Goal: Information Seeking & Learning: Find specific fact

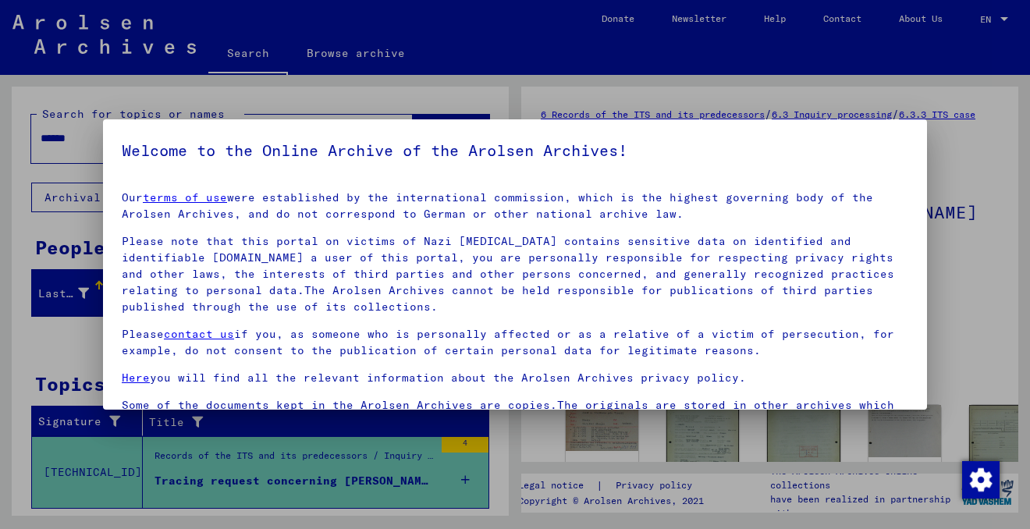
click at [981, 169] on div at bounding box center [515, 264] width 1030 height 529
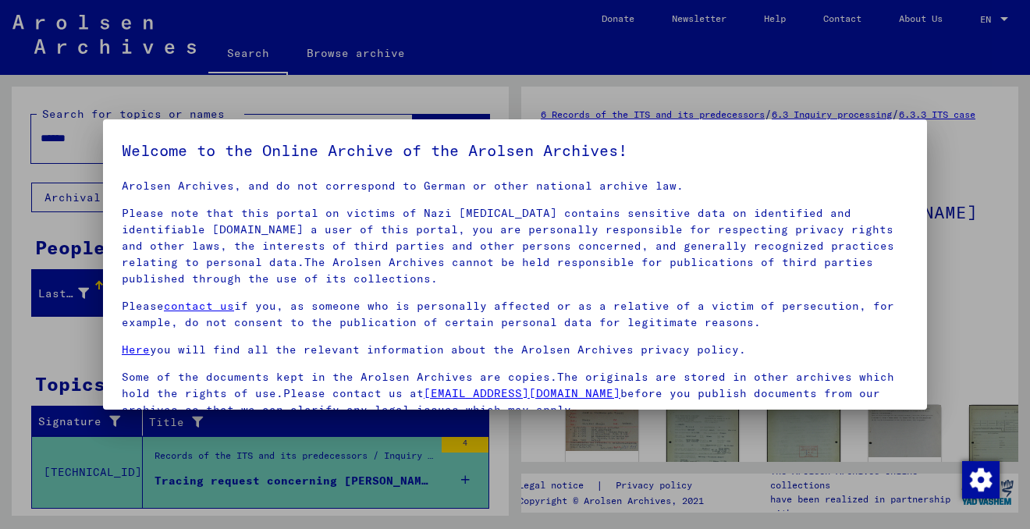
scroll to position [130, 0]
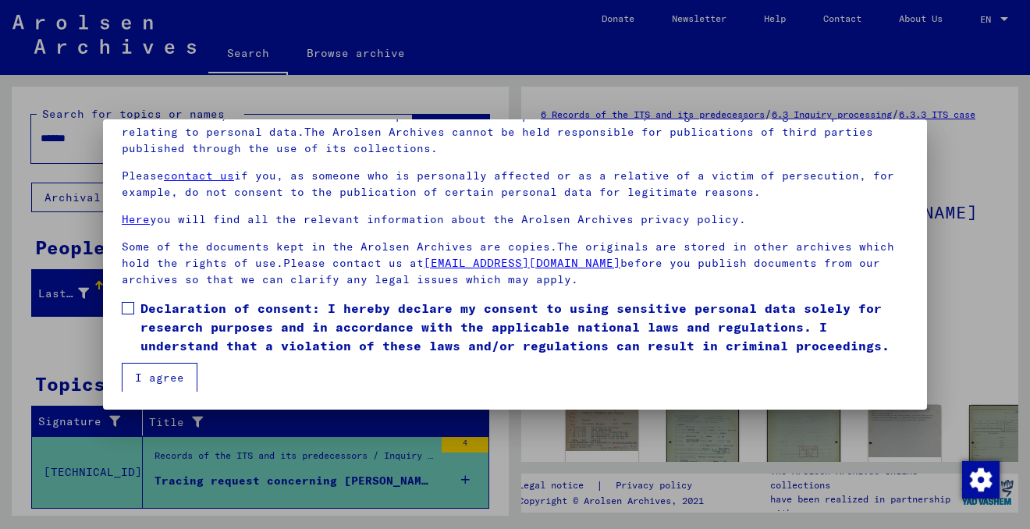
click at [126, 307] on span at bounding box center [128, 308] width 12 height 12
click at [154, 375] on button "I agree" at bounding box center [160, 378] width 76 height 30
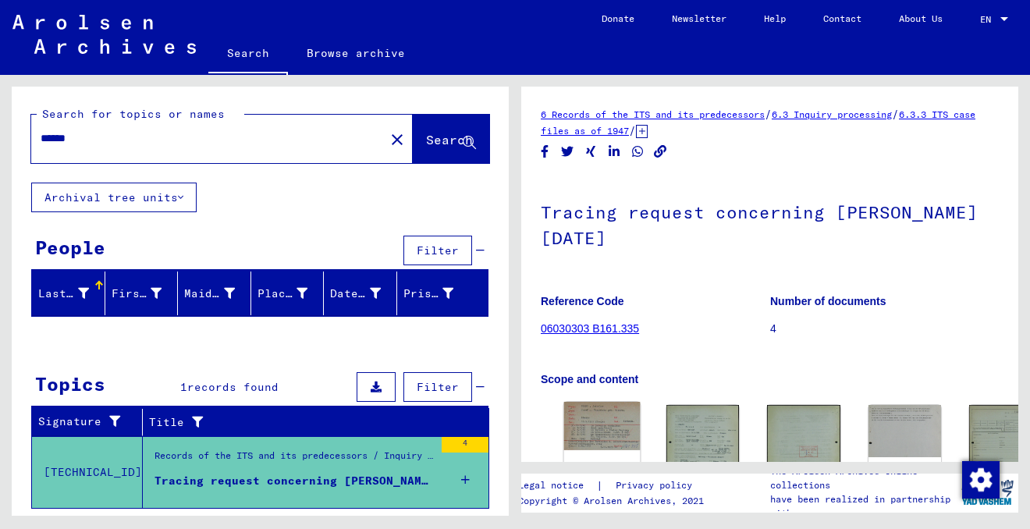
click at [592, 420] on img at bounding box center [602, 426] width 76 height 48
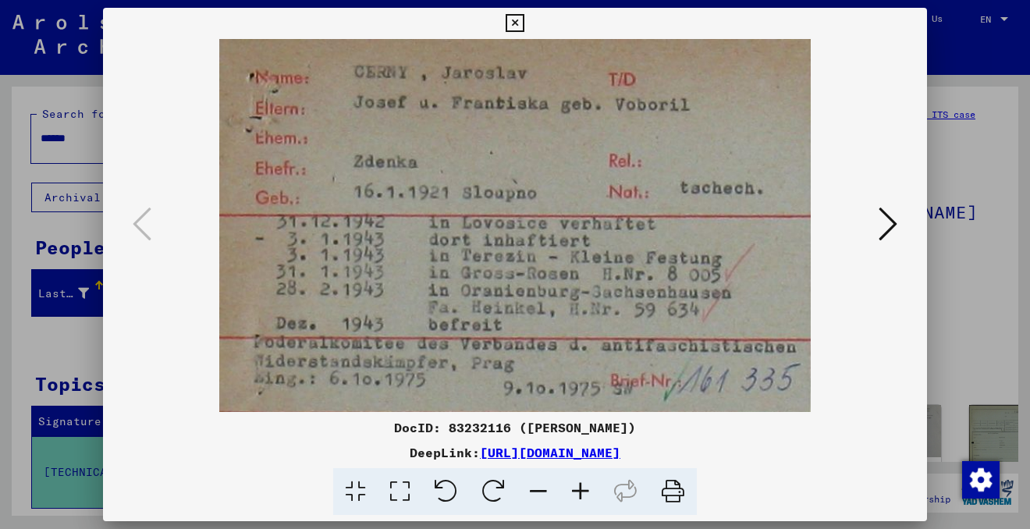
click at [891, 222] on icon at bounding box center [887, 223] width 19 height 37
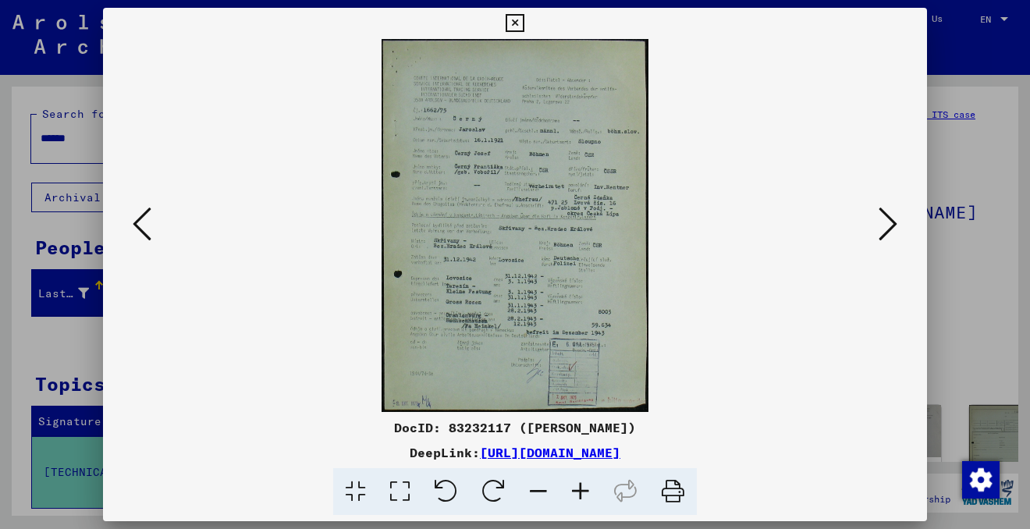
click at [582, 488] on icon at bounding box center [580, 492] width 42 height 48
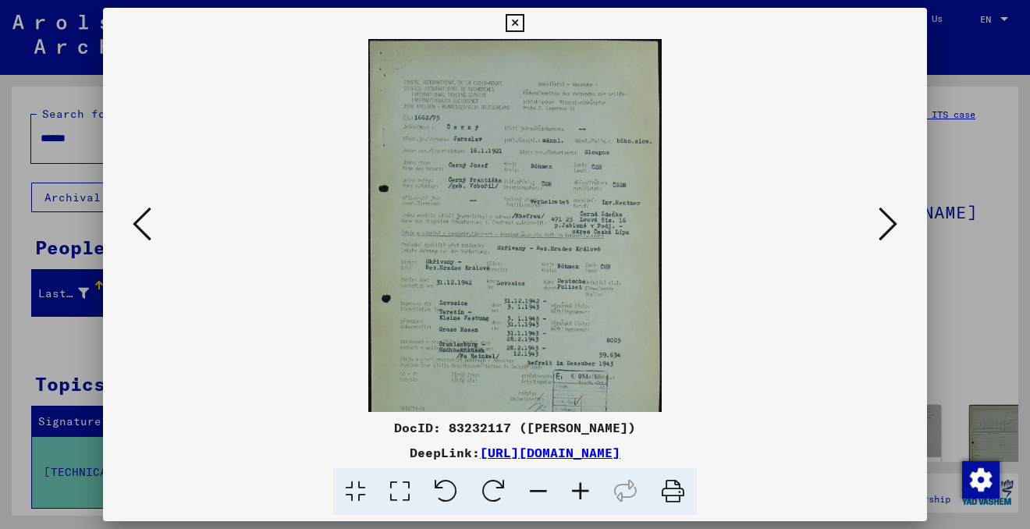
click at [582, 488] on icon at bounding box center [580, 492] width 42 height 48
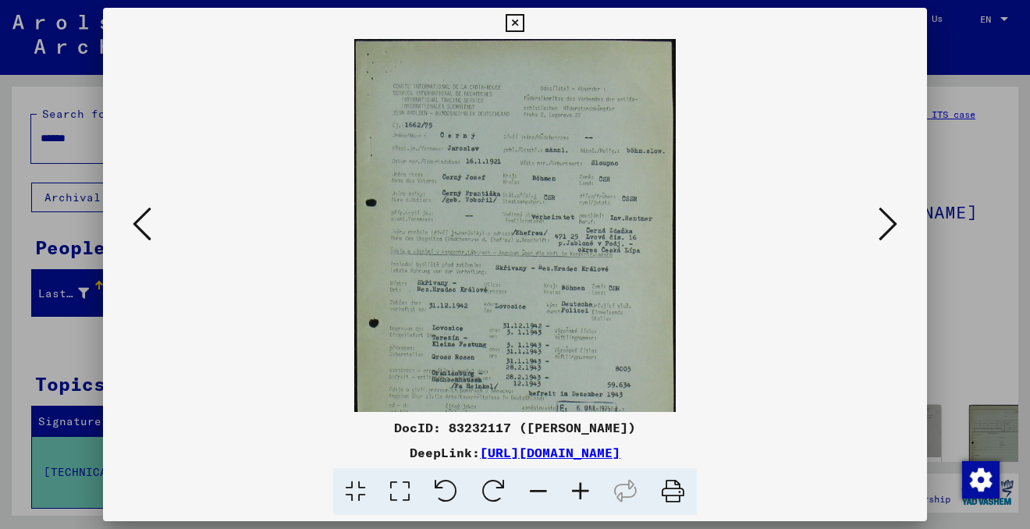
click at [583, 488] on icon at bounding box center [580, 492] width 42 height 48
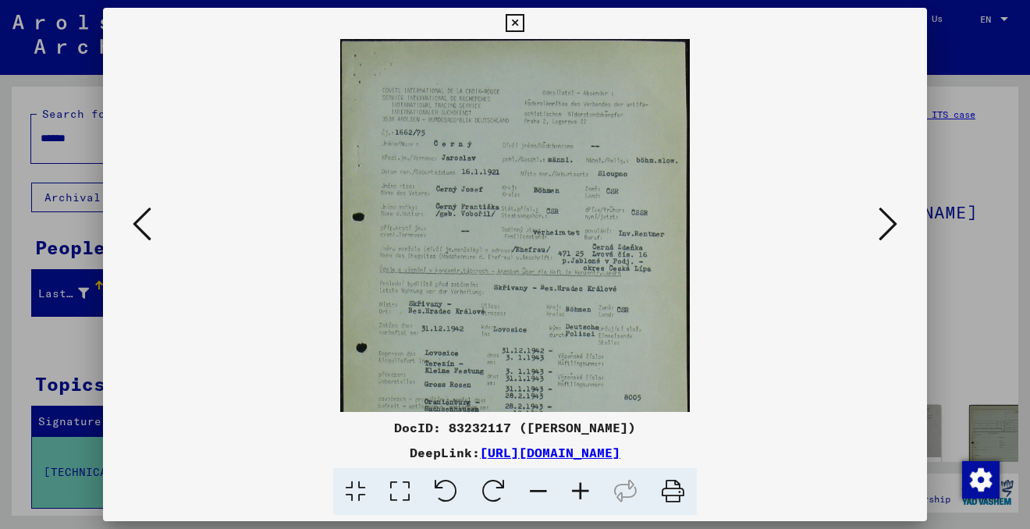
click at [583, 488] on icon at bounding box center [580, 492] width 42 height 48
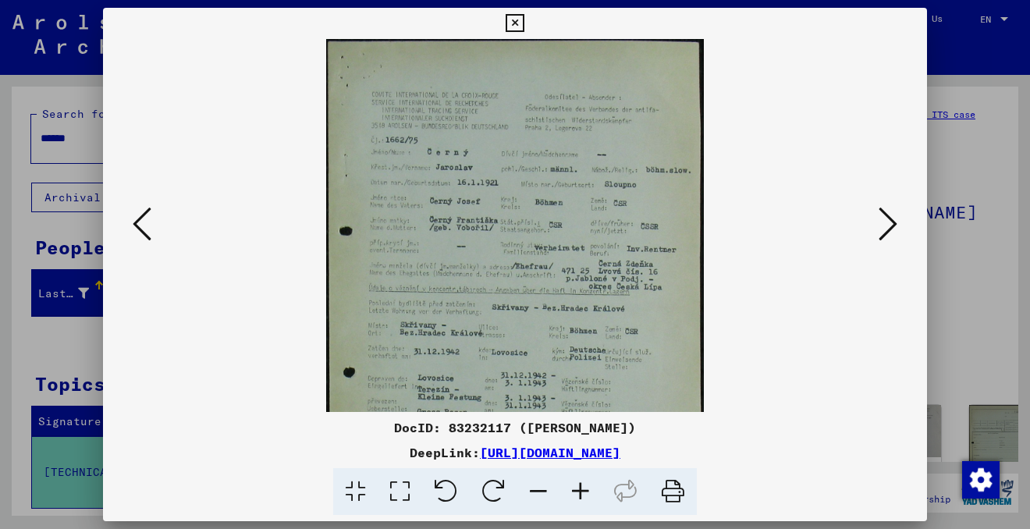
click at [583, 489] on icon at bounding box center [580, 492] width 42 height 48
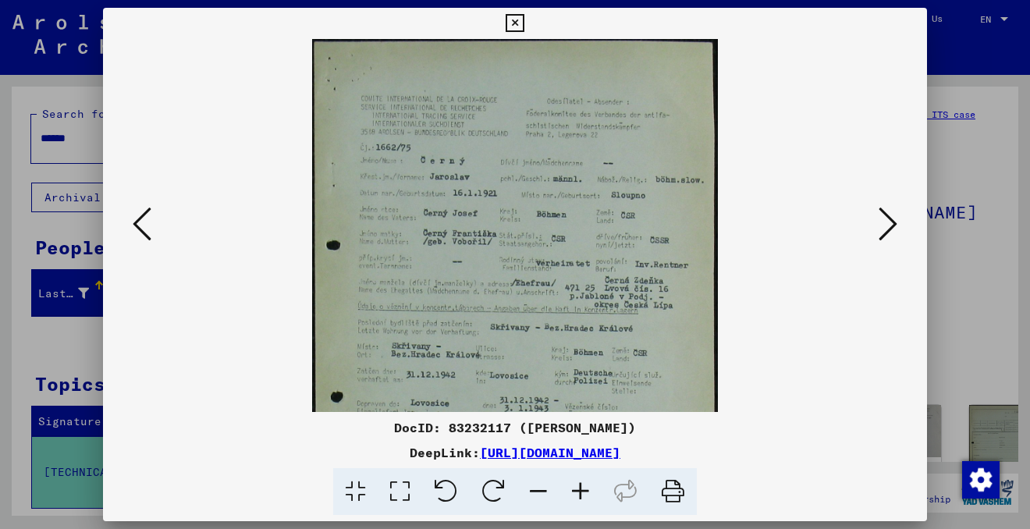
click at [583, 490] on icon at bounding box center [580, 492] width 42 height 48
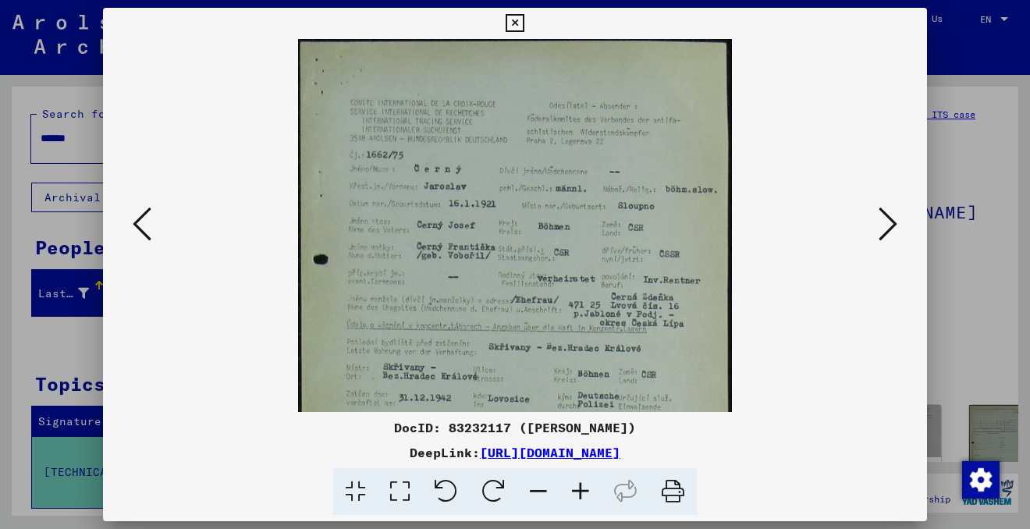
click at [583, 490] on icon at bounding box center [580, 492] width 42 height 48
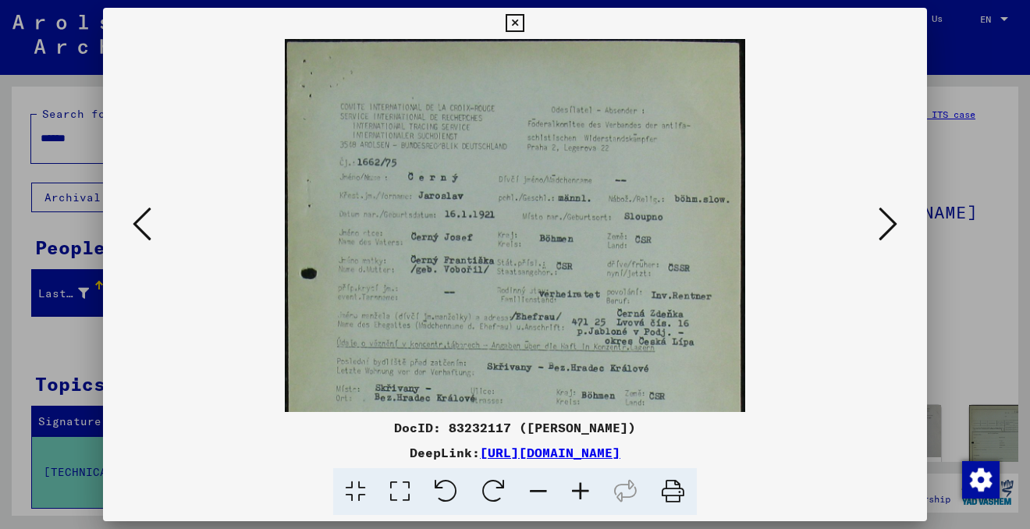
click at [893, 223] on icon at bounding box center [887, 223] width 19 height 37
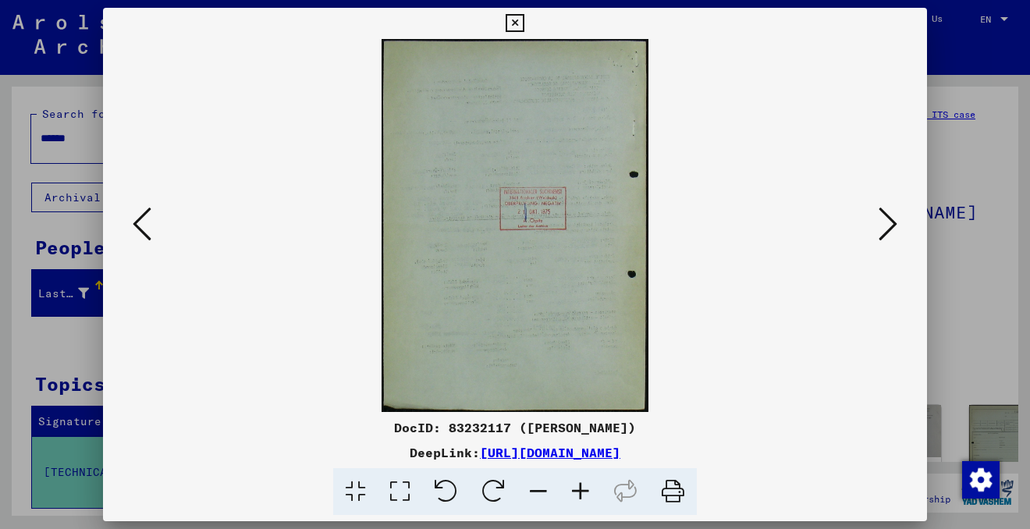
click at [892, 224] on icon at bounding box center [887, 223] width 19 height 37
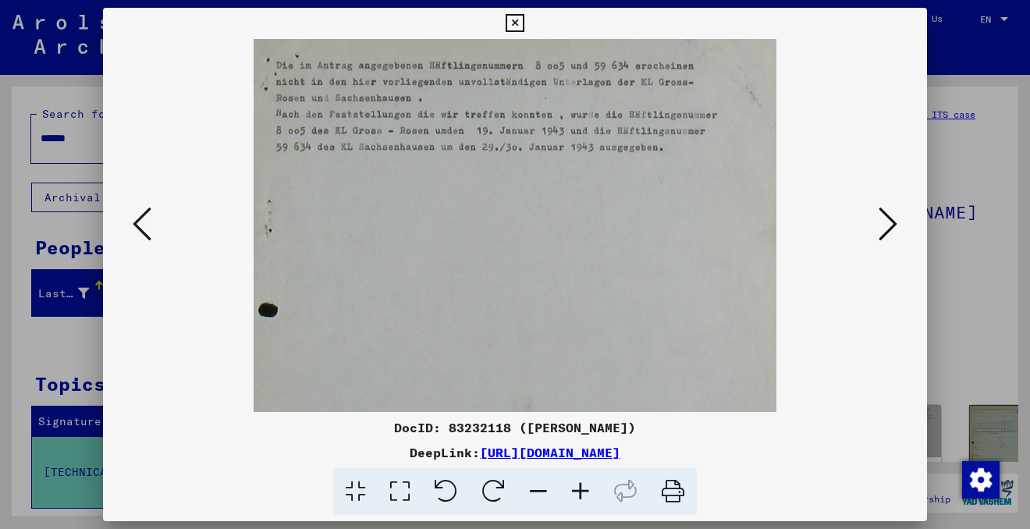
click at [892, 224] on icon at bounding box center [887, 223] width 19 height 37
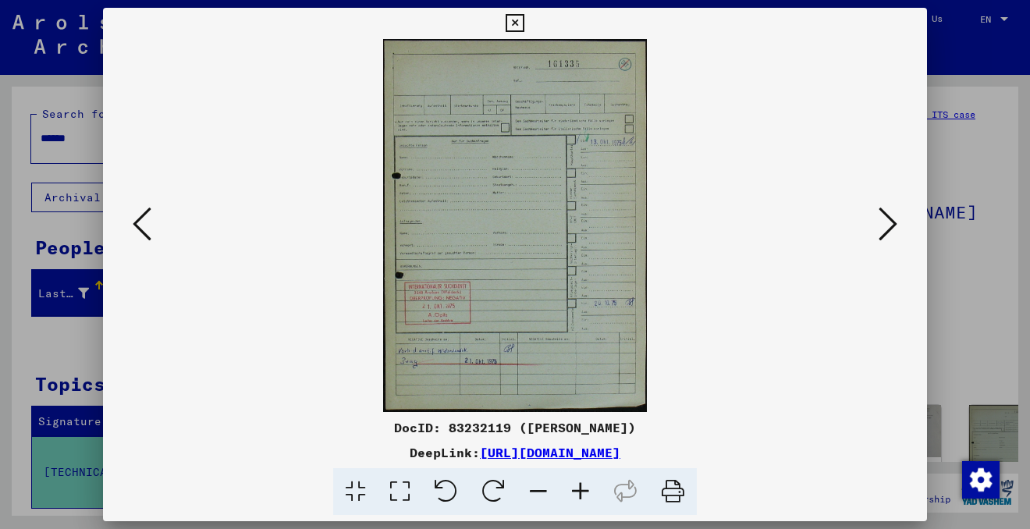
click at [578, 487] on icon at bounding box center [580, 492] width 42 height 48
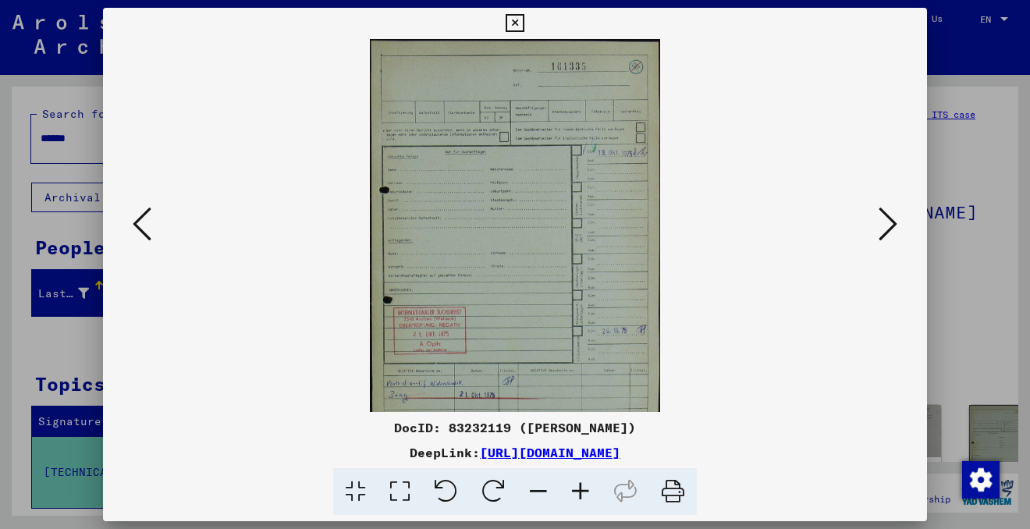
click at [578, 487] on icon at bounding box center [580, 492] width 42 height 48
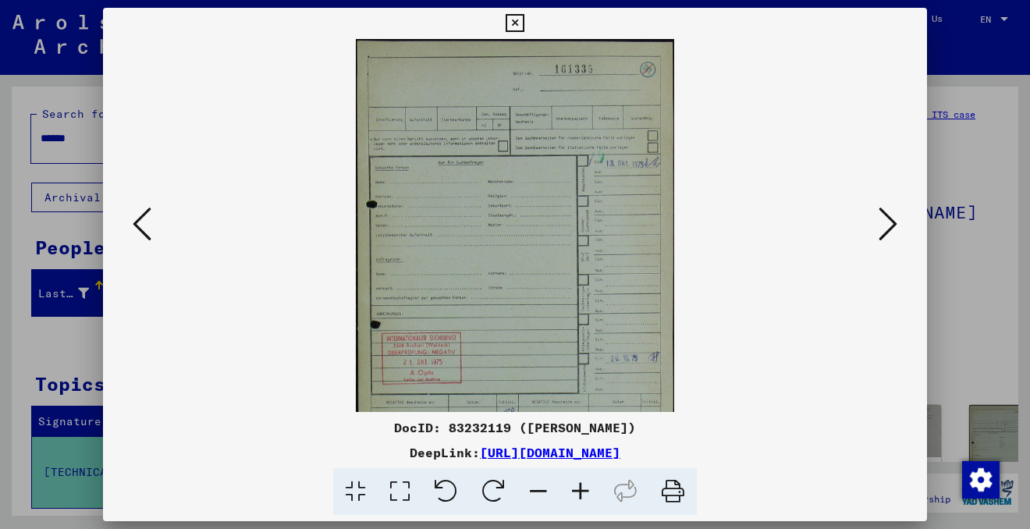
click at [578, 487] on icon at bounding box center [580, 492] width 42 height 48
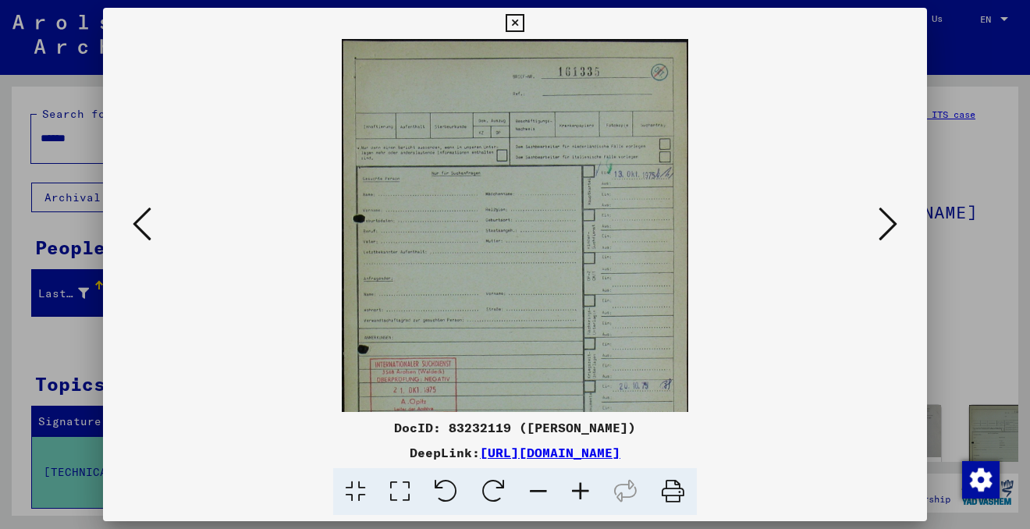
click at [578, 487] on icon at bounding box center [580, 492] width 42 height 48
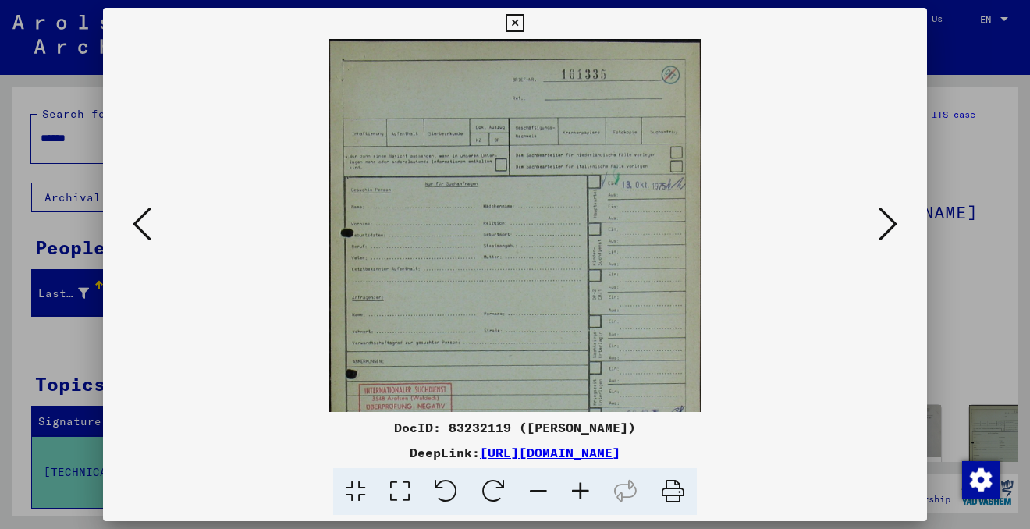
click at [578, 487] on icon at bounding box center [580, 492] width 42 height 48
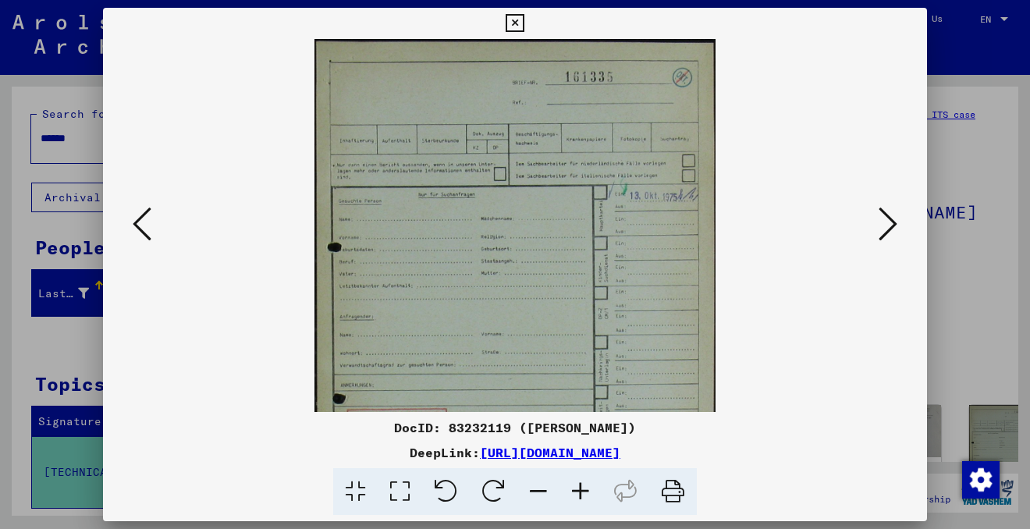
click at [578, 487] on icon at bounding box center [580, 492] width 42 height 48
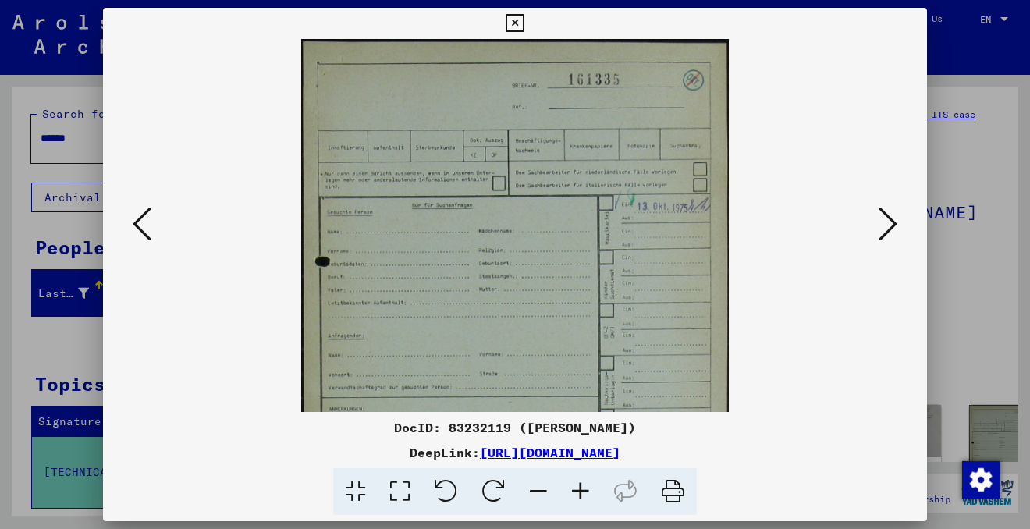
click at [578, 487] on icon at bounding box center [580, 492] width 42 height 48
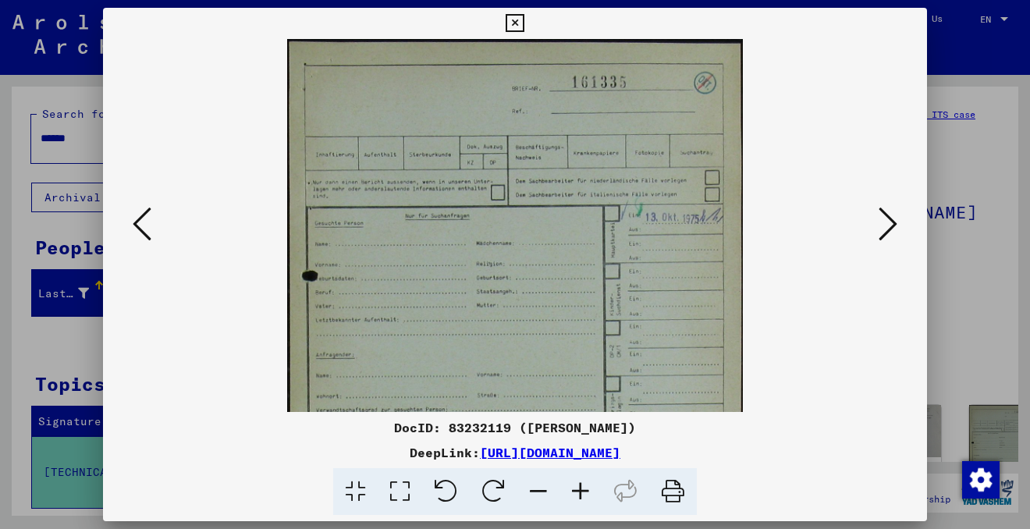
click at [578, 487] on icon at bounding box center [580, 492] width 42 height 48
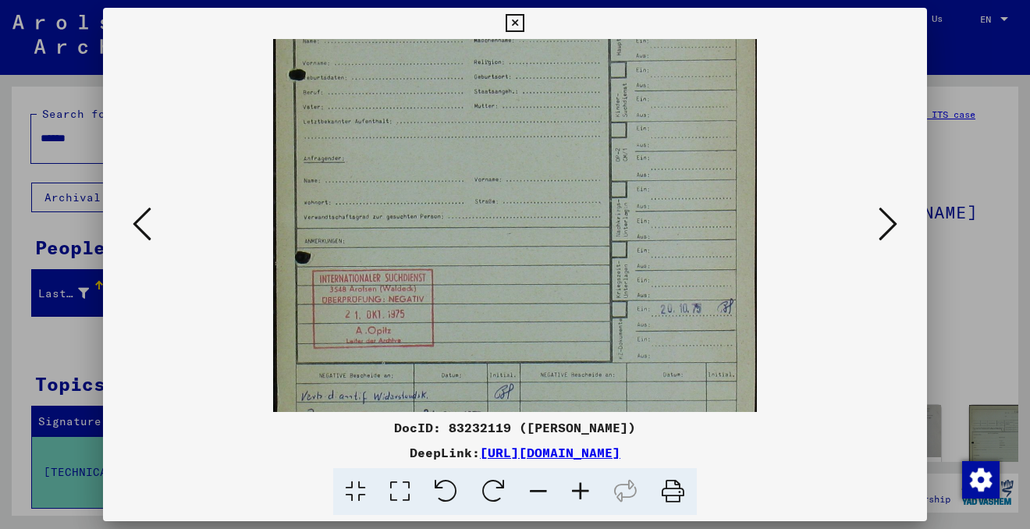
scroll to position [217, 0]
drag, startPoint x: 530, startPoint y: 338, endPoint x: 539, endPoint y: 122, distance: 216.2
click at [539, 122] on img at bounding box center [515, 164] width 484 height 685
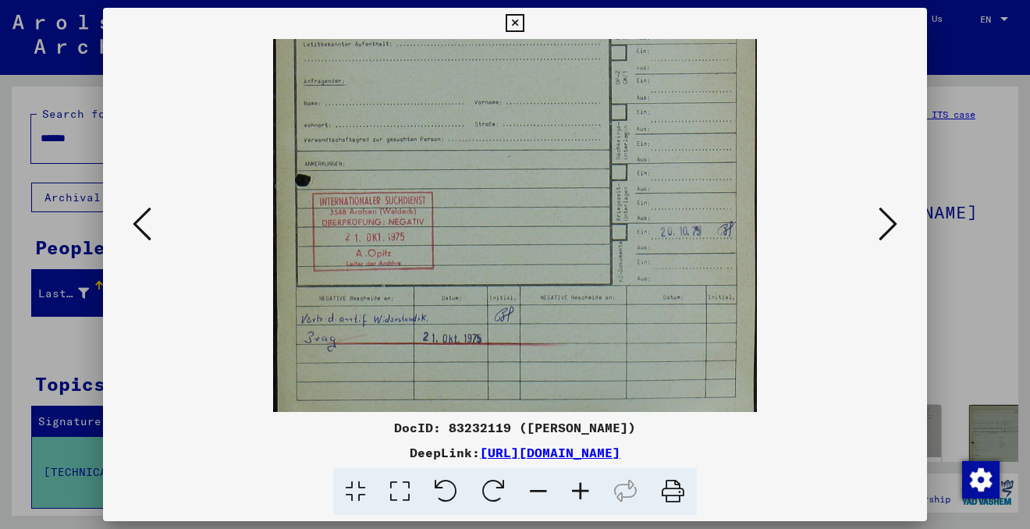
scroll to position [312, 0]
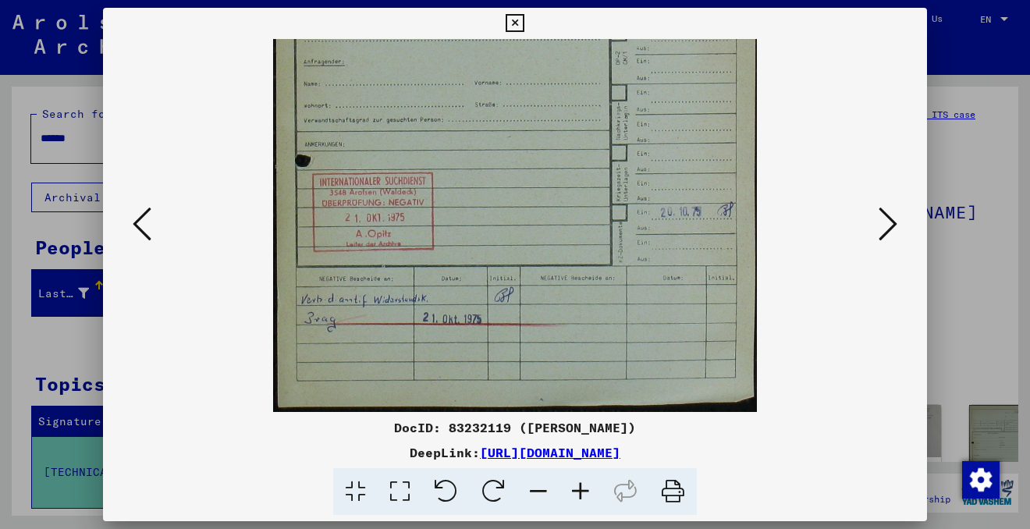
drag, startPoint x: 504, startPoint y: 301, endPoint x: 505, endPoint y: 177, distance: 124.0
click at [505, 177] on img at bounding box center [515, 69] width 484 height 685
click at [894, 228] on icon at bounding box center [887, 223] width 19 height 37
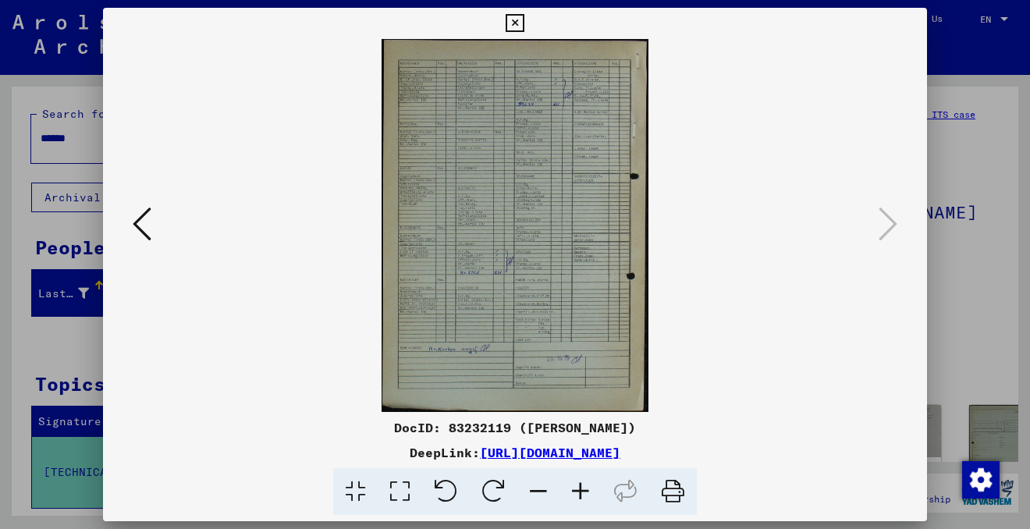
scroll to position [0, 0]
click at [582, 488] on icon at bounding box center [580, 492] width 42 height 48
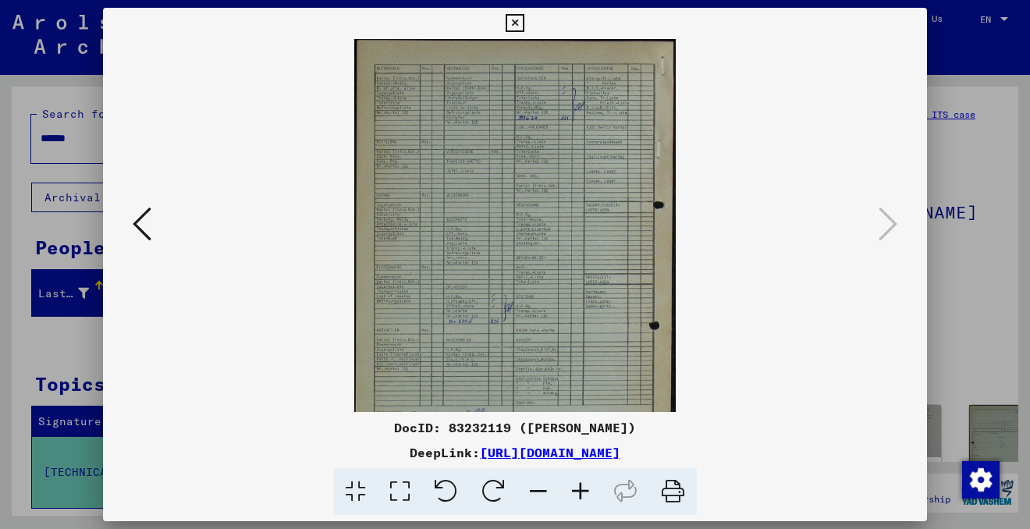
click at [582, 488] on icon at bounding box center [580, 492] width 42 height 48
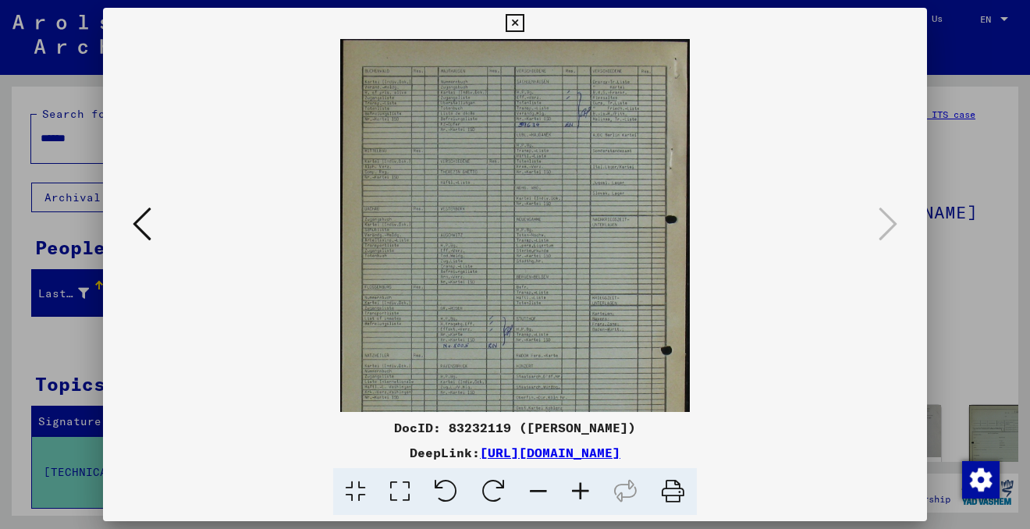
click at [582, 488] on icon at bounding box center [580, 492] width 42 height 48
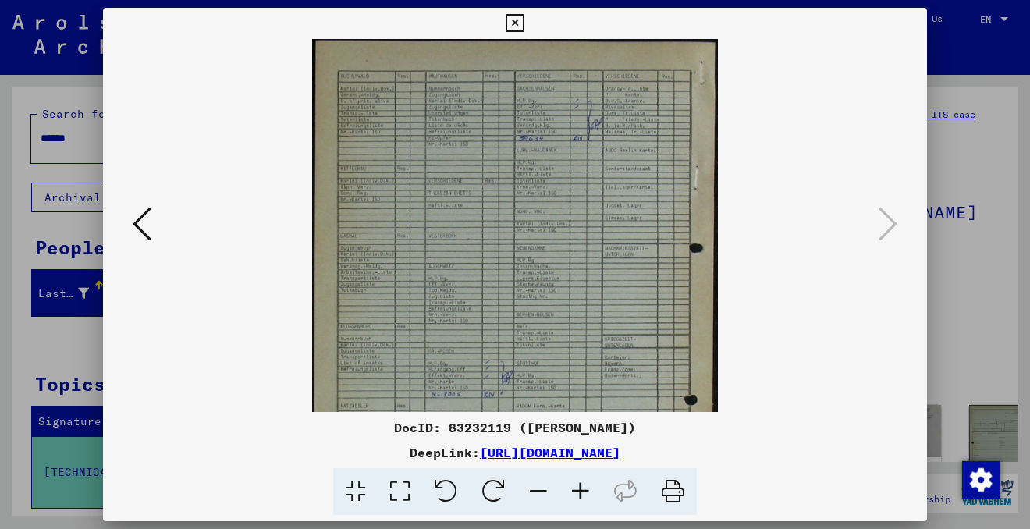
click at [582, 488] on icon at bounding box center [580, 492] width 42 height 48
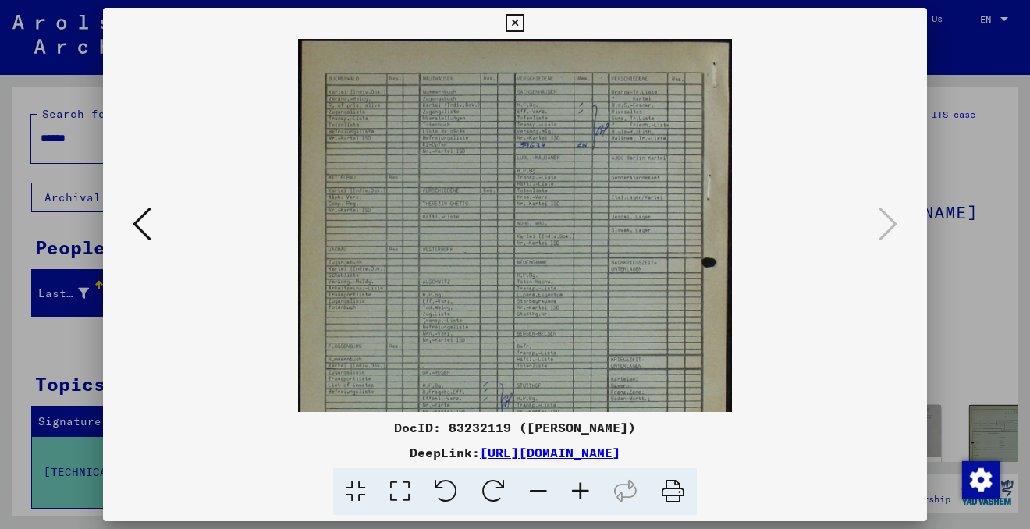
click at [582, 488] on icon at bounding box center [580, 492] width 42 height 48
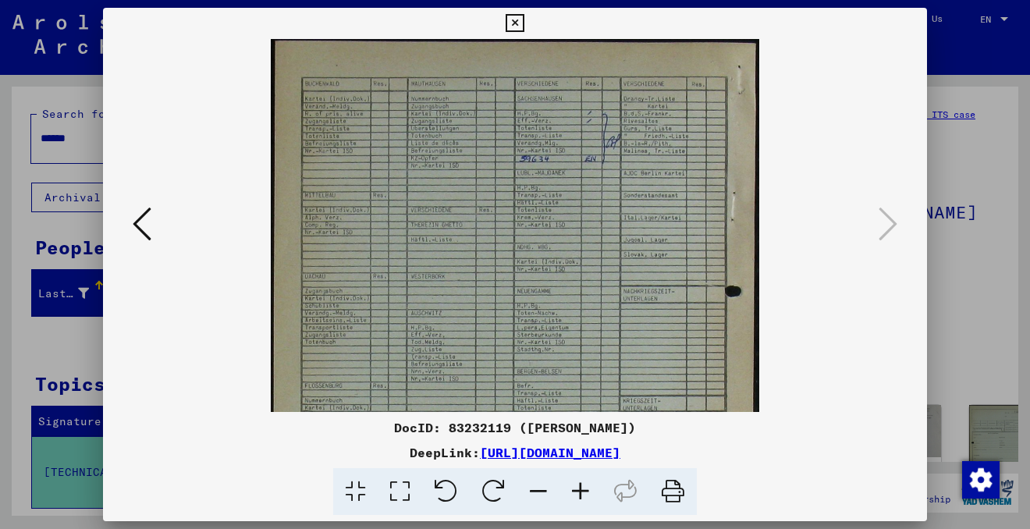
click at [582, 488] on icon at bounding box center [580, 492] width 42 height 48
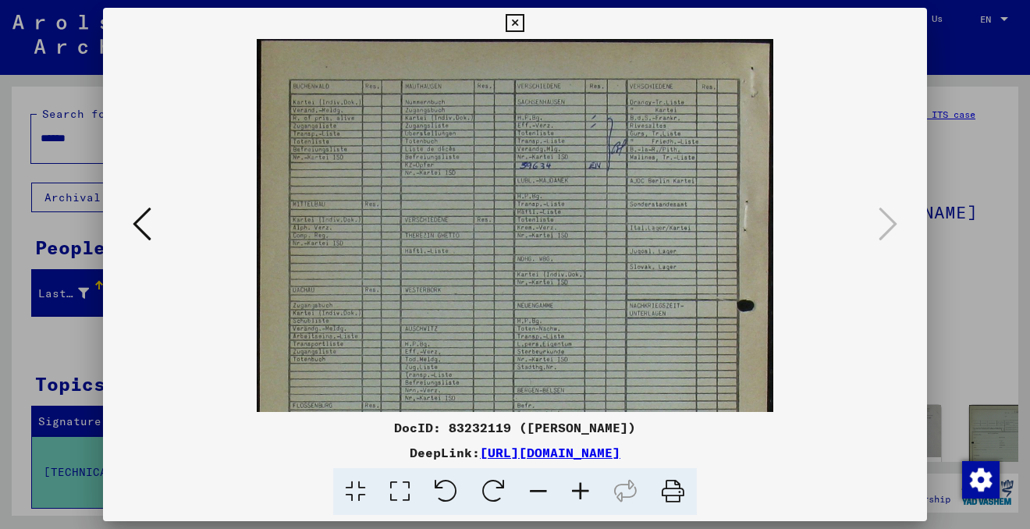
click at [582, 488] on icon at bounding box center [580, 492] width 42 height 48
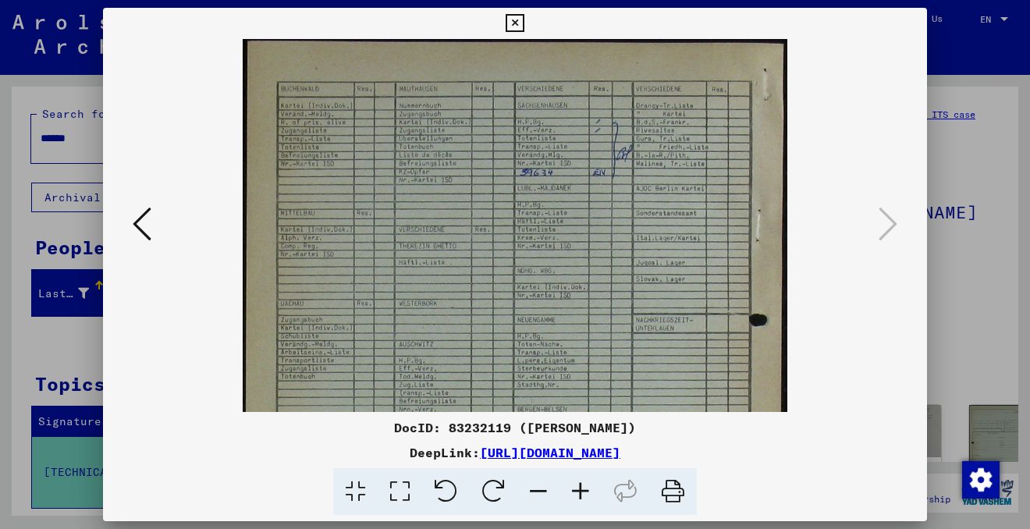
click at [582, 488] on icon at bounding box center [580, 492] width 42 height 48
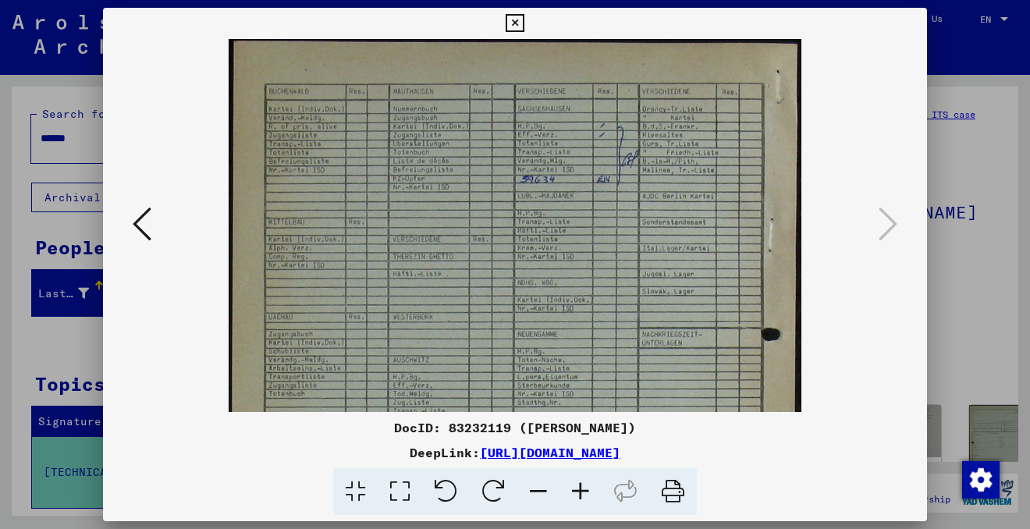
click at [582, 488] on icon at bounding box center [580, 492] width 42 height 48
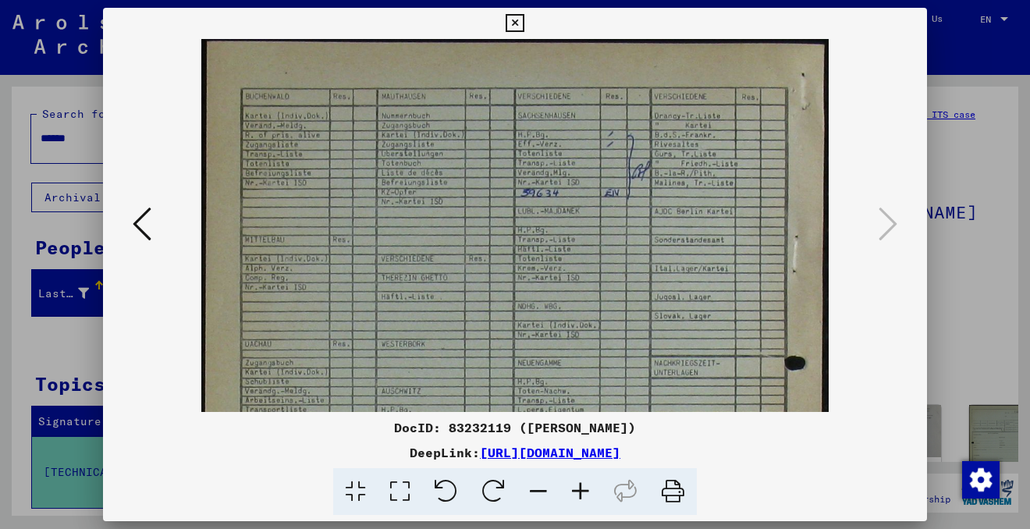
click at [582, 488] on icon at bounding box center [580, 492] width 42 height 48
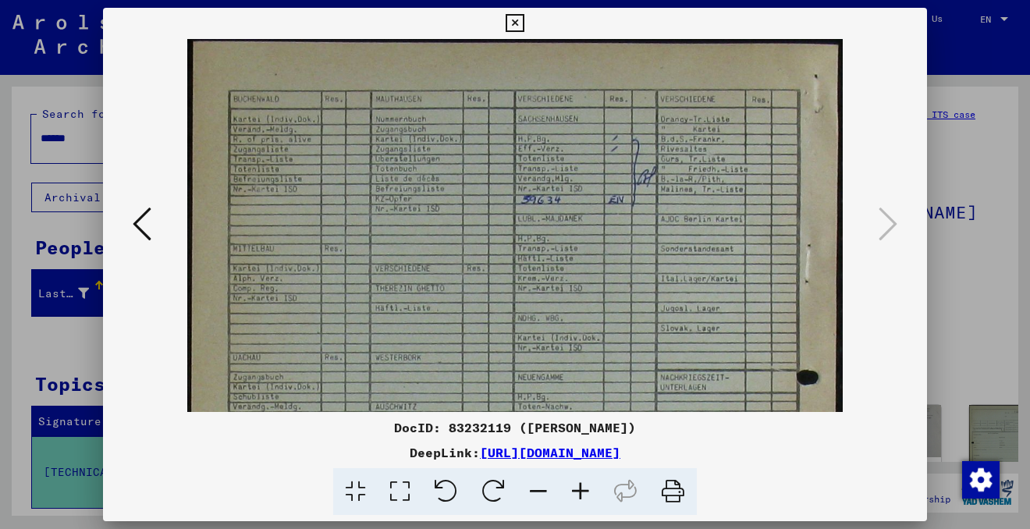
click at [582, 488] on icon at bounding box center [580, 492] width 42 height 48
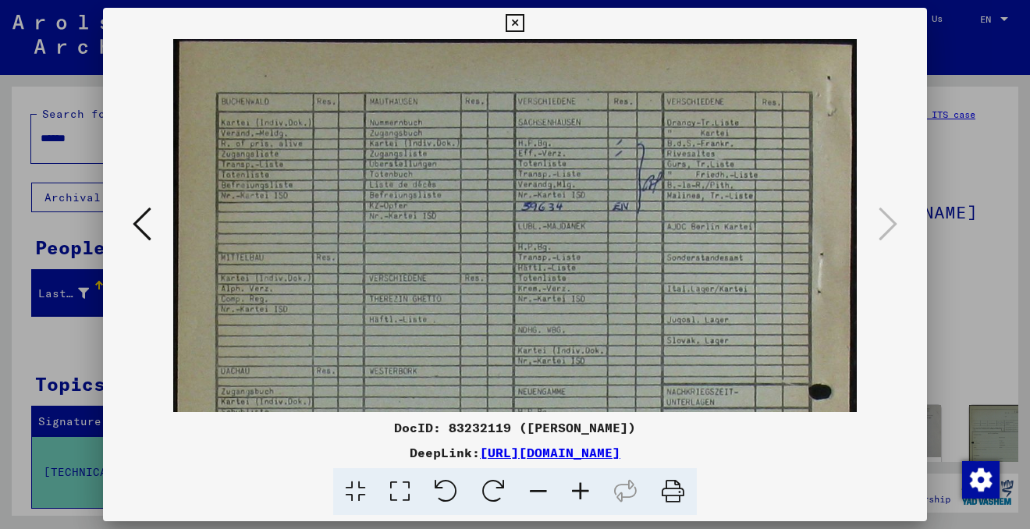
click at [582, 488] on icon at bounding box center [580, 492] width 42 height 48
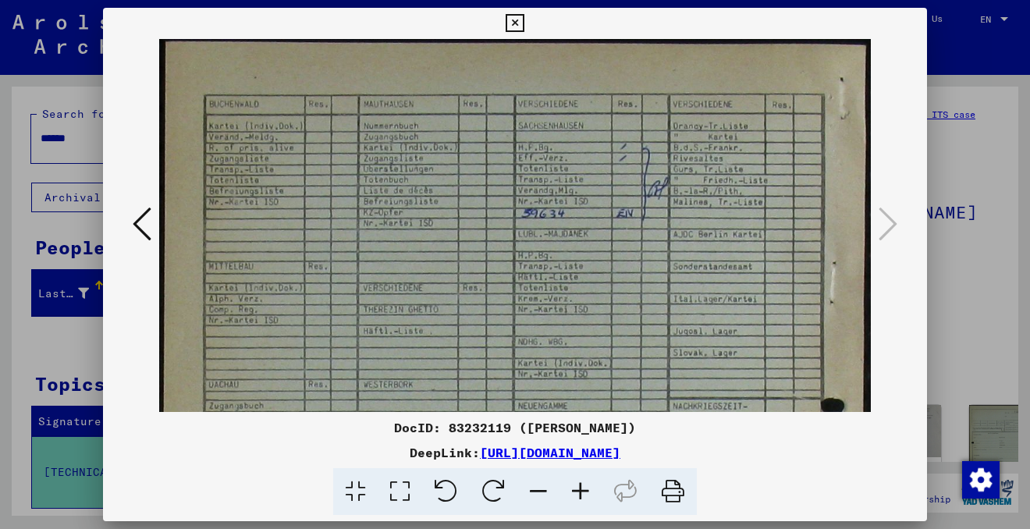
click at [582, 488] on icon at bounding box center [580, 492] width 42 height 48
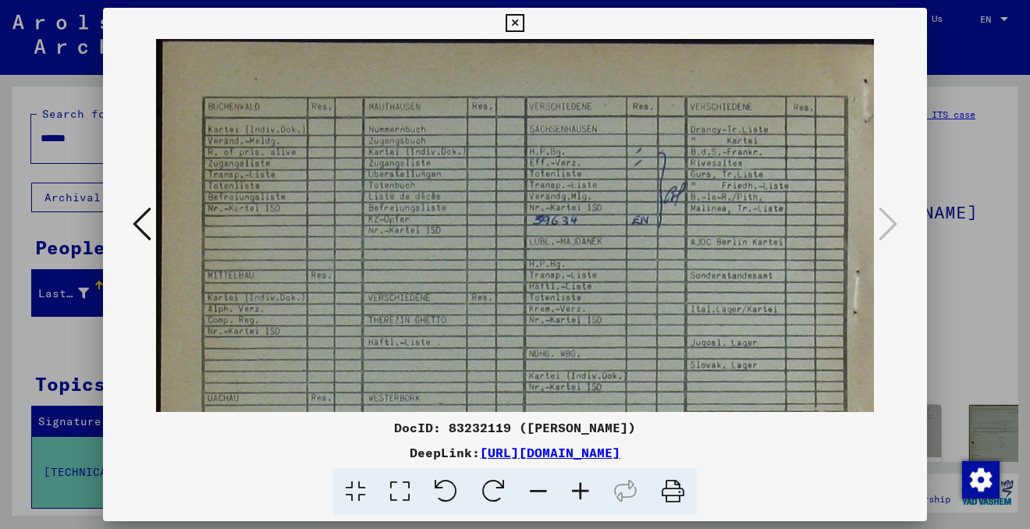
click at [582, 488] on icon at bounding box center [580, 492] width 42 height 48
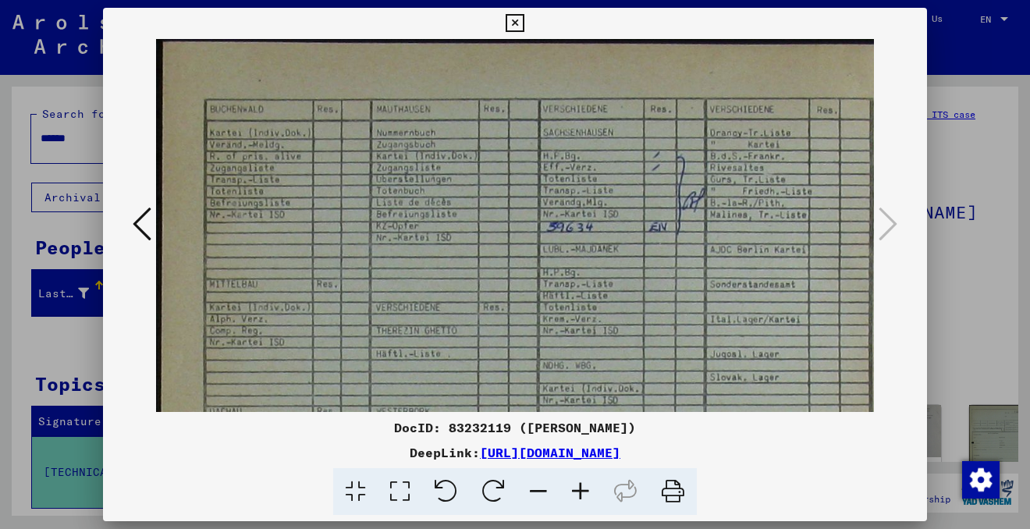
click at [582, 488] on icon at bounding box center [580, 492] width 42 height 48
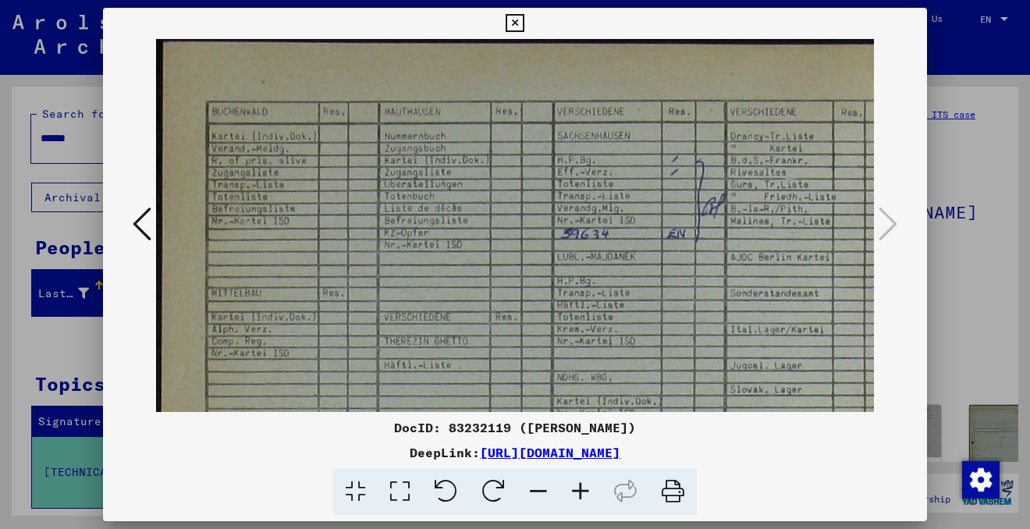
click at [583, 488] on icon at bounding box center [580, 492] width 42 height 48
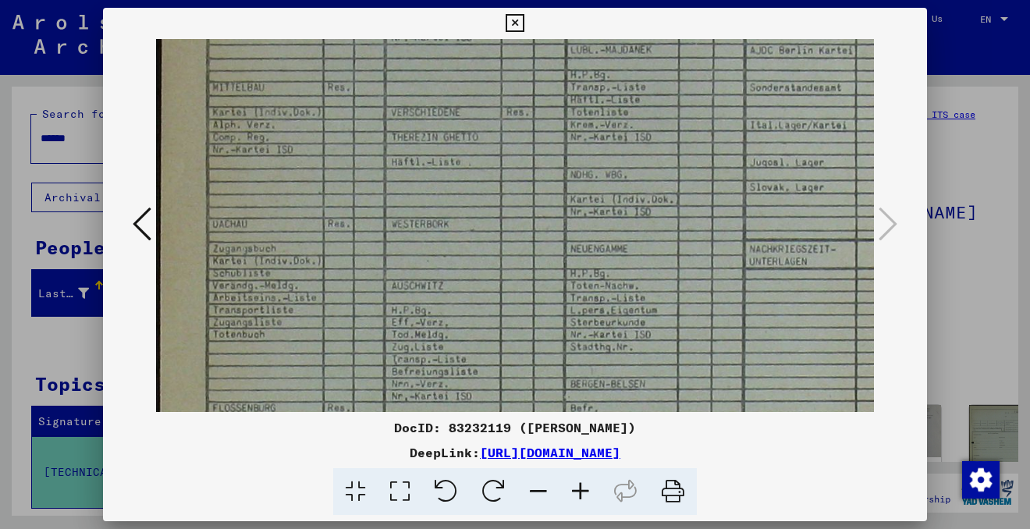
scroll to position [214, 1]
drag, startPoint x: 638, startPoint y: 361, endPoint x: 760, endPoint y: 148, distance: 245.2
click at [760, 148] on img at bounding box center [566, 401] width 823 height 1153
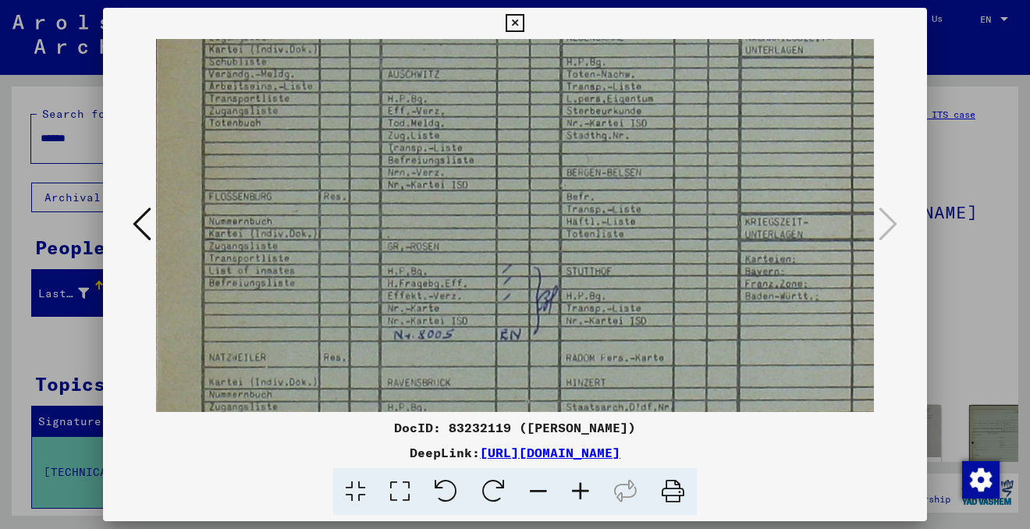
drag, startPoint x: 725, startPoint y: 350, endPoint x: 721, endPoint y: 140, distance: 209.8
click at [721, 139] on img at bounding box center [562, 189] width 823 height 1153
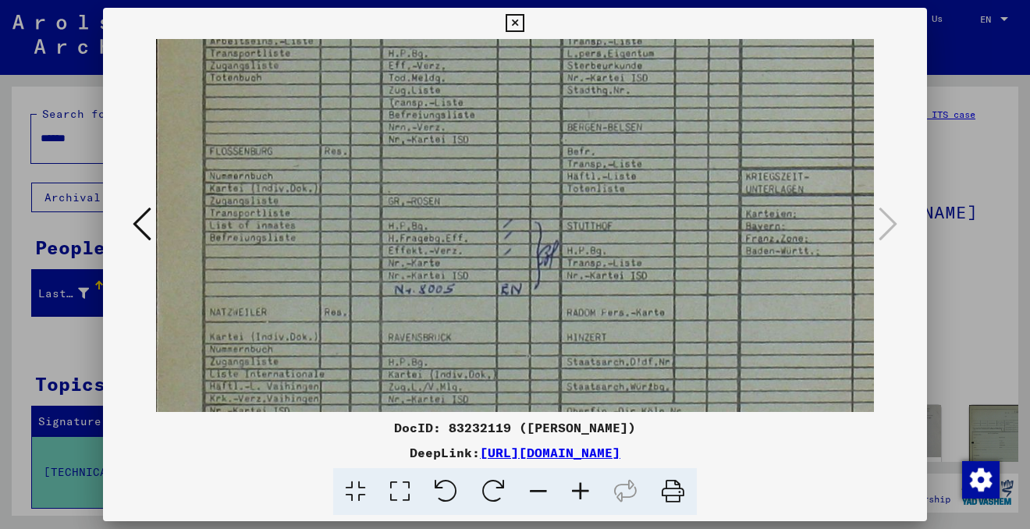
scroll to position [472, 4]
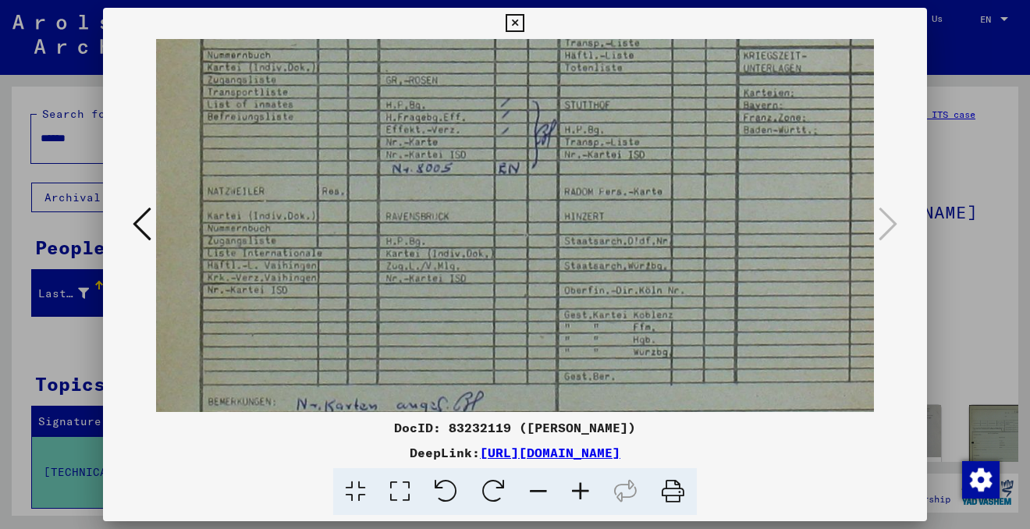
drag, startPoint x: 701, startPoint y: 329, endPoint x: 700, endPoint y: 171, distance: 158.3
click at [700, 161] on img at bounding box center [561, 23] width 823 height 1153
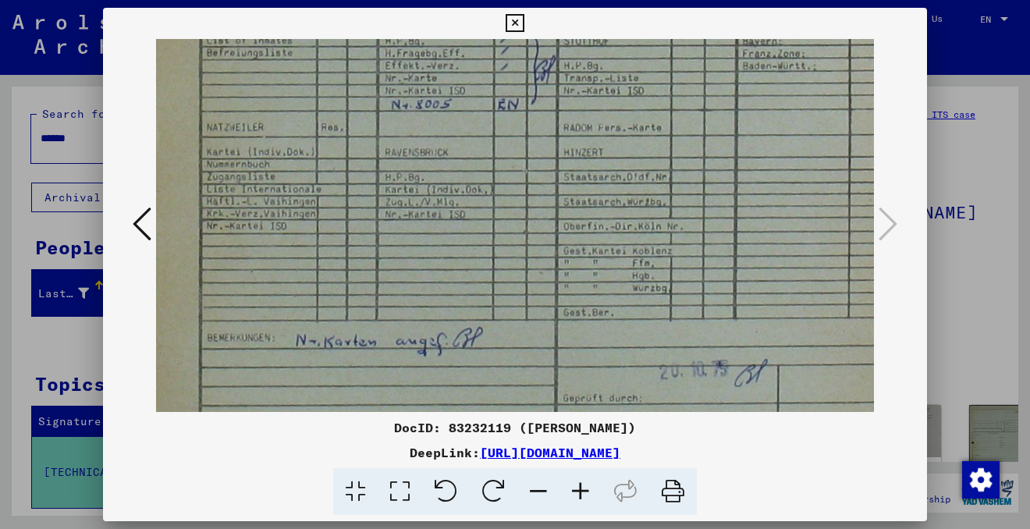
scroll to position [655, 7]
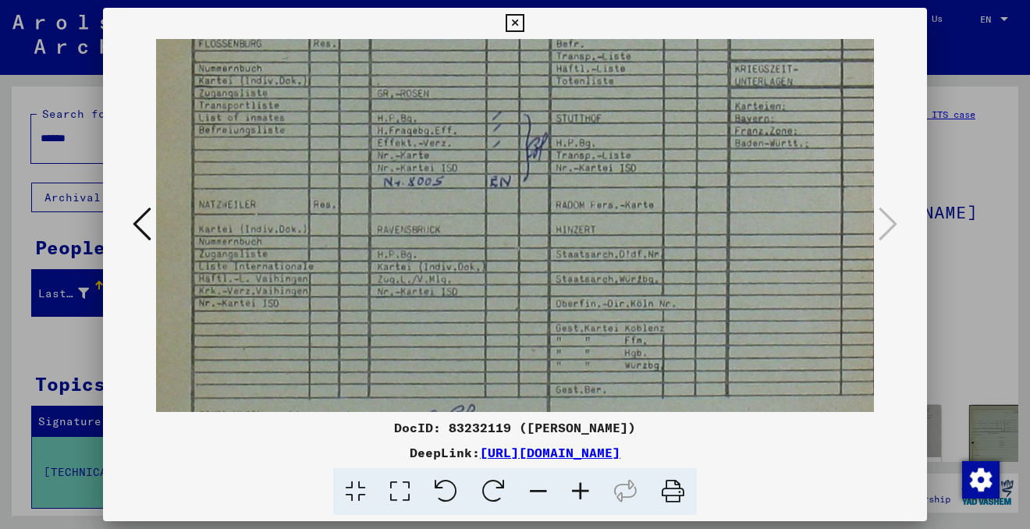
drag, startPoint x: 711, startPoint y: 370, endPoint x: 701, endPoint y: 381, distance: 14.3
click at [701, 381] on img at bounding box center [552, 36] width 823 height 1153
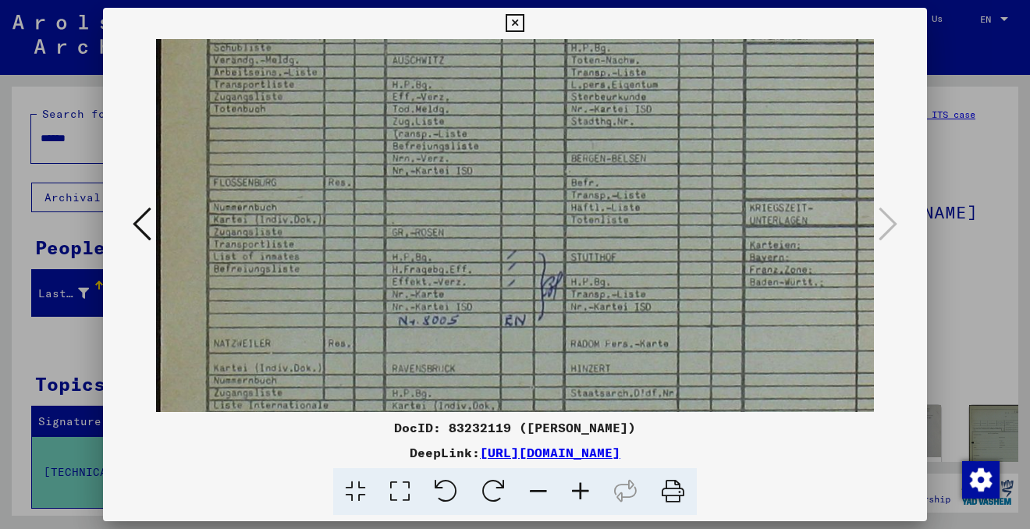
scroll to position [439, 0]
drag, startPoint x: 663, startPoint y: 211, endPoint x: 691, endPoint y: 351, distance: 142.4
click at [691, 352] on img at bounding box center [567, 176] width 823 height 1153
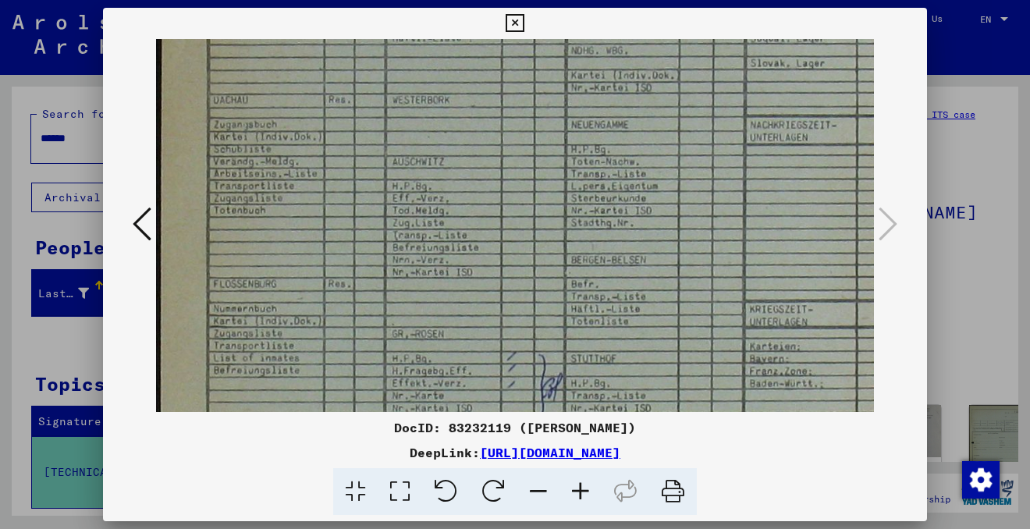
scroll to position [275, 0]
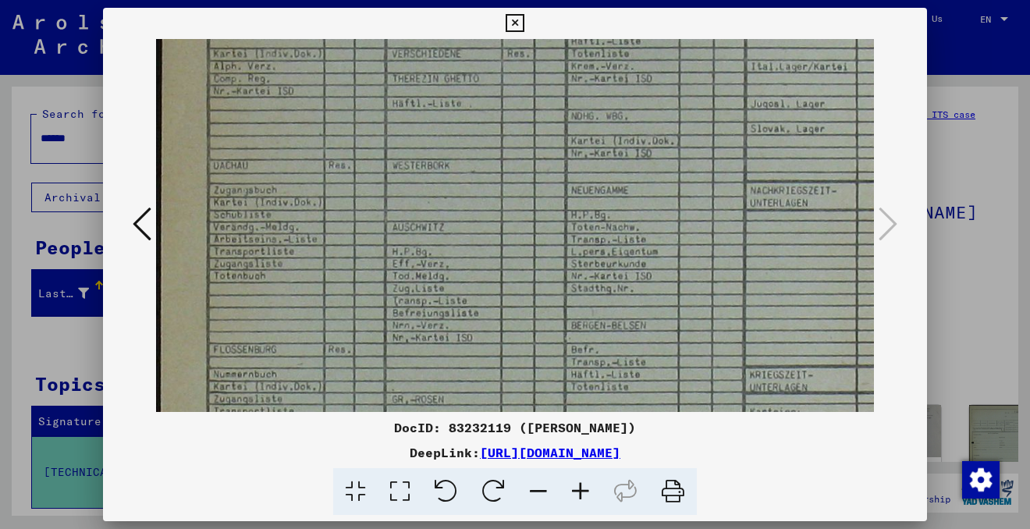
drag, startPoint x: 672, startPoint y: 232, endPoint x: 679, endPoint y: 396, distance: 163.9
click at [679, 397] on img at bounding box center [567, 342] width 823 height 1153
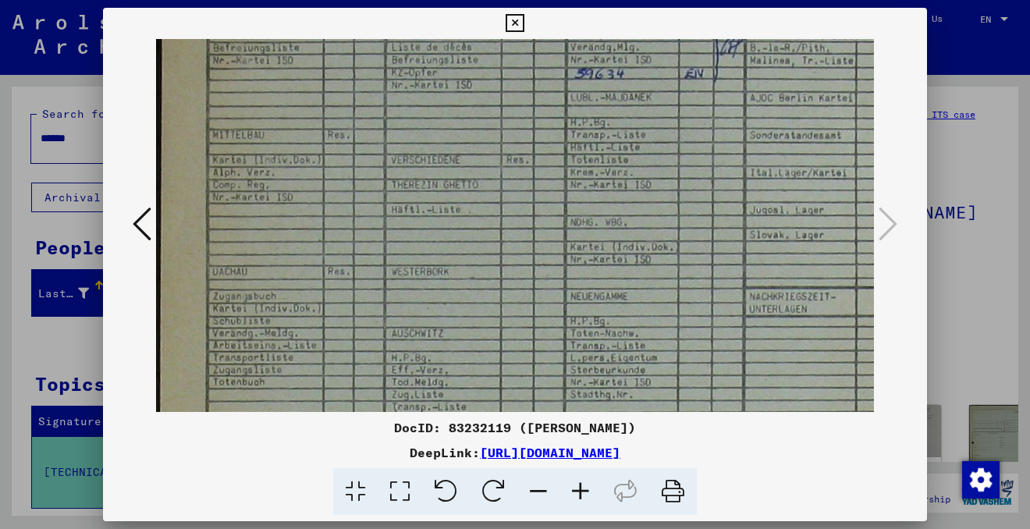
scroll to position [140, 1]
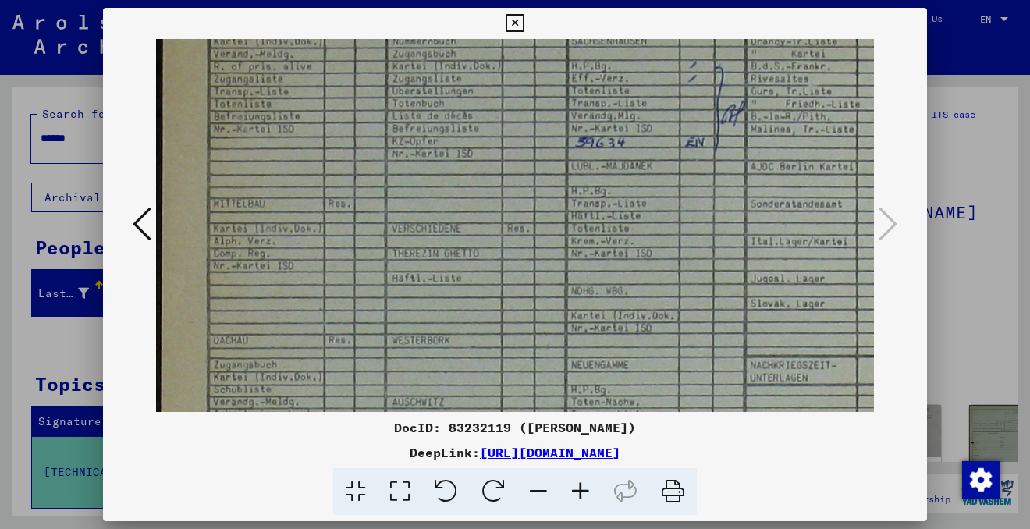
drag, startPoint x: 637, startPoint y: 207, endPoint x: 637, endPoint y: 383, distance: 176.3
click at [638, 383] on img at bounding box center [567, 517] width 823 height 1153
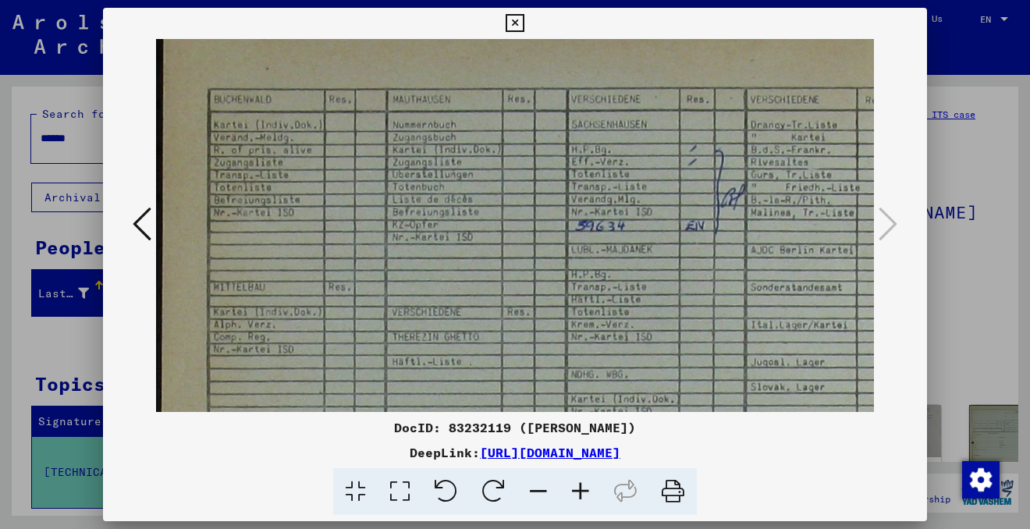
scroll to position [0, 0]
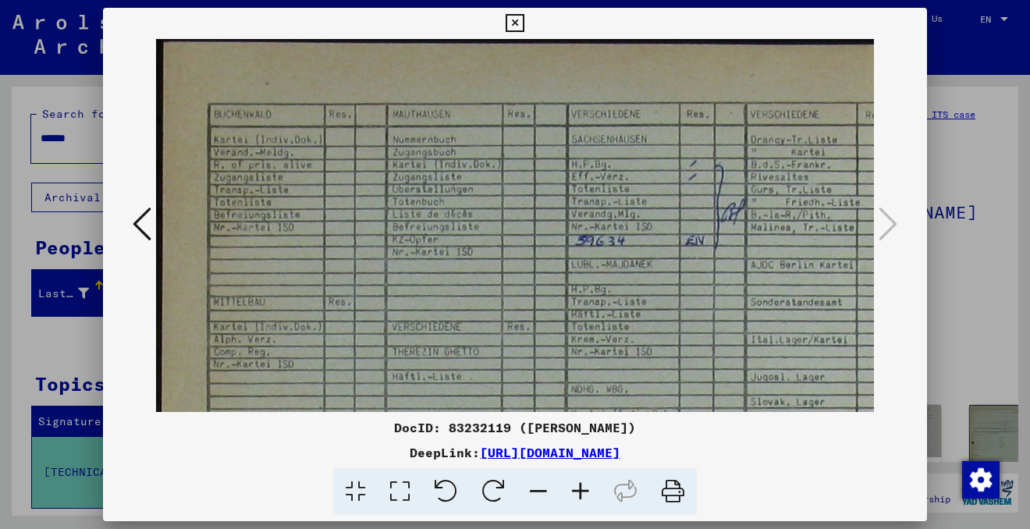
drag, startPoint x: 636, startPoint y: 193, endPoint x: 636, endPoint y: 296, distance: 103.0
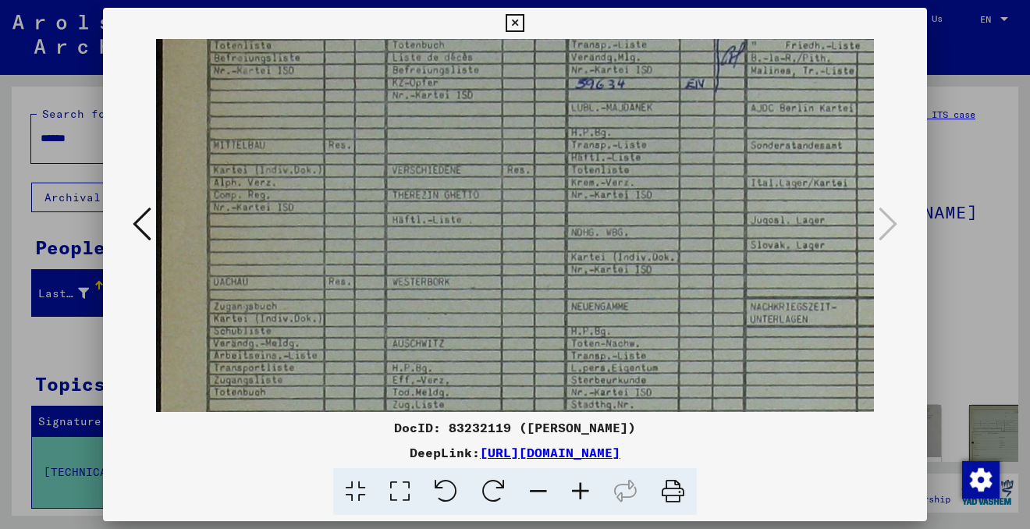
scroll to position [164, 0]
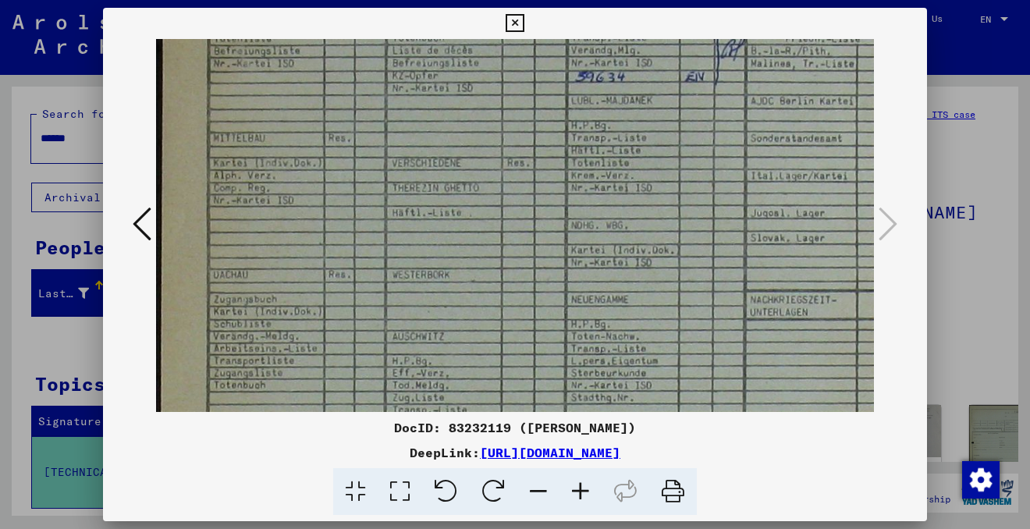
drag, startPoint x: 636, startPoint y: 296, endPoint x: 549, endPoint y: 135, distance: 182.5
click at [549, 133] on img at bounding box center [567, 451] width 823 height 1153
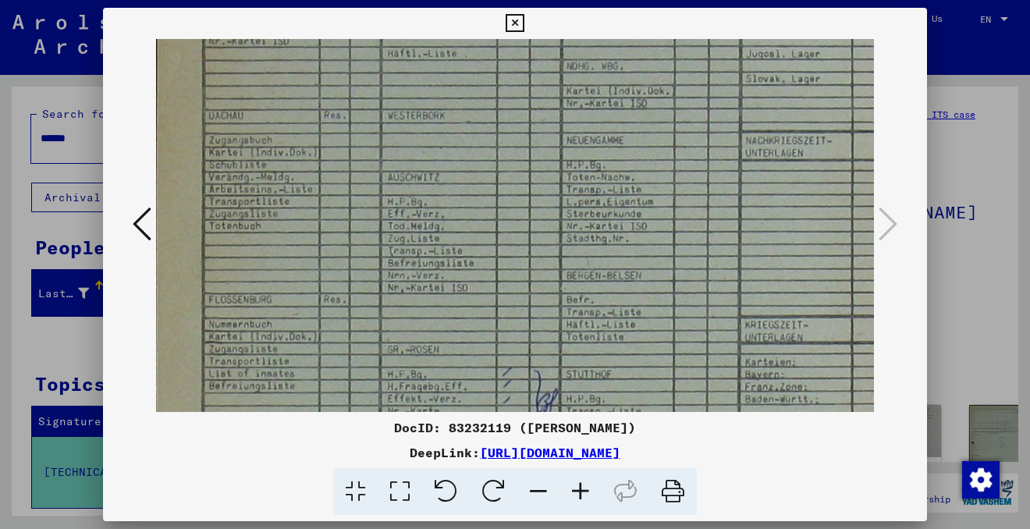
drag, startPoint x: 517, startPoint y: 321, endPoint x: 512, endPoint y: 163, distance: 157.6
click at [512, 163] on img at bounding box center [562, 292] width 823 height 1153
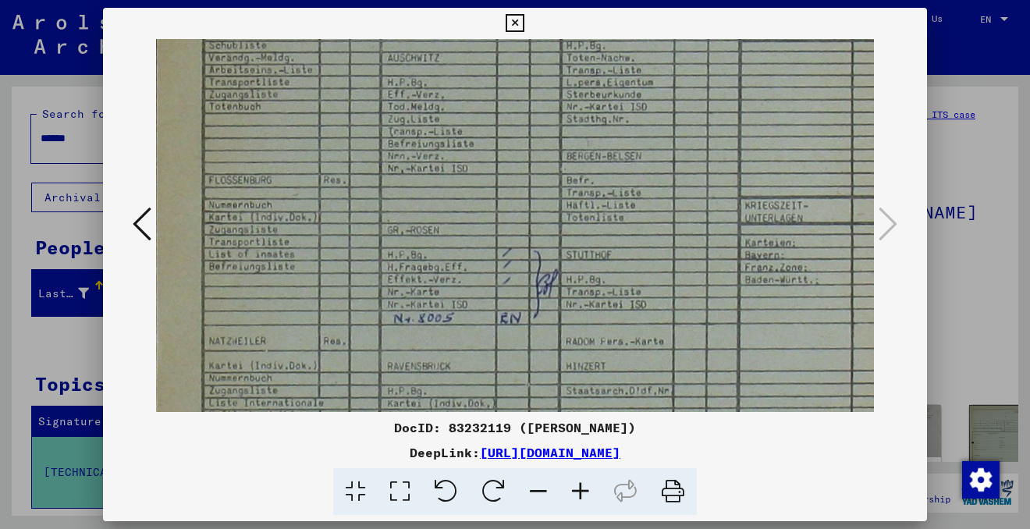
drag, startPoint x: 487, startPoint y: 289, endPoint x: 488, endPoint y: 173, distance: 116.2
click at [487, 170] on img at bounding box center [562, 173] width 823 height 1153
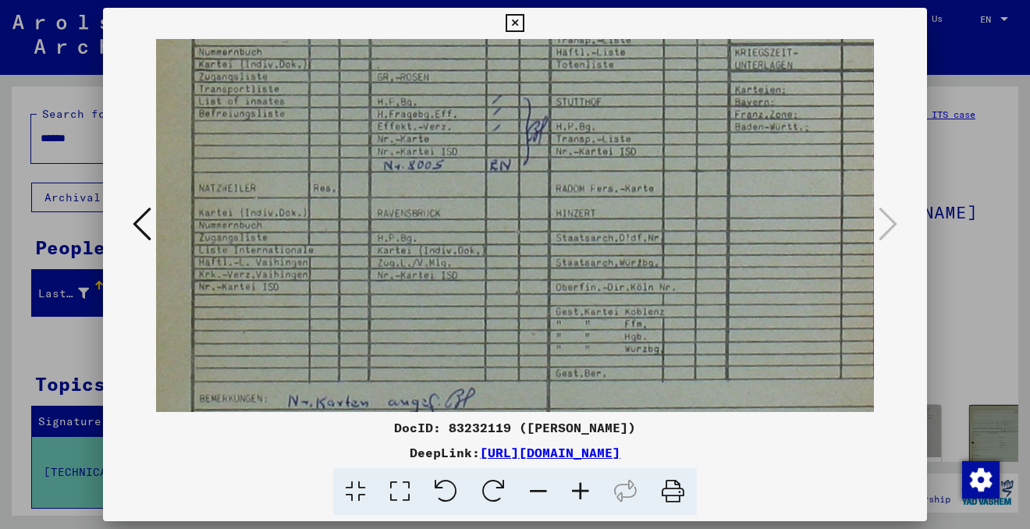
drag, startPoint x: 480, startPoint y: 303, endPoint x: 471, endPoint y: 151, distance: 152.4
click at [471, 151] on img at bounding box center [552, 20] width 823 height 1153
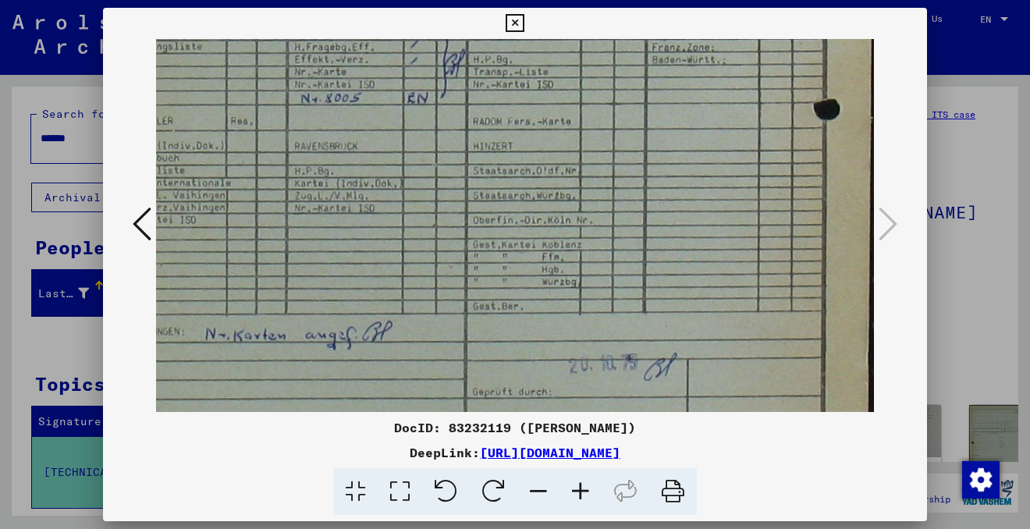
scroll to position [661, 97]
drag, startPoint x: 463, startPoint y: 292, endPoint x: 380, endPoint y: 222, distance: 109.0
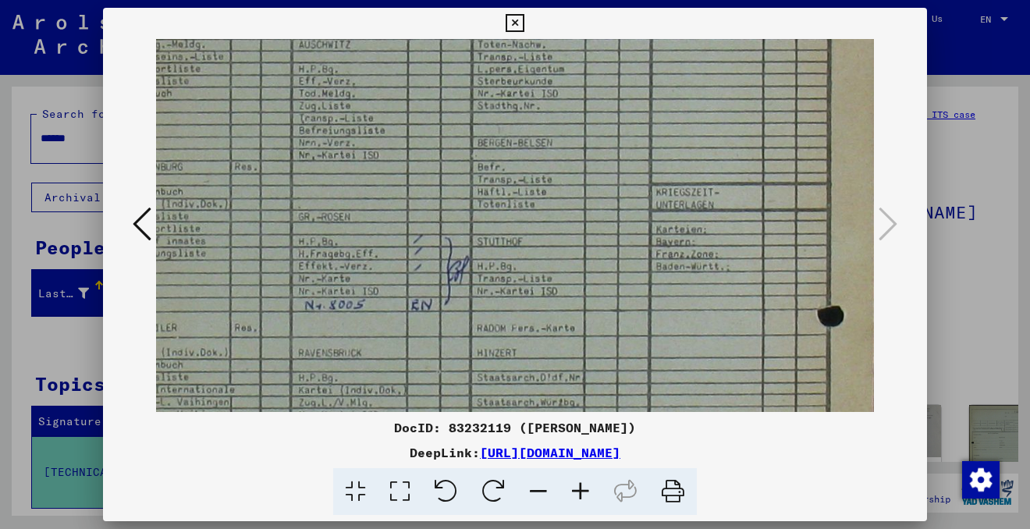
drag, startPoint x: 412, startPoint y: 134, endPoint x: 415, endPoint y: 336, distance: 202.0
click at [416, 339] on img at bounding box center [473, 160] width 823 height 1153
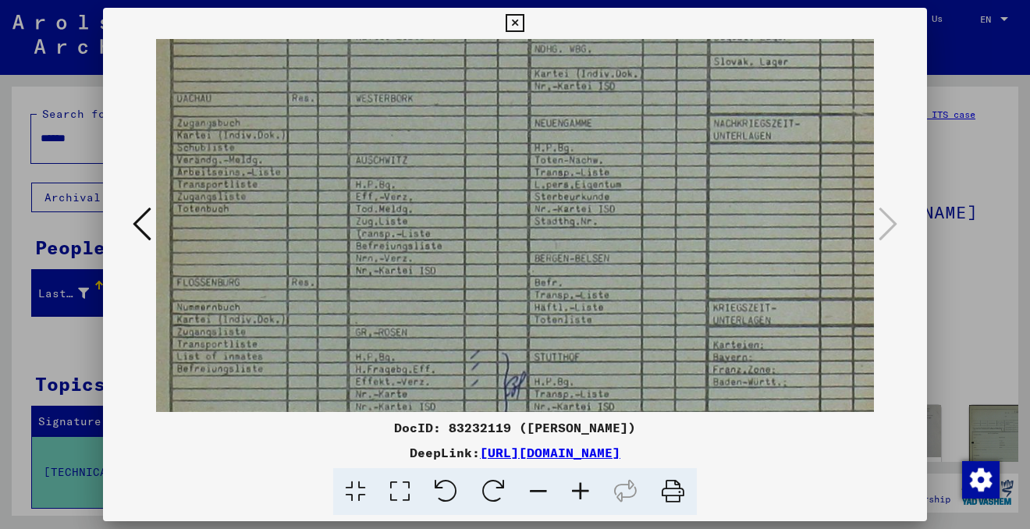
scroll to position [340, 36]
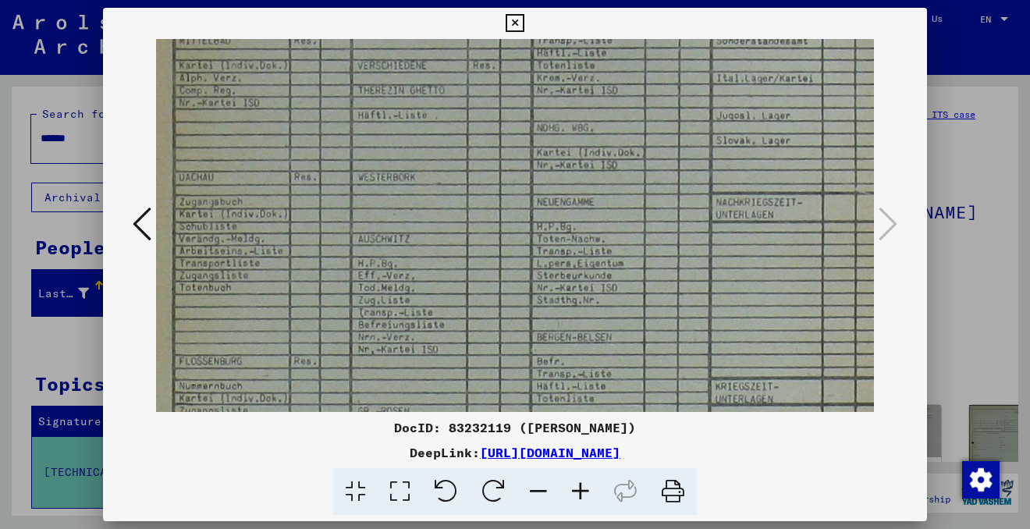
drag, startPoint x: 353, startPoint y: 186, endPoint x: 411, endPoint y: 376, distance: 198.9
click at [413, 380] on img at bounding box center [533, 354] width 823 height 1153
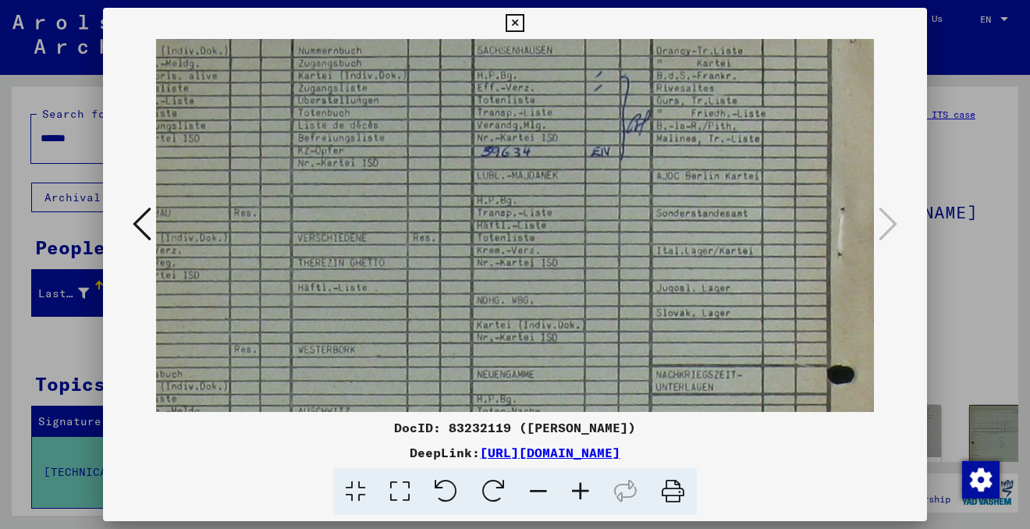
drag, startPoint x: 406, startPoint y: 224, endPoint x: 346, endPoint y: 397, distance: 183.3
click at [346, 397] on img at bounding box center [473, 526] width 823 height 1153
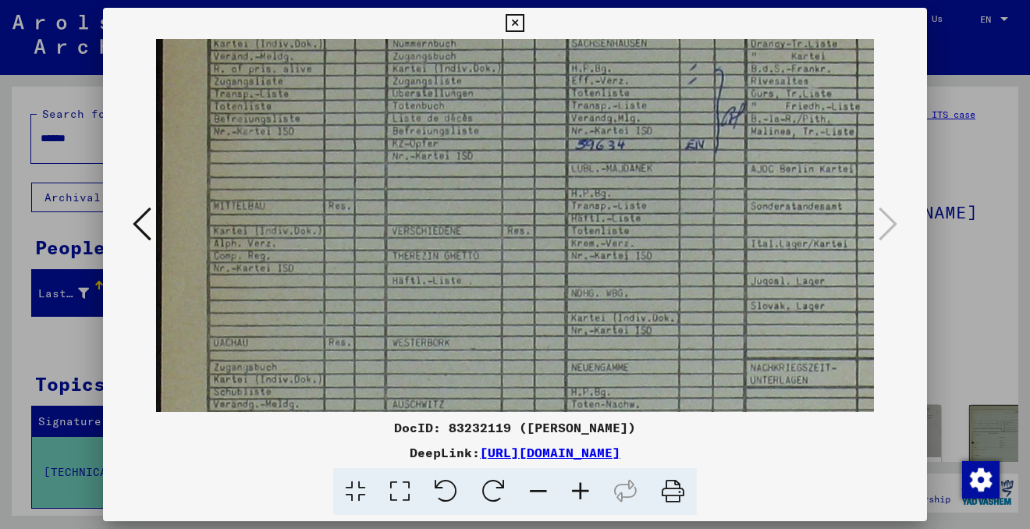
scroll to position [97, 0]
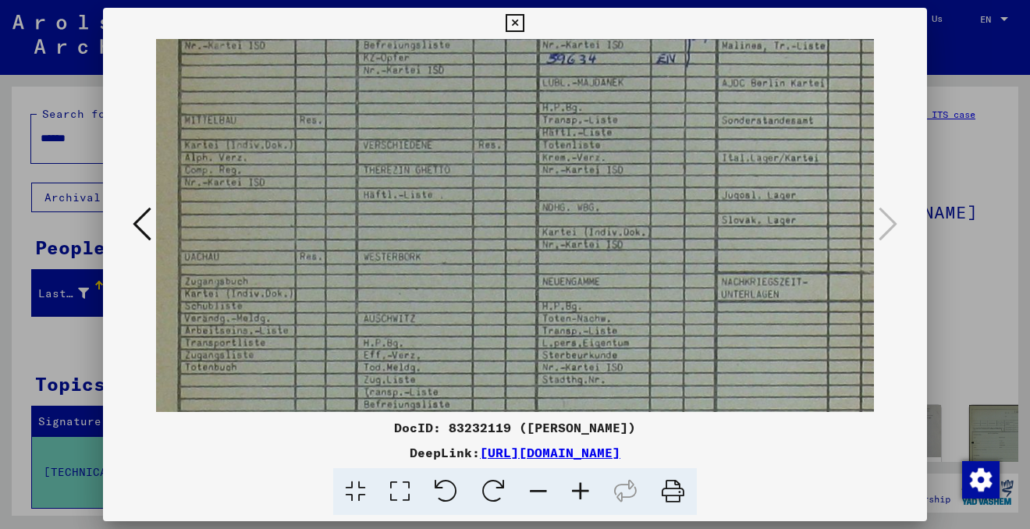
drag, startPoint x: 363, startPoint y: 264, endPoint x: 433, endPoint y: 180, distance: 108.5
click at [432, 179] on img at bounding box center [538, 433] width 823 height 1153
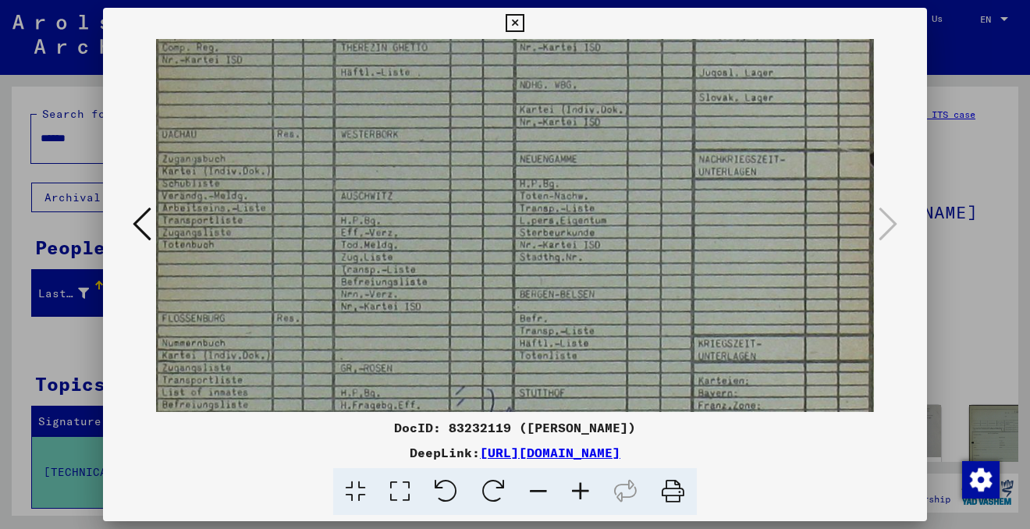
drag, startPoint x: 476, startPoint y: 255, endPoint x: 448, endPoint y: 126, distance: 131.6
click at [448, 126] on img at bounding box center [516, 311] width 823 height 1153
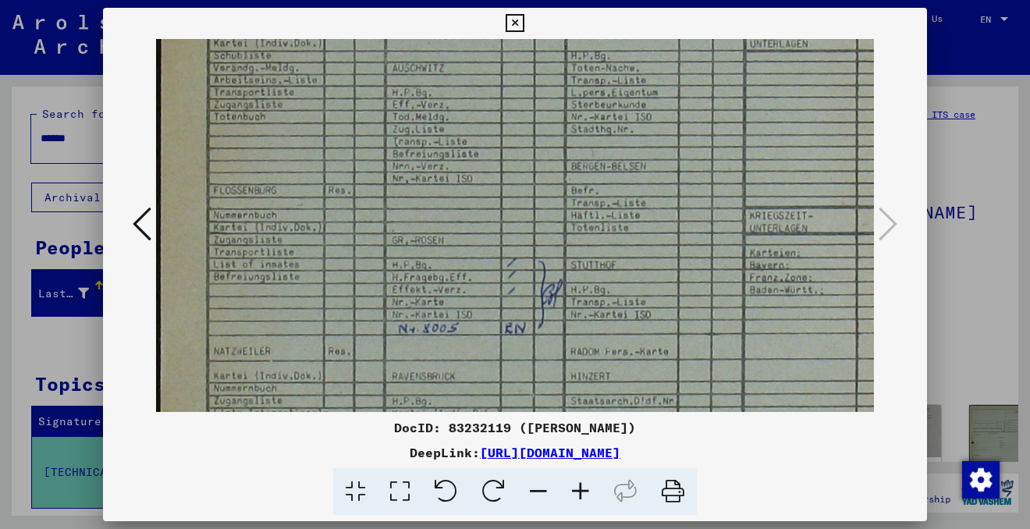
scroll to position [433, 1]
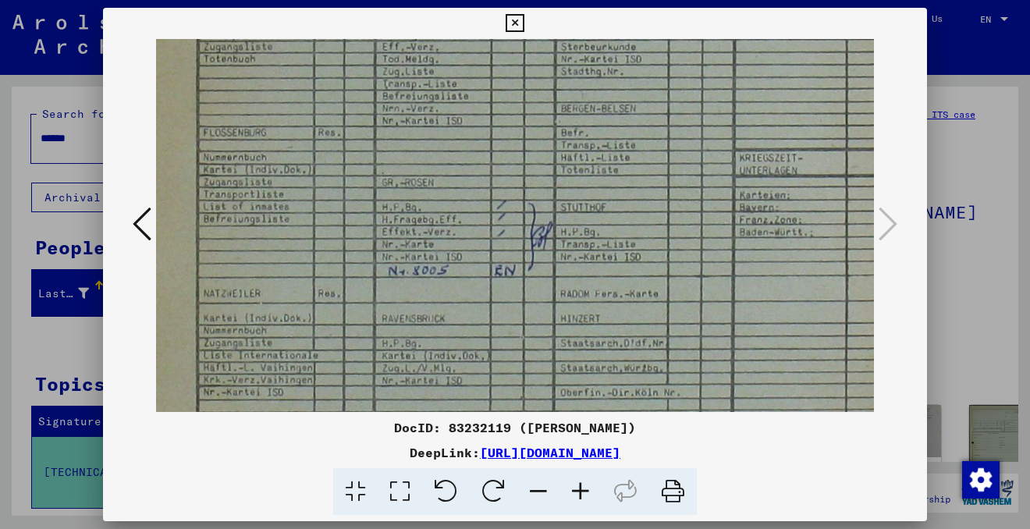
drag, startPoint x: 444, startPoint y: 298, endPoint x: 503, endPoint y: 119, distance: 188.9
click at [503, 113] on img at bounding box center [557, 125] width 823 height 1153
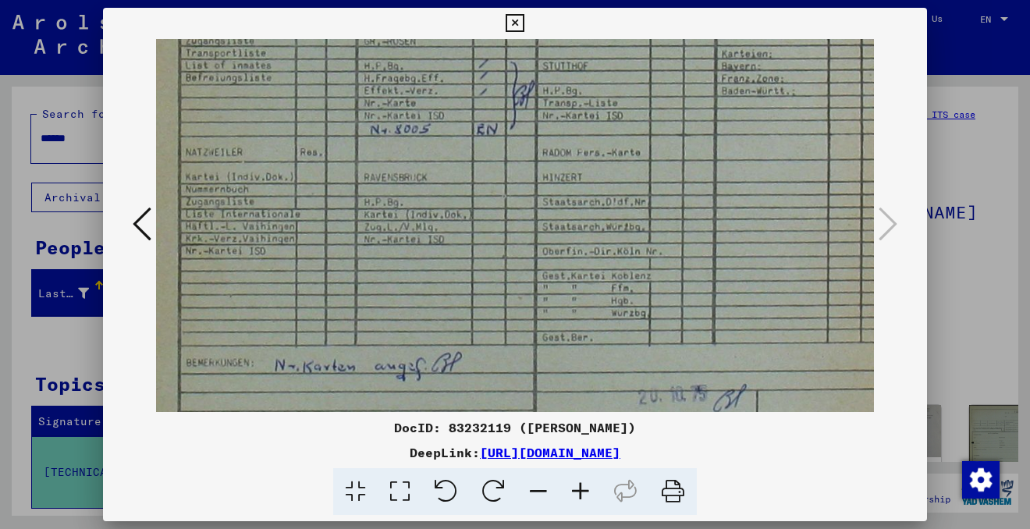
scroll to position [556, 22]
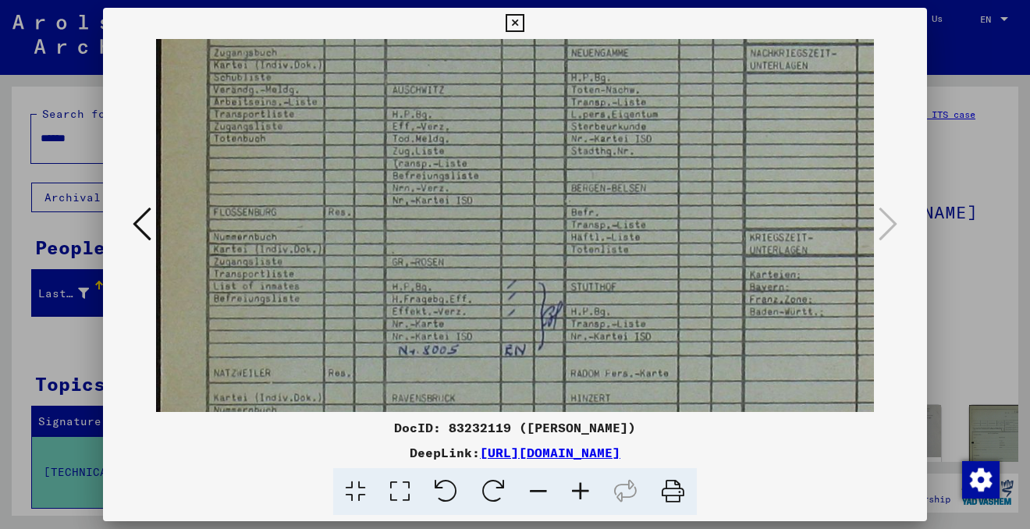
drag, startPoint x: 458, startPoint y: 347, endPoint x: 483, endPoint y: 534, distance: 188.8
click at [483, 528] on html "Search Browse archive Donate Newsletter Help Contact About Us Search Browse arc…" at bounding box center [515, 264] width 1030 height 529
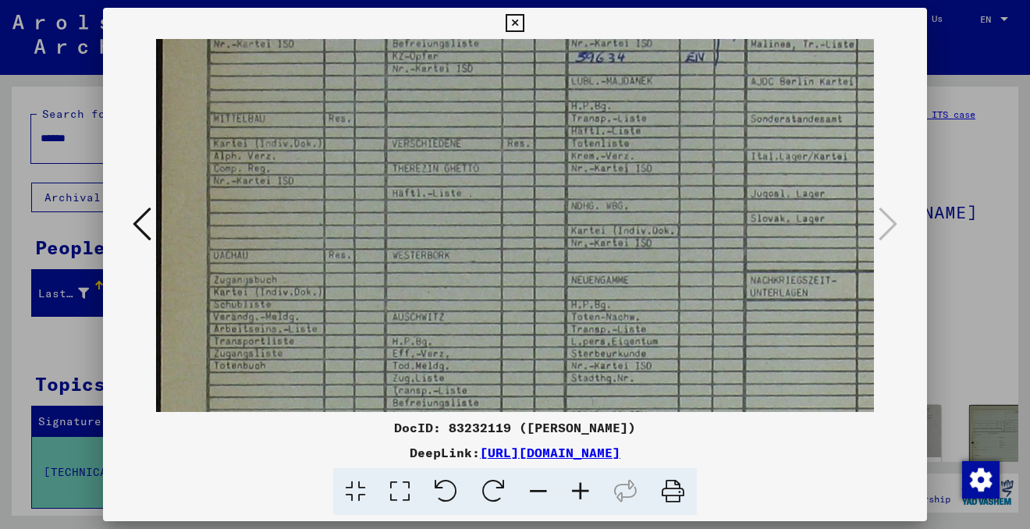
scroll to position [172, 0]
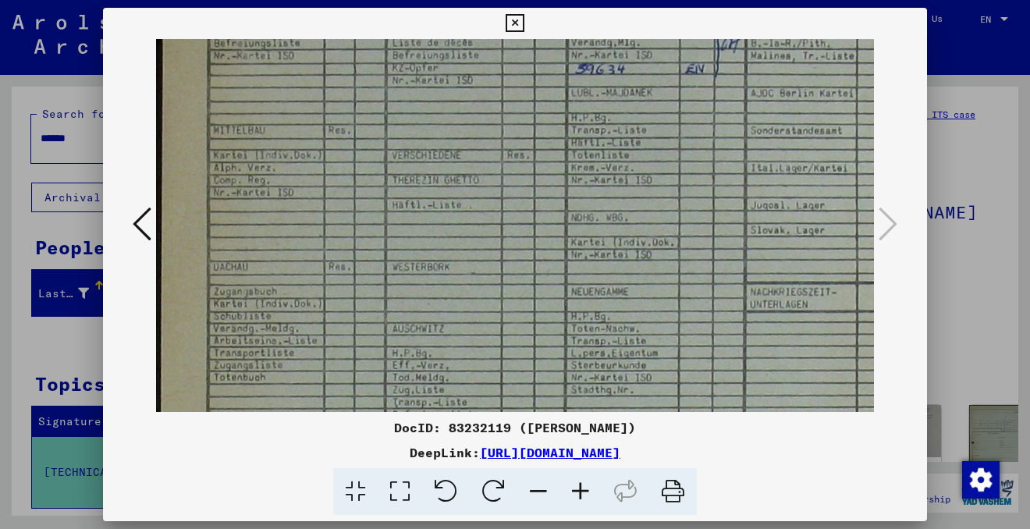
drag, startPoint x: 392, startPoint y: 357, endPoint x: 444, endPoint y: 484, distance: 137.2
click at [444, 487] on div "DocID: 83232119 ([PERSON_NAME]) DeepLink: [URL][DOMAIN_NAME]" at bounding box center [515, 262] width 824 height 508
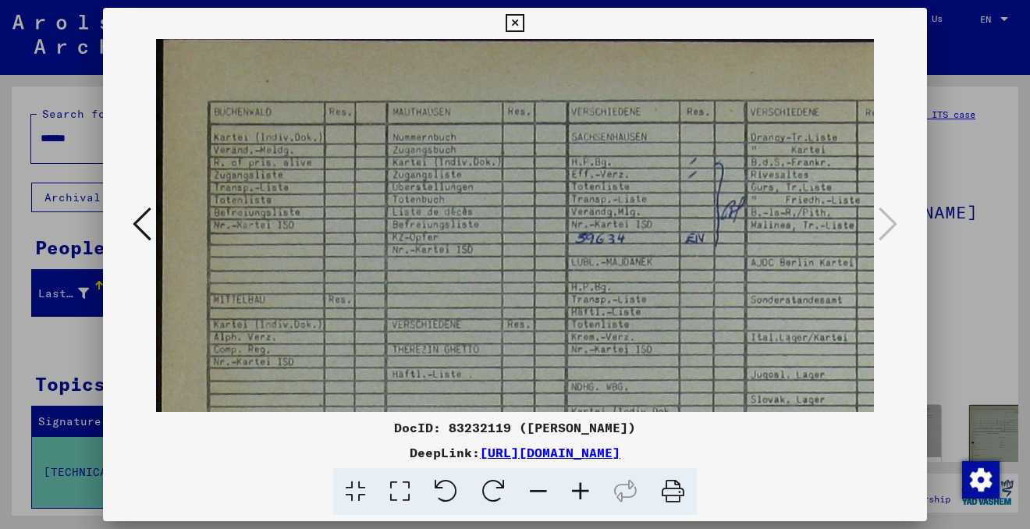
scroll to position [0, 0]
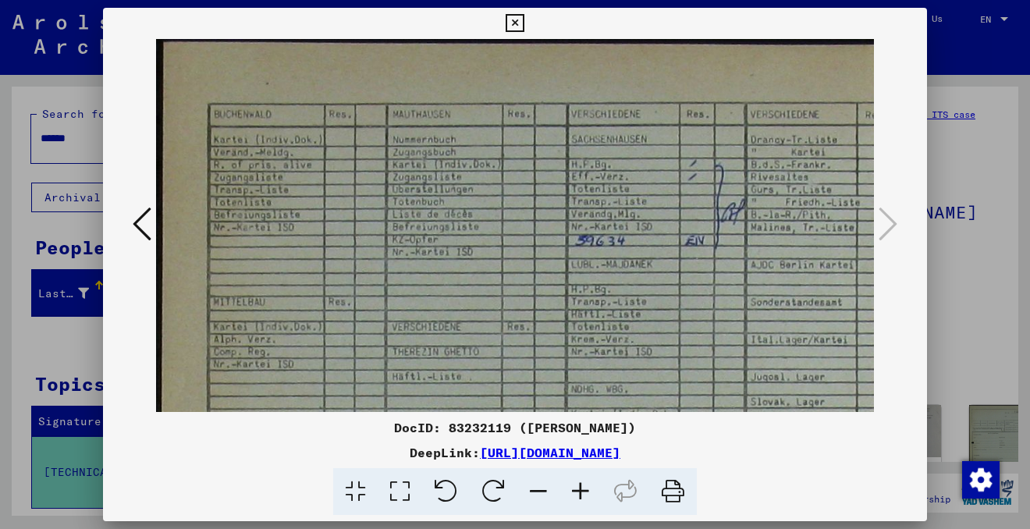
drag, startPoint x: 452, startPoint y: 111, endPoint x: 455, endPoint y: 288, distance: 177.1
click at [138, 217] on icon at bounding box center [142, 223] width 19 height 37
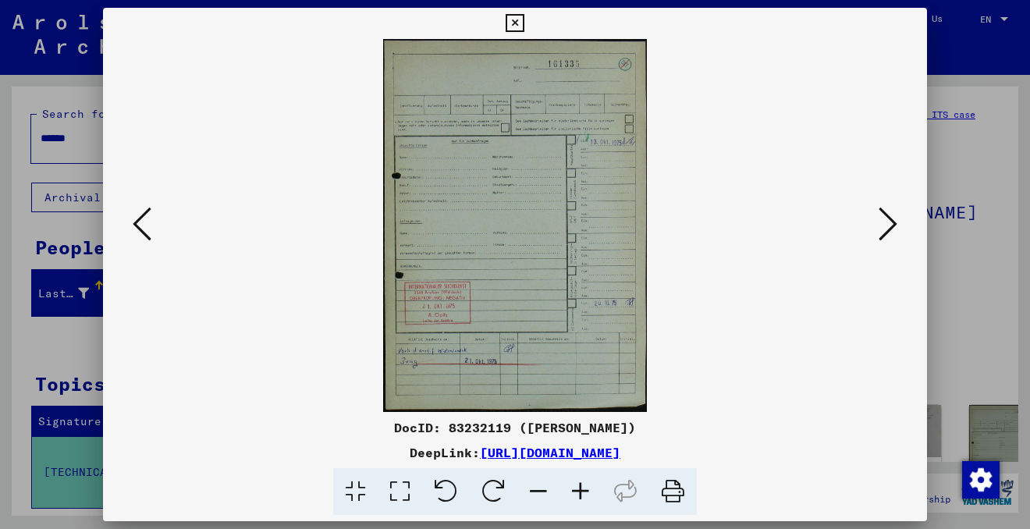
click at [138, 217] on icon at bounding box center [142, 223] width 19 height 37
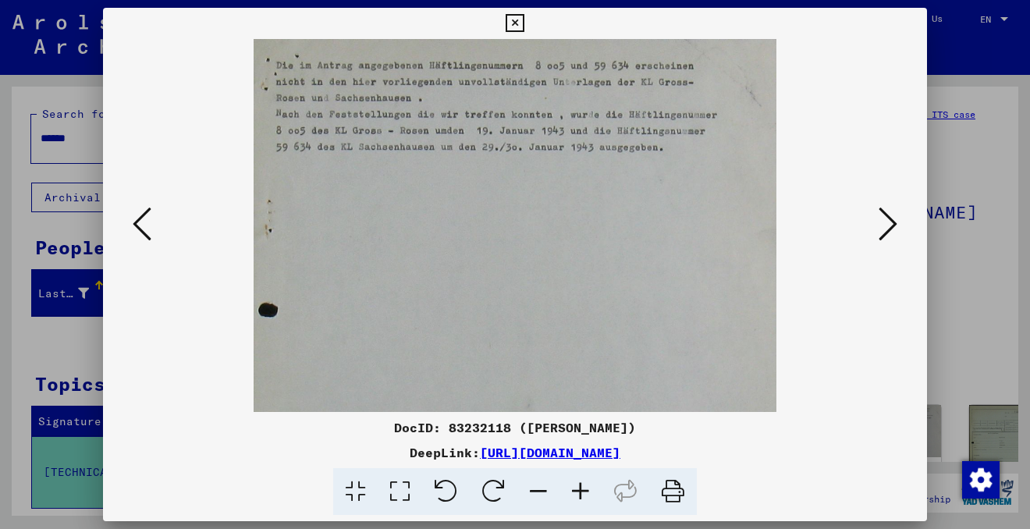
click at [138, 217] on icon at bounding box center [142, 223] width 19 height 37
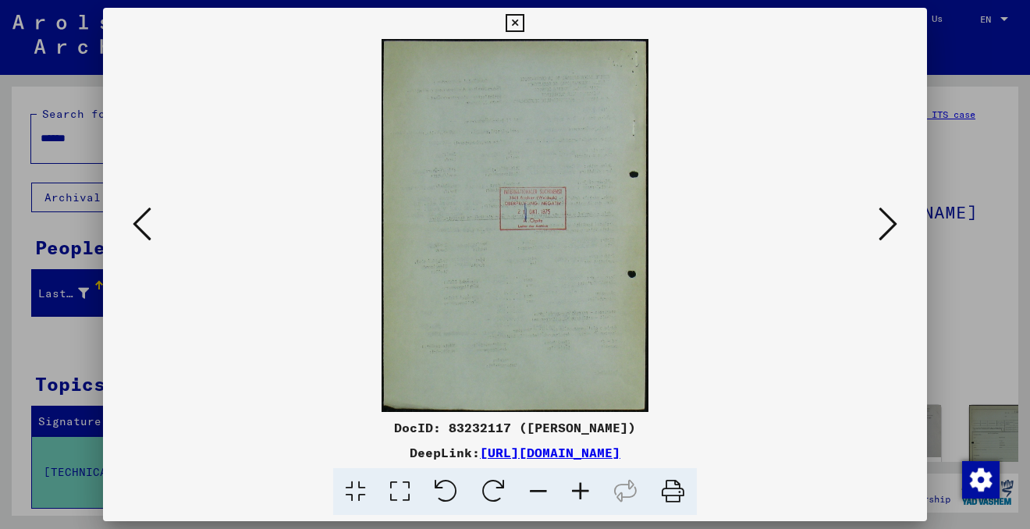
click at [138, 217] on icon at bounding box center [142, 223] width 19 height 37
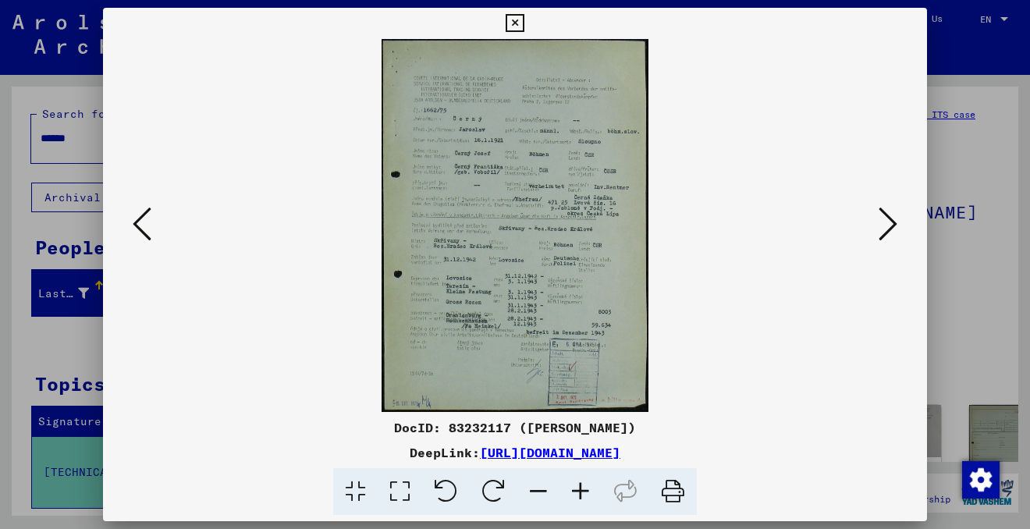
click at [519, 22] on icon at bounding box center [514, 23] width 18 height 19
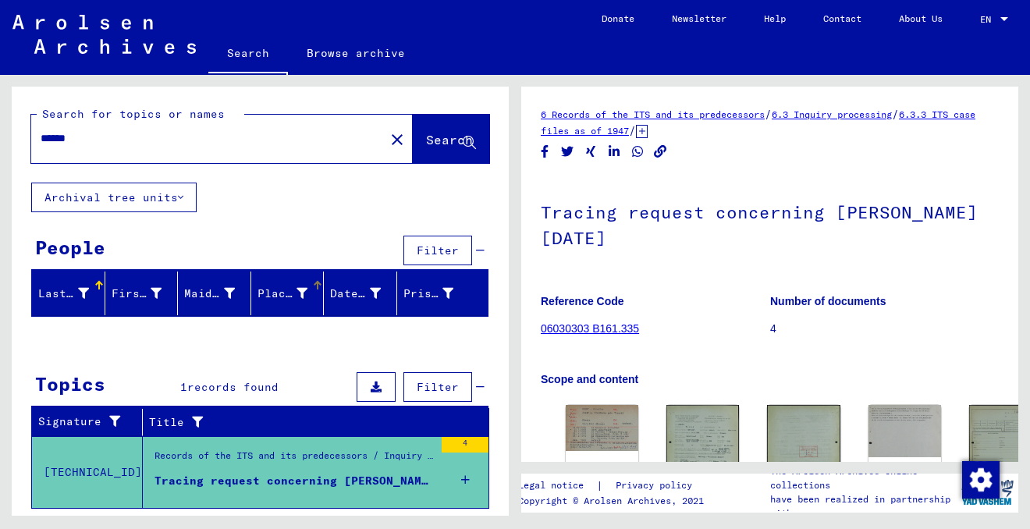
scroll to position [38, 0]
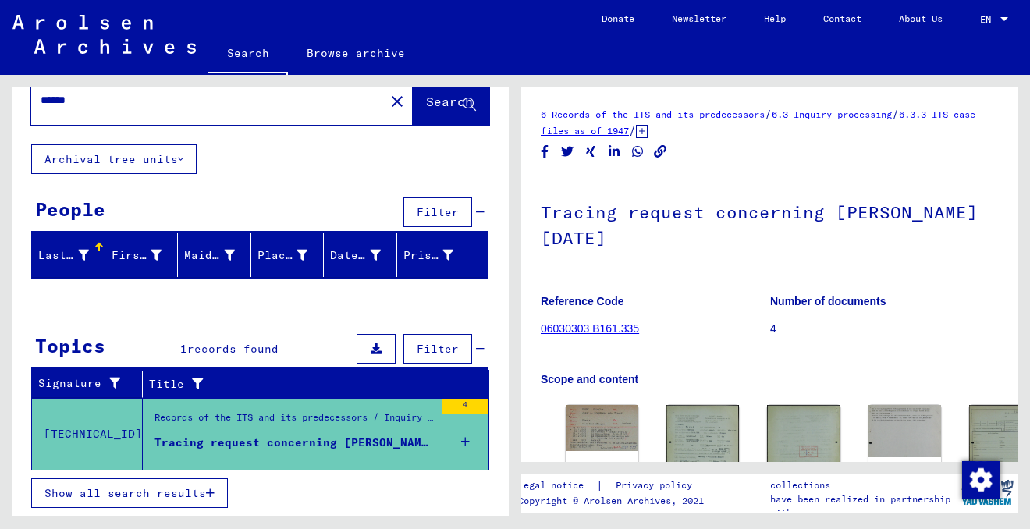
click at [279, 438] on div "Tracing request concerning [PERSON_NAME] [DATE]" at bounding box center [293, 442] width 279 height 16
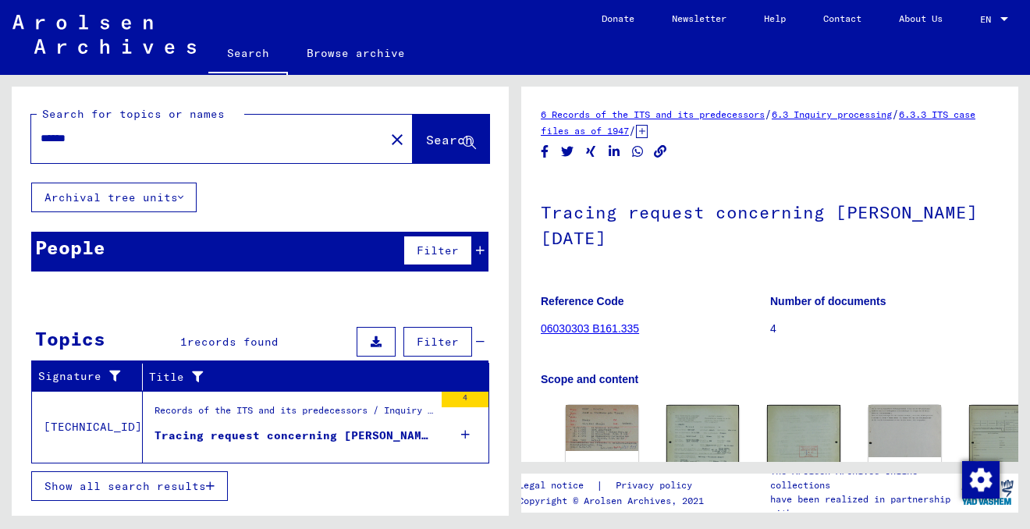
click at [464, 432] on icon at bounding box center [465, 434] width 9 height 55
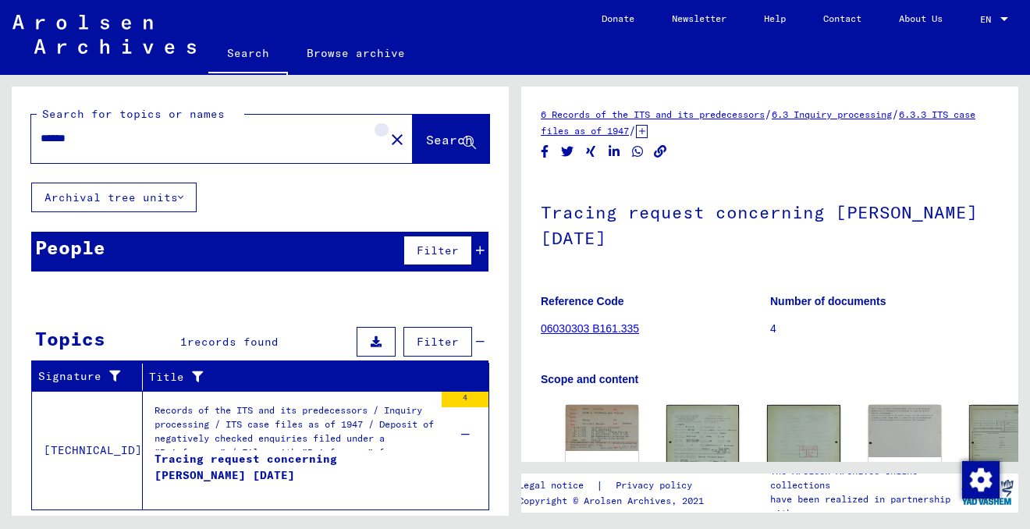
click at [388, 138] on mat-icon "close" at bounding box center [397, 139] width 19 height 19
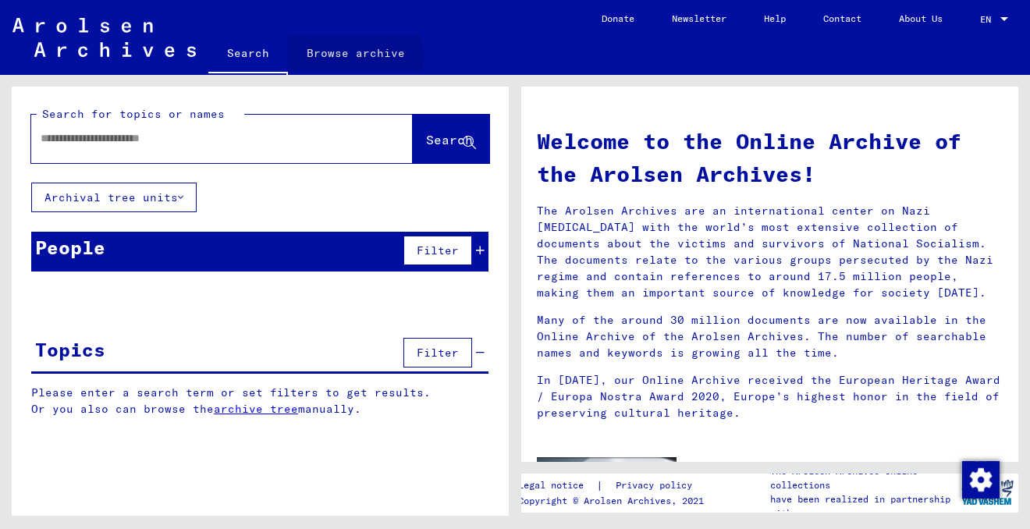
click at [351, 56] on link "Browse archive" at bounding box center [356, 52] width 136 height 37
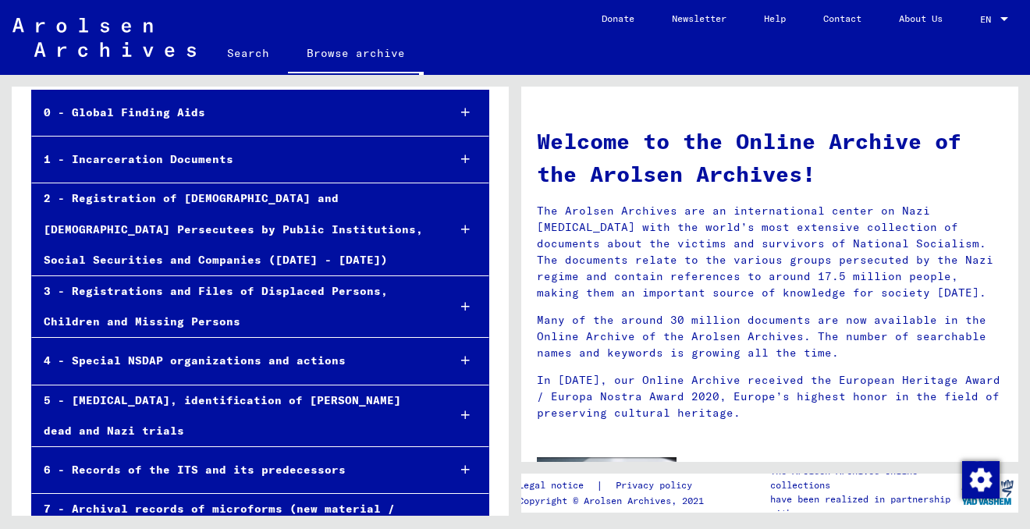
scroll to position [116, 0]
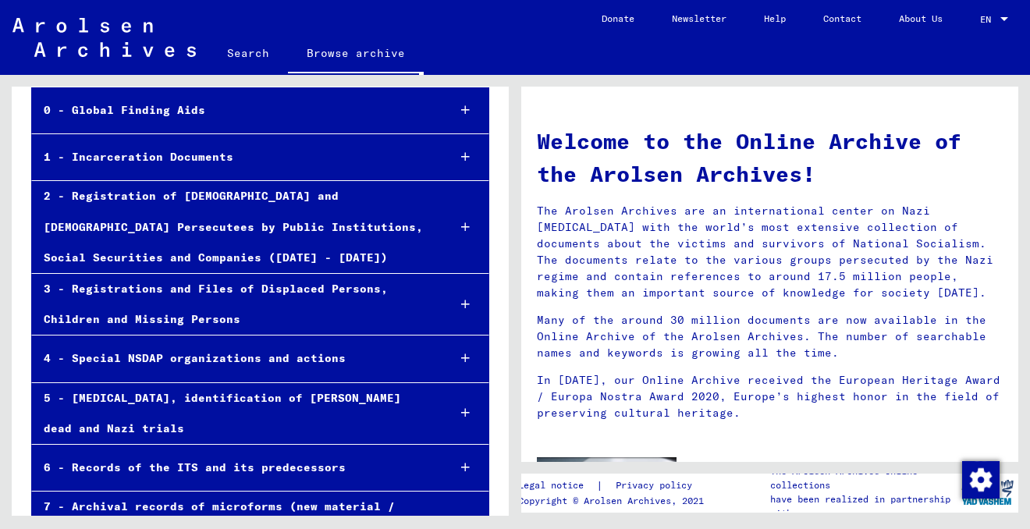
click at [254, 218] on div "2 - Registration of [DEMOGRAPHIC_DATA] and [DEMOGRAPHIC_DATA] Persecutees by Pu…" at bounding box center [233, 227] width 402 height 92
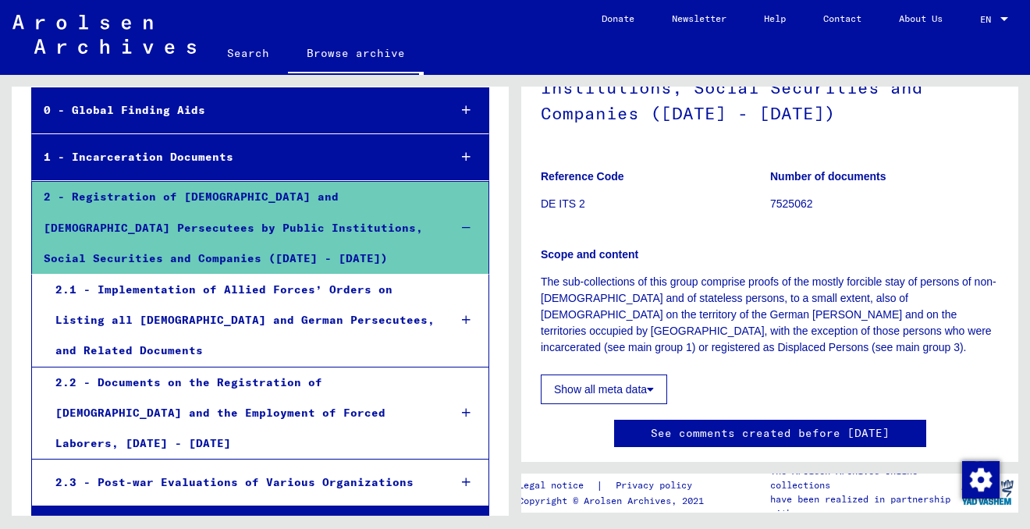
scroll to position [180, 0]
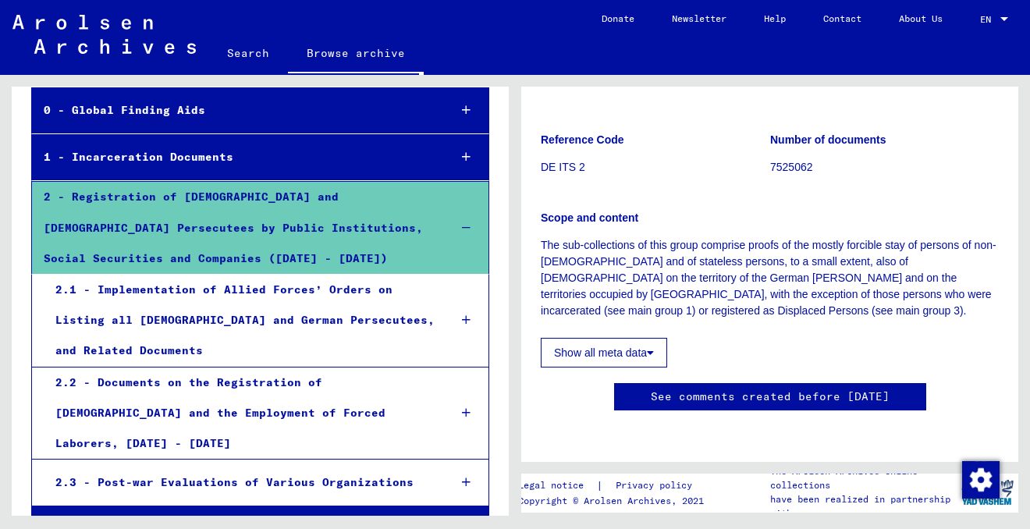
click at [636, 338] on button "Show all meta data" at bounding box center [603, 353] width 126 height 30
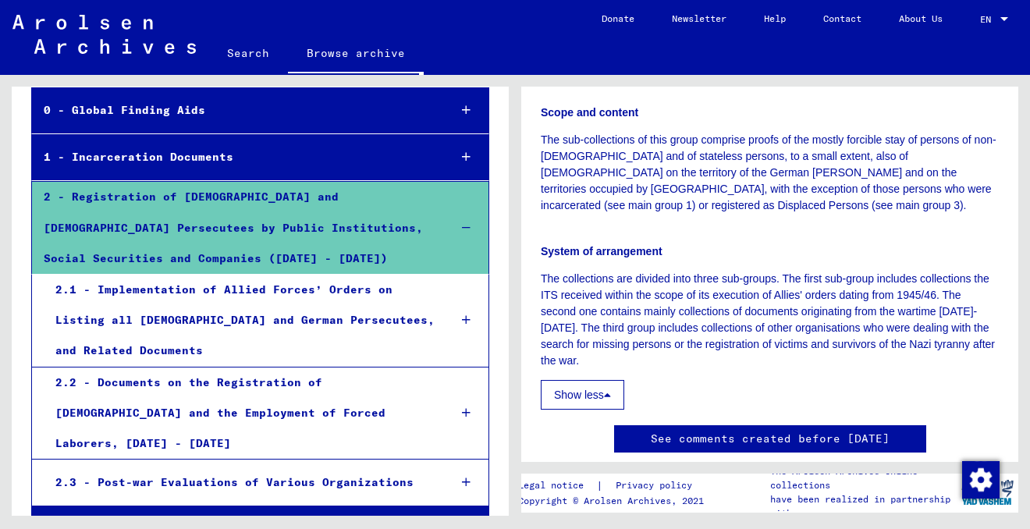
scroll to position [328, 0]
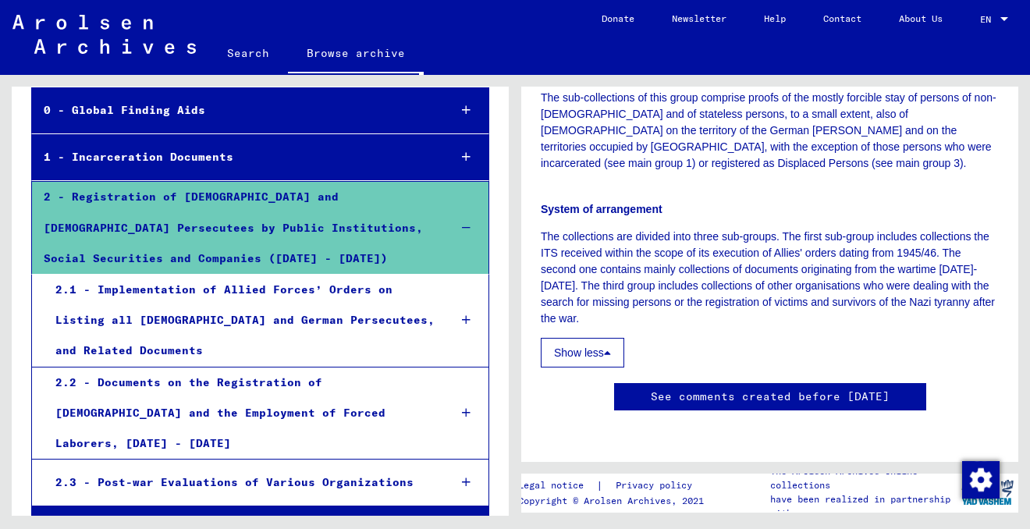
click at [672, 388] on link "See comments created before [DATE]" at bounding box center [769, 396] width 239 height 16
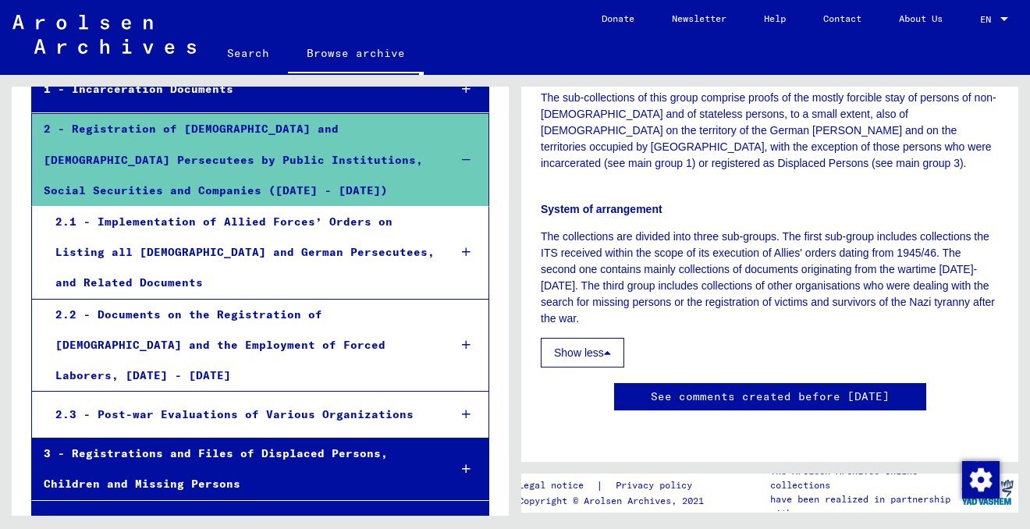
scroll to position [204, 0]
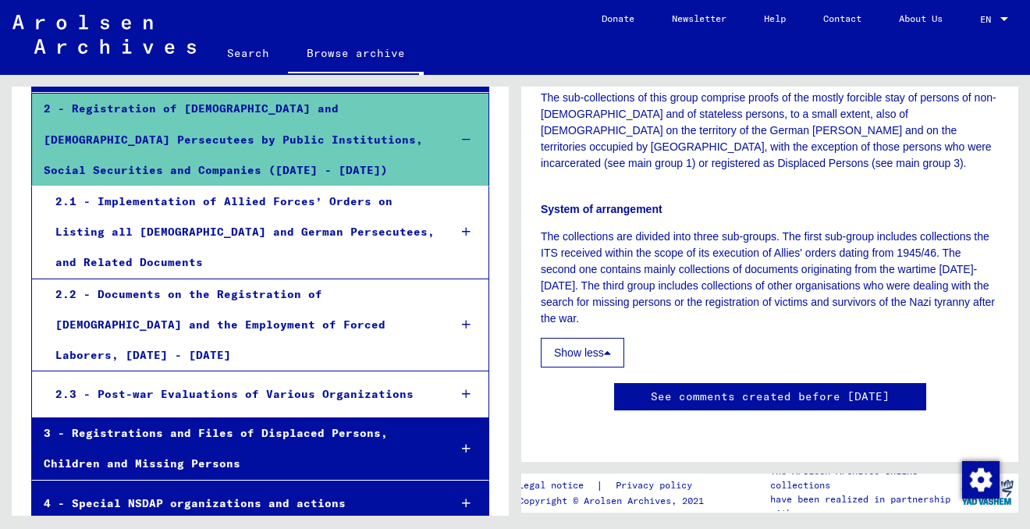
click at [260, 379] on div "2.3 - Post-war Evaluations of Various Organizations" at bounding box center [240, 394] width 392 height 30
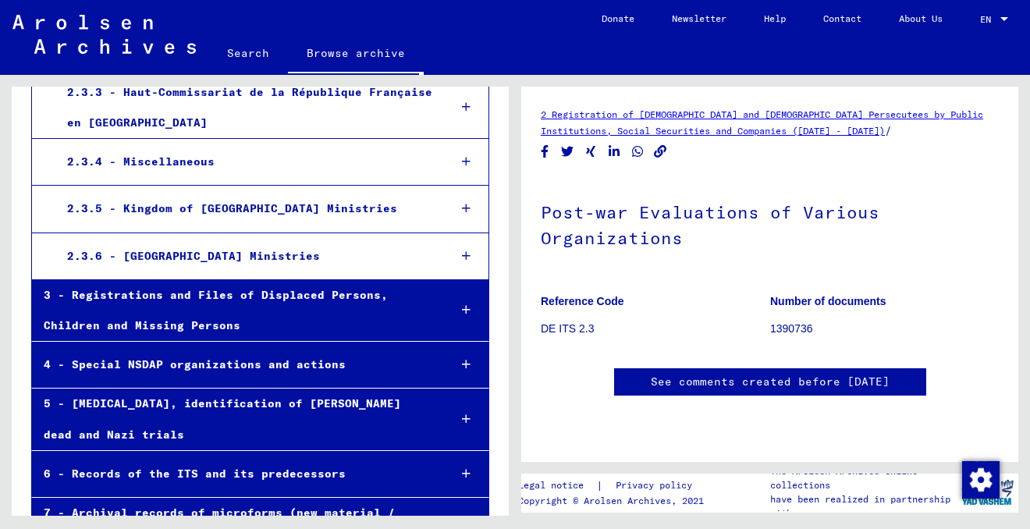
scroll to position [655, 0]
click at [259, 279] on div "3 - Registrations and Files of Displaced Persons, Children and Missing Persons" at bounding box center [234, 309] width 404 height 61
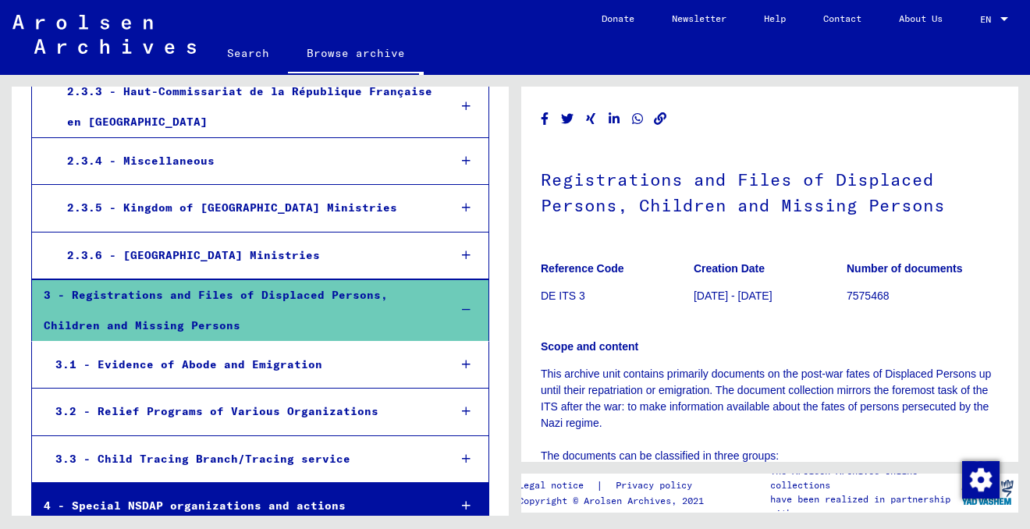
click at [251, 396] on div "3.2 - Relief Programs of Various Organizations" at bounding box center [240, 411] width 392 height 30
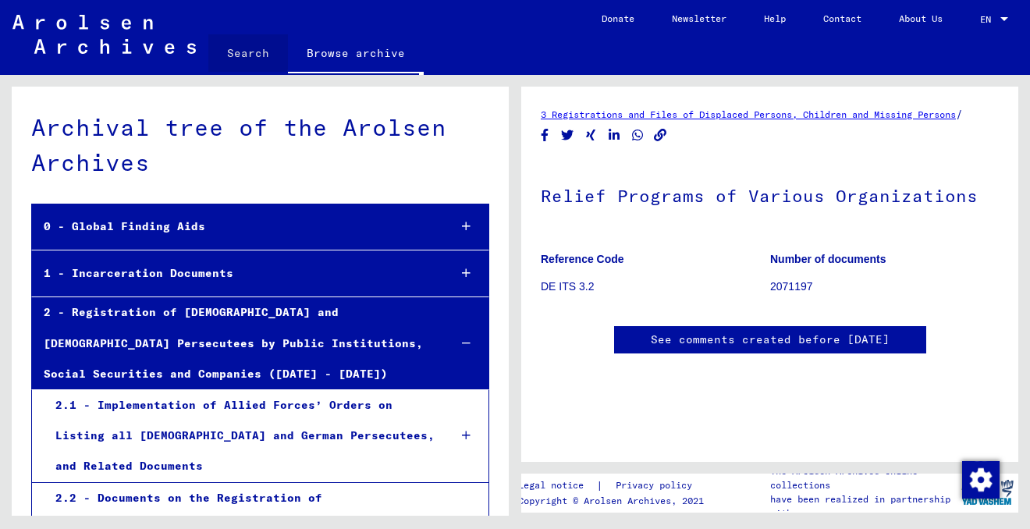
click at [239, 47] on link "Search" at bounding box center [248, 52] width 80 height 37
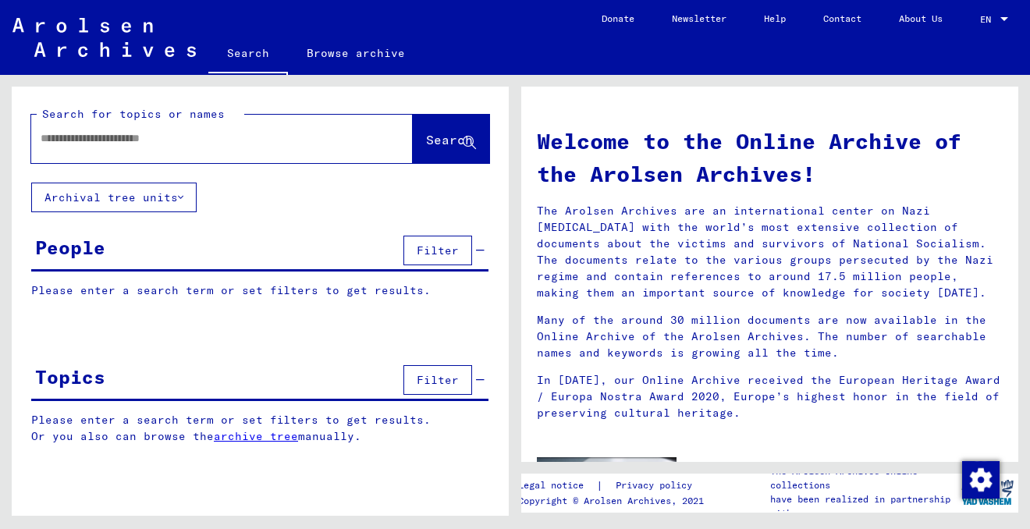
click at [168, 192] on button "Archival tree units" at bounding box center [113, 198] width 165 height 30
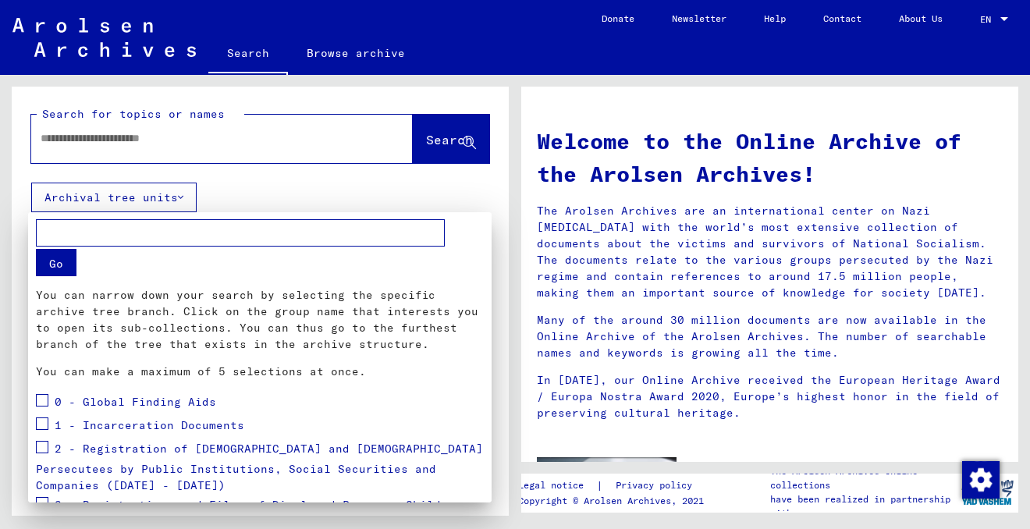
click at [248, 186] on div at bounding box center [515, 264] width 1030 height 529
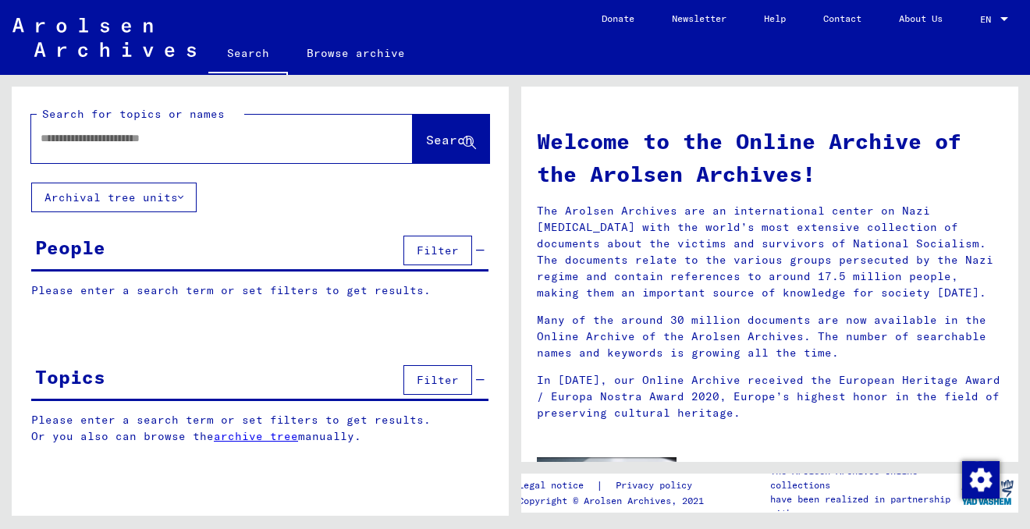
click at [437, 248] on span "Filter" at bounding box center [437, 250] width 42 height 14
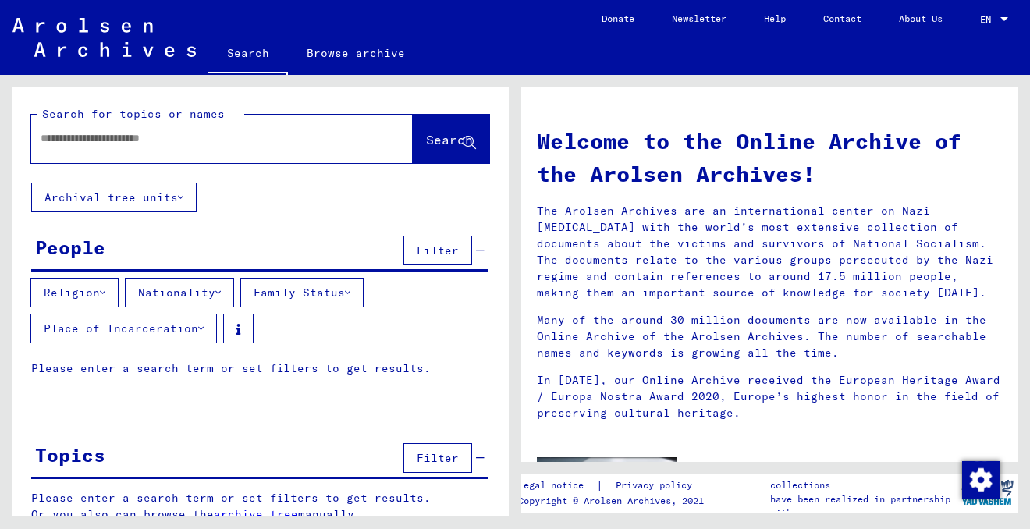
click at [156, 328] on button "Place of Incarceration" at bounding box center [123, 329] width 186 height 30
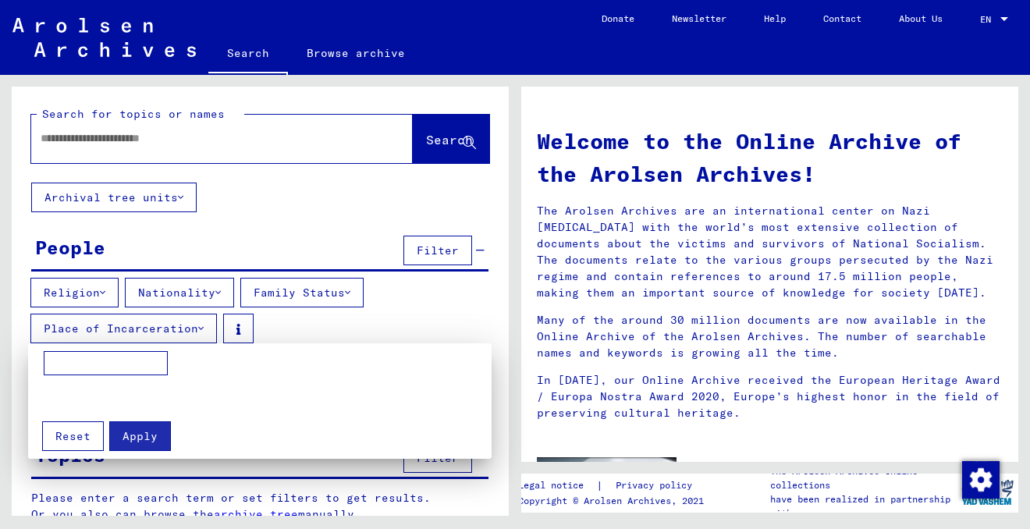
click at [169, 328] on div at bounding box center [515, 264] width 1030 height 529
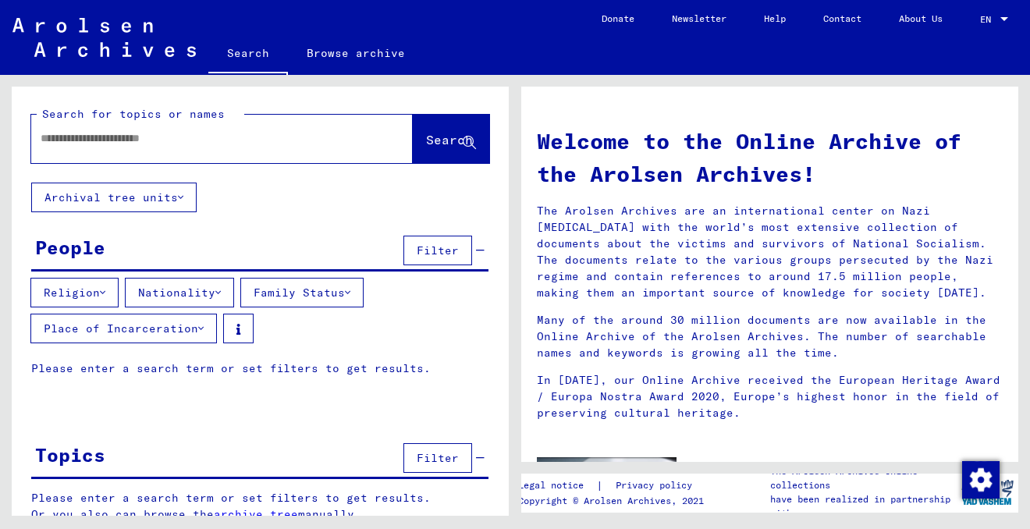
click at [335, 148] on div at bounding box center [198, 138] width 335 height 35
click at [158, 133] on input "text" at bounding box center [203, 138] width 325 height 16
type input "**********"
click at [430, 144] on span "Search" at bounding box center [449, 140] width 47 height 16
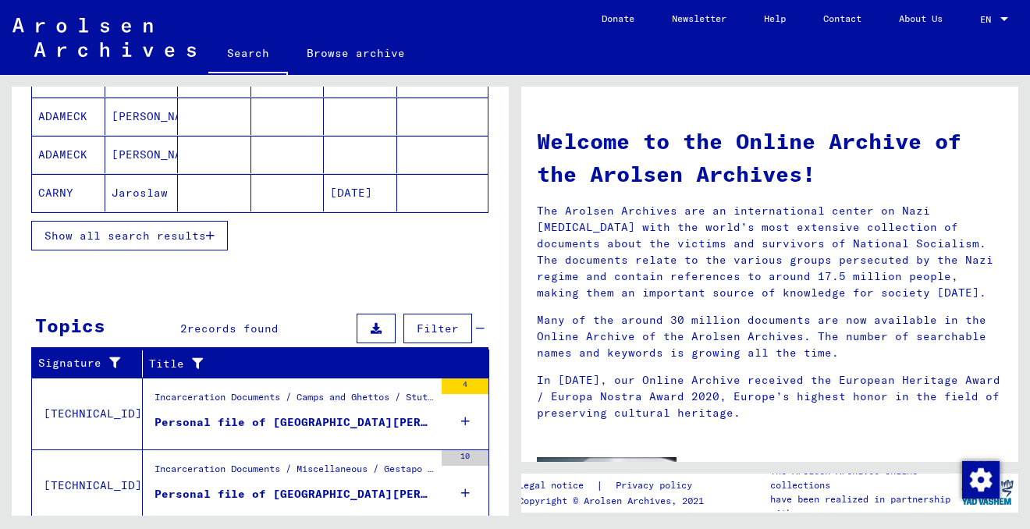
scroll to position [424, 0]
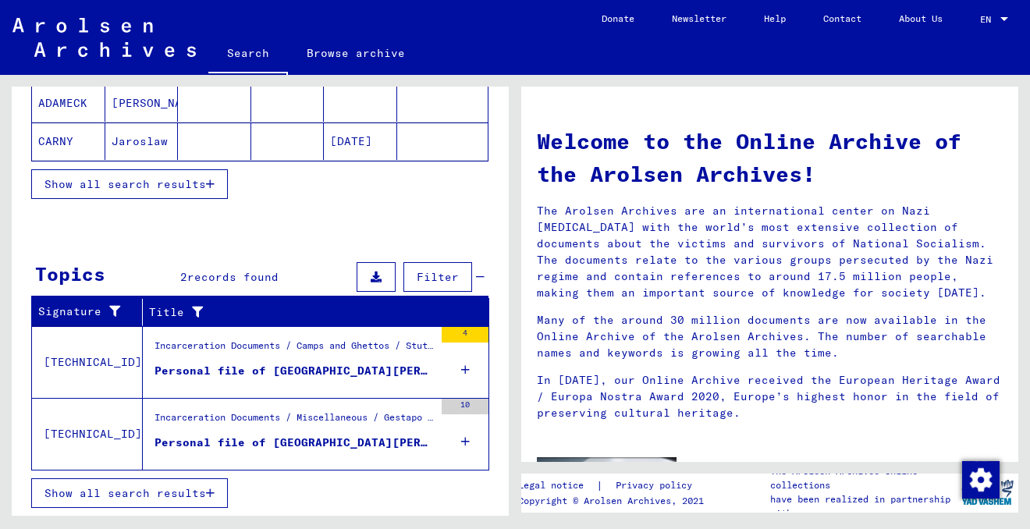
click at [464, 368] on icon at bounding box center [465, 369] width 9 height 55
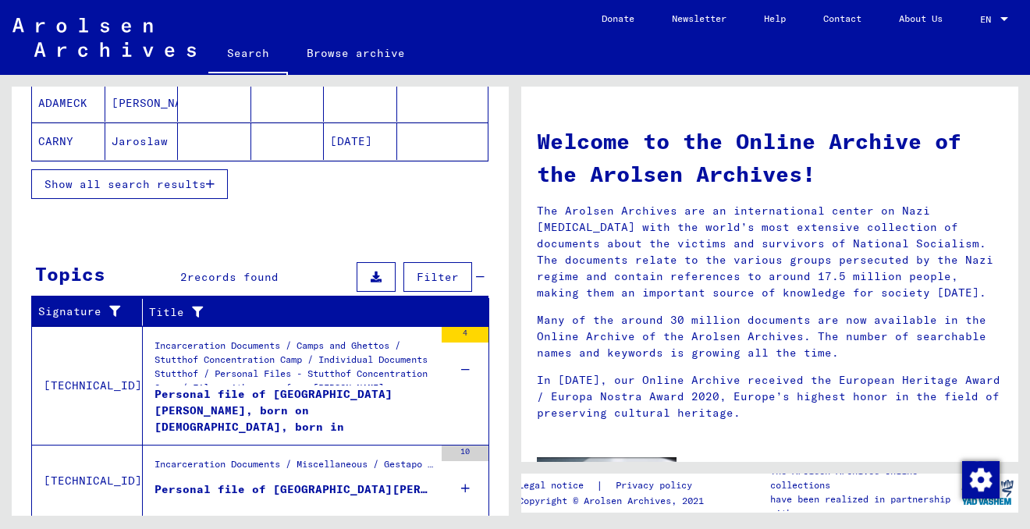
click at [465, 487] on icon at bounding box center [465, 488] width 9 height 55
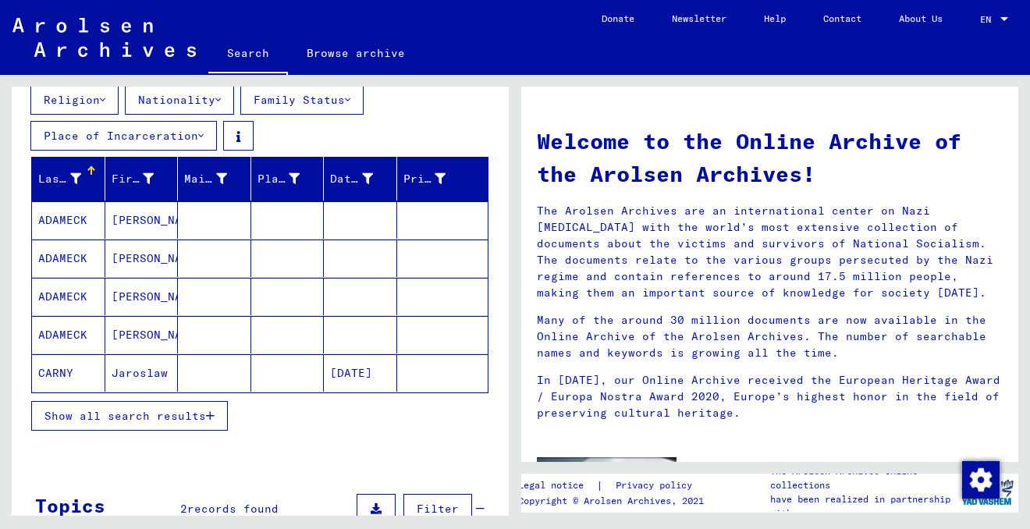
scroll to position [197, 0]
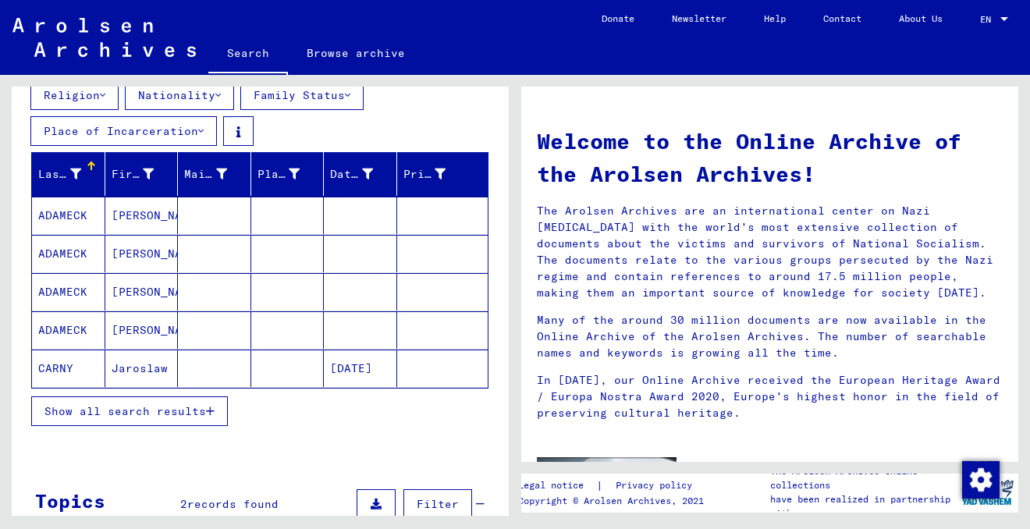
click at [190, 413] on span "Show all search results" at bounding box center [124, 411] width 161 height 14
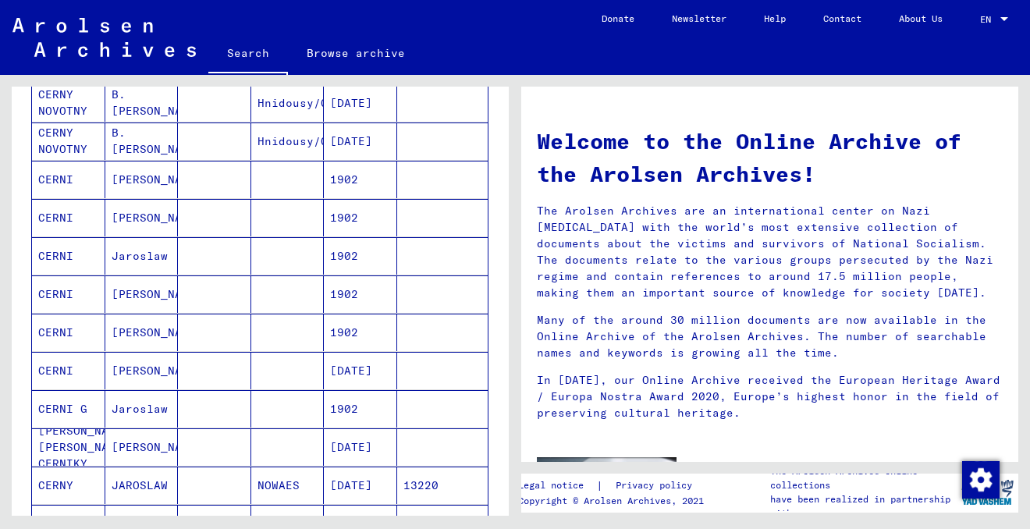
scroll to position [618, 0]
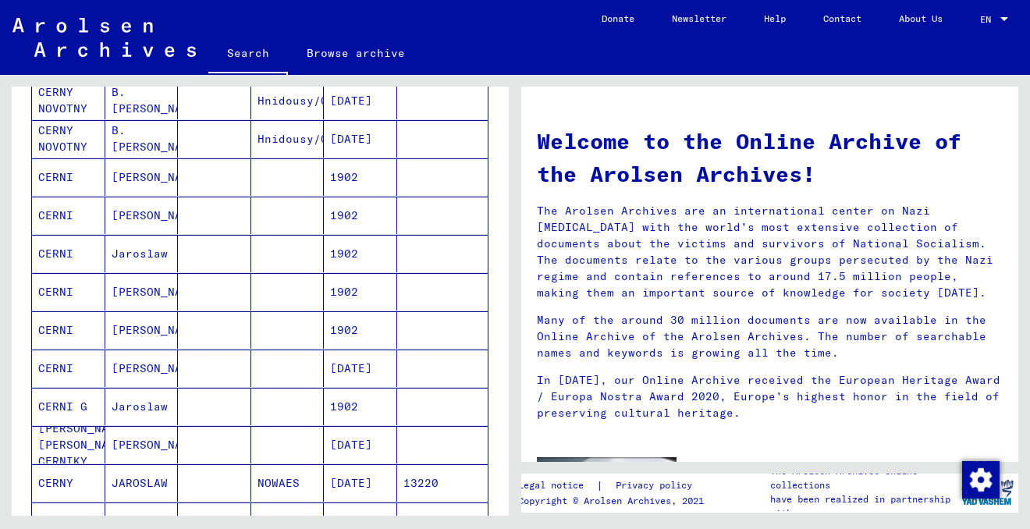
click at [155, 441] on mat-cell "[PERSON_NAME]" at bounding box center [141, 444] width 73 height 37
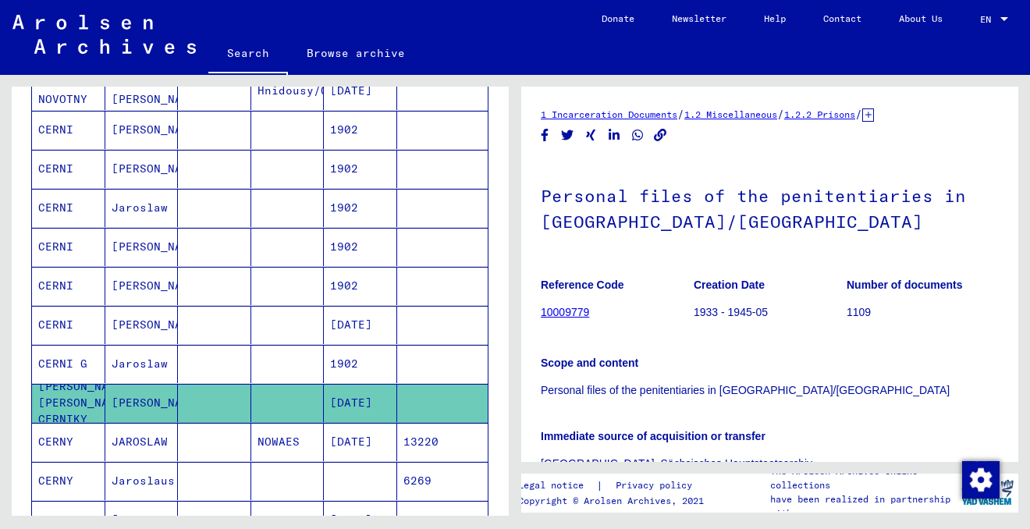
scroll to position [714, 0]
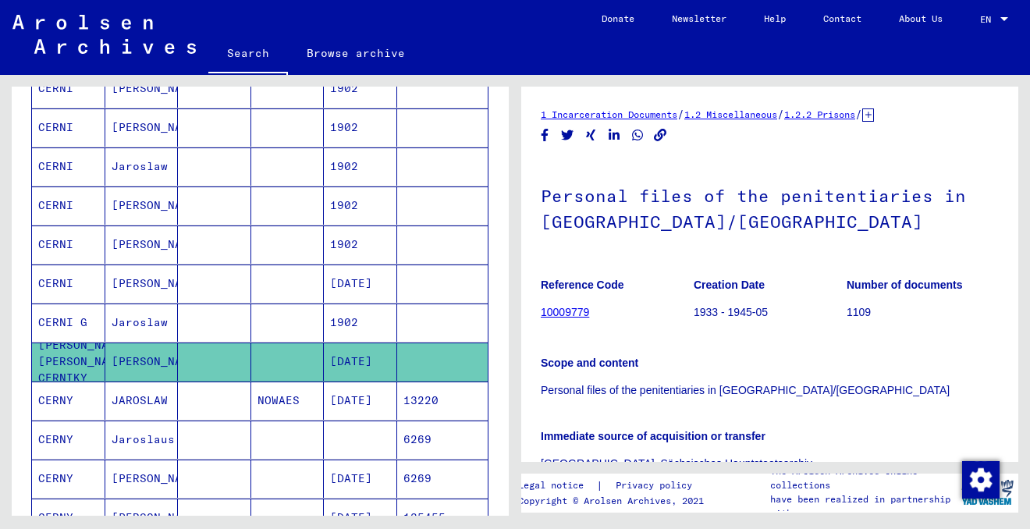
click at [144, 400] on mat-cell "JAROSLAW" at bounding box center [141, 400] width 73 height 38
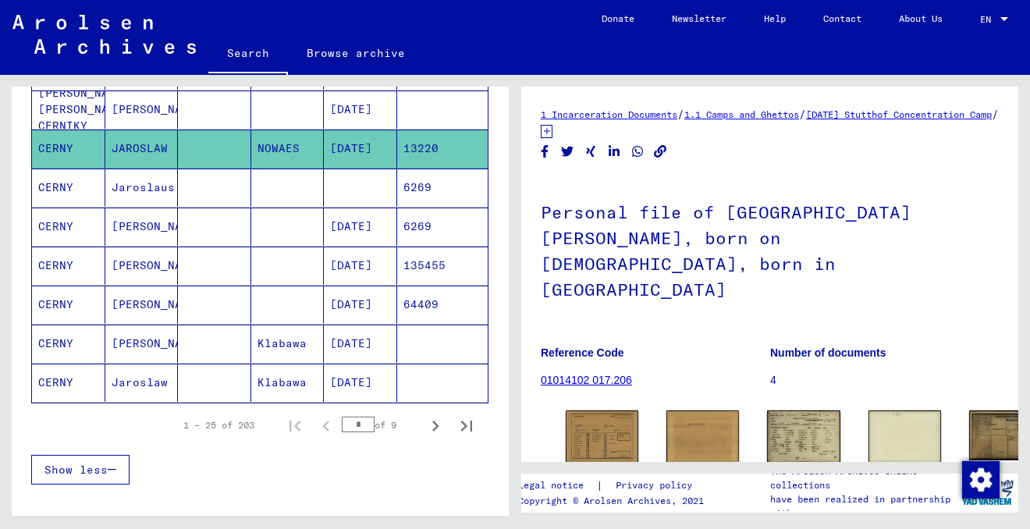
scroll to position [968, 0]
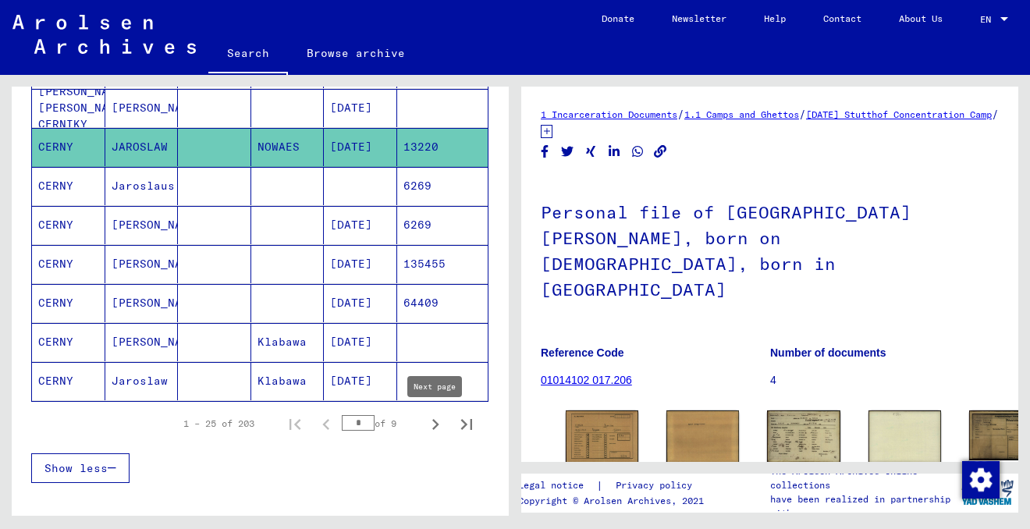
click at [437, 425] on icon "Next page" at bounding box center [435, 424] width 7 height 11
type input "*"
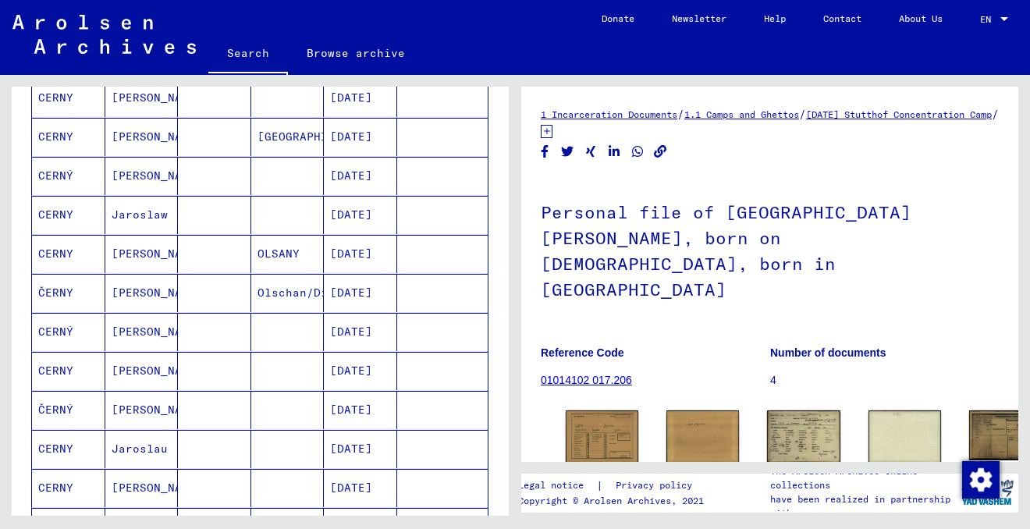
scroll to position [515, 0]
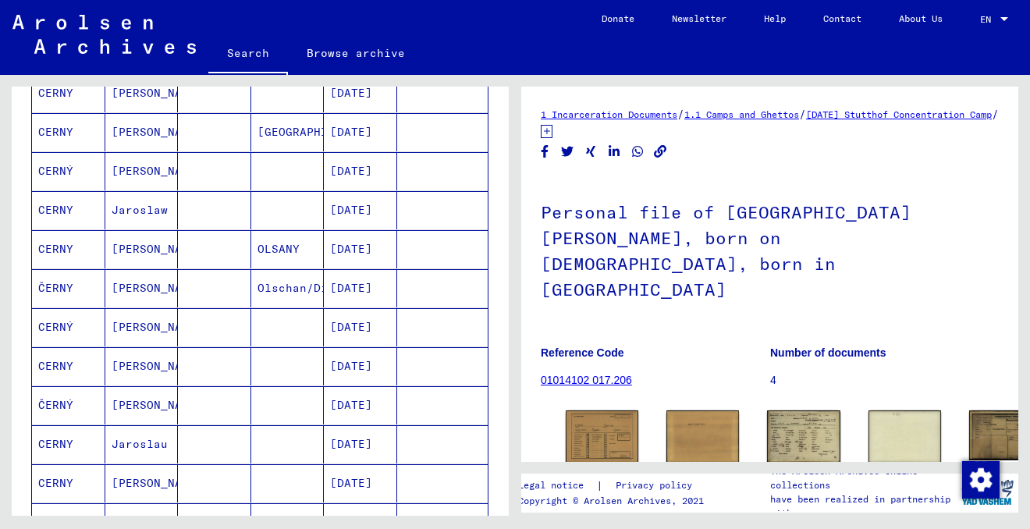
click at [73, 324] on mat-cell "CERNÝ" at bounding box center [68, 327] width 73 height 38
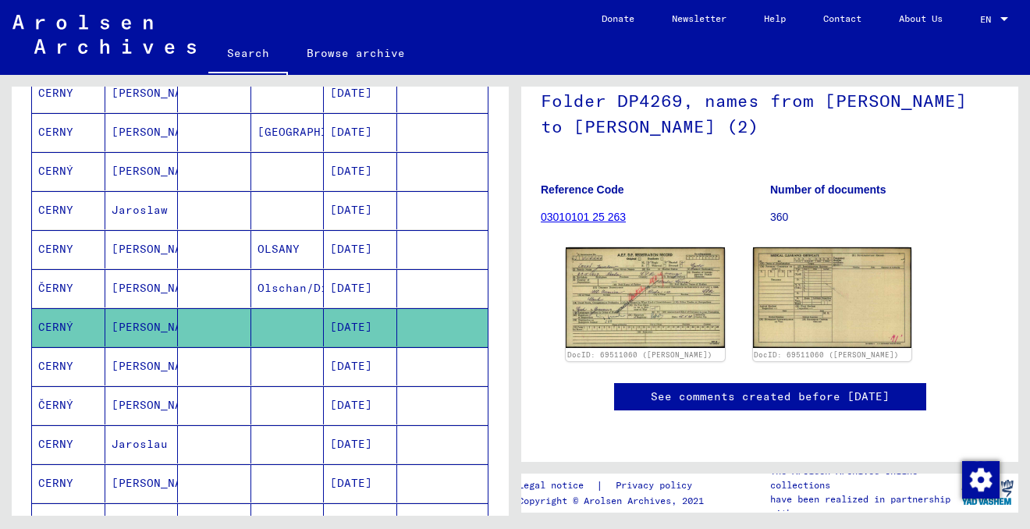
scroll to position [170, 0]
click at [650, 257] on img at bounding box center [645, 297] width 167 height 105
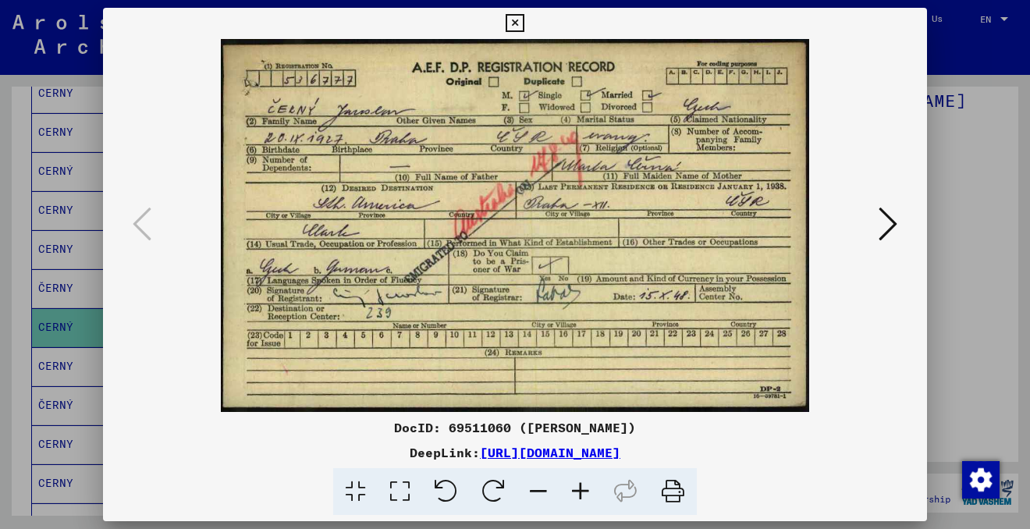
click at [892, 224] on icon at bounding box center [887, 223] width 19 height 37
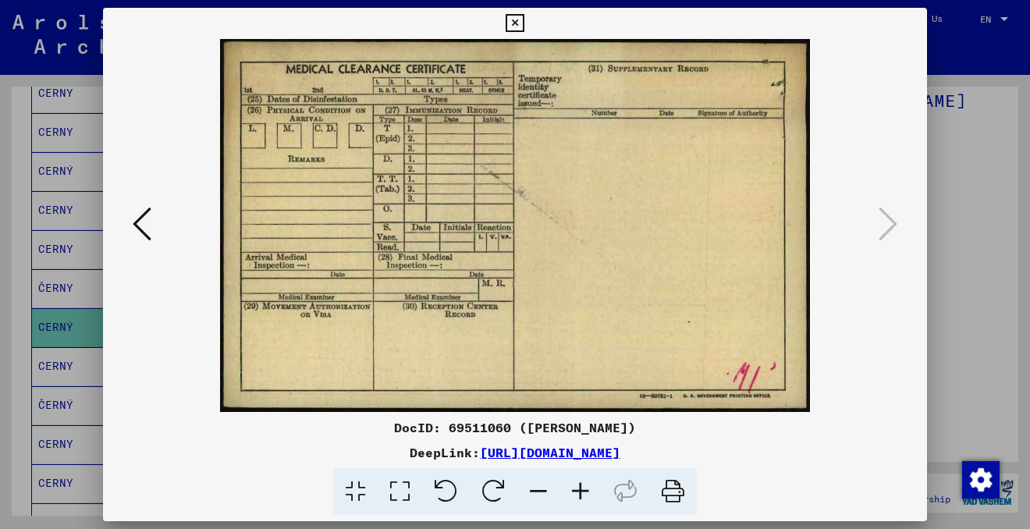
click at [142, 221] on icon at bounding box center [142, 223] width 19 height 37
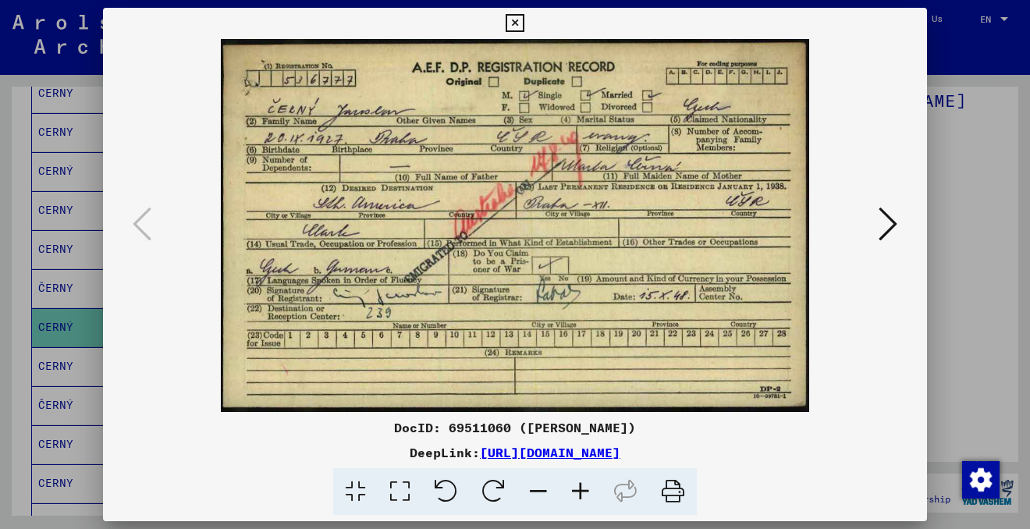
click at [585, 487] on icon at bounding box center [580, 492] width 42 height 48
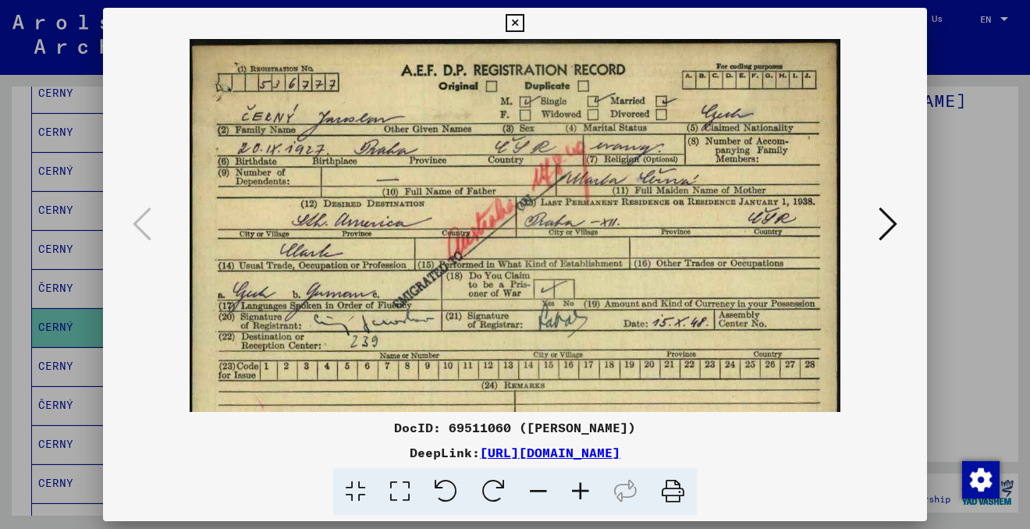
click at [585, 487] on icon at bounding box center [580, 492] width 42 height 48
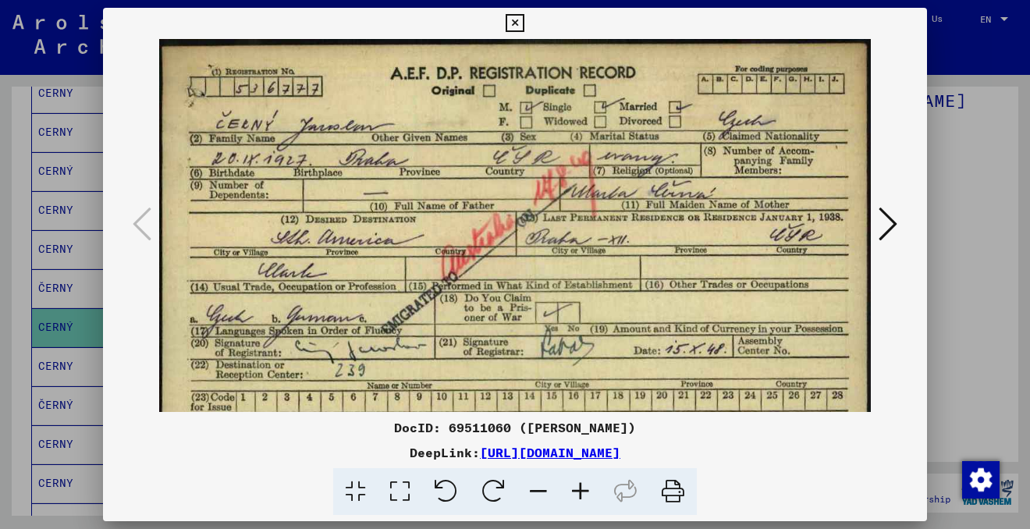
click at [585, 487] on icon at bounding box center [580, 492] width 42 height 48
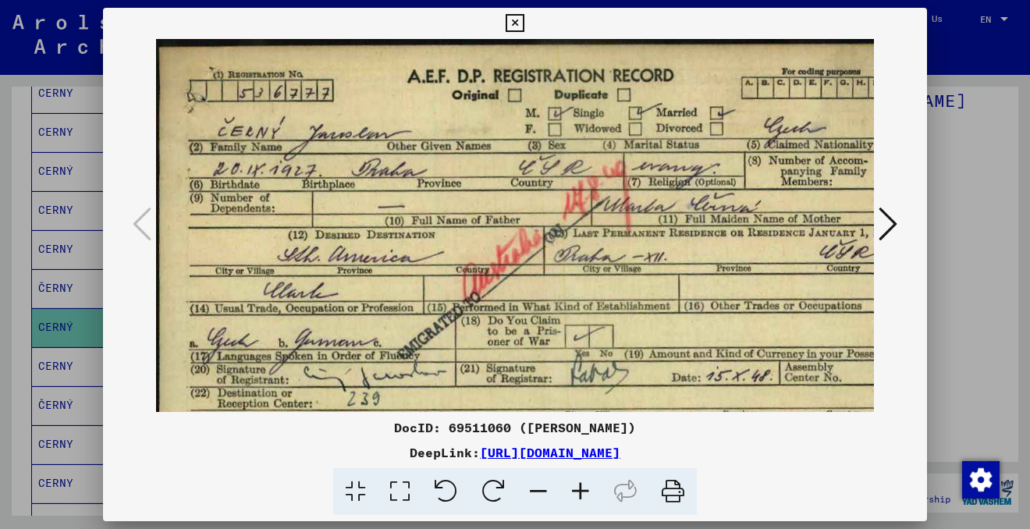
click at [585, 487] on icon at bounding box center [580, 492] width 42 height 48
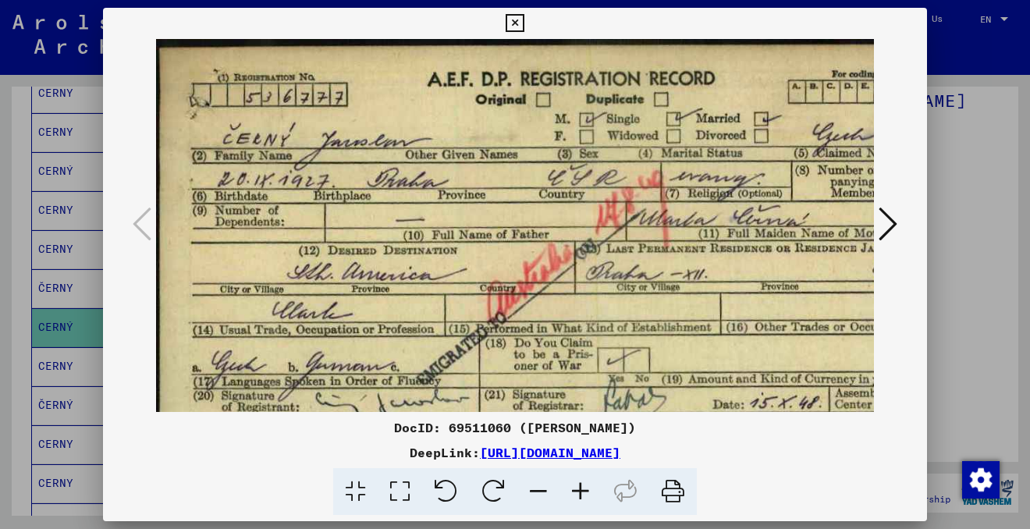
click at [585, 487] on icon at bounding box center [580, 492] width 42 height 48
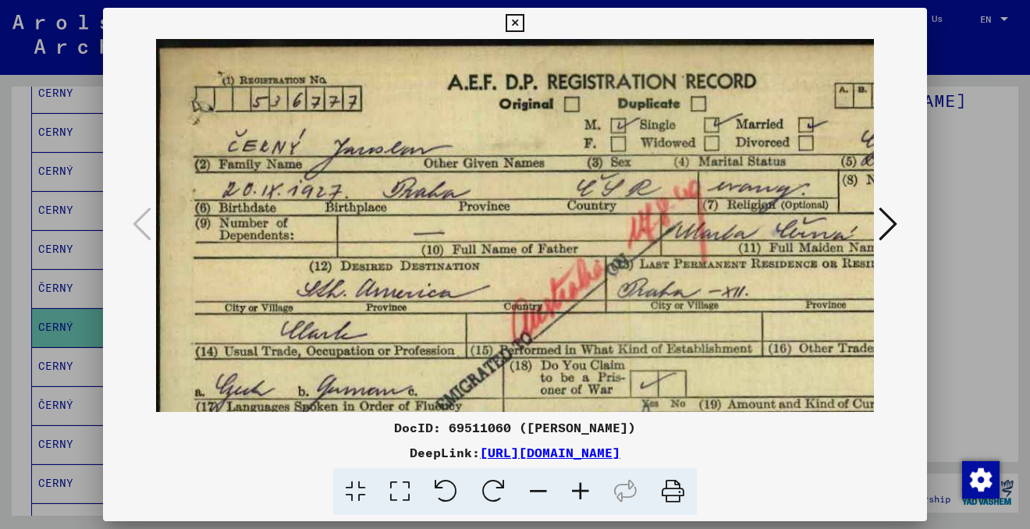
click at [585, 487] on icon at bounding box center [580, 492] width 42 height 48
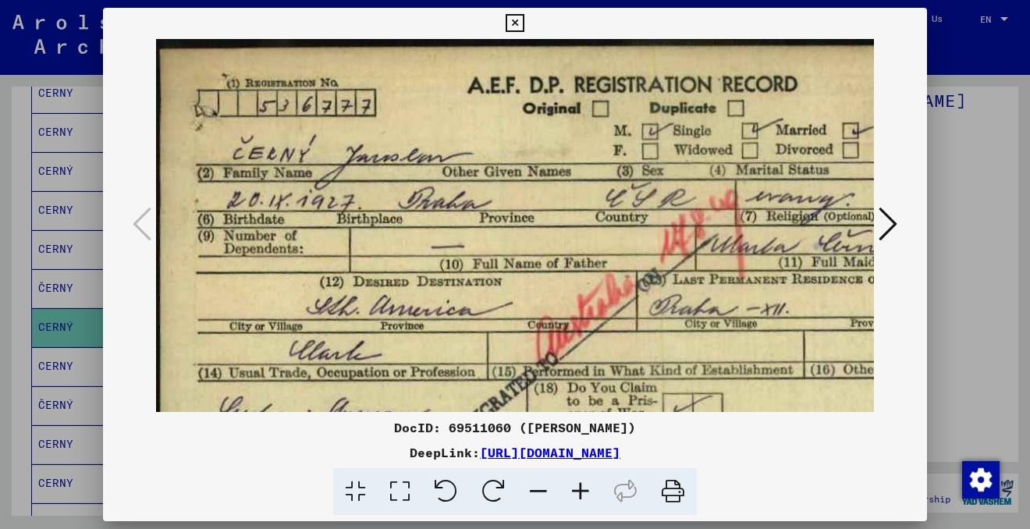
click at [679, 479] on icon at bounding box center [673, 492] width 48 height 48
click at [891, 221] on icon at bounding box center [887, 223] width 19 height 37
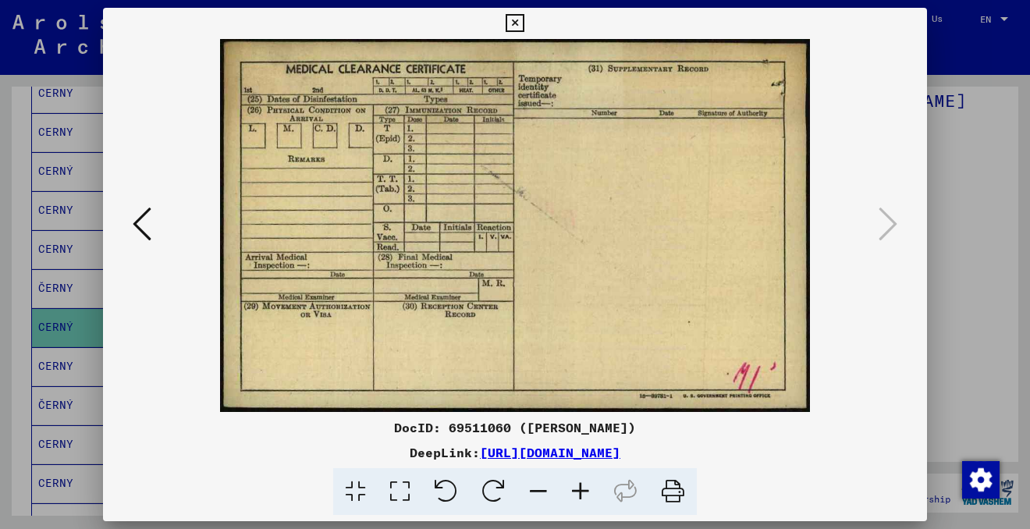
click at [516, 23] on icon at bounding box center [514, 23] width 18 height 19
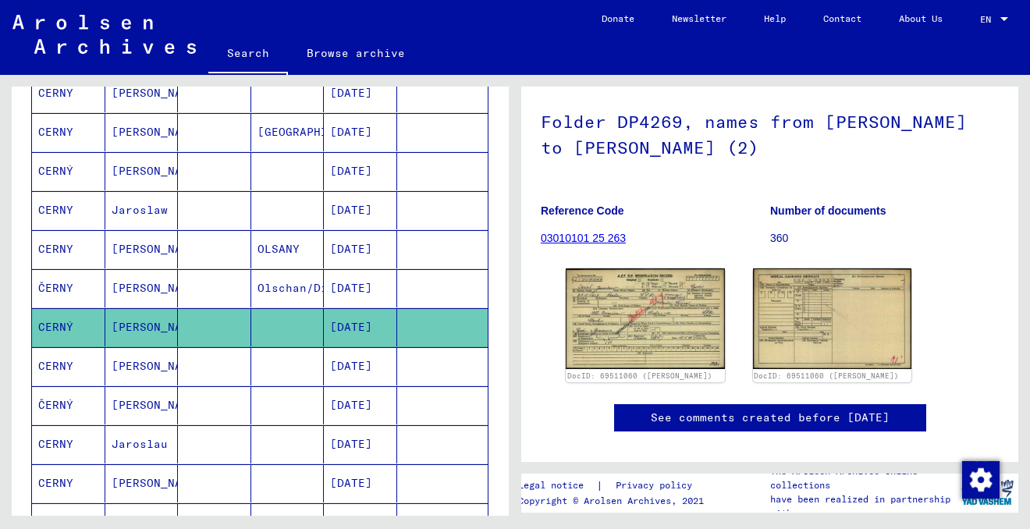
scroll to position [119, 0]
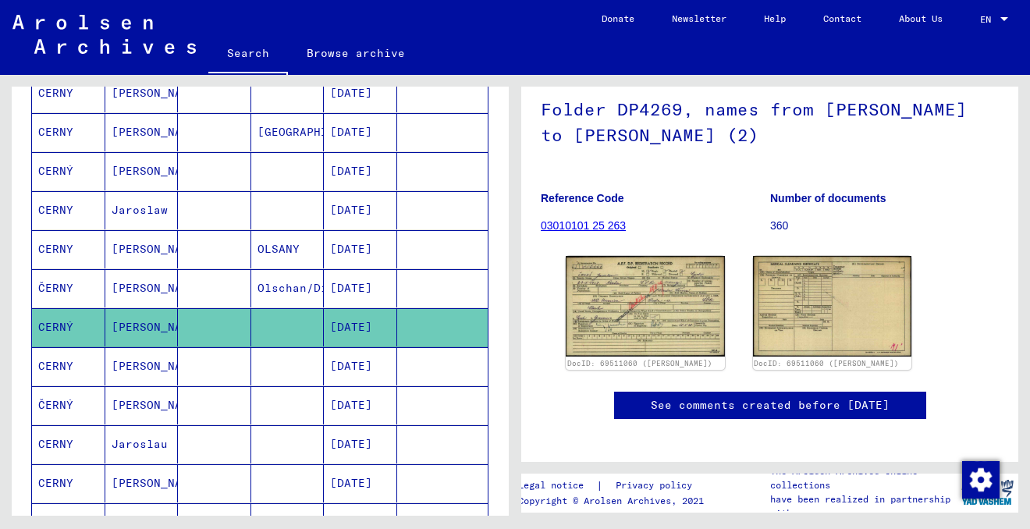
click at [705, 400] on link "See comments created before [DATE]" at bounding box center [769, 405] width 239 height 16
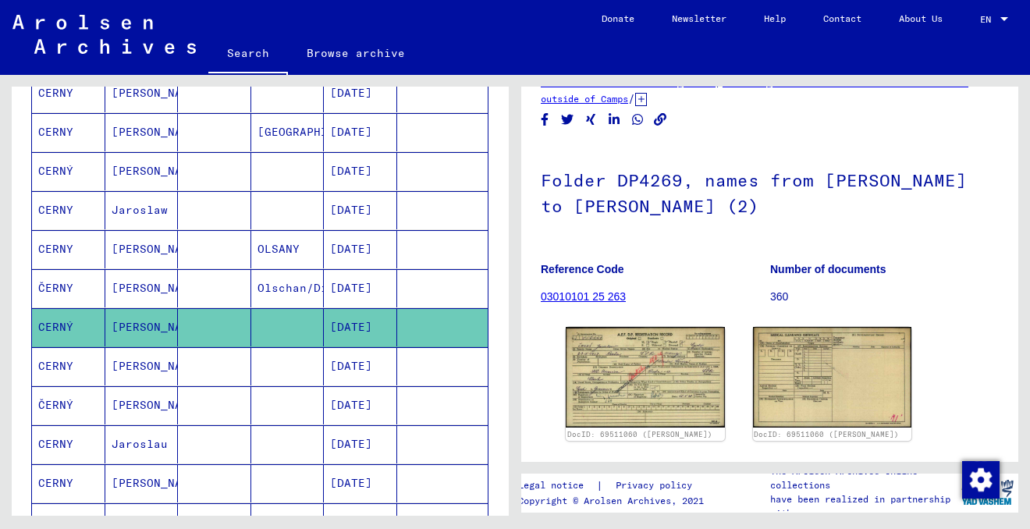
scroll to position [41, 0]
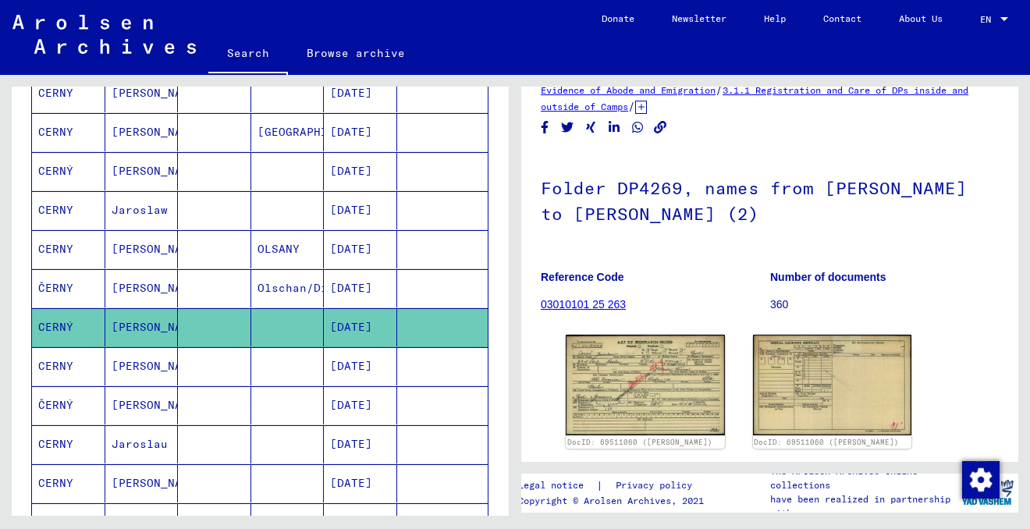
click at [599, 305] on link "03010101 25 263" at bounding box center [582, 304] width 85 height 12
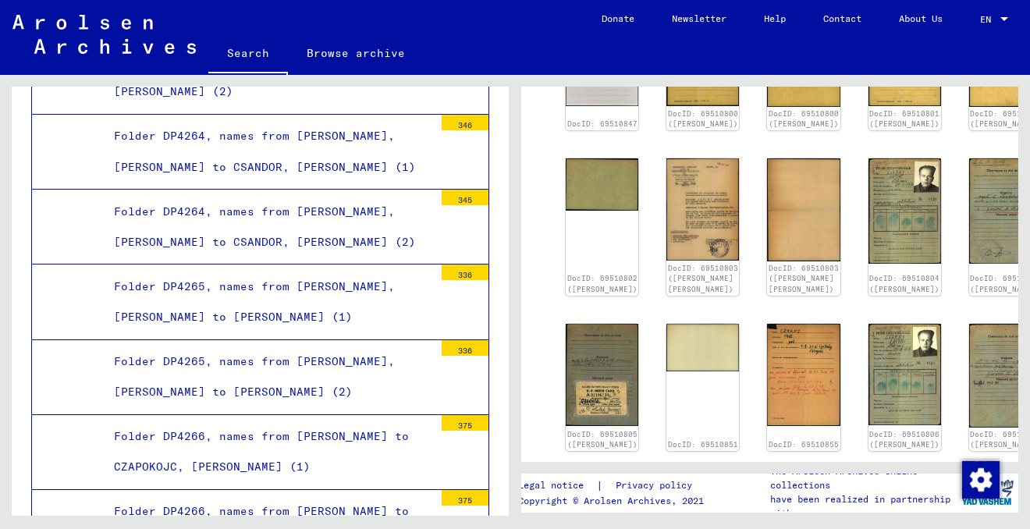
scroll to position [648, 0]
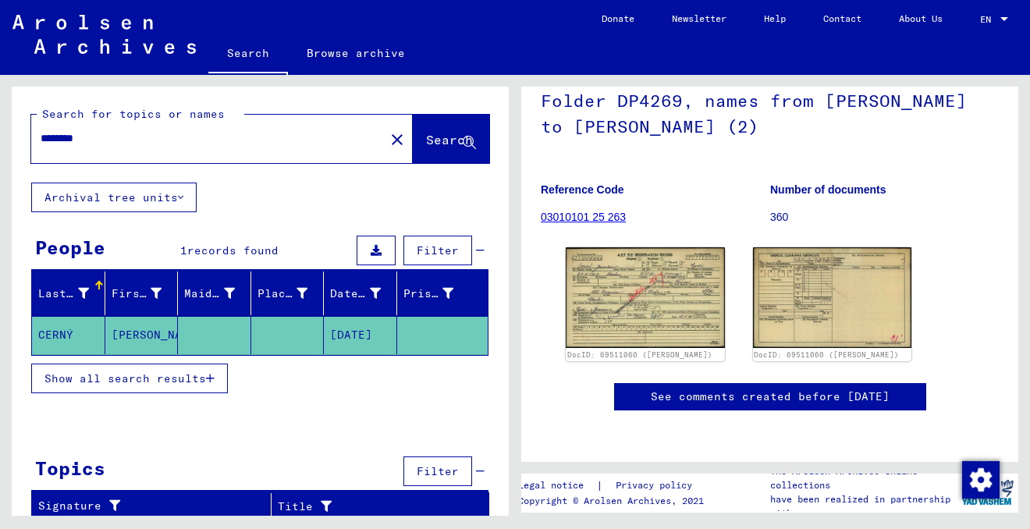
click at [182, 377] on span "Show all search results" at bounding box center [124, 378] width 161 height 14
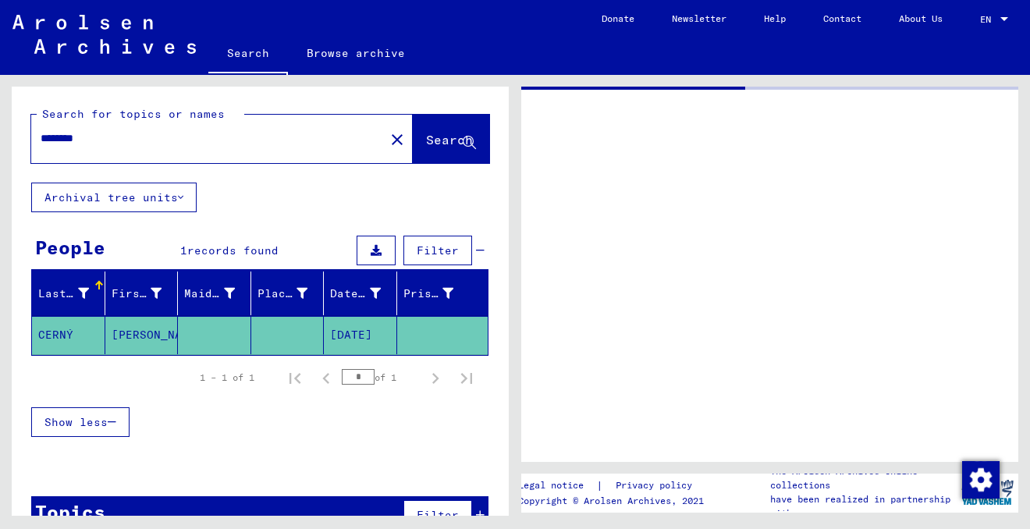
type input "**********"
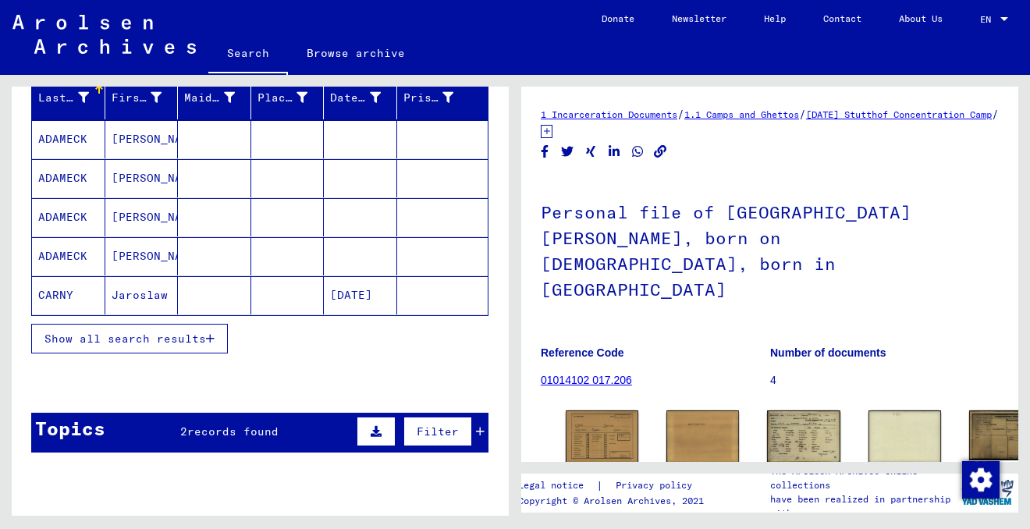
scroll to position [199, 0]
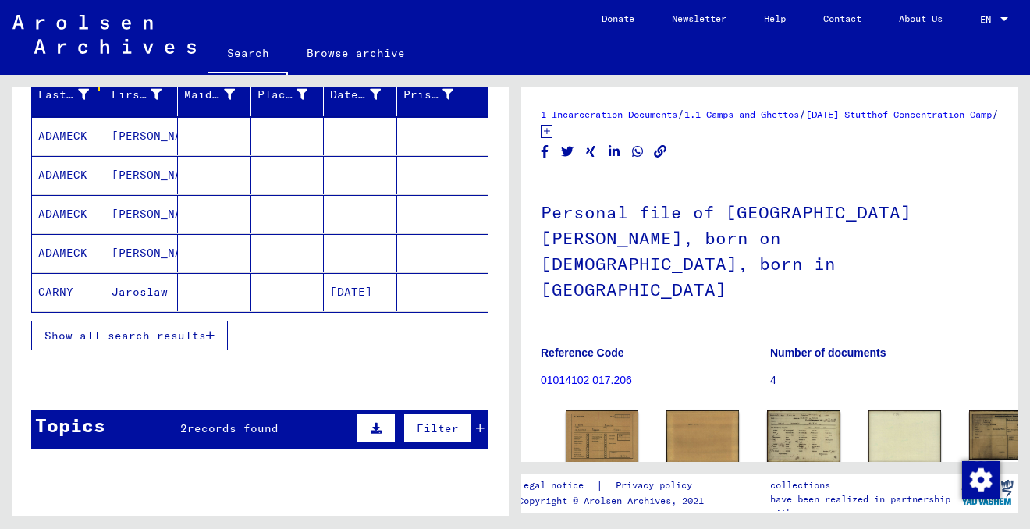
click at [197, 338] on span "Show all search results" at bounding box center [124, 335] width 161 height 14
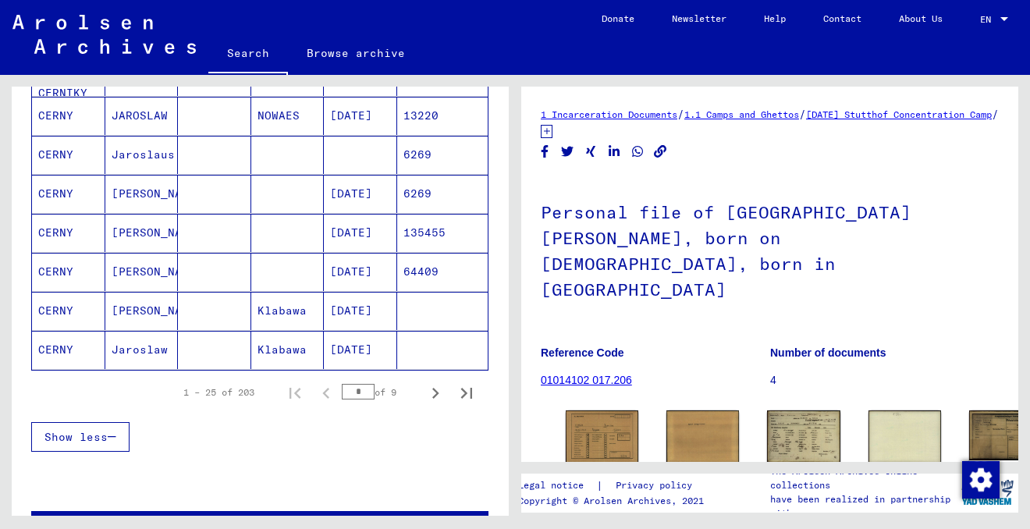
scroll to position [923, 0]
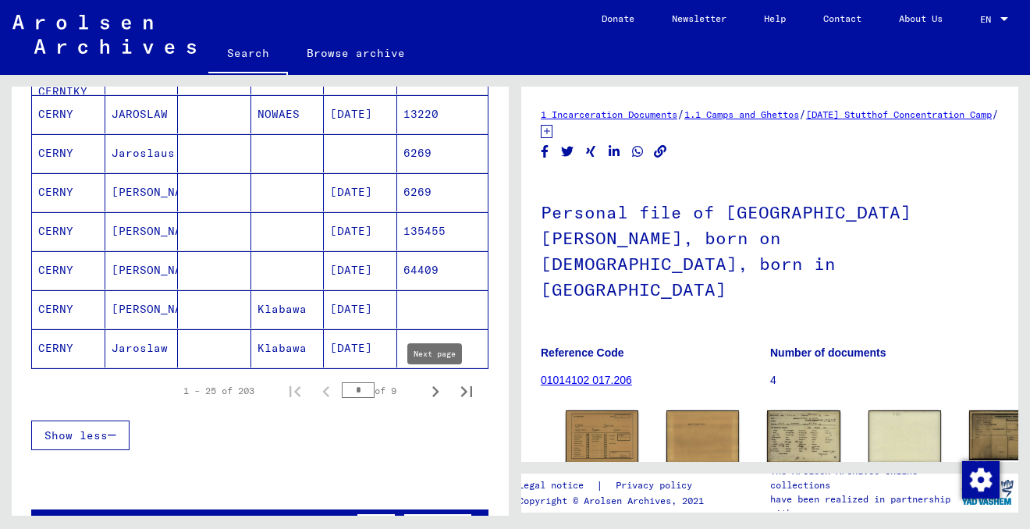
click at [434, 393] on icon "Next page" at bounding box center [435, 392] width 22 height 22
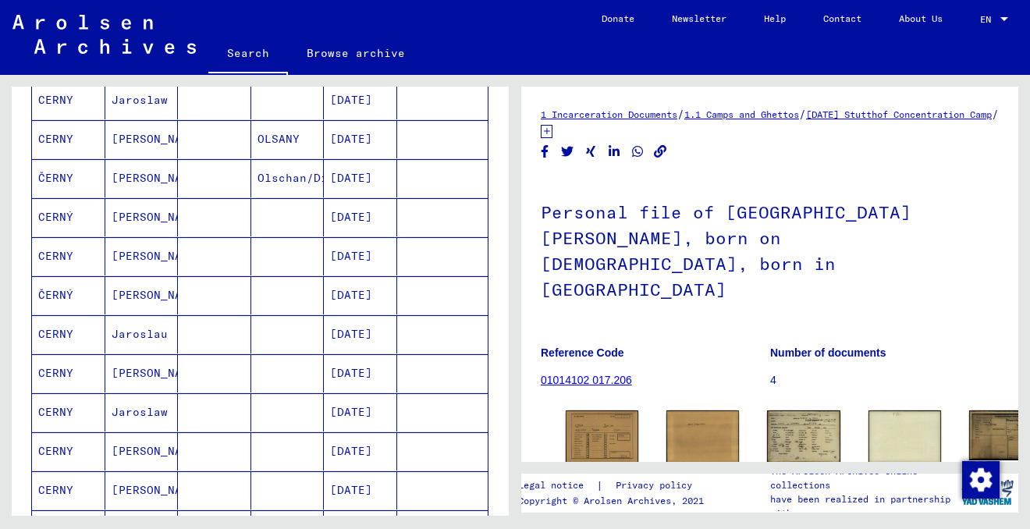
scroll to position [548, 0]
click at [150, 250] on mat-cell "[PERSON_NAME]" at bounding box center [141, 255] width 73 height 38
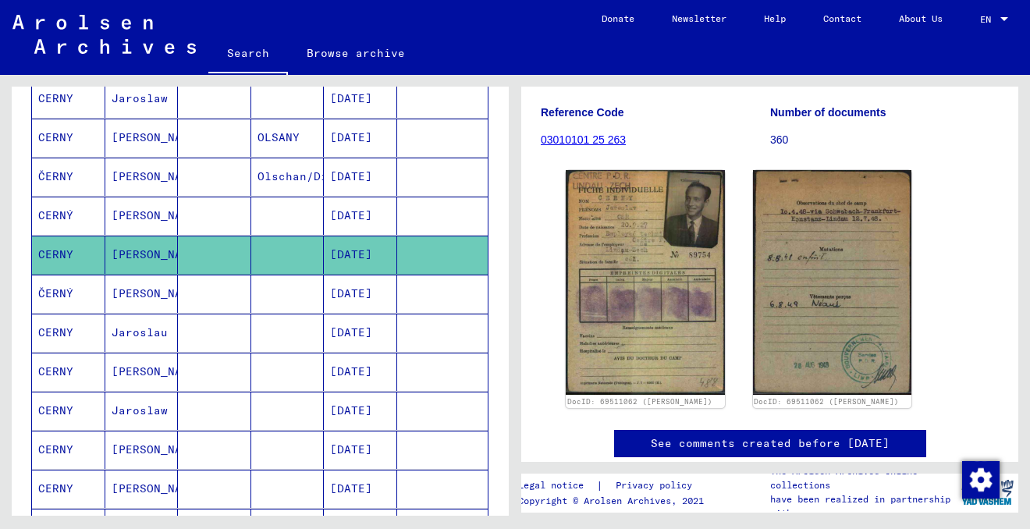
scroll to position [207, 0]
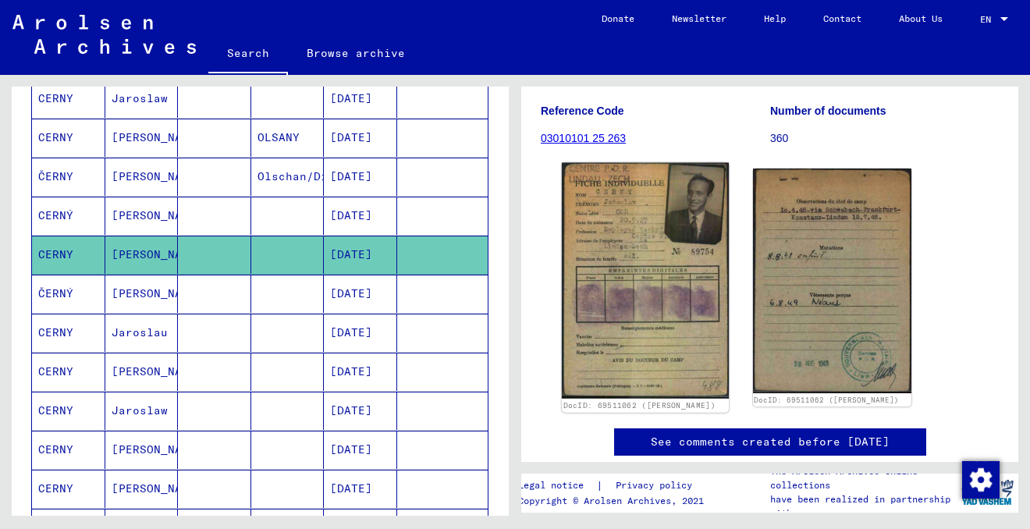
click at [646, 311] on img at bounding box center [645, 281] width 167 height 236
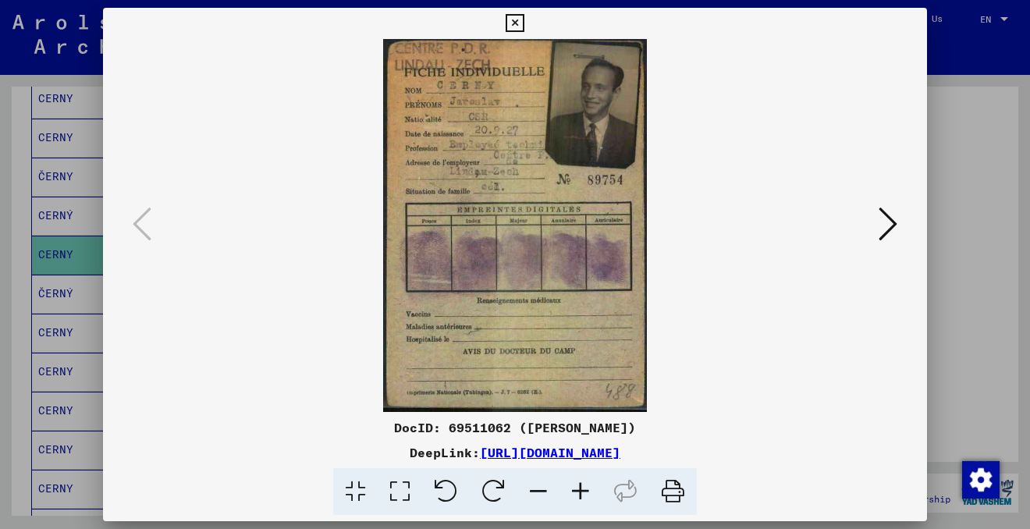
click at [580, 485] on icon at bounding box center [580, 492] width 42 height 48
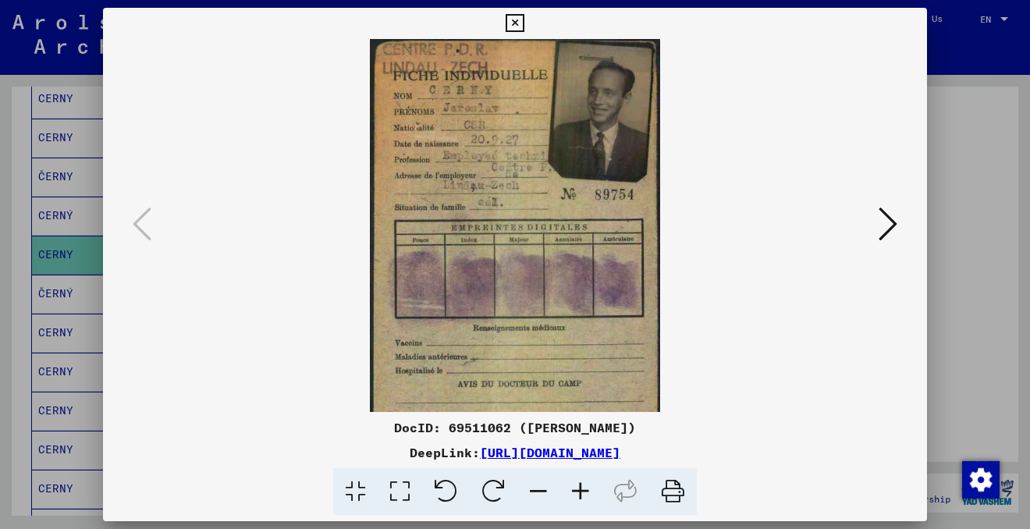
click at [580, 485] on icon at bounding box center [580, 492] width 42 height 48
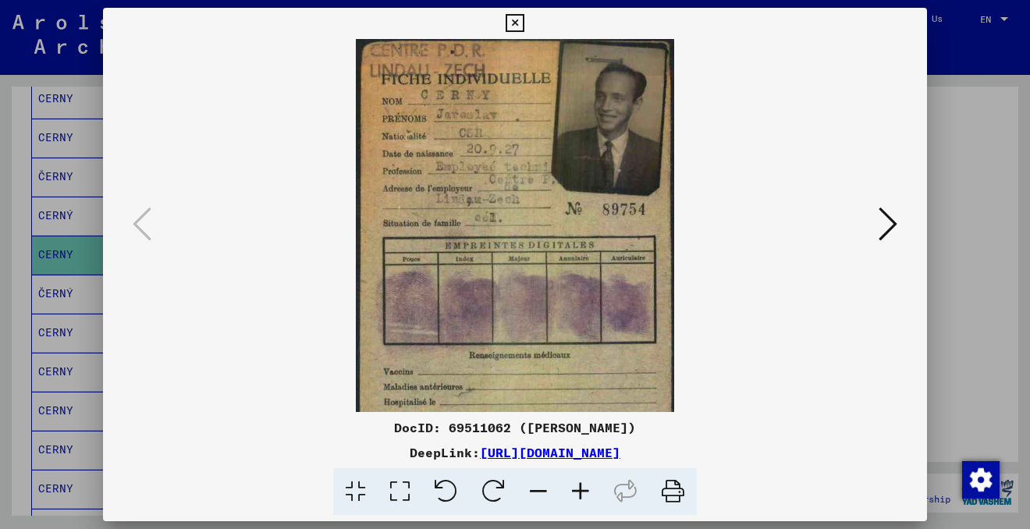
click at [580, 485] on icon at bounding box center [580, 492] width 42 height 48
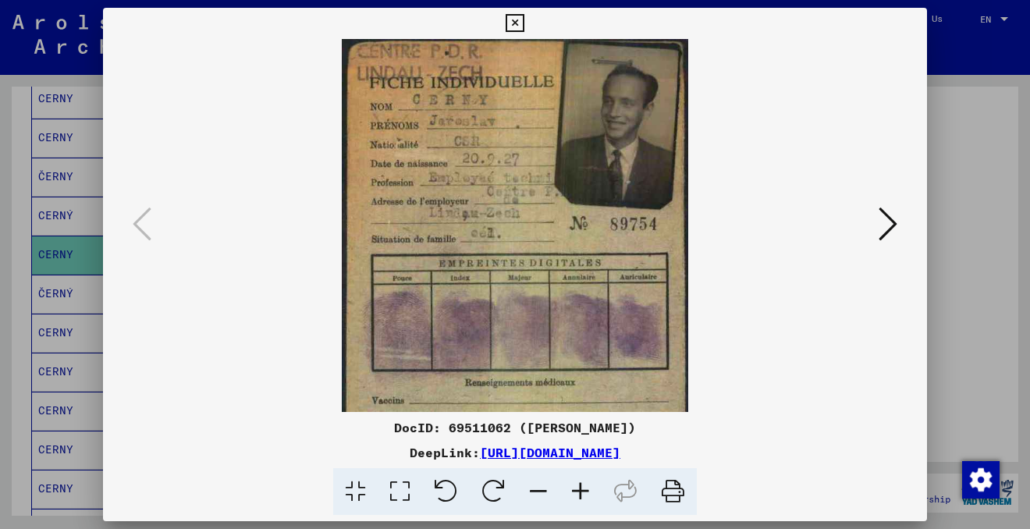
click at [580, 485] on icon at bounding box center [580, 492] width 42 height 48
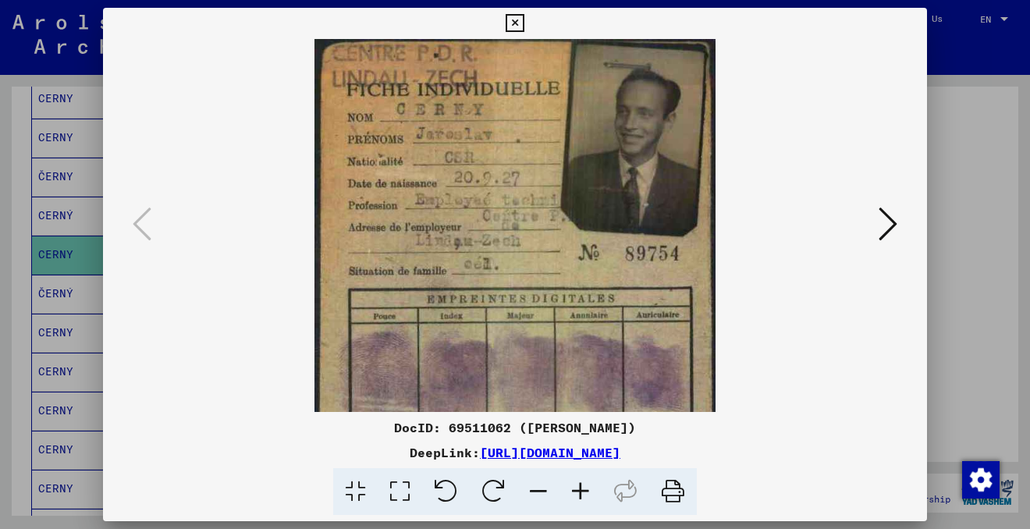
click at [540, 498] on icon at bounding box center [538, 492] width 42 height 48
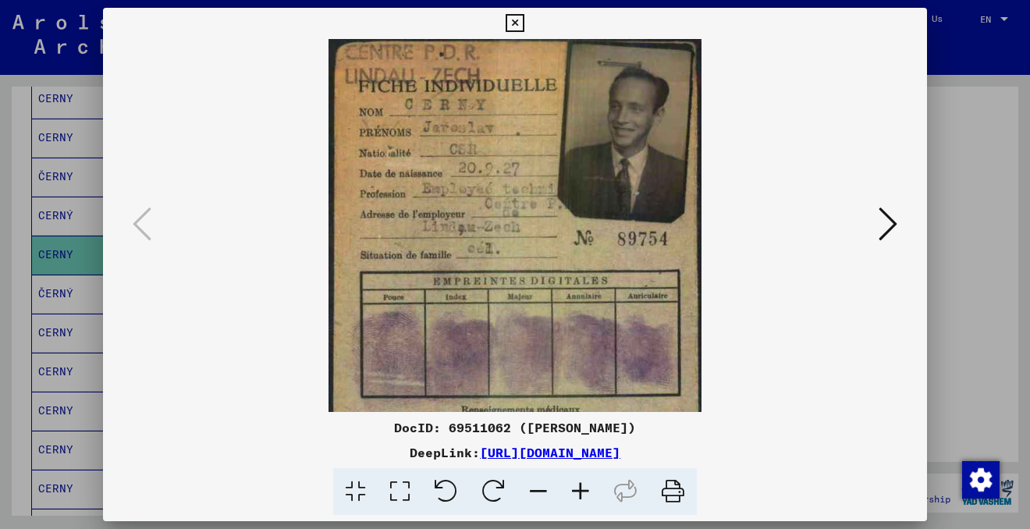
click at [540, 498] on icon at bounding box center [538, 492] width 42 height 48
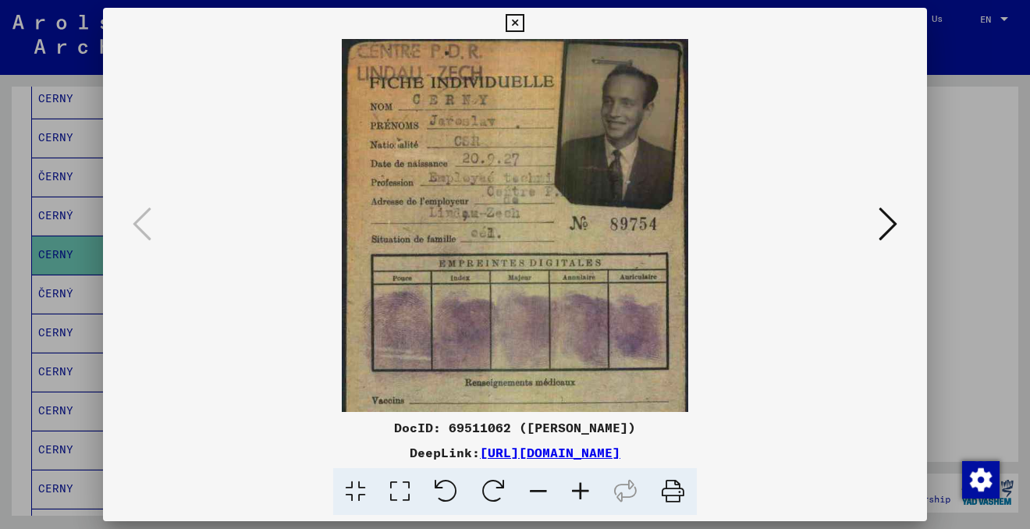
click at [540, 498] on icon at bounding box center [538, 492] width 42 height 48
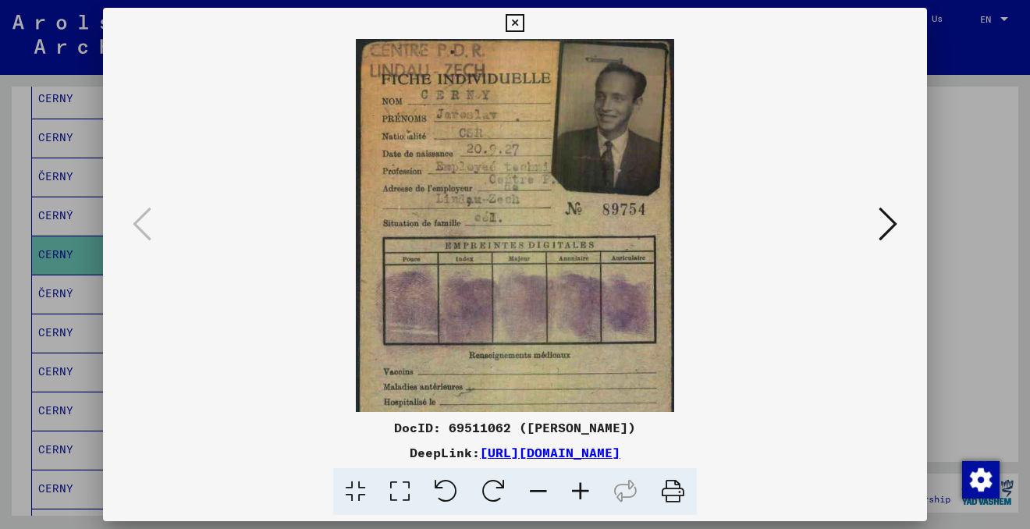
click at [540, 498] on icon at bounding box center [538, 492] width 42 height 48
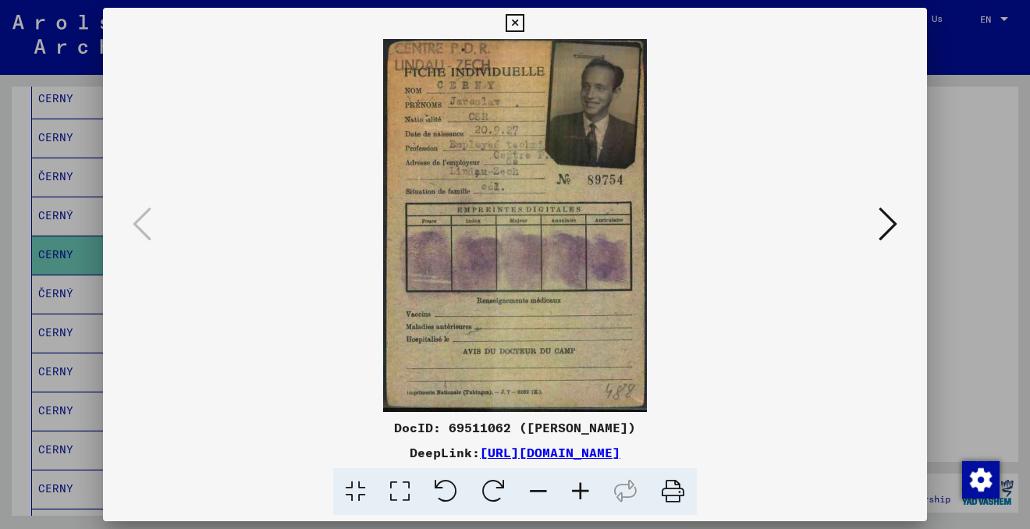
click at [540, 498] on icon at bounding box center [538, 492] width 42 height 48
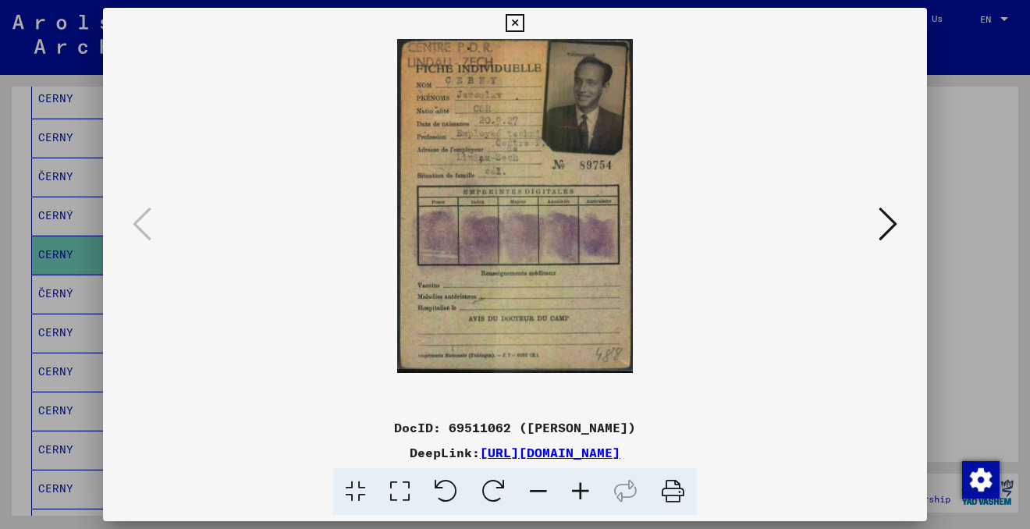
click at [888, 225] on icon at bounding box center [887, 223] width 19 height 37
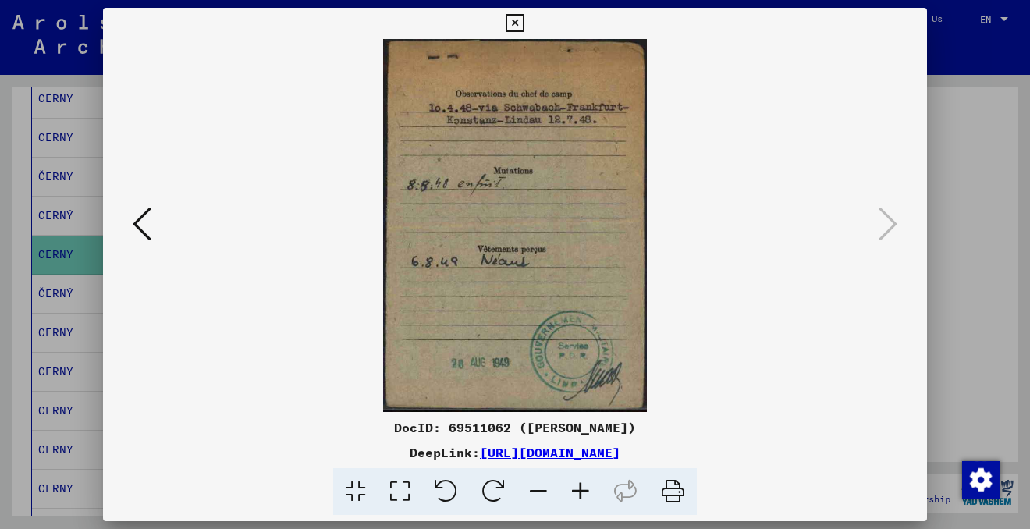
click at [580, 482] on icon at bounding box center [580, 492] width 42 height 48
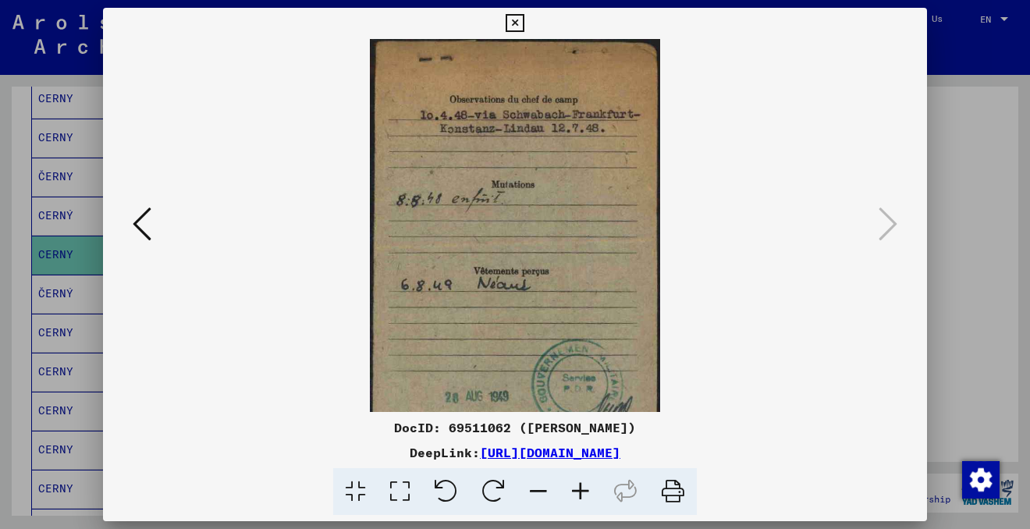
click at [580, 482] on icon at bounding box center [580, 492] width 42 height 48
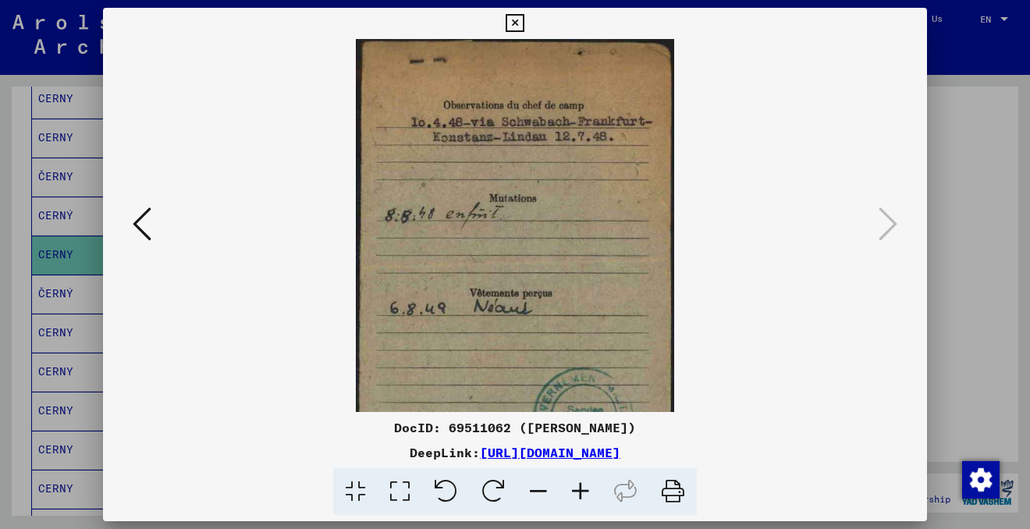
click at [580, 482] on icon at bounding box center [580, 492] width 42 height 48
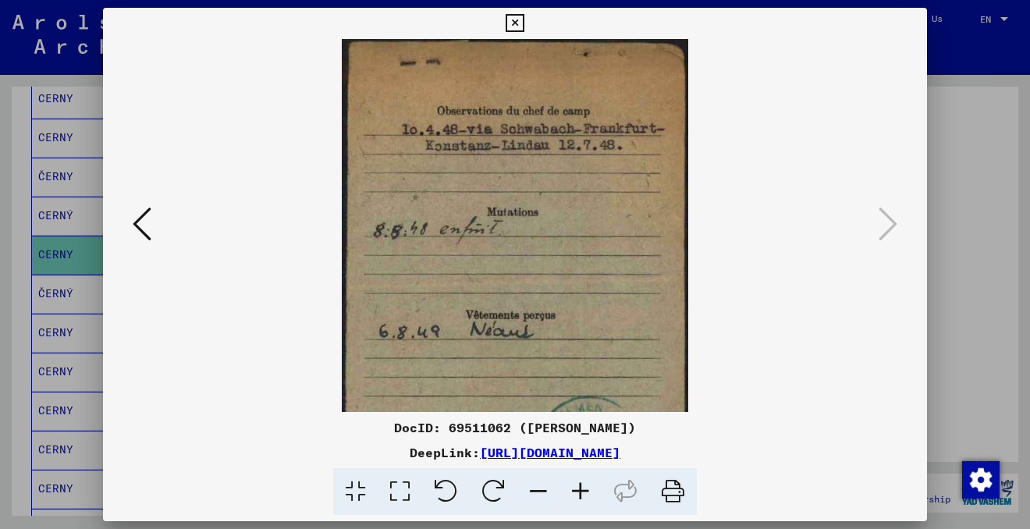
click at [580, 482] on icon at bounding box center [580, 492] width 42 height 48
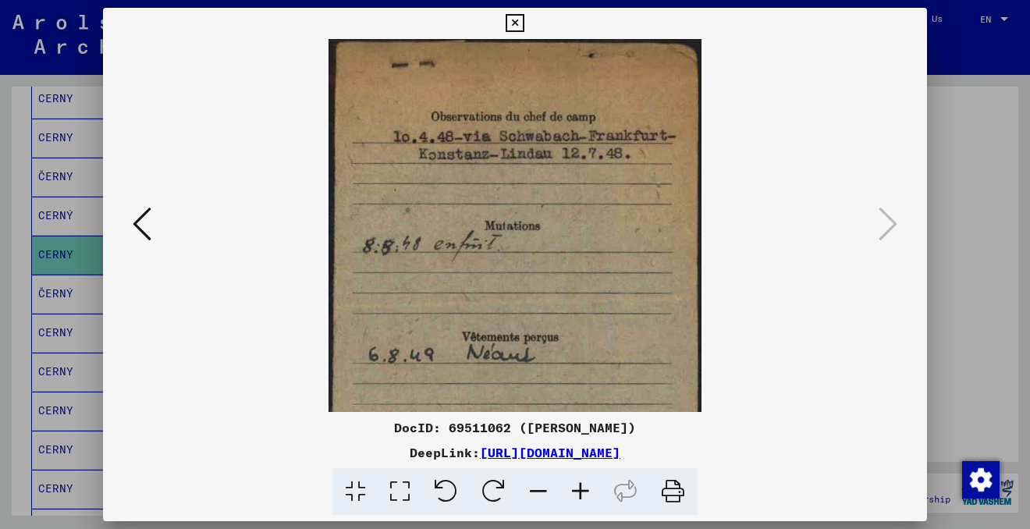
click at [580, 482] on icon at bounding box center [580, 492] width 42 height 48
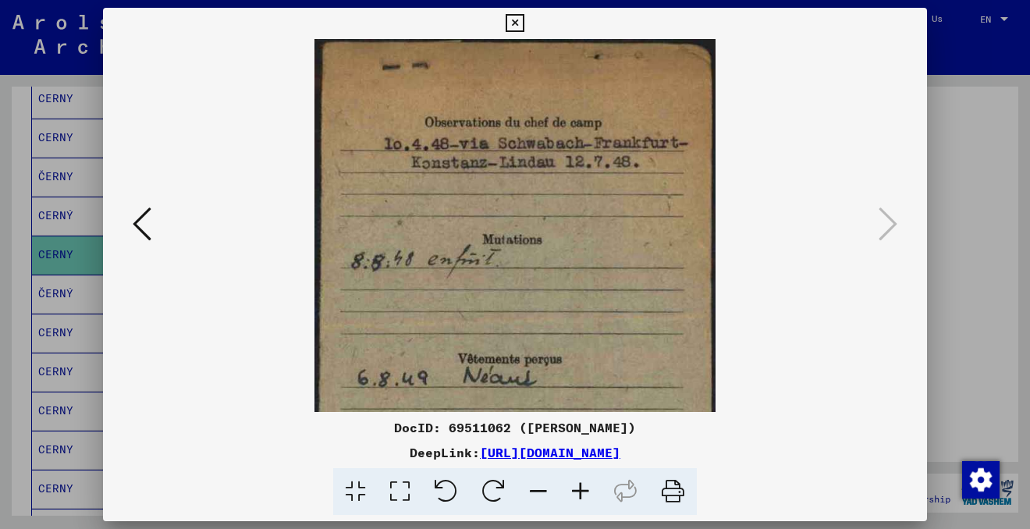
click at [580, 482] on icon at bounding box center [580, 492] width 42 height 48
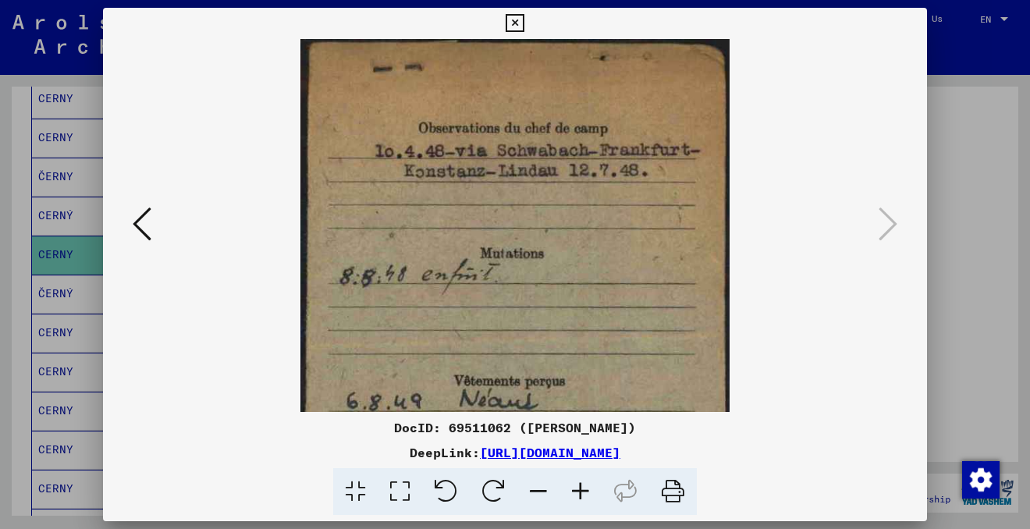
click at [580, 482] on icon at bounding box center [580, 492] width 42 height 48
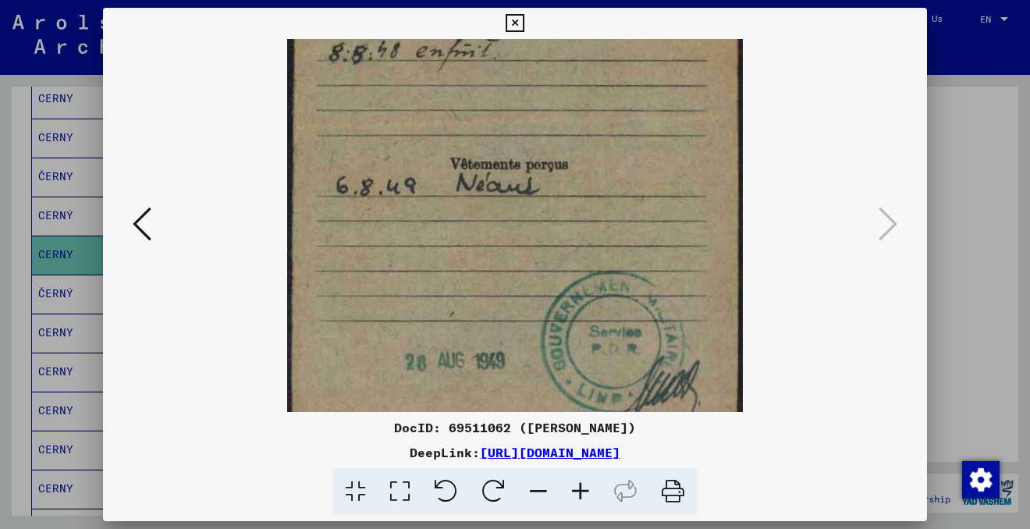
scroll to position [250, 0]
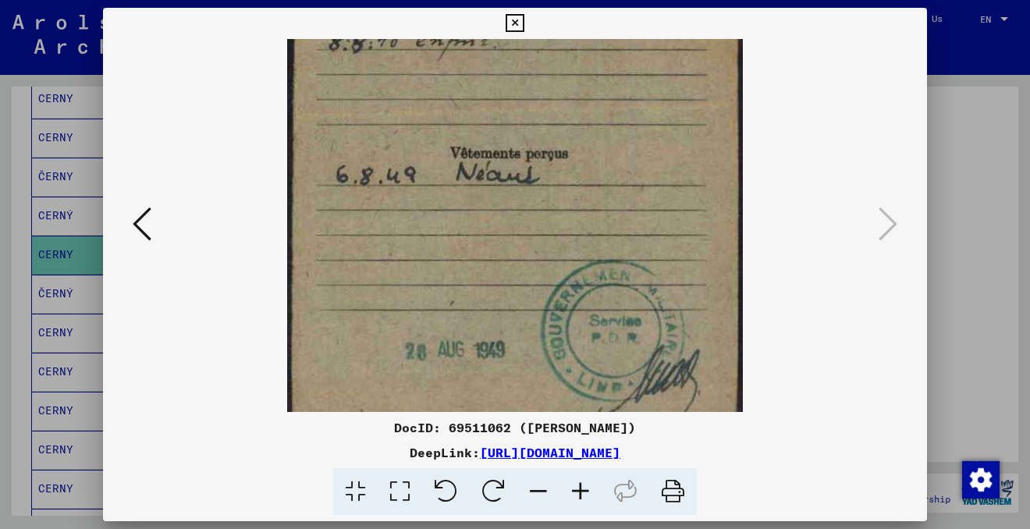
drag, startPoint x: 520, startPoint y: 321, endPoint x: 541, endPoint y: 71, distance: 250.5
click at [542, 71] on img at bounding box center [515, 112] width 456 height 646
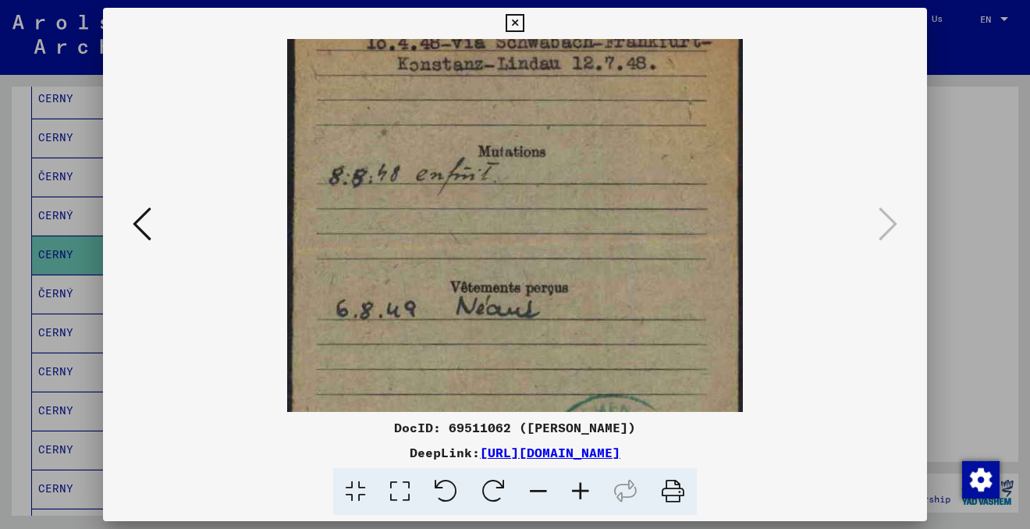
scroll to position [0, 0]
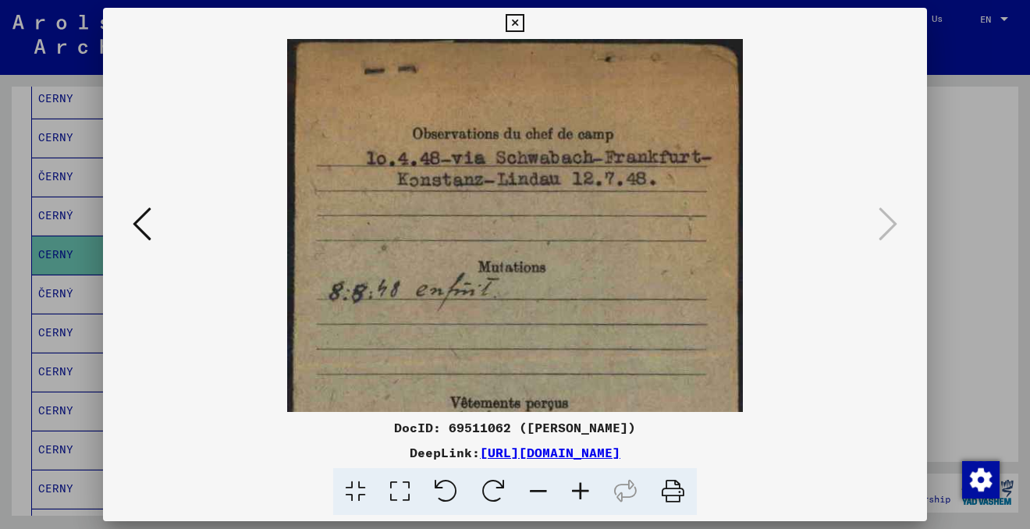
drag, startPoint x: 530, startPoint y: 129, endPoint x: 522, endPoint y: 336, distance: 206.8
click at [523, 335] on img at bounding box center [515, 362] width 456 height 646
drag, startPoint x: 544, startPoint y: 259, endPoint x: 524, endPoint y: 335, distance: 78.3
click at [535, 348] on img at bounding box center [515, 362] width 456 height 646
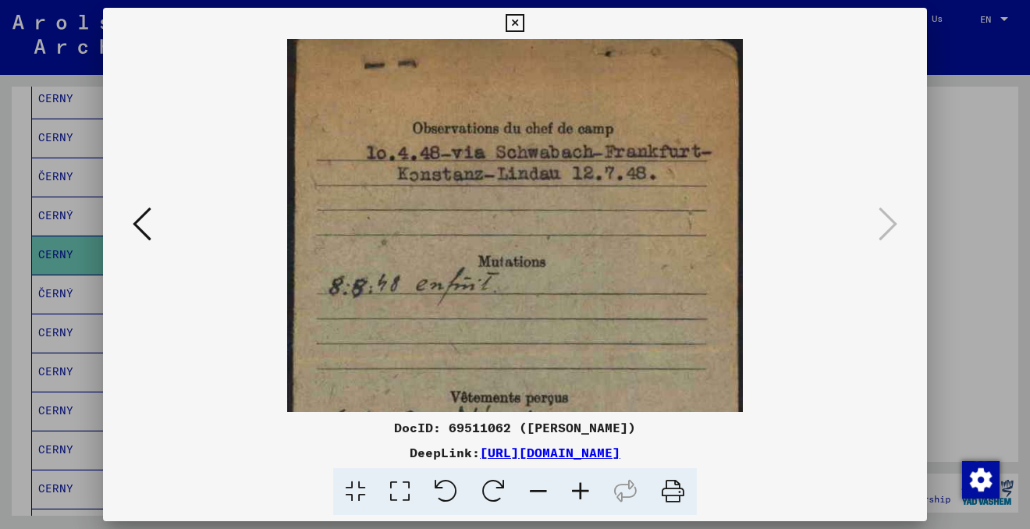
click at [516, 26] on icon at bounding box center [514, 23] width 18 height 19
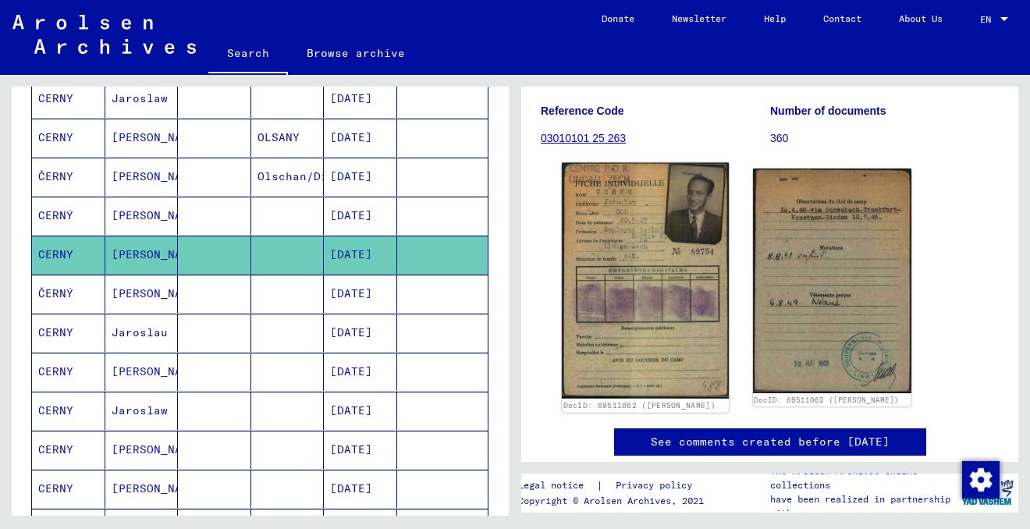
click at [641, 267] on img at bounding box center [645, 281] width 167 height 236
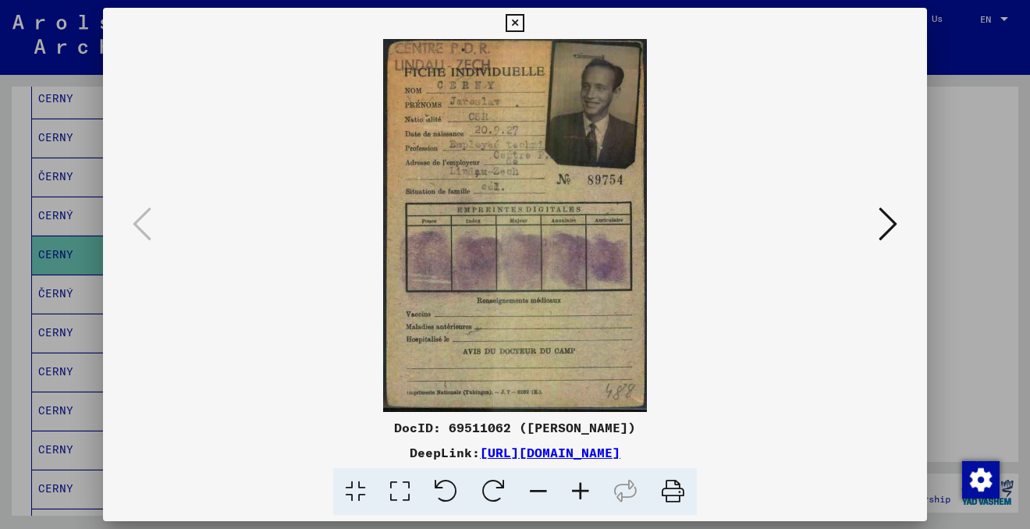
click at [674, 495] on icon at bounding box center [673, 492] width 48 height 48
click at [889, 214] on icon at bounding box center [887, 223] width 19 height 37
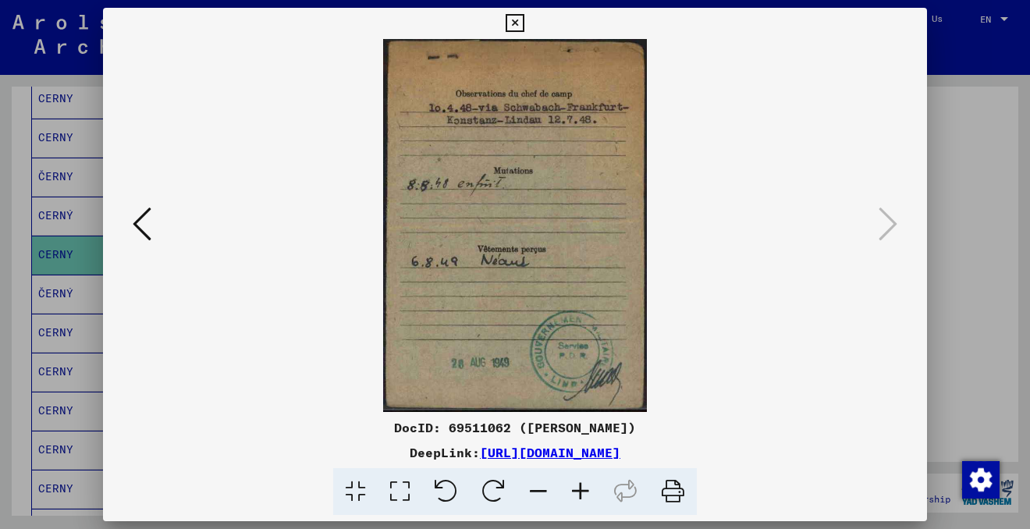
click at [669, 484] on icon at bounding box center [673, 492] width 48 height 48
click at [512, 20] on icon at bounding box center [514, 23] width 18 height 19
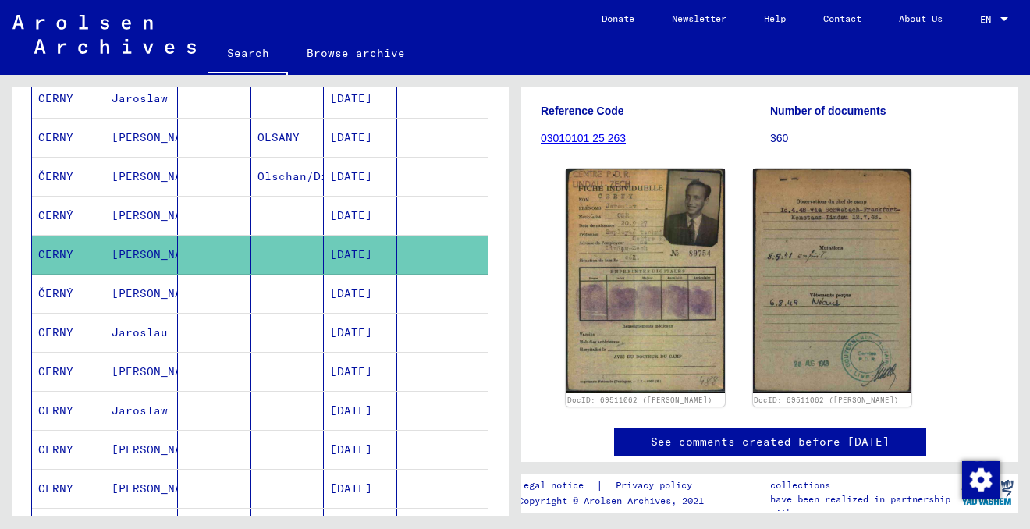
click at [157, 289] on mat-cell "[PERSON_NAME]" at bounding box center [141, 294] width 73 height 38
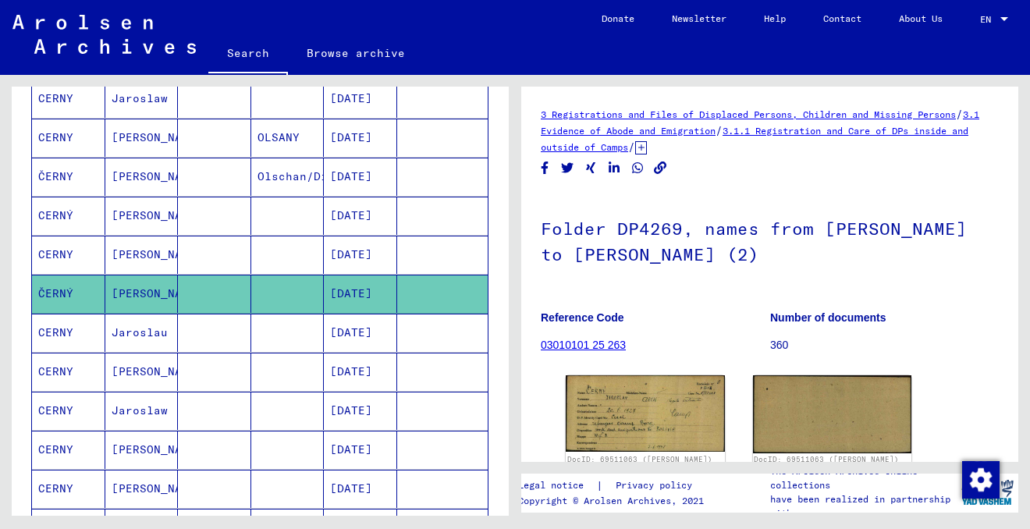
scroll to position [73, 0]
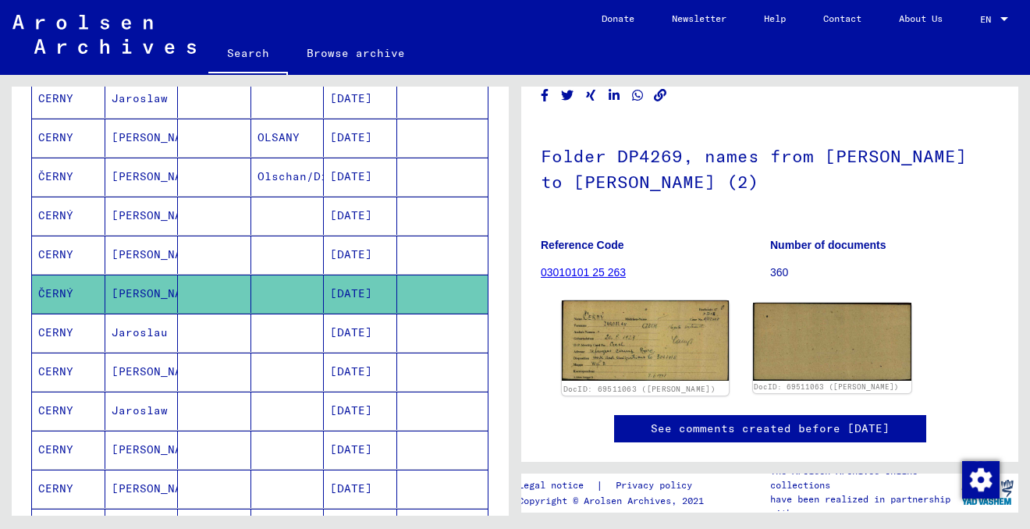
click at [665, 335] on img at bounding box center [645, 340] width 167 height 80
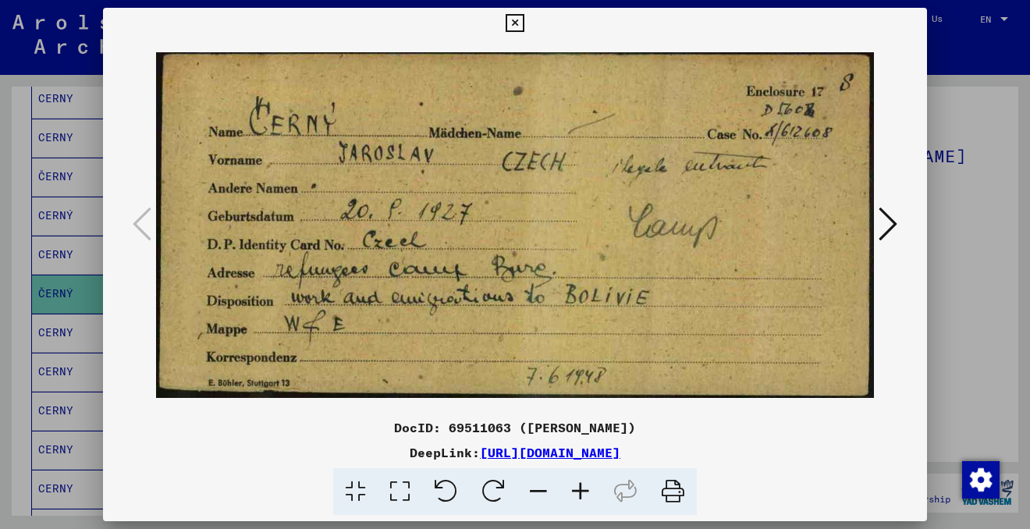
click at [675, 490] on icon at bounding box center [673, 492] width 48 height 48
click at [893, 221] on icon at bounding box center [887, 223] width 19 height 37
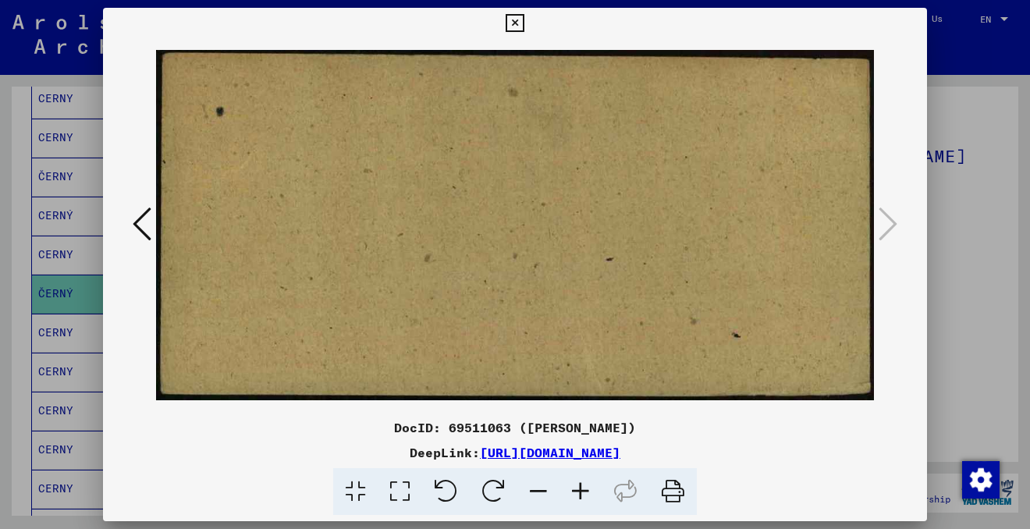
click at [516, 16] on icon at bounding box center [514, 23] width 18 height 19
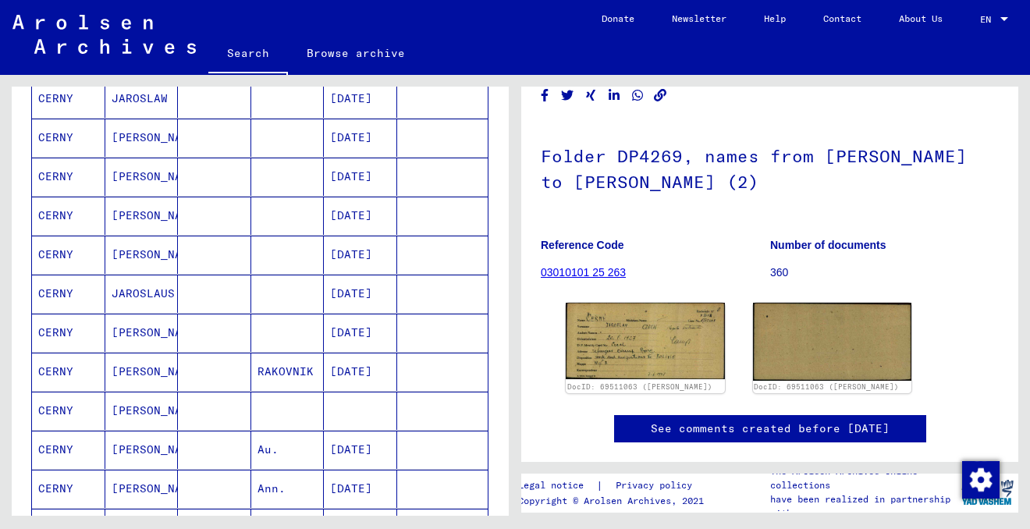
click at [147, 392] on mat-cell "[PERSON_NAME]" at bounding box center [141, 411] width 73 height 38
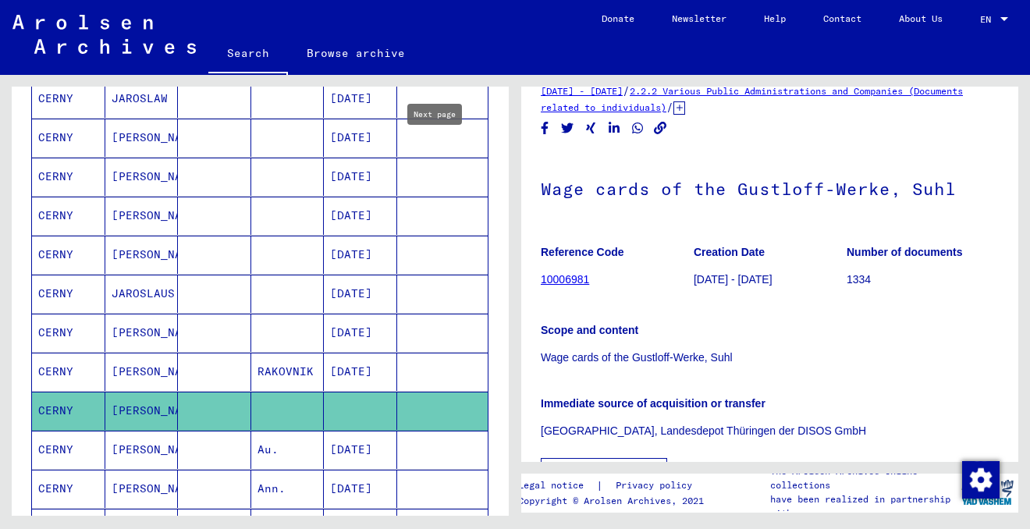
type input "*"
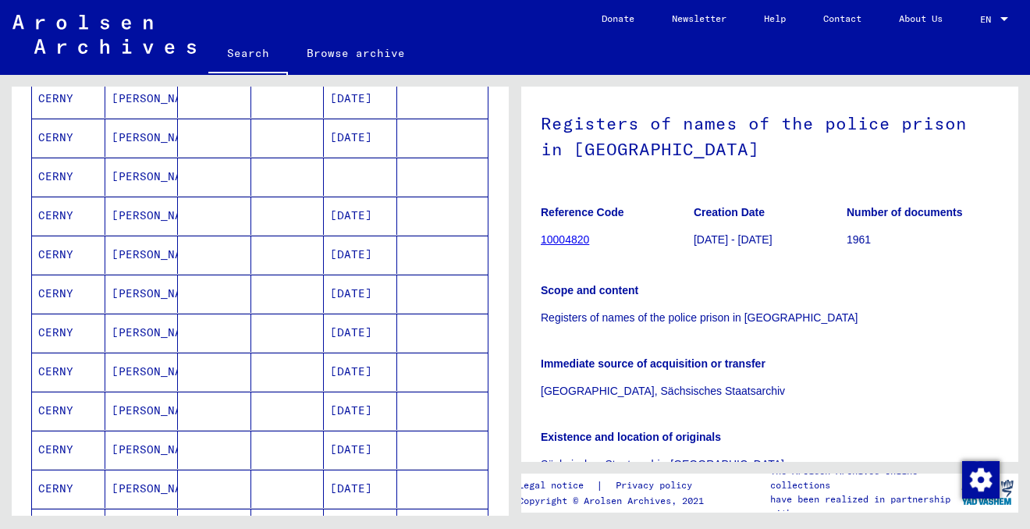
click at [567, 246] on link "10004820" at bounding box center [564, 239] width 48 height 12
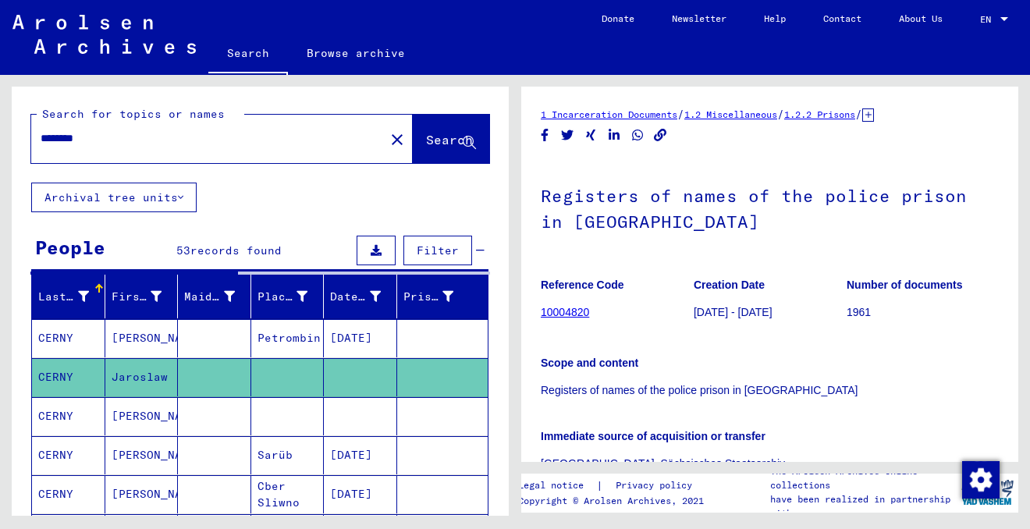
click at [154, 417] on mat-cell "[PERSON_NAME]" at bounding box center [141, 416] width 73 height 38
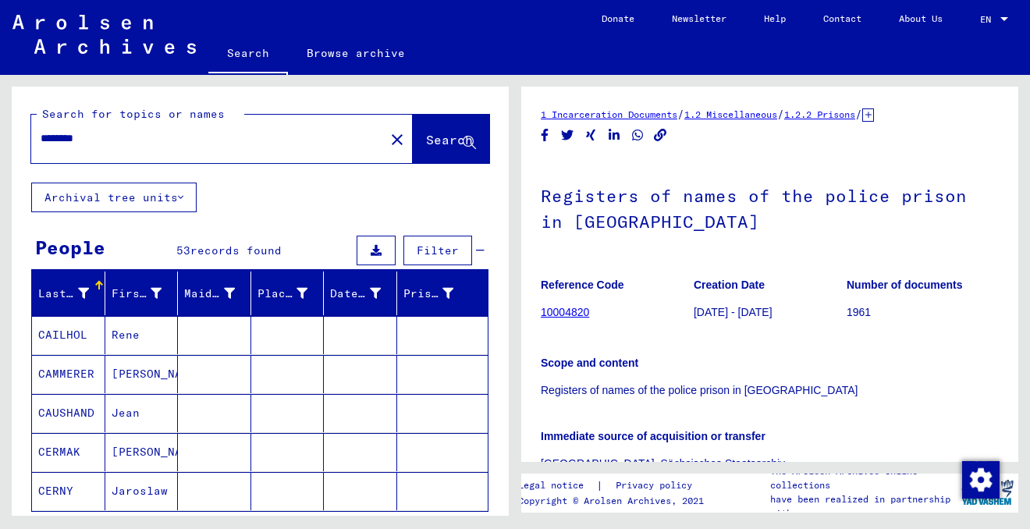
type input "**********"
click at [191, 519] on button "Show all search results" at bounding box center [129, 534] width 197 height 30
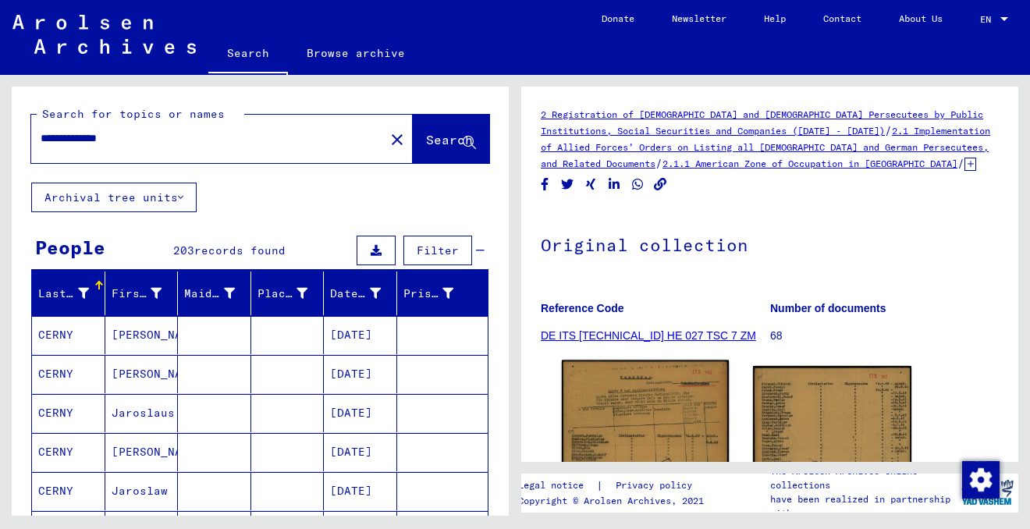
click at [646, 360] on img at bounding box center [645, 477] width 167 height 235
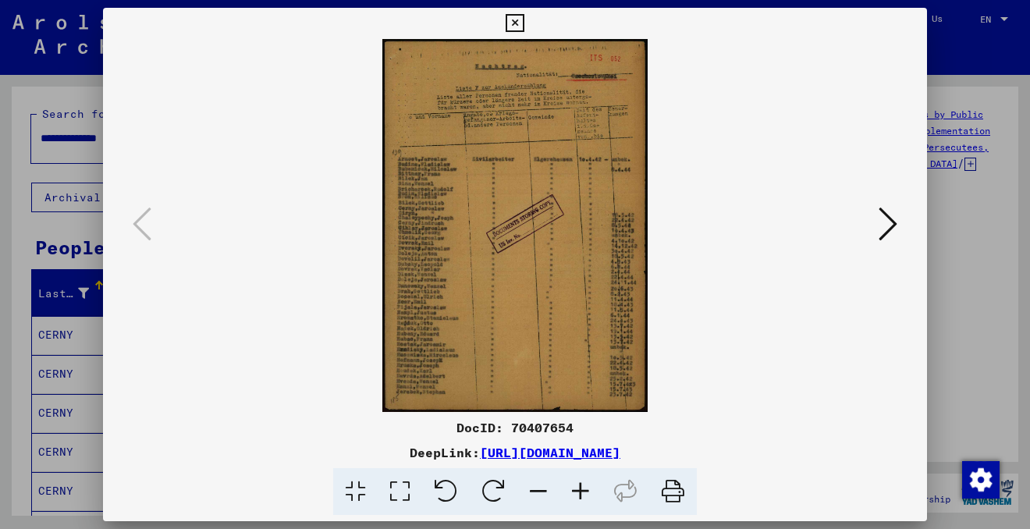
click at [576, 484] on icon at bounding box center [580, 492] width 42 height 48
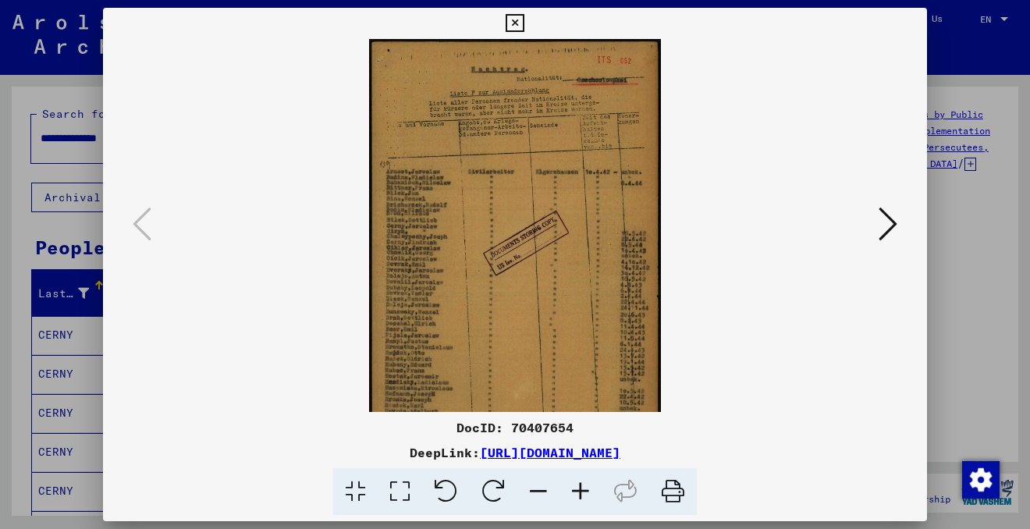
click at [576, 484] on icon at bounding box center [580, 492] width 42 height 48
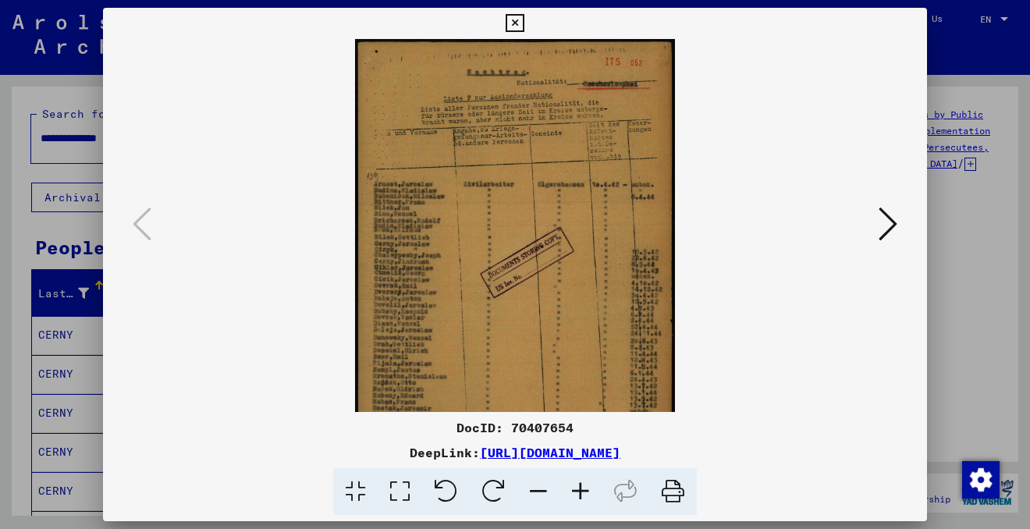
click at [576, 484] on icon at bounding box center [580, 492] width 42 height 48
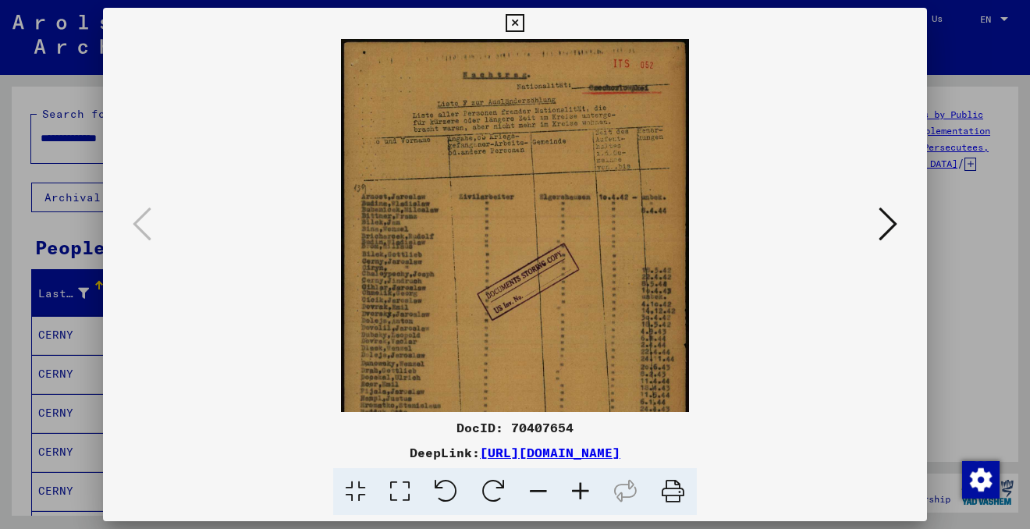
click at [576, 484] on icon at bounding box center [580, 492] width 42 height 48
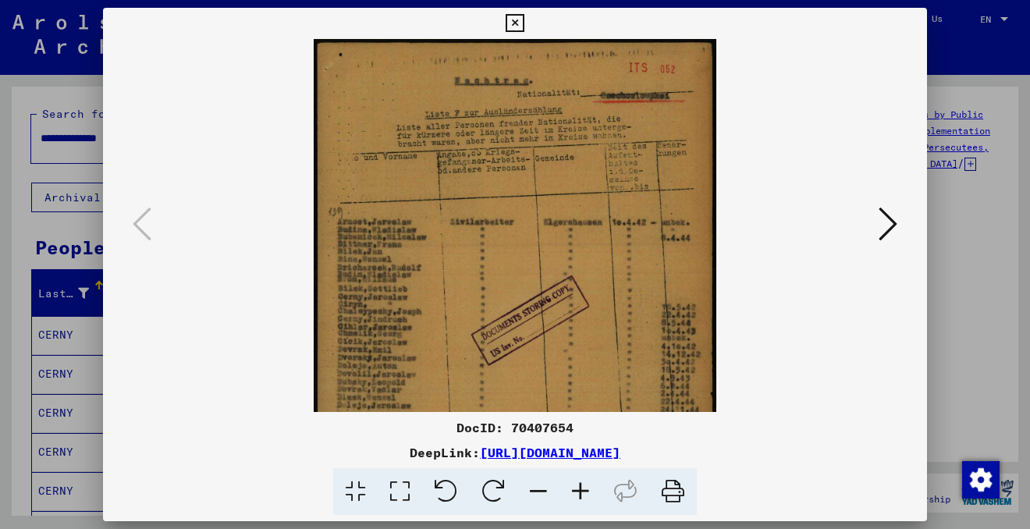
click at [576, 484] on icon at bounding box center [580, 492] width 42 height 48
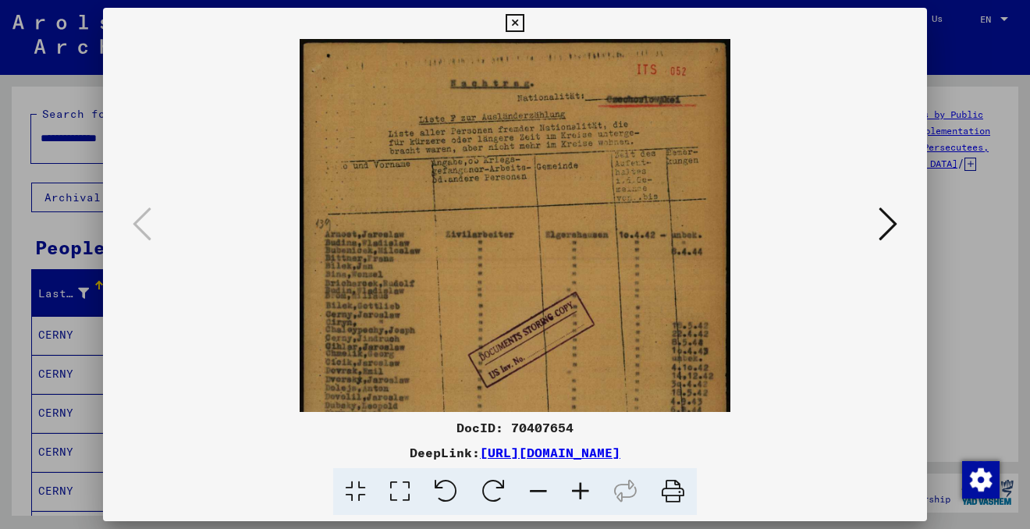
click at [576, 484] on icon at bounding box center [580, 492] width 42 height 48
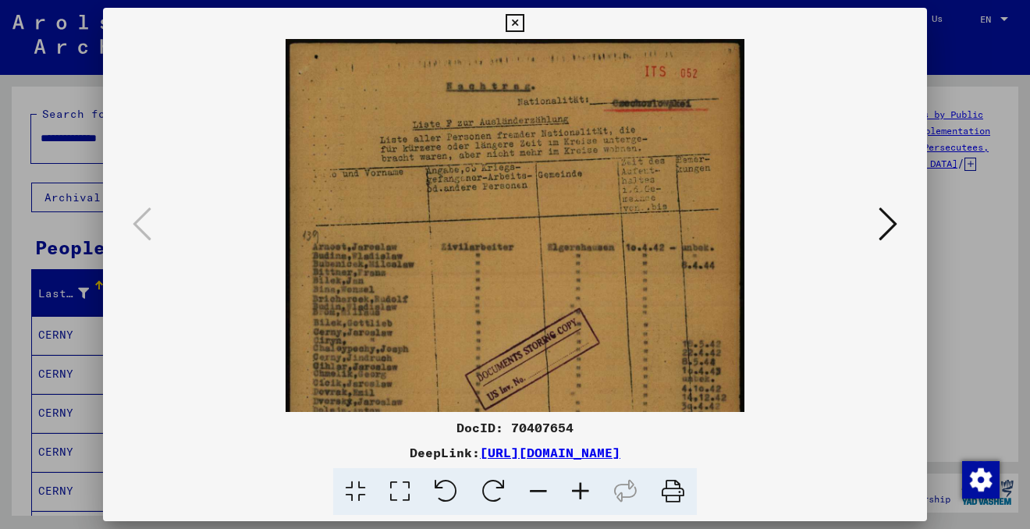
drag, startPoint x: 460, startPoint y: 317, endPoint x: 466, endPoint y: 231, distance: 86.7
click at [466, 229] on img at bounding box center [514, 362] width 458 height 646
drag, startPoint x: 403, startPoint y: 360, endPoint x: 403, endPoint y: 208, distance: 151.3
click at [403, 207] on img at bounding box center [514, 362] width 458 height 646
drag, startPoint x: 403, startPoint y: 208, endPoint x: 410, endPoint y: -50, distance: 258.3
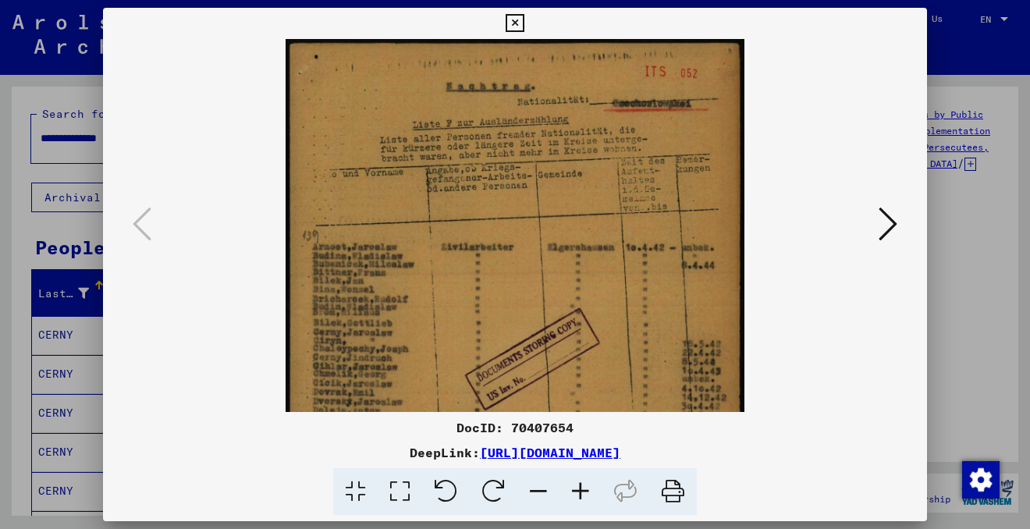
click at [410, 0] on html "**********" at bounding box center [515, 264] width 1030 height 529
click at [894, 219] on icon at bounding box center [887, 223] width 19 height 37
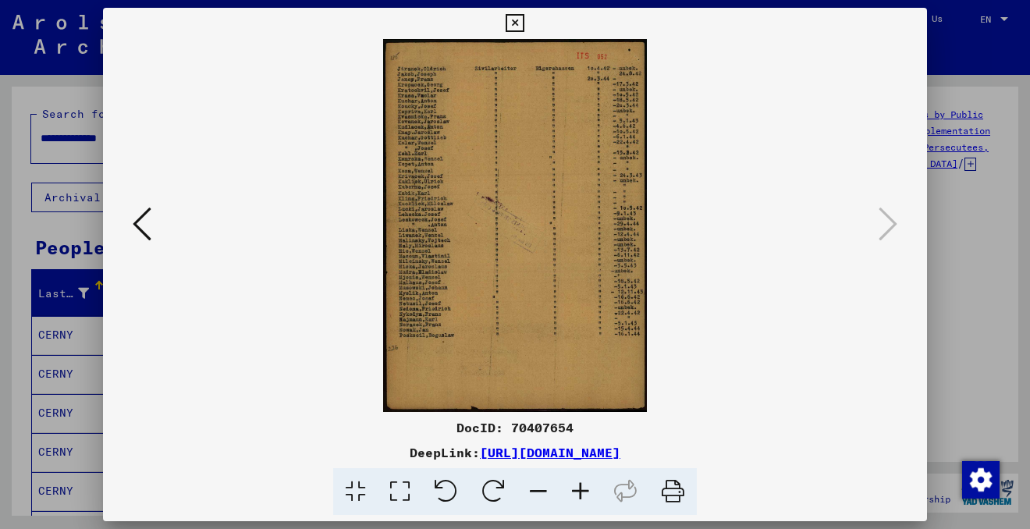
click at [585, 484] on icon at bounding box center [580, 492] width 42 height 48
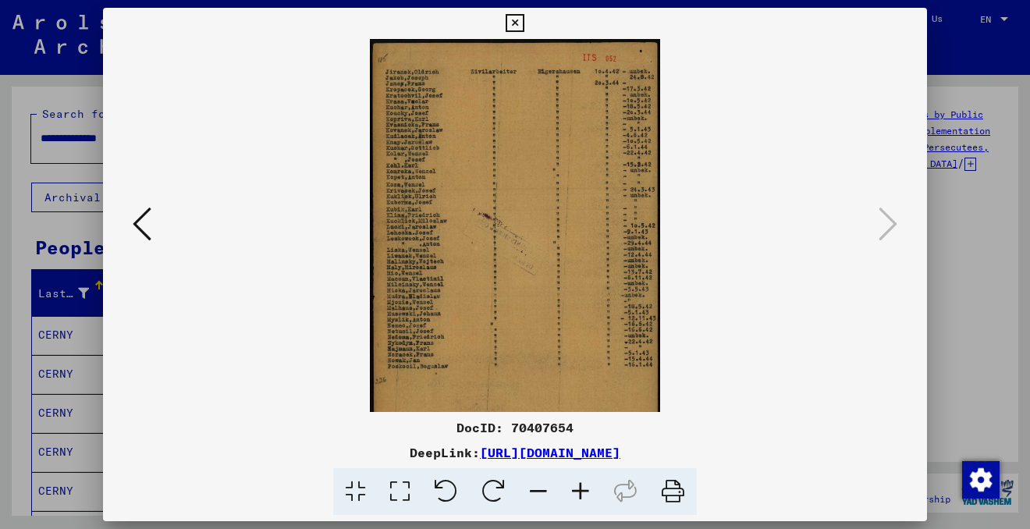
click at [585, 484] on icon at bounding box center [580, 492] width 42 height 48
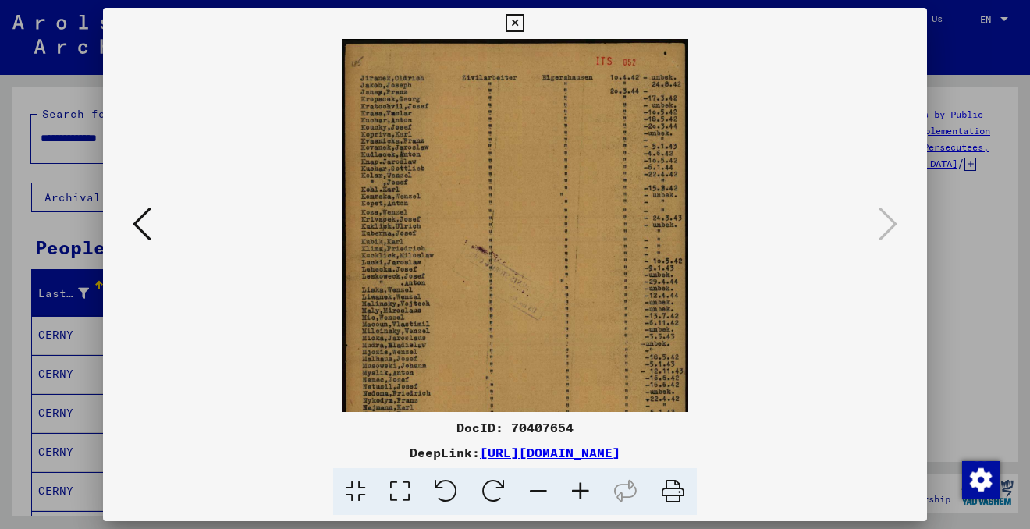
click at [585, 484] on icon at bounding box center [580, 492] width 42 height 48
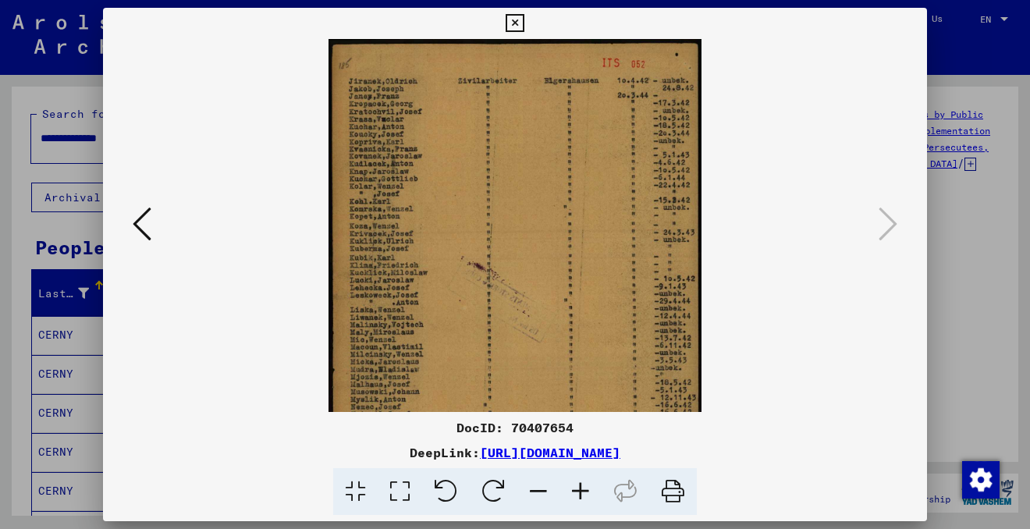
click at [585, 484] on icon at bounding box center [580, 492] width 42 height 48
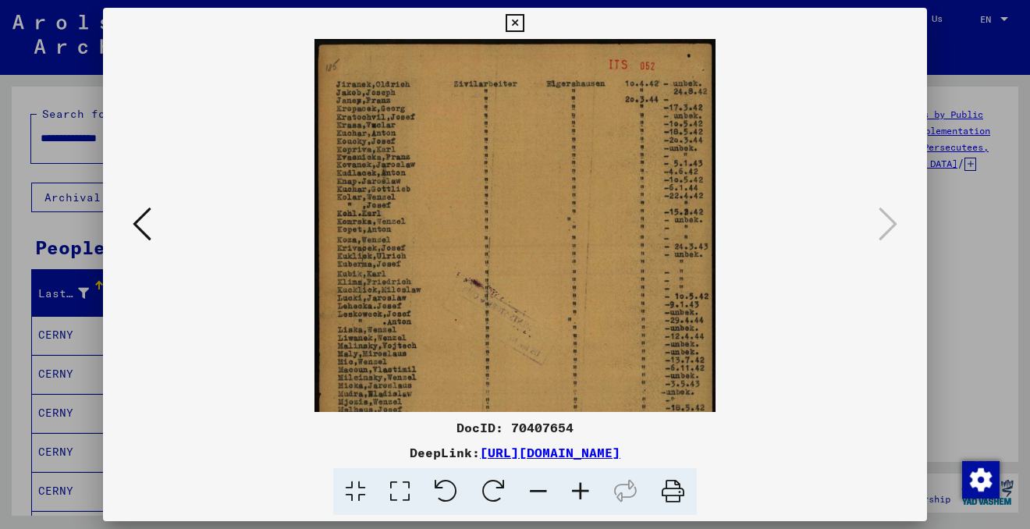
click at [585, 484] on icon at bounding box center [580, 492] width 42 height 48
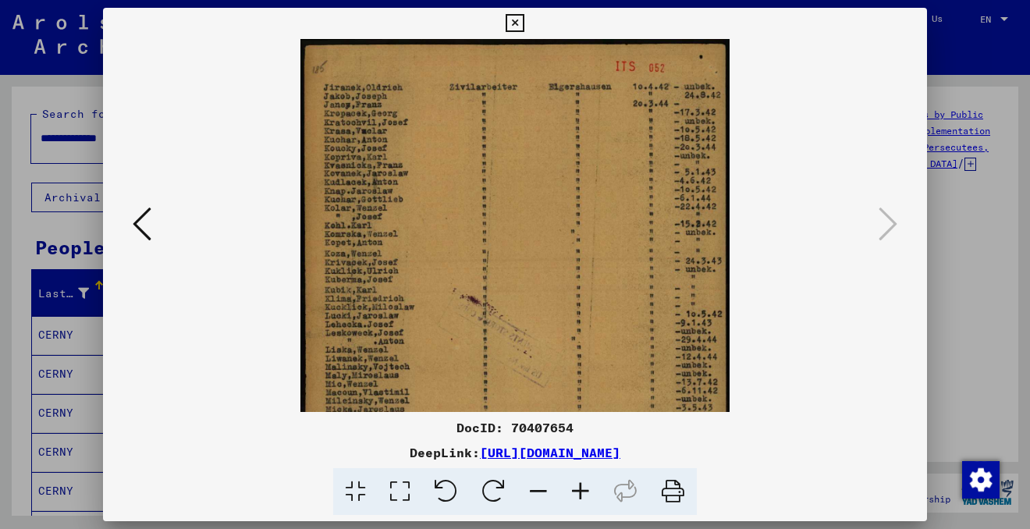
click at [585, 484] on icon at bounding box center [580, 492] width 42 height 48
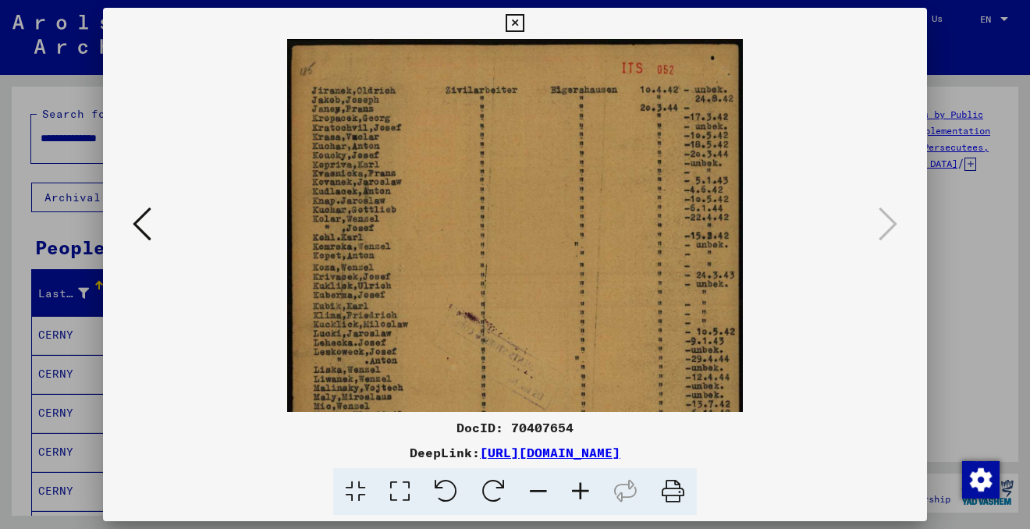
drag, startPoint x: 455, startPoint y: 355, endPoint x: 470, endPoint y: 161, distance: 194.8
click at [470, 161] on img at bounding box center [515, 362] width 456 height 646
drag, startPoint x: 468, startPoint y: 237, endPoint x: 449, endPoint y: 402, distance: 165.6
click at [450, 402] on img at bounding box center [515, 362] width 456 height 646
click at [521, 16] on icon at bounding box center [514, 23] width 18 height 19
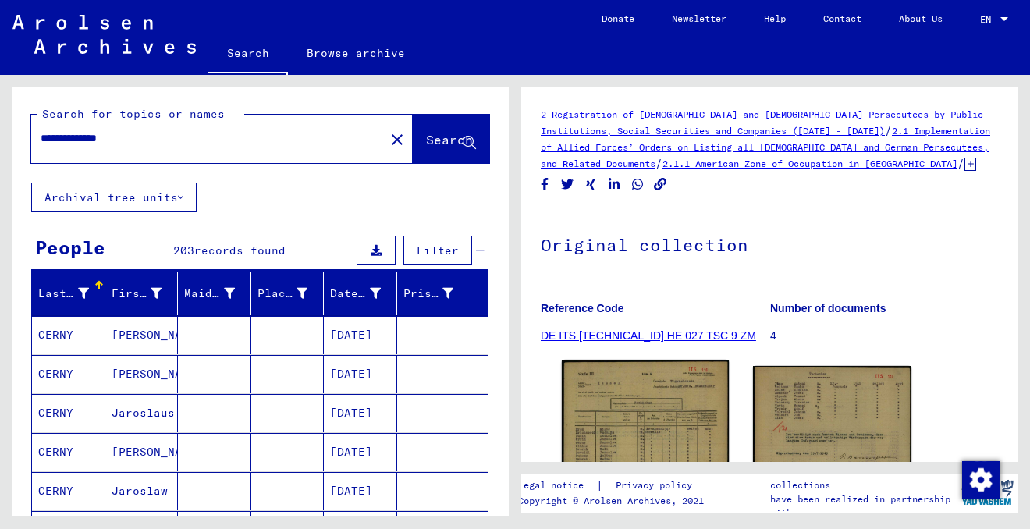
click at [682, 395] on img at bounding box center [645, 476] width 167 height 233
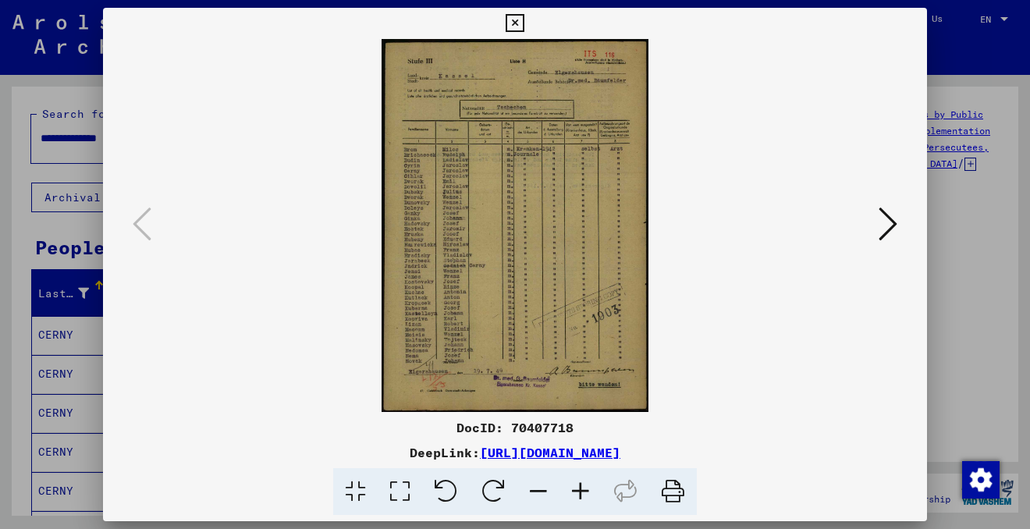
click at [583, 489] on icon at bounding box center [580, 492] width 42 height 48
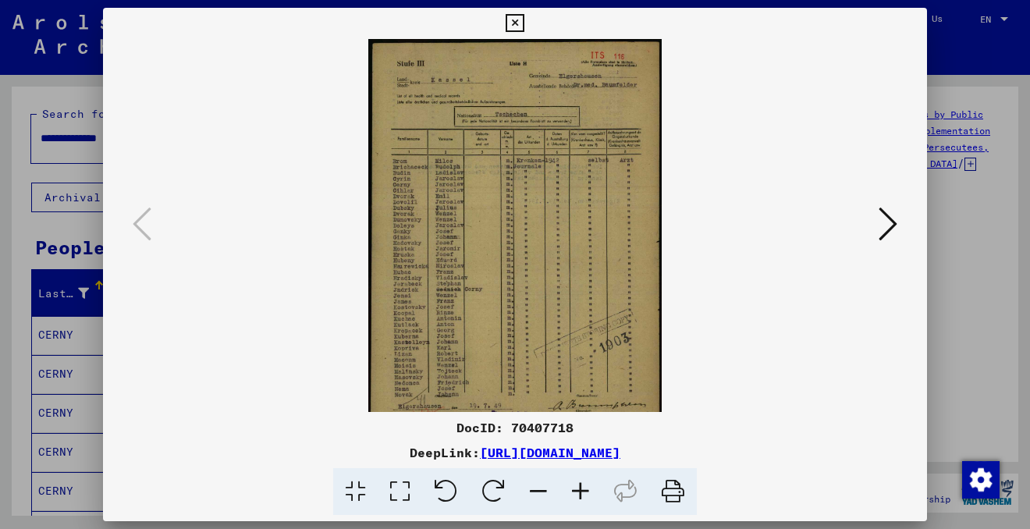
click at [583, 489] on icon at bounding box center [580, 492] width 42 height 48
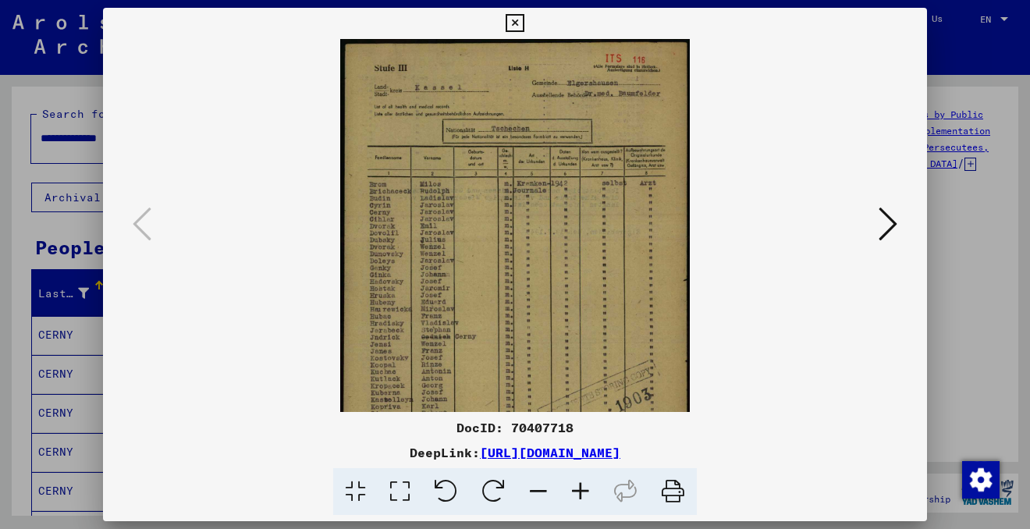
click at [583, 489] on icon at bounding box center [580, 492] width 42 height 48
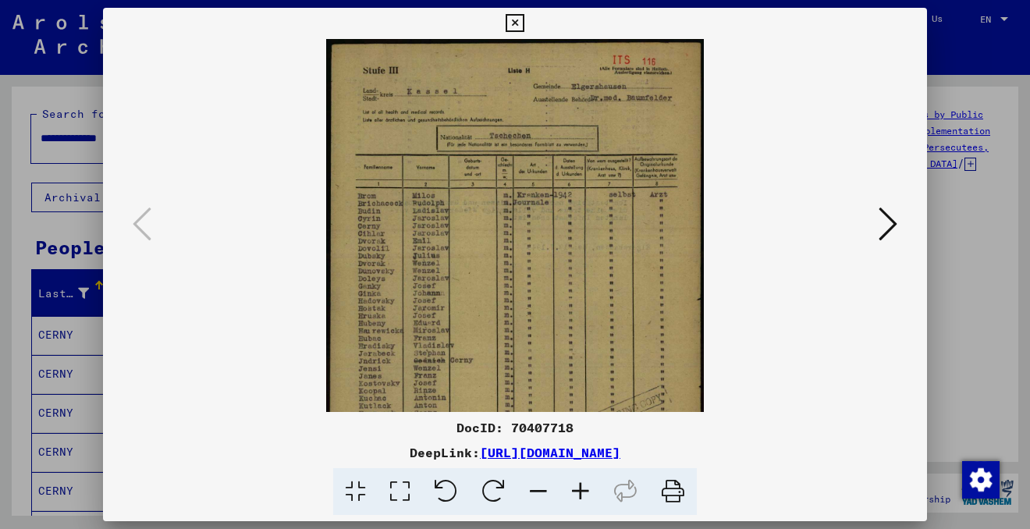
click at [583, 489] on icon at bounding box center [580, 492] width 42 height 48
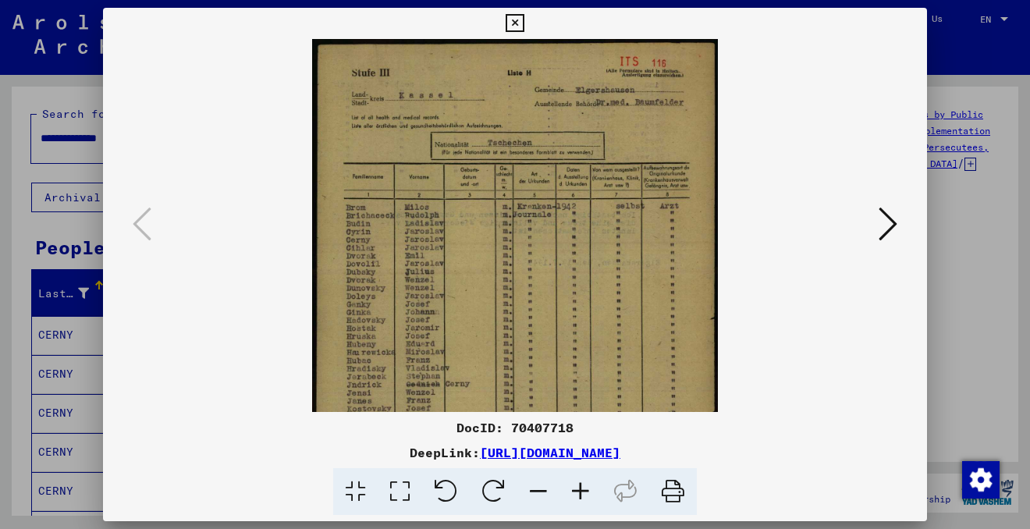
click at [583, 489] on icon at bounding box center [580, 492] width 42 height 48
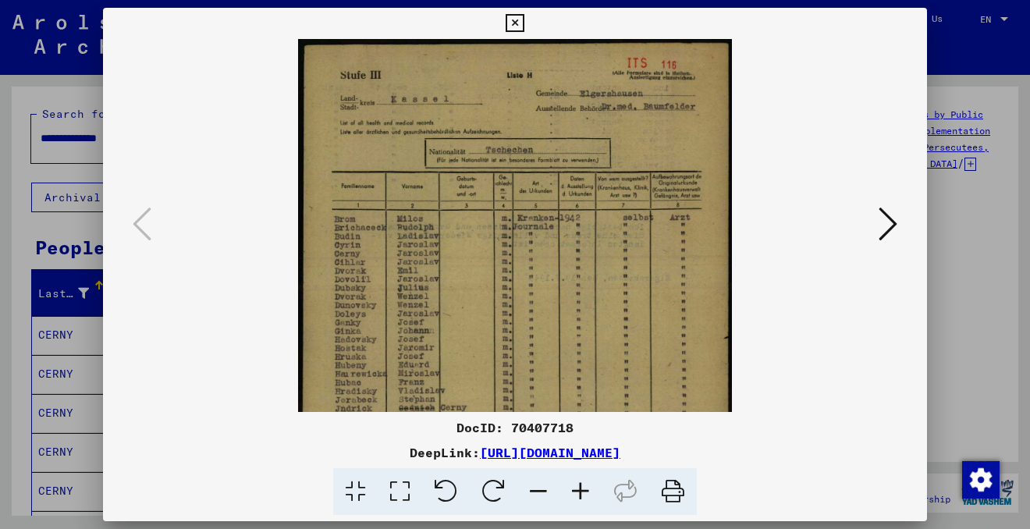
click at [587, 484] on icon at bounding box center [580, 492] width 42 height 48
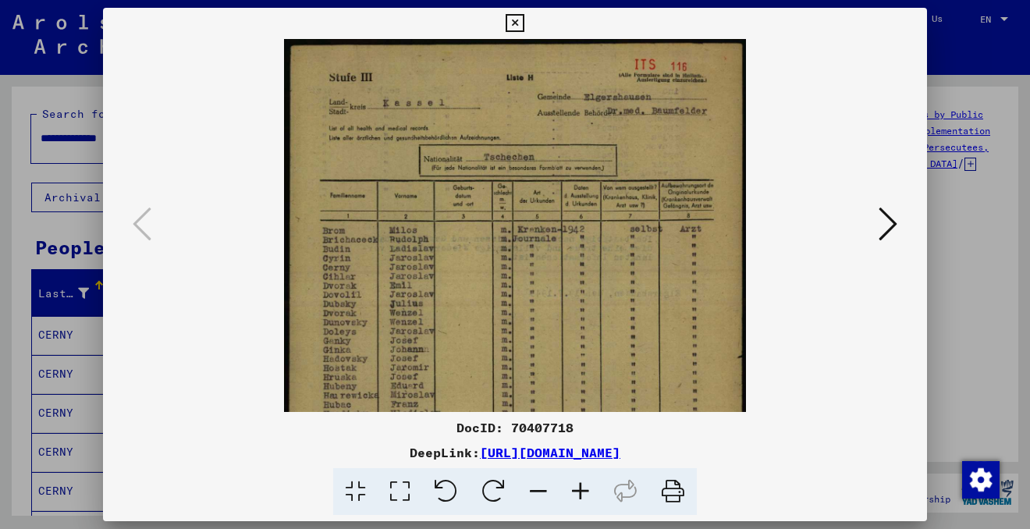
click at [587, 484] on icon at bounding box center [580, 492] width 42 height 48
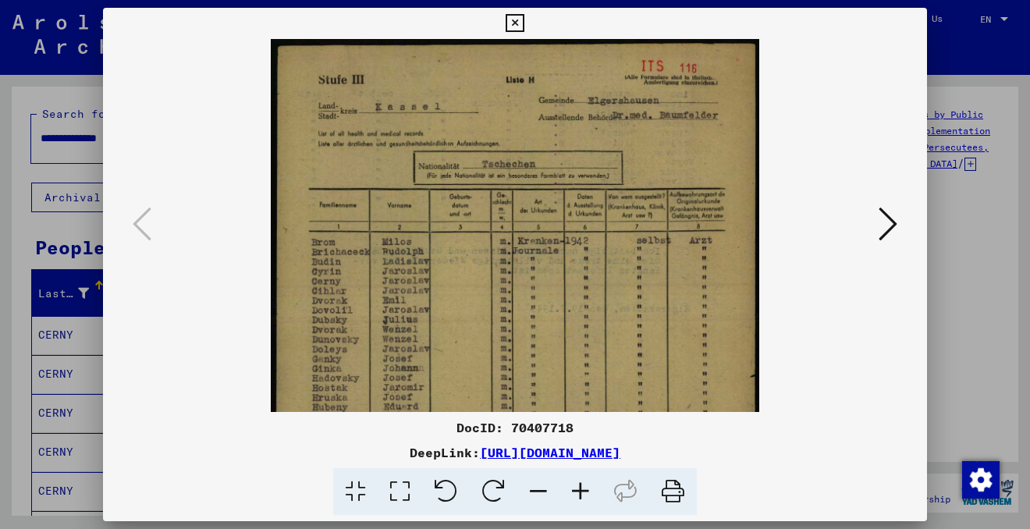
click at [587, 484] on icon at bounding box center [580, 492] width 42 height 48
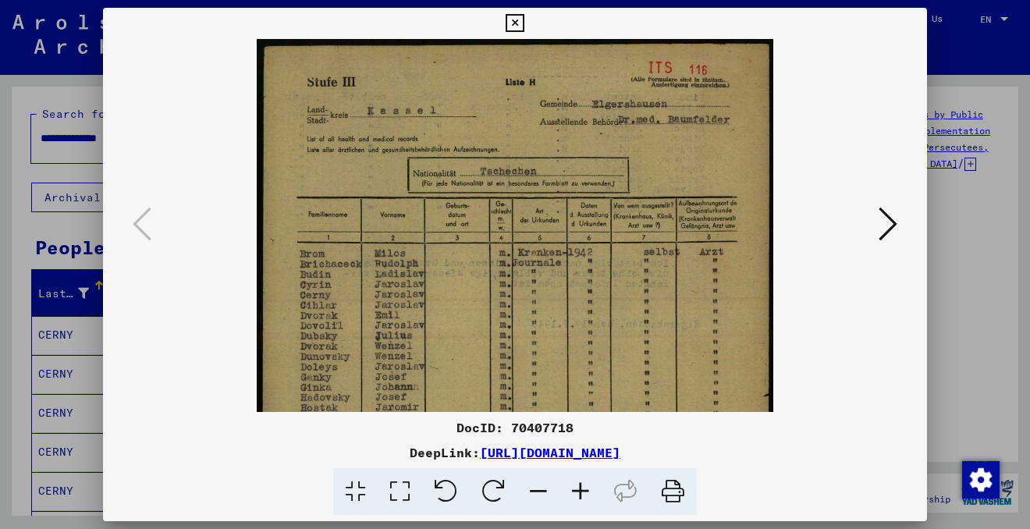
click at [587, 484] on icon at bounding box center [580, 492] width 42 height 48
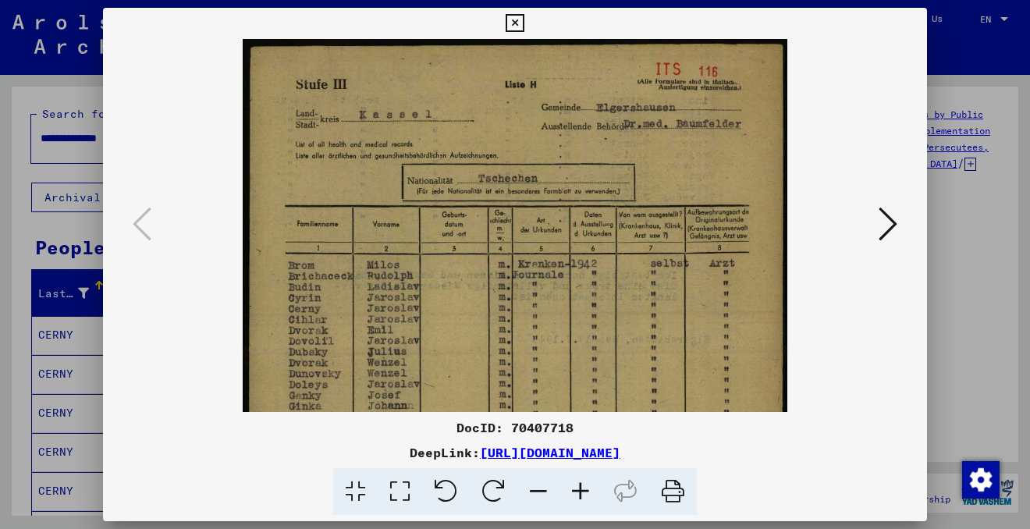
click at [588, 484] on icon at bounding box center [580, 492] width 42 height 48
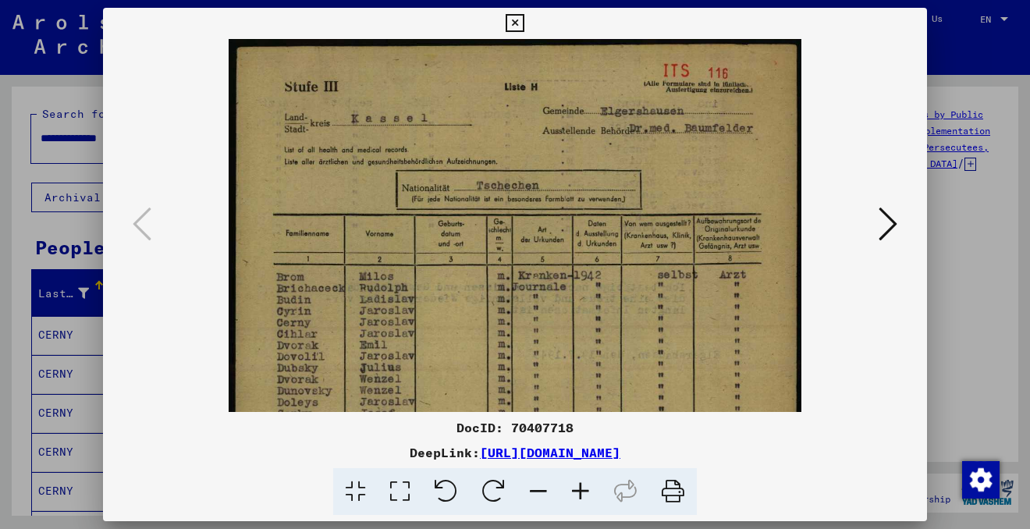
click at [588, 484] on icon at bounding box center [580, 492] width 42 height 48
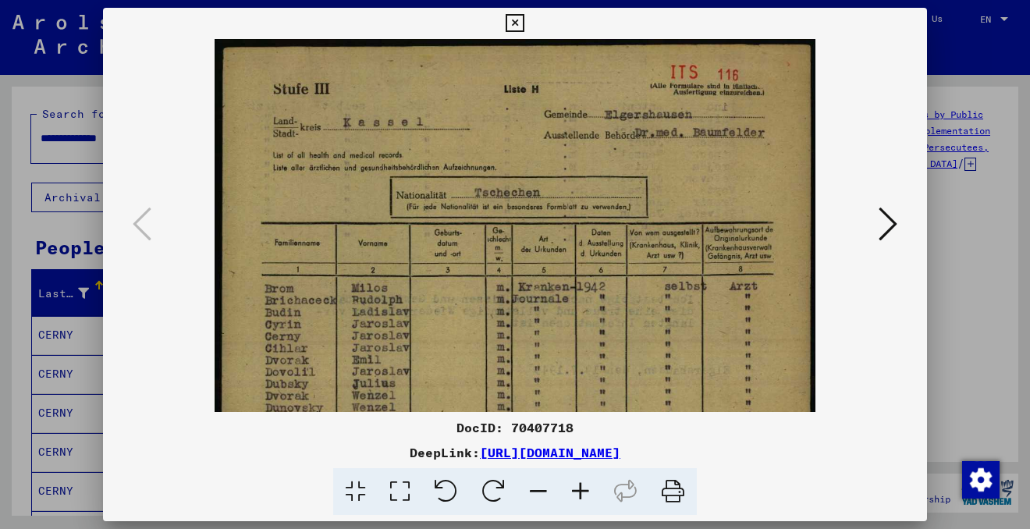
click at [516, 25] on icon at bounding box center [514, 23] width 18 height 19
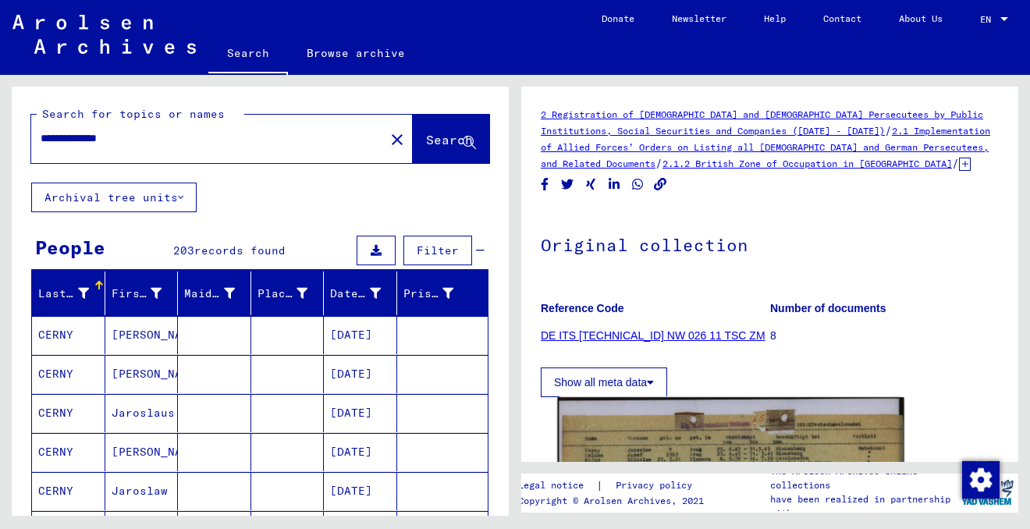
click at [653, 397] on img at bounding box center [730, 518] width 346 height 243
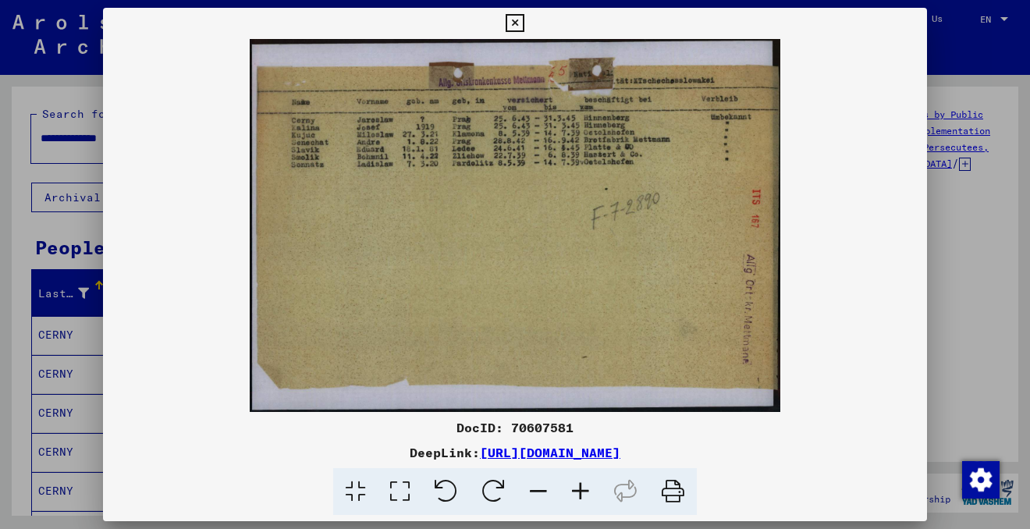
click at [584, 481] on icon at bounding box center [580, 492] width 42 height 48
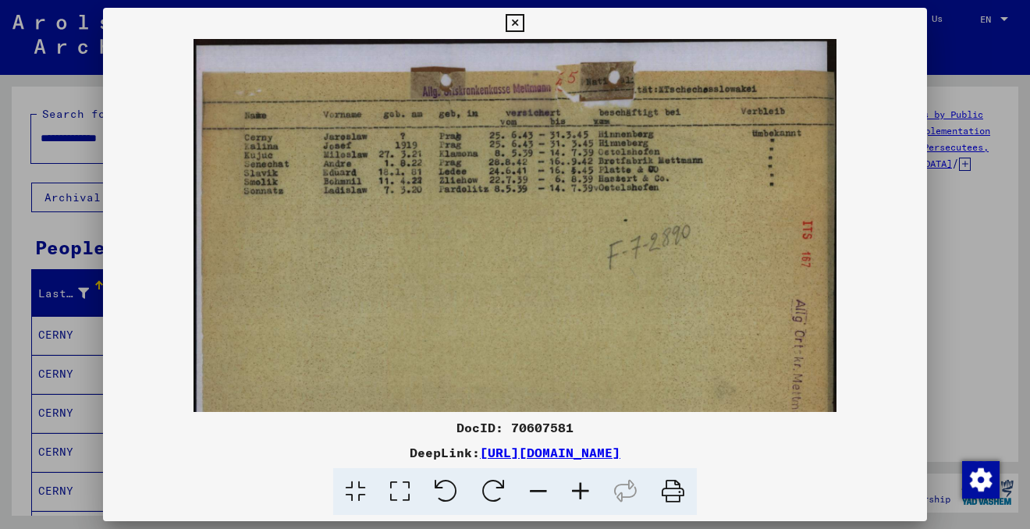
click at [584, 481] on icon at bounding box center [580, 492] width 42 height 48
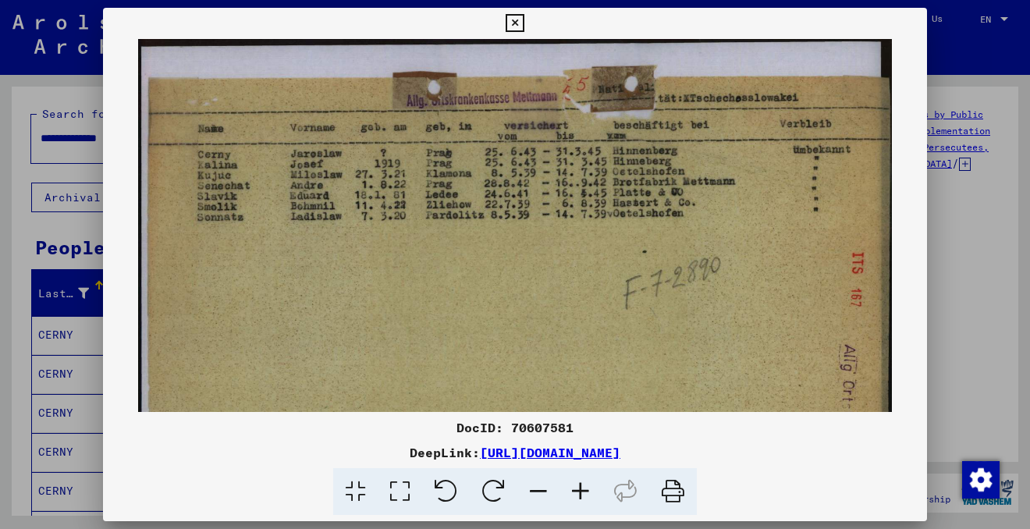
click at [584, 481] on icon at bounding box center [580, 492] width 42 height 48
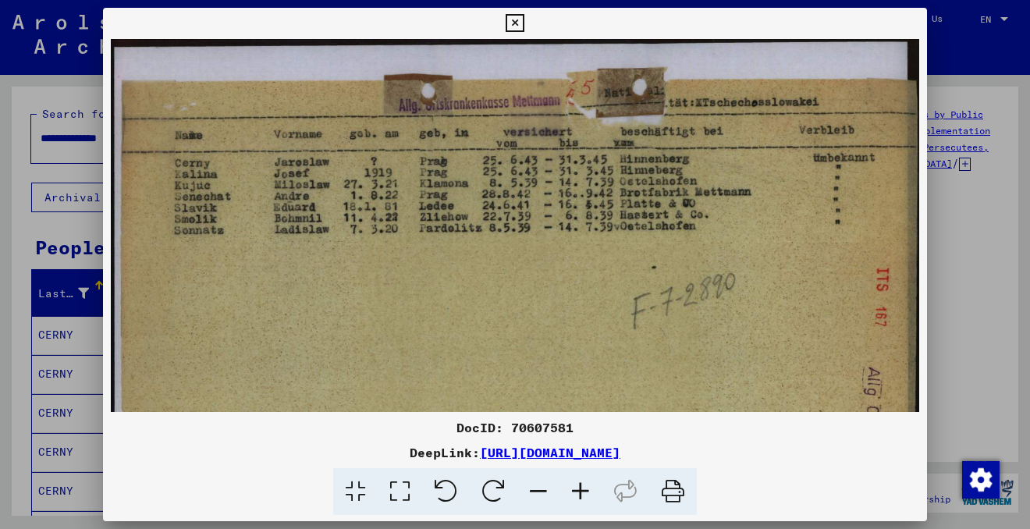
click at [519, 22] on icon at bounding box center [514, 23] width 18 height 19
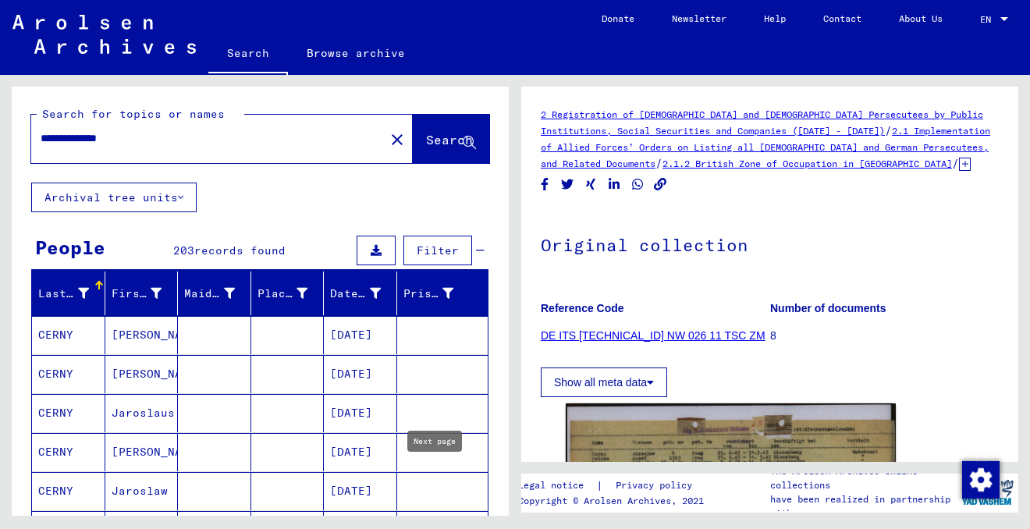
type input "*"
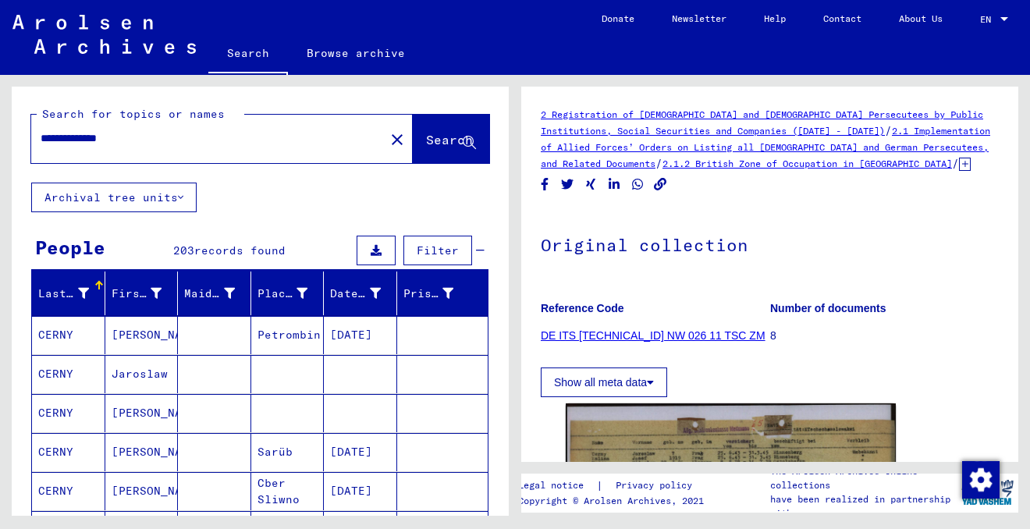
click at [149, 355] on mat-cell "Jaroslaw" at bounding box center [141, 374] width 73 height 38
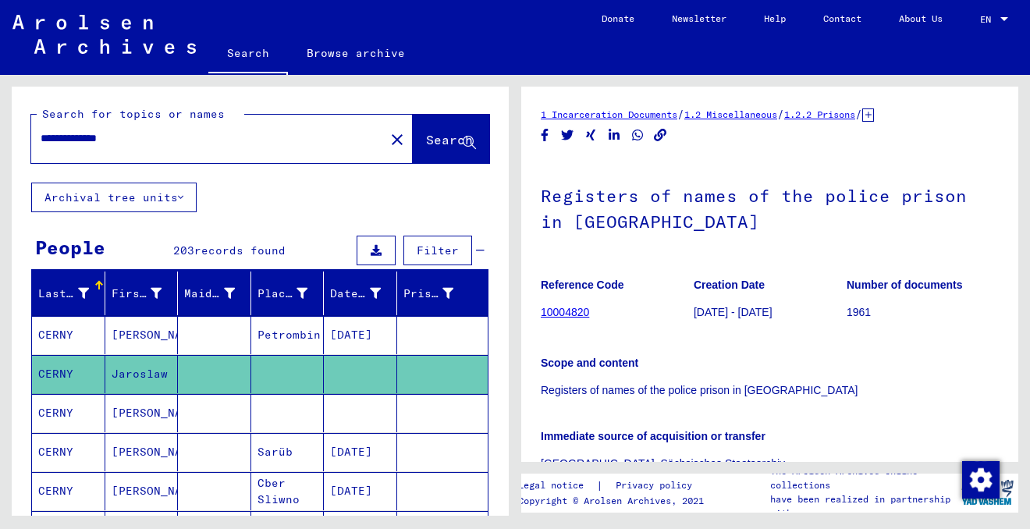
click at [135, 394] on mat-cell "[PERSON_NAME]" at bounding box center [141, 413] width 73 height 38
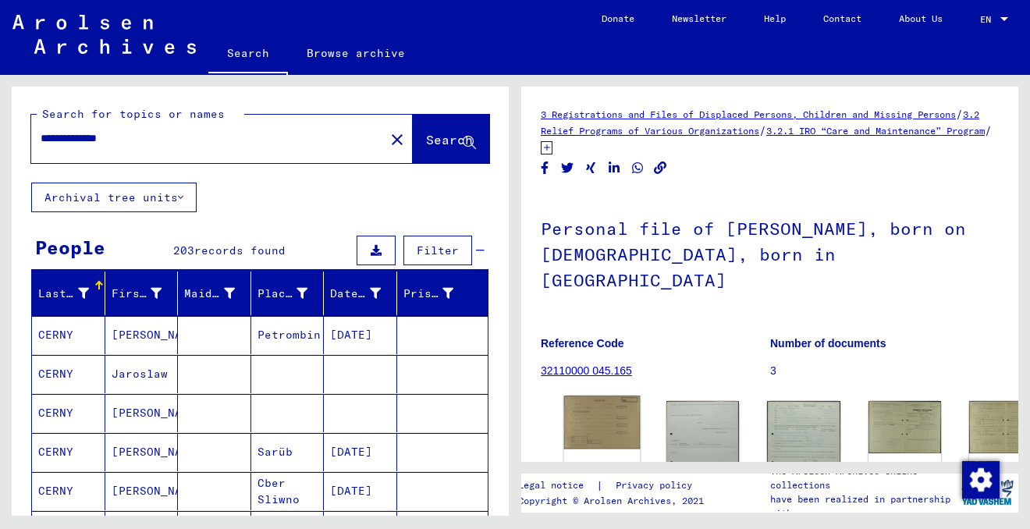
click at [591, 395] on img at bounding box center [602, 421] width 76 height 53
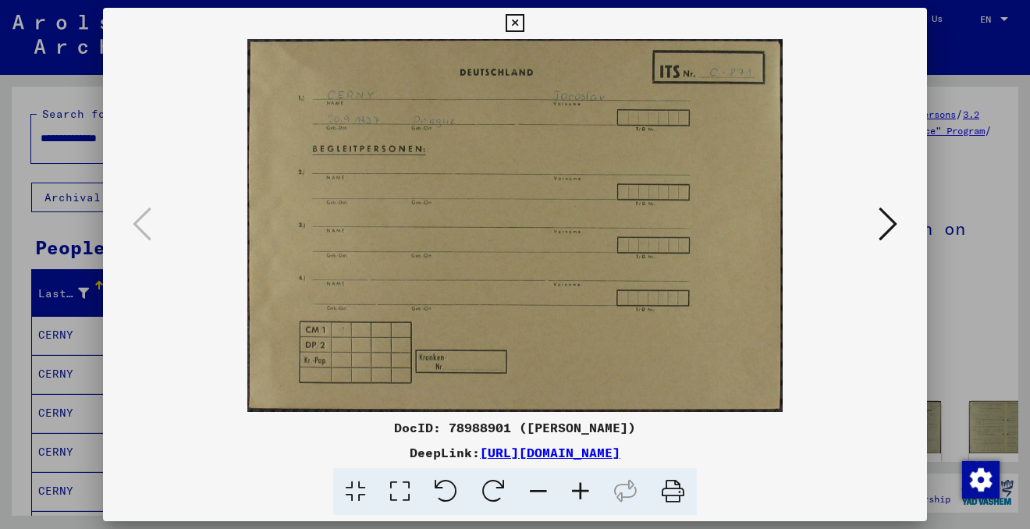
click at [585, 491] on icon at bounding box center [580, 492] width 42 height 48
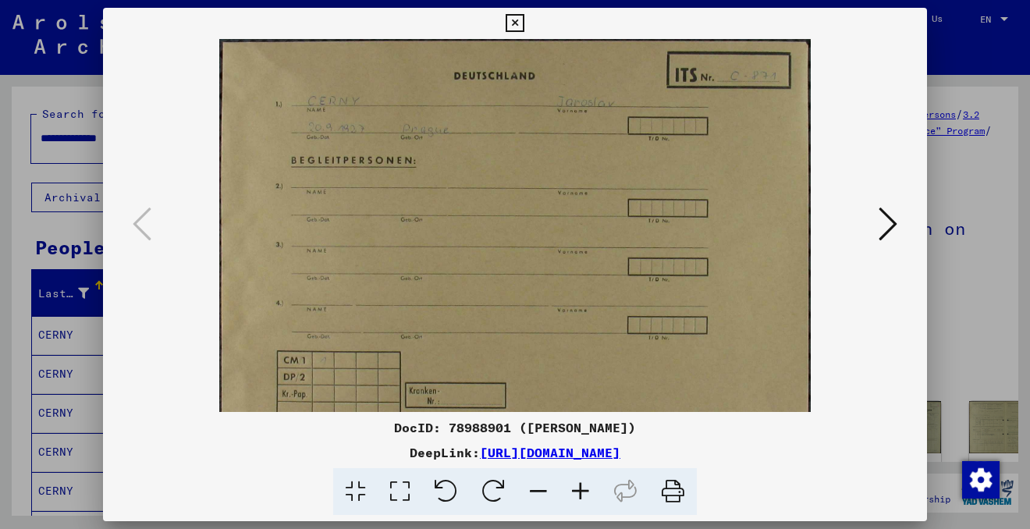
click at [585, 491] on icon at bounding box center [580, 492] width 42 height 48
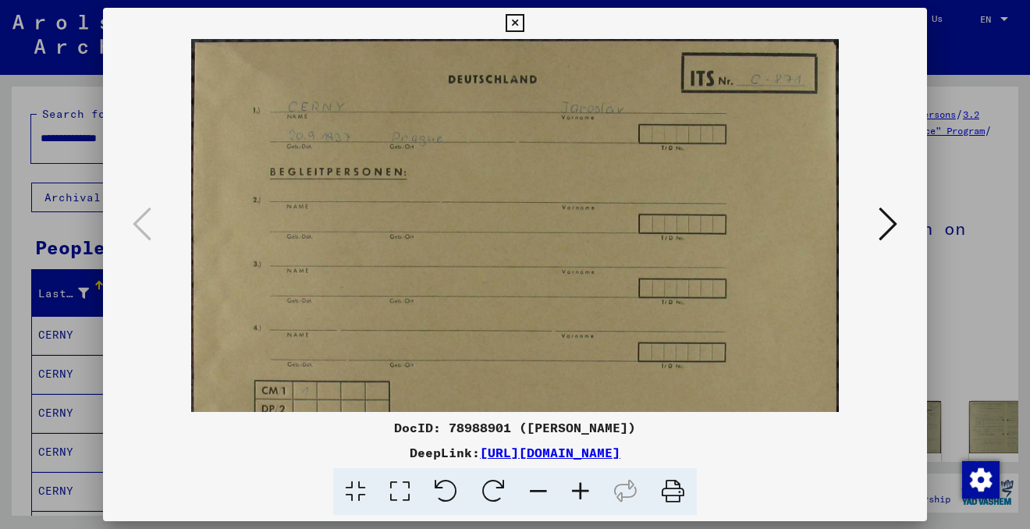
click at [585, 491] on icon at bounding box center [580, 492] width 42 height 48
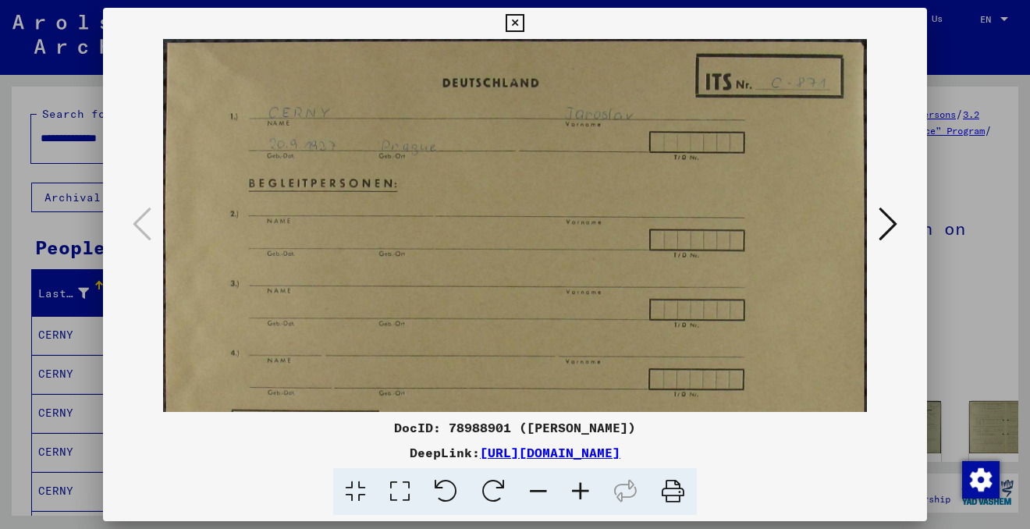
click at [585, 491] on icon at bounding box center [580, 492] width 42 height 48
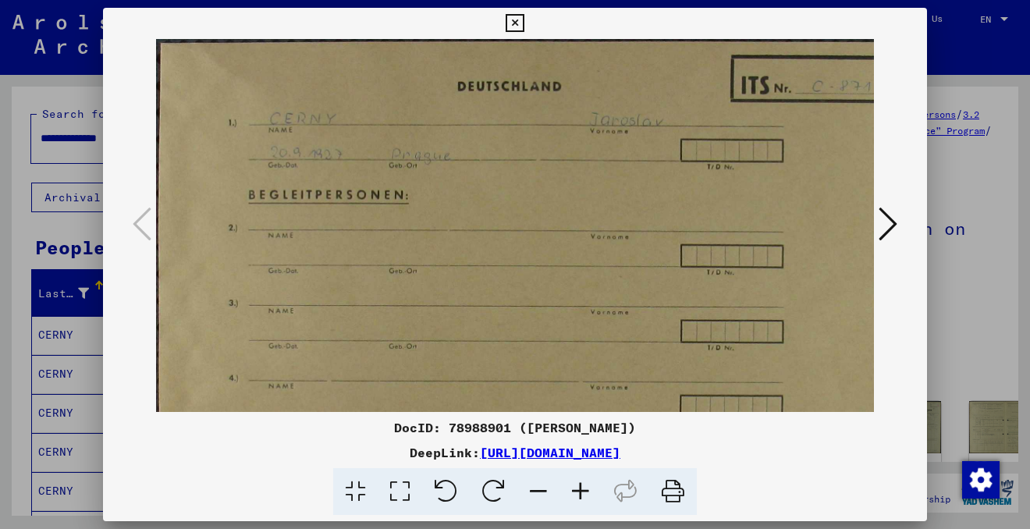
click at [585, 491] on icon at bounding box center [580, 492] width 42 height 48
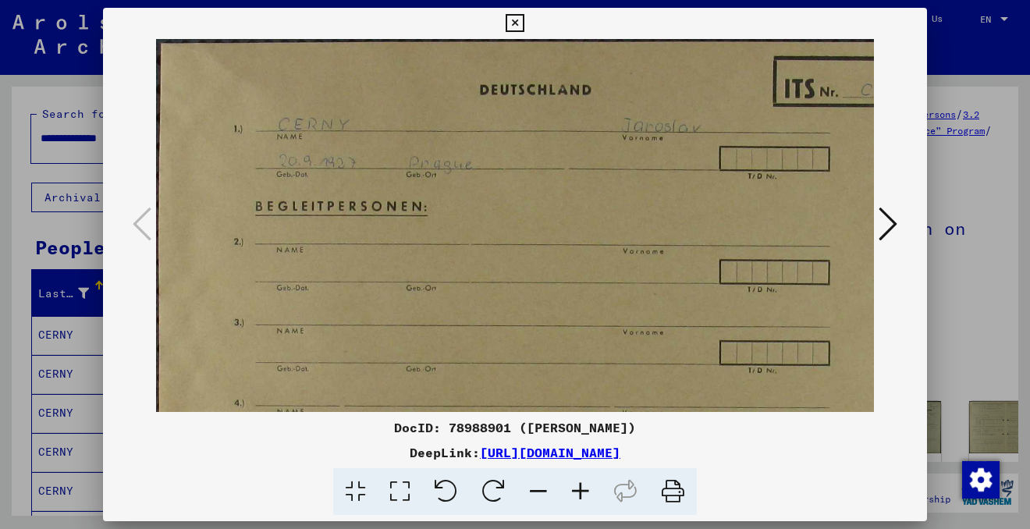
click at [585, 491] on icon at bounding box center [580, 492] width 42 height 48
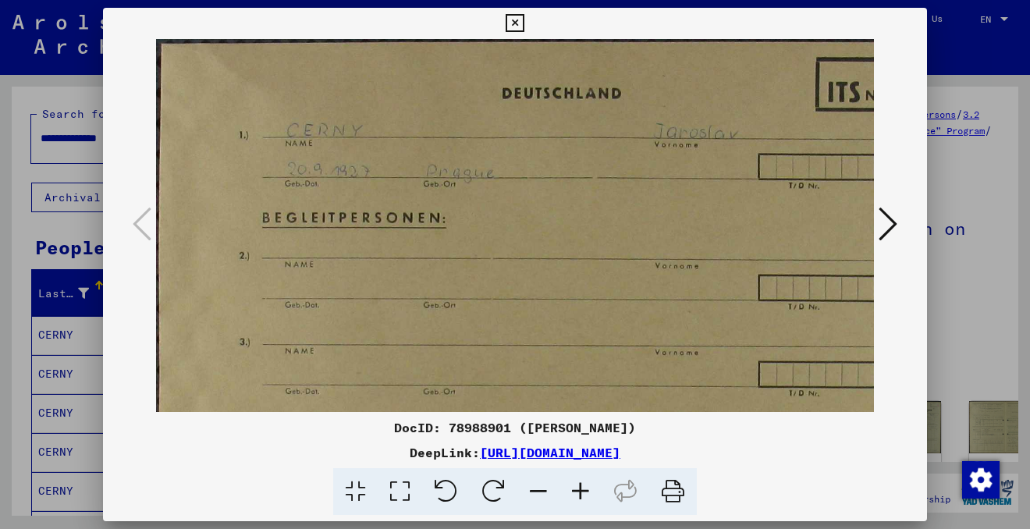
click at [539, 484] on icon at bounding box center [538, 492] width 42 height 48
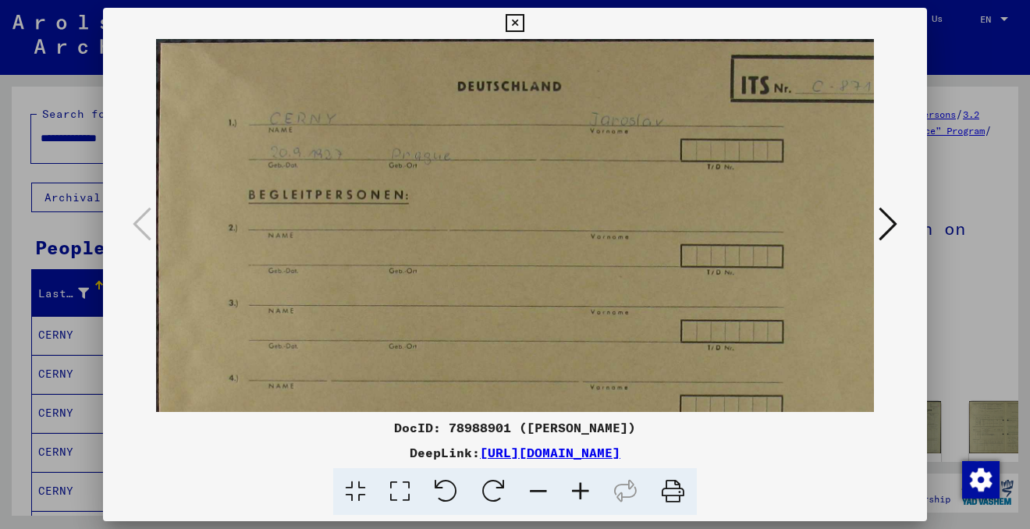
click at [539, 484] on icon at bounding box center [538, 492] width 42 height 48
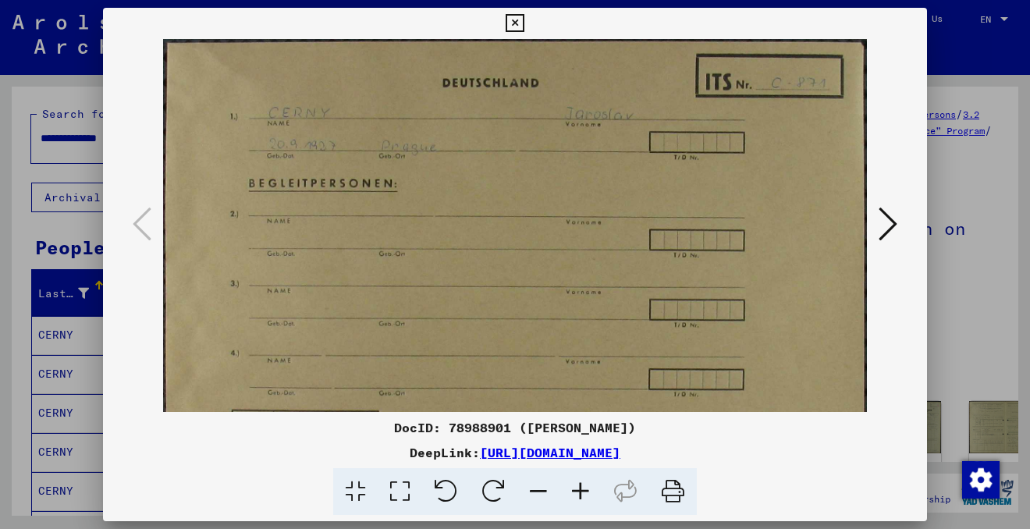
click at [539, 484] on icon at bounding box center [538, 492] width 42 height 48
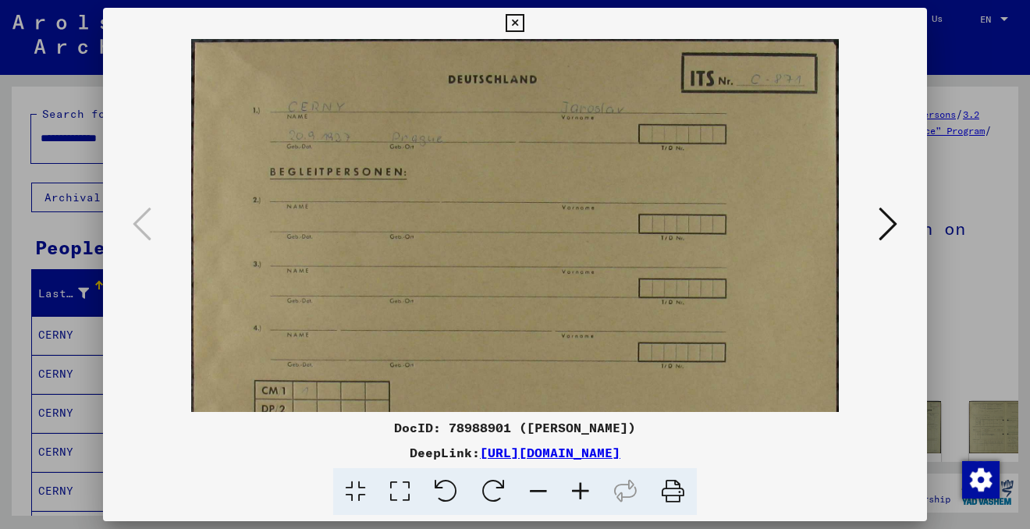
click at [539, 484] on icon at bounding box center [538, 492] width 42 height 48
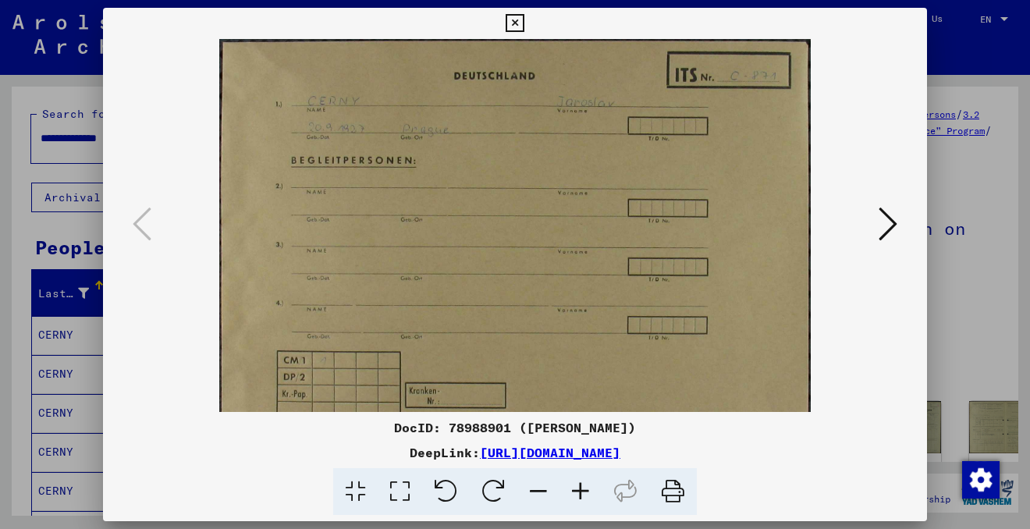
click at [886, 222] on icon at bounding box center [887, 223] width 19 height 37
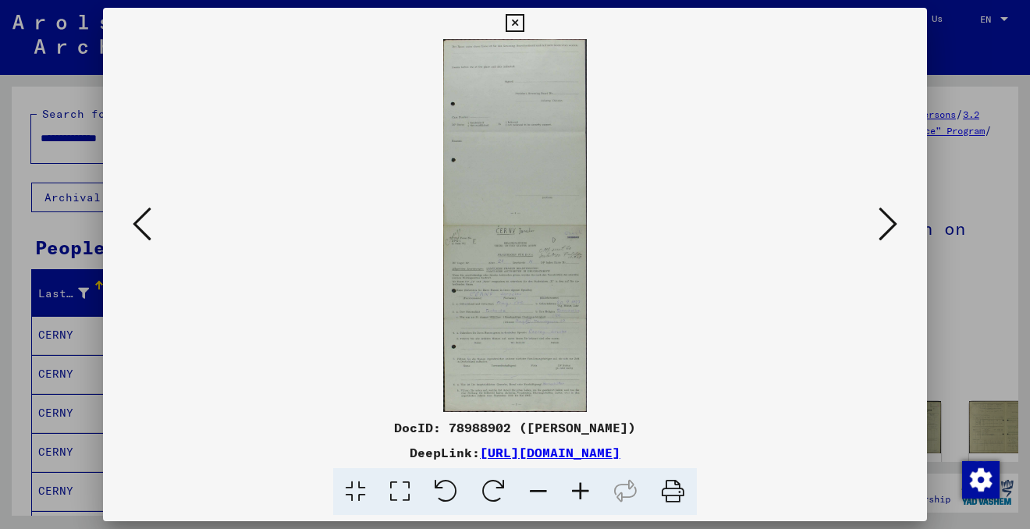
click at [892, 225] on icon at bounding box center [887, 223] width 19 height 37
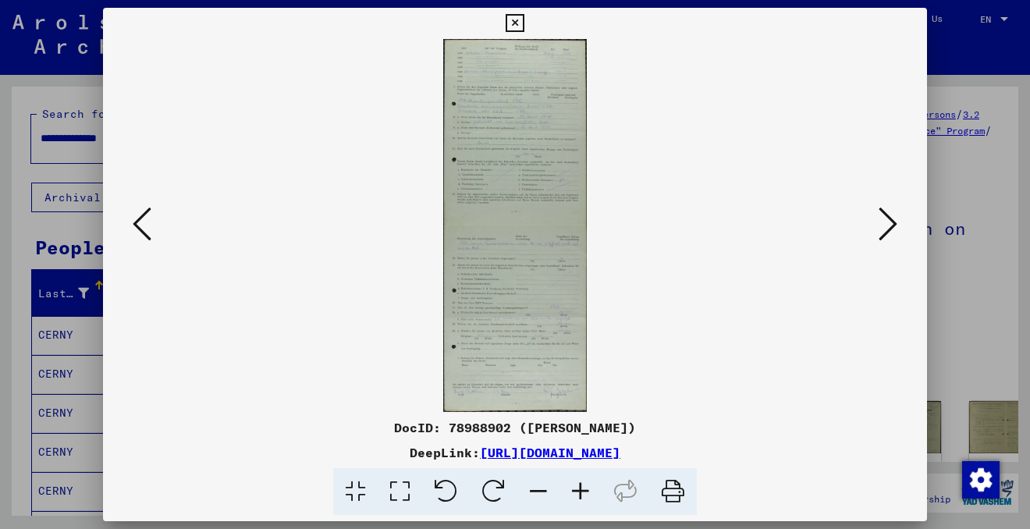
click at [892, 225] on icon at bounding box center [887, 223] width 19 height 37
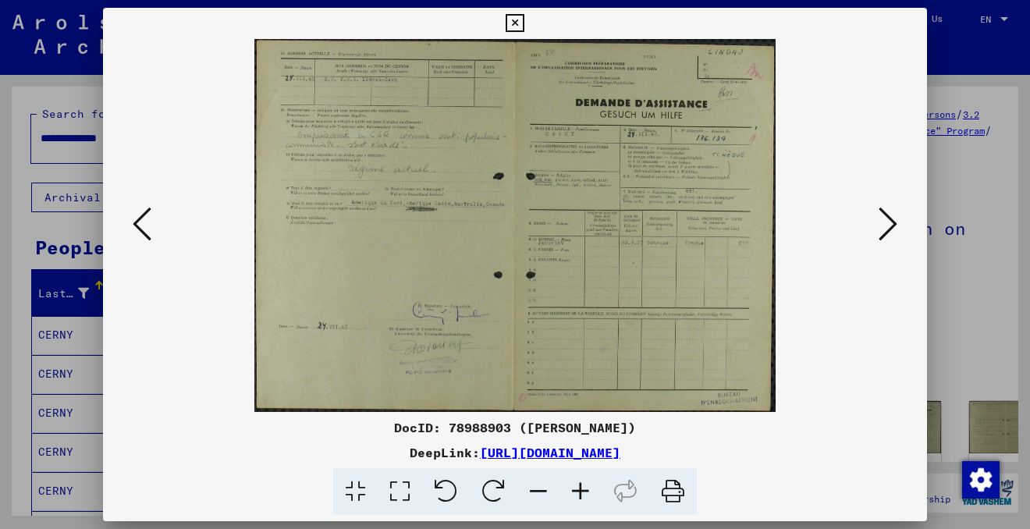
click at [892, 225] on icon at bounding box center [887, 223] width 19 height 37
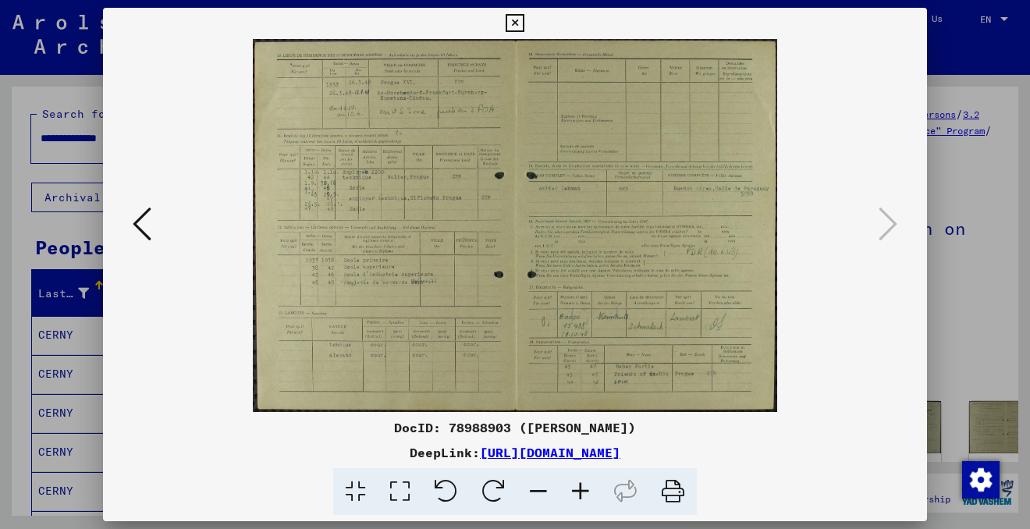
click at [145, 237] on icon at bounding box center [142, 223] width 19 height 37
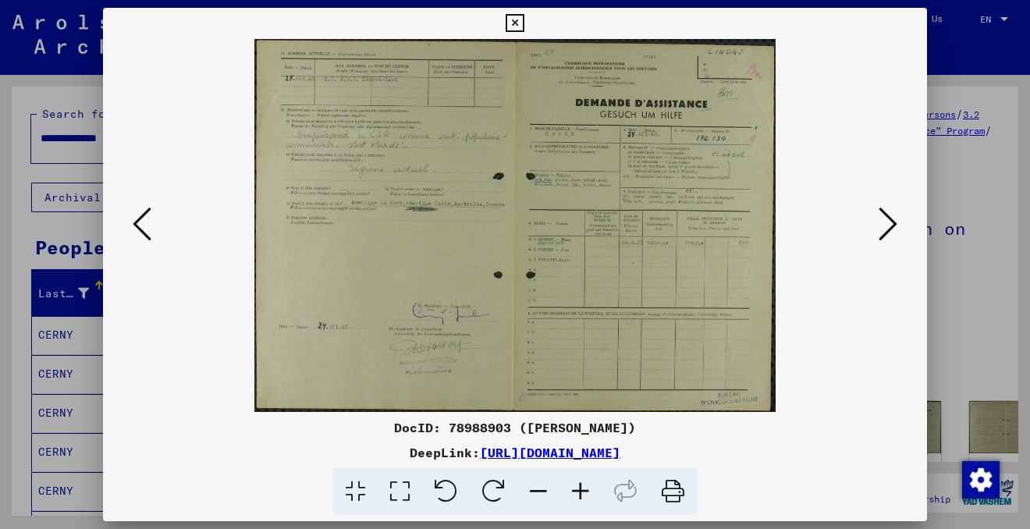
click at [145, 236] on icon at bounding box center [142, 223] width 19 height 37
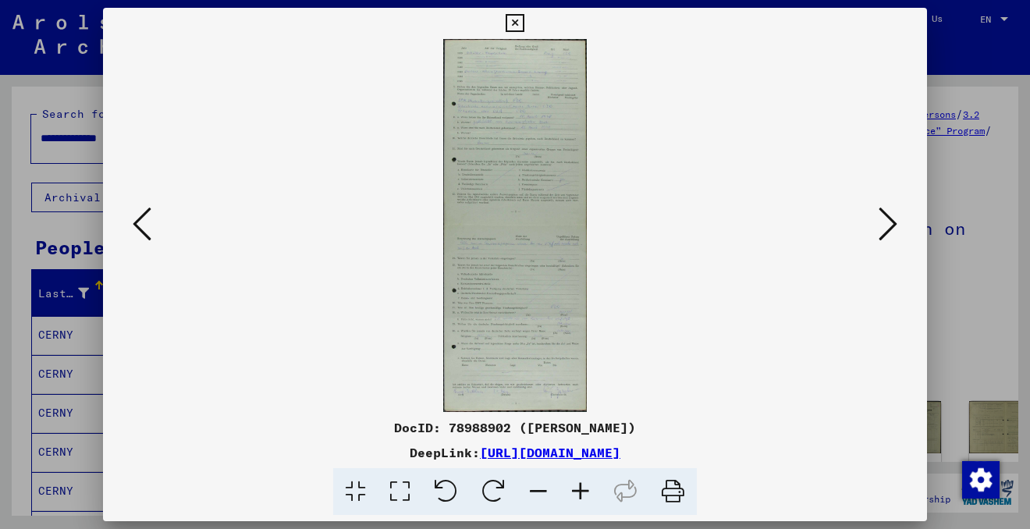
click at [145, 236] on icon at bounding box center [142, 223] width 19 height 37
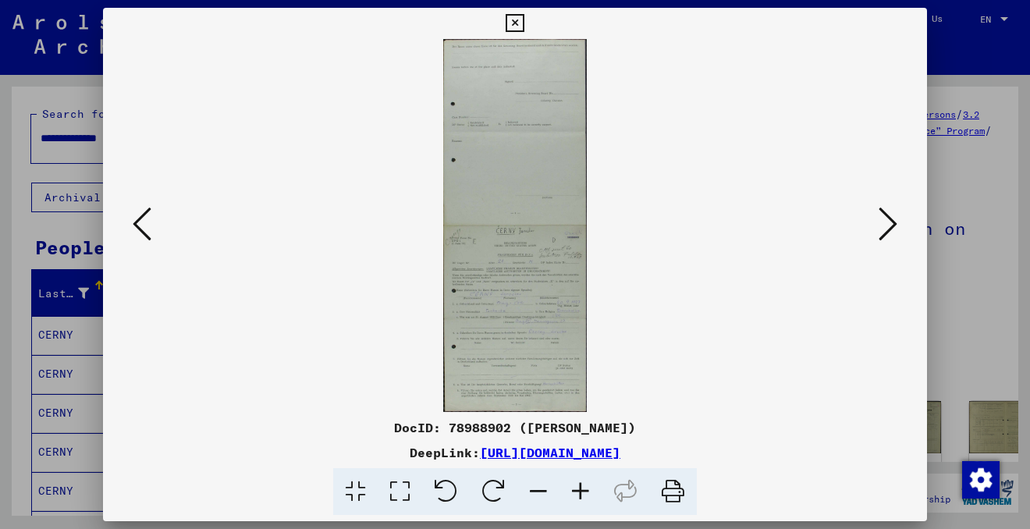
click at [145, 236] on icon at bounding box center [142, 223] width 19 height 37
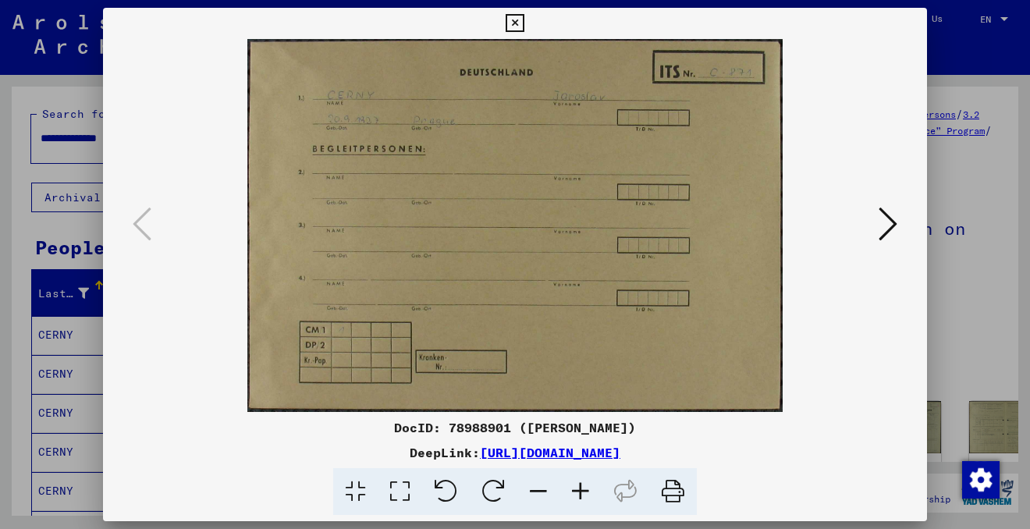
click at [889, 229] on icon at bounding box center [887, 223] width 19 height 37
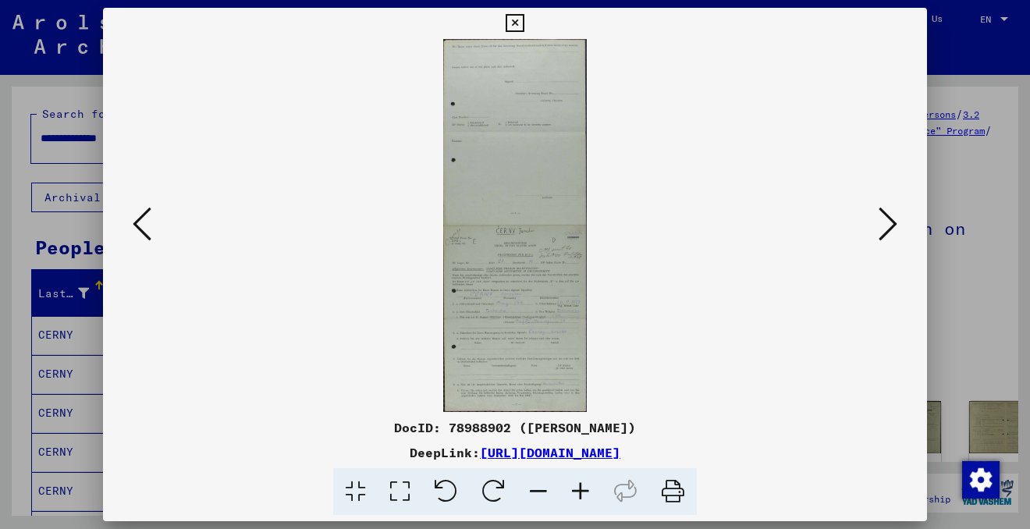
click at [516, 18] on icon at bounding box center [514, 23] width 18 height 19
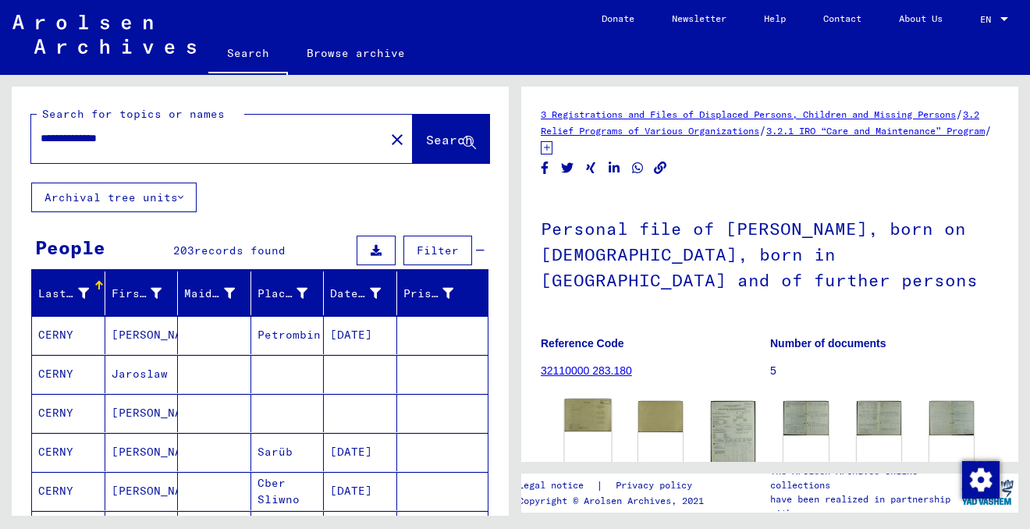
click at [589, 399] on img at bounding box center [588, 415] width 47 height 33
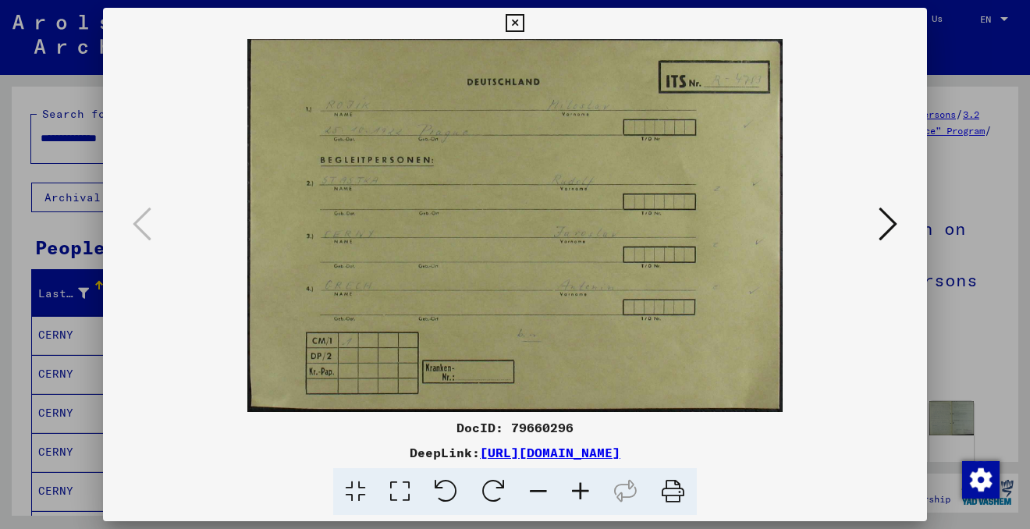
click at [889, 225] on icon at bounding box center [887, 223] width 19 height 37
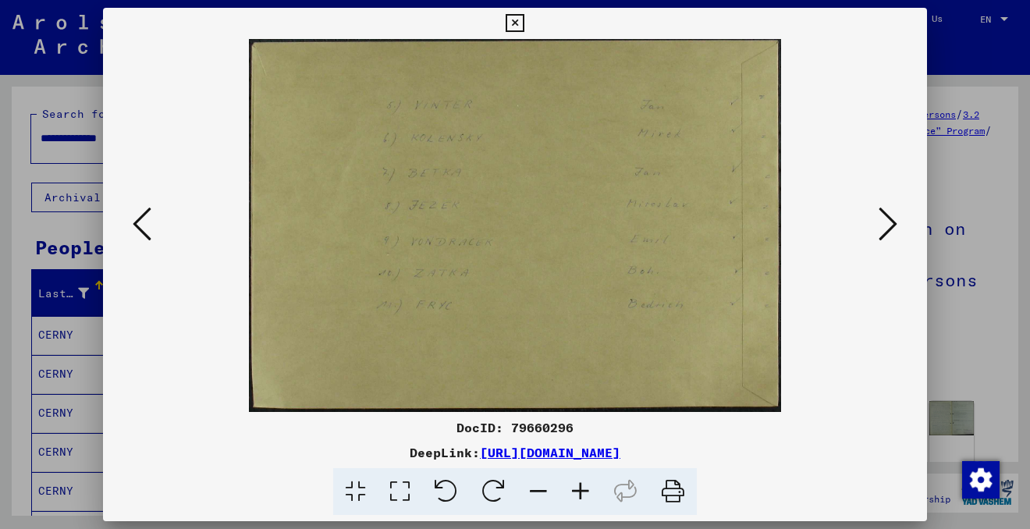
click at [890, 226] on icon at bounding box center [887, 223] width 19 height 37
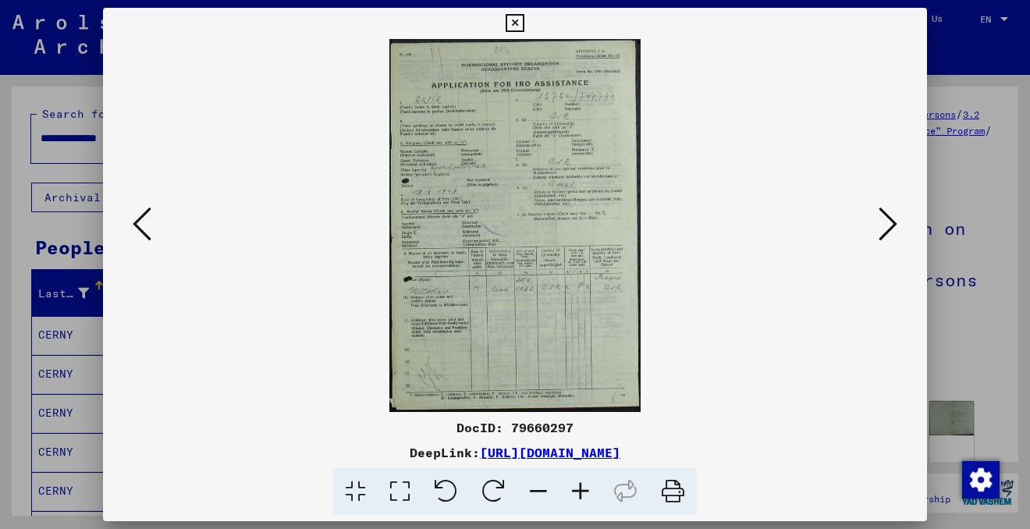
click at [890, 226] on icon at bounding box center [887, 223] width 19 height 37
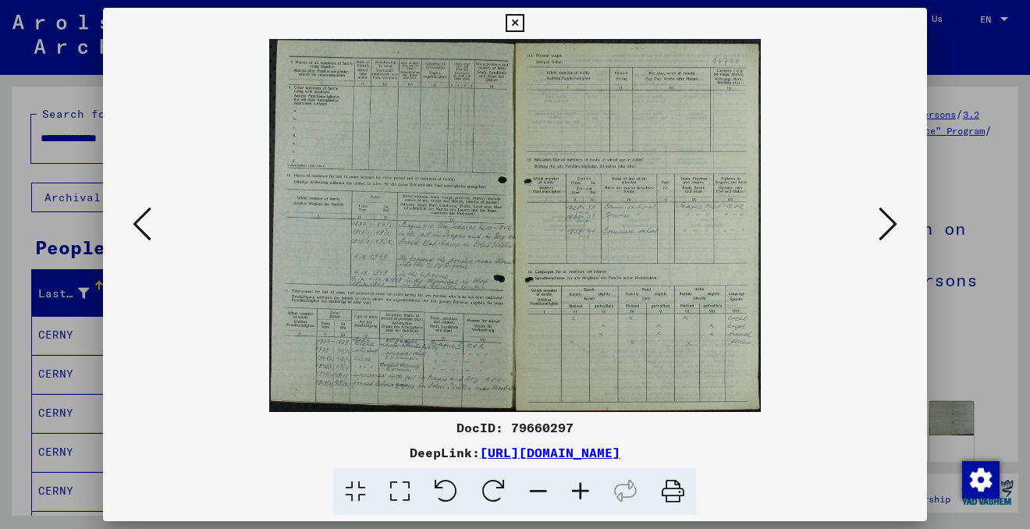
click at [890, 226] on icon at bounding box center [887, 223] width 19 height 37
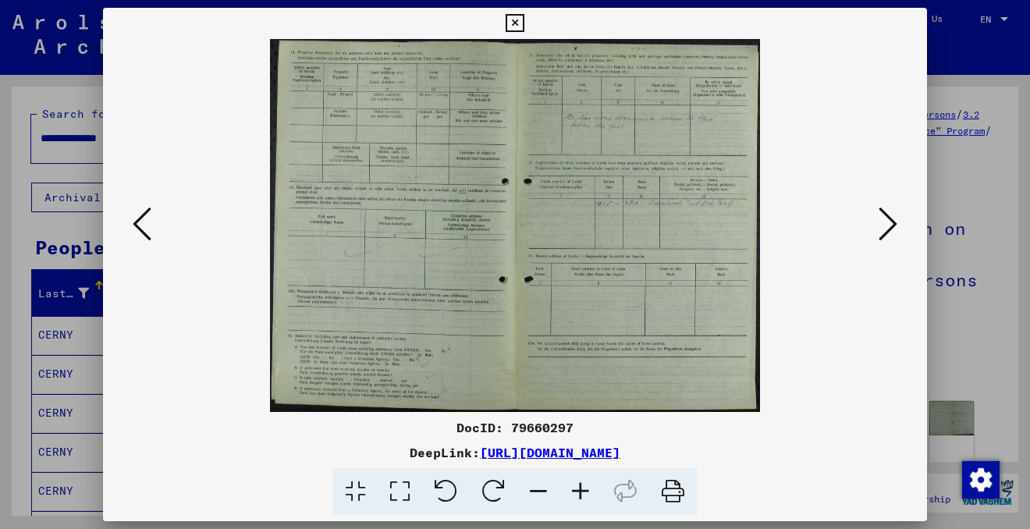
click at [890, 226] on icon at bounding box center [887, 223] width 19 height 37
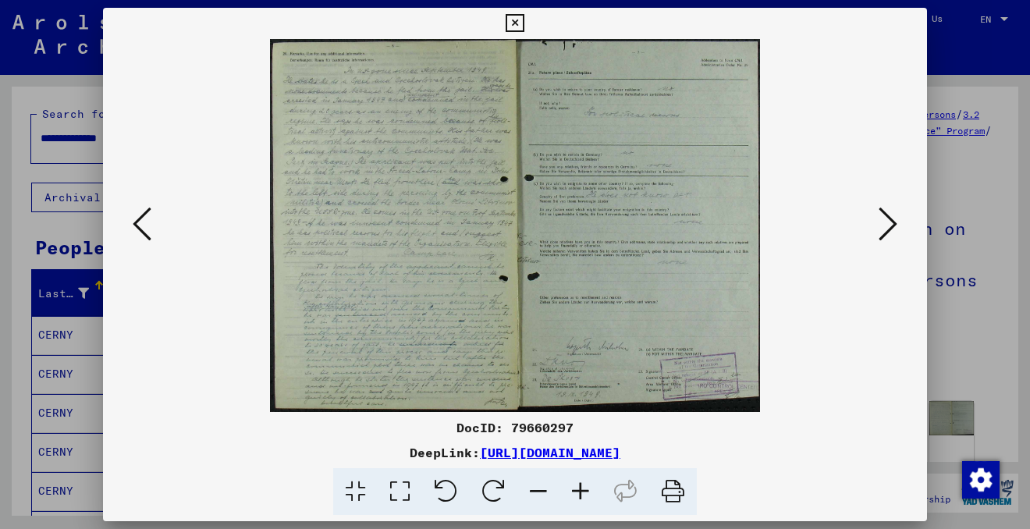
click at [584, 489] on icon at bounding box center [580, 492] width 42 height 48
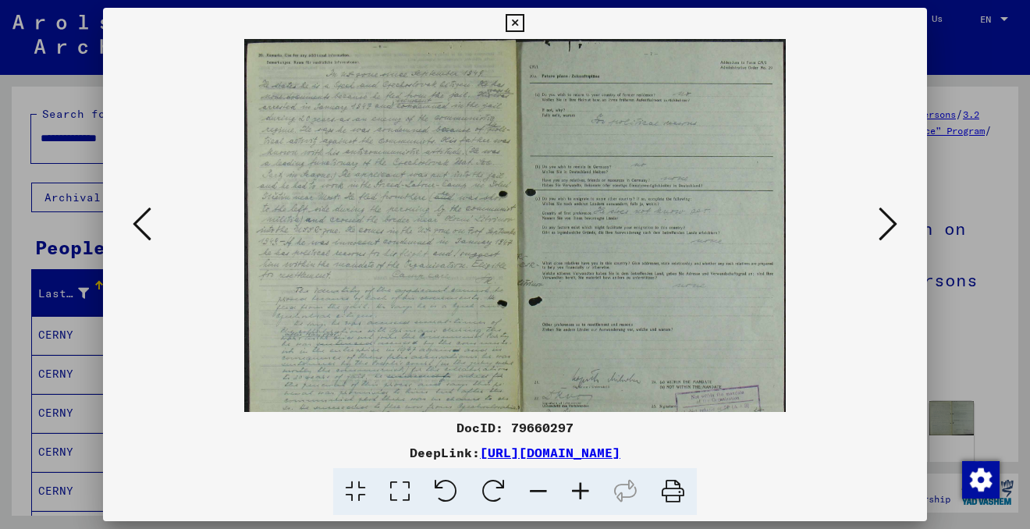
click at [583, 488] on icon at bounding box center [580, 492] width 42 height 48
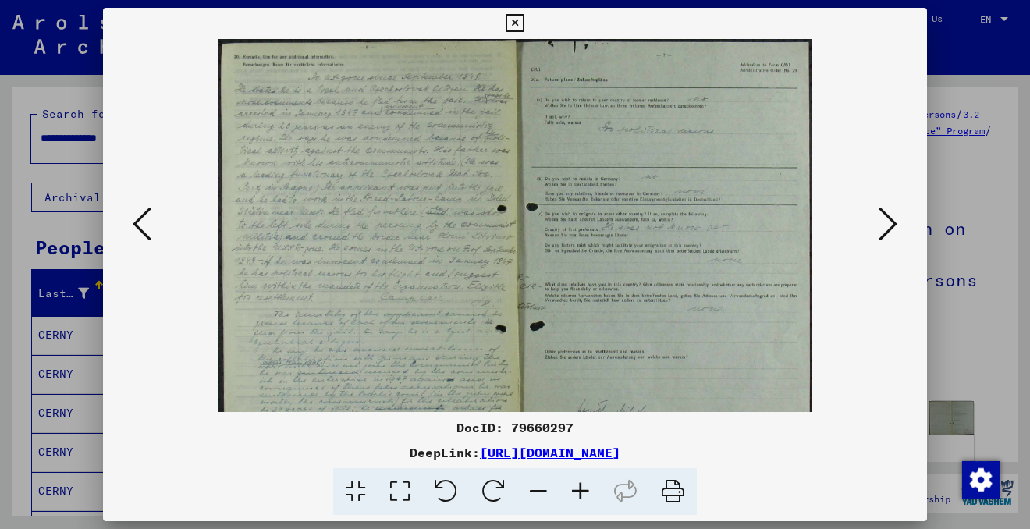
click at [583, 488] on icon at bounding box center [580, 492] width 42 height 48
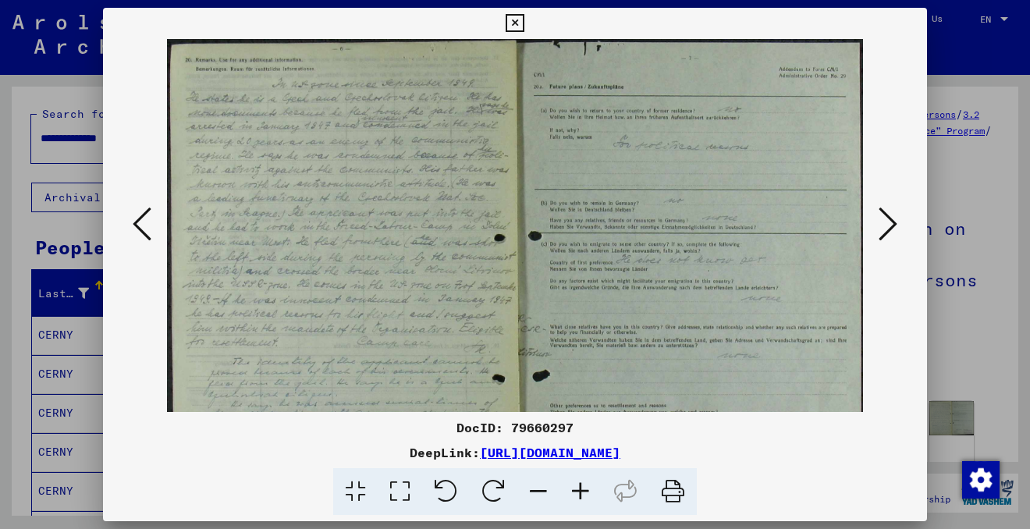
click at [583, 488] on icon at bounding box center [580, 492] width 42 height 48
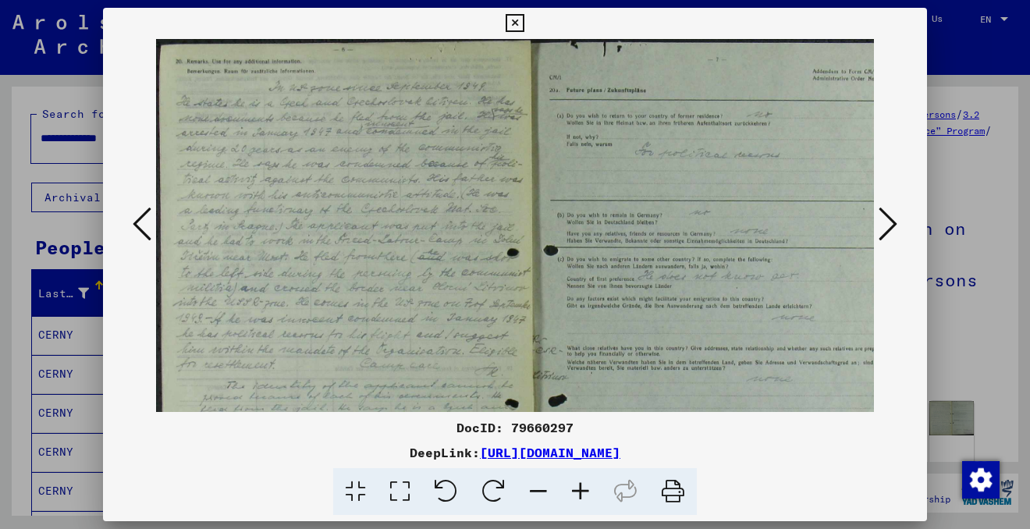
click at [583, 488] on icon at bounding box center [580, 492] width 42 height 48
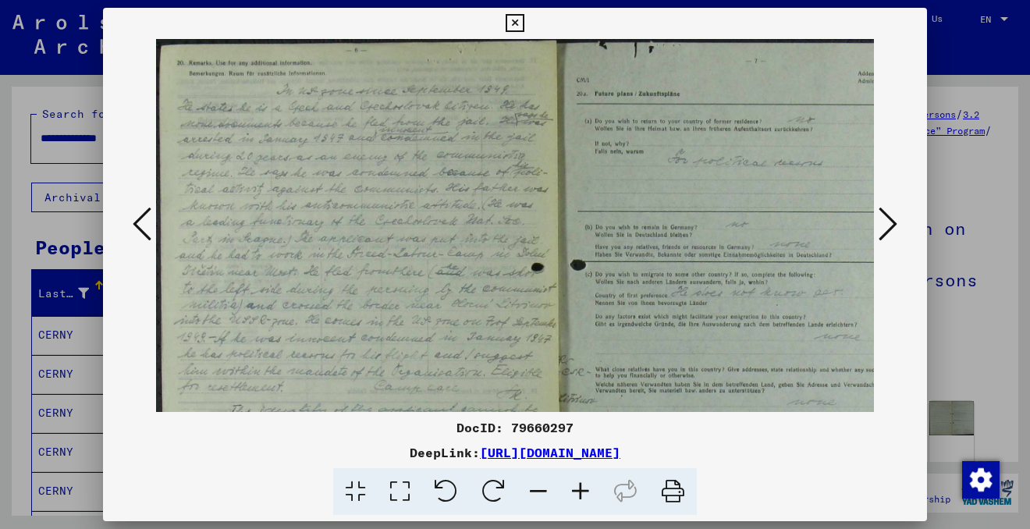
click at [583, 488] on icon at bounding box center [580, 492] width 42 height 48
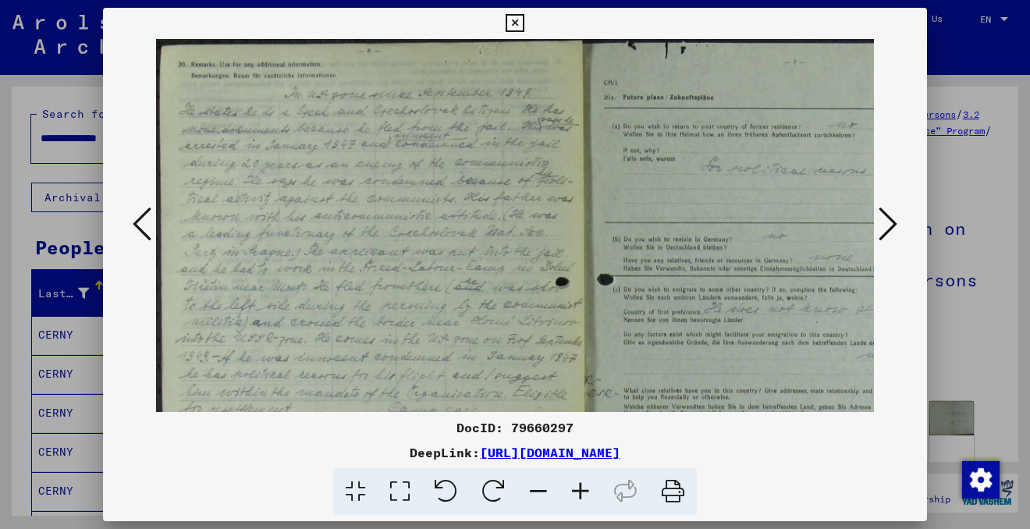
click at [583, 488] on icon at bounding box center [580, 492] width 42 height 48
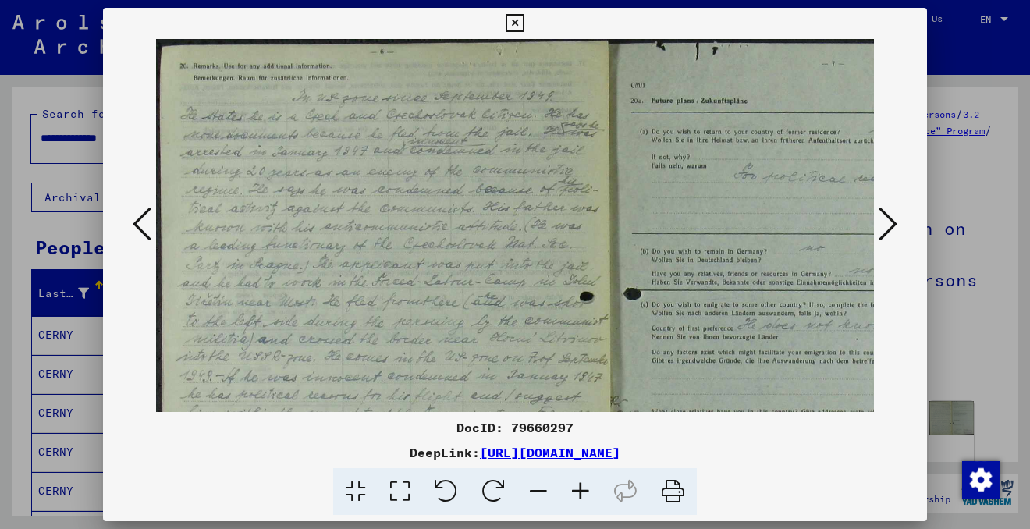
click at [583, 488] on icon at bounding box center [580, 492] width 42 height 48
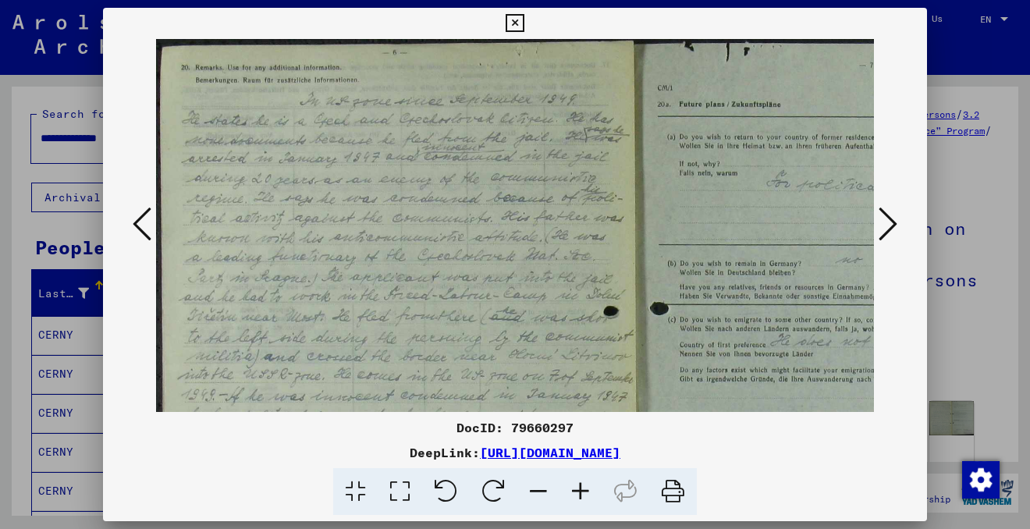
drag, startPoint x: 543, startPoint y: 339, endPoint x: 555, endPoint y: 162, distance: 177.4
click at [554, 160] on img at bounding box center [632, 401] width 952 height 724
drag, startPoint x: 536, startPoint y: 355, endPoint x: 544, endPoint y: 113, distance: 241.9
click at [544, 112] on img at bounding box center [632, 401] width 952 height 724
drag, startPoint x: 544, startPoint y: 174, endPoint x: 557, endPoint y: 107, distance: 68.2
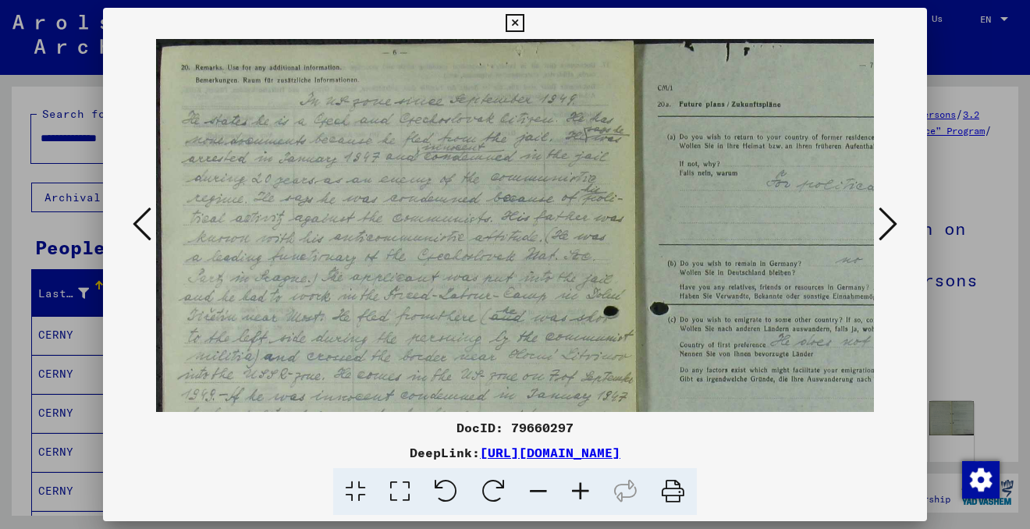
click at [557, 105] on img at bounding box center [632, 401] width 952 height 724
click at [583, 487] on icon at bounding box center [580, 492] width 42 height 48
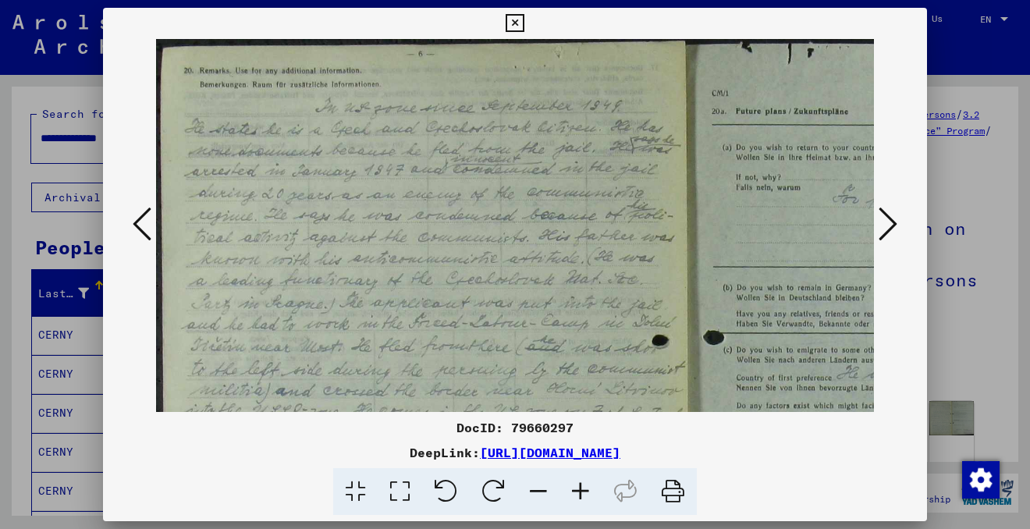
click at [583, 487] on icon at bounding box center [580, 492] width 42 height 48
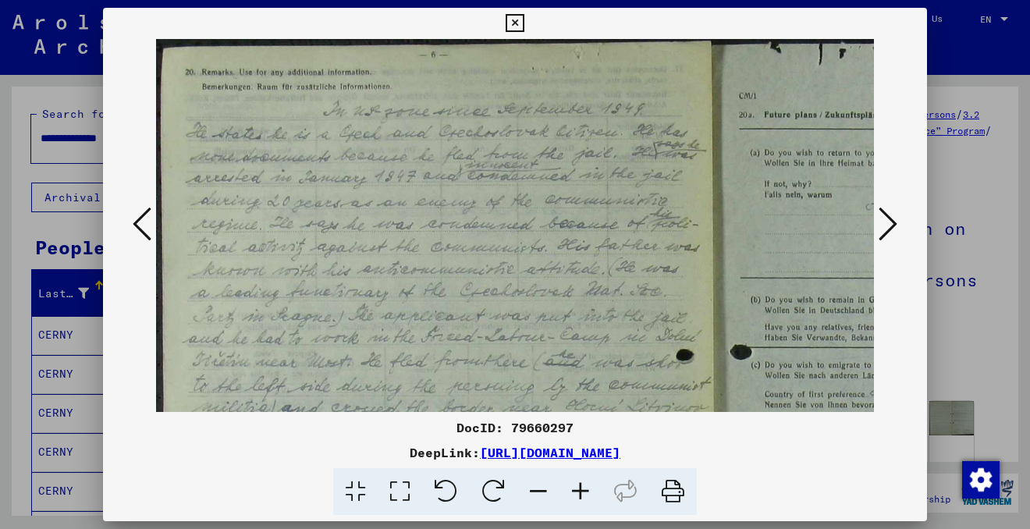
click at [583, 487] on icon at bounding box center [580, 492] width 42 height 48
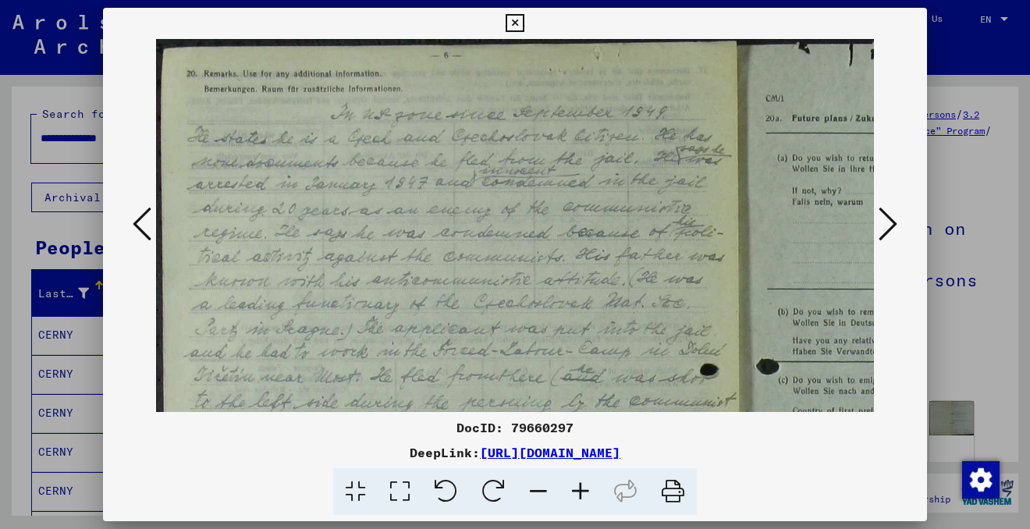
click at [583, 487] on icon at bounding box center [580, 492] width 42 height 48
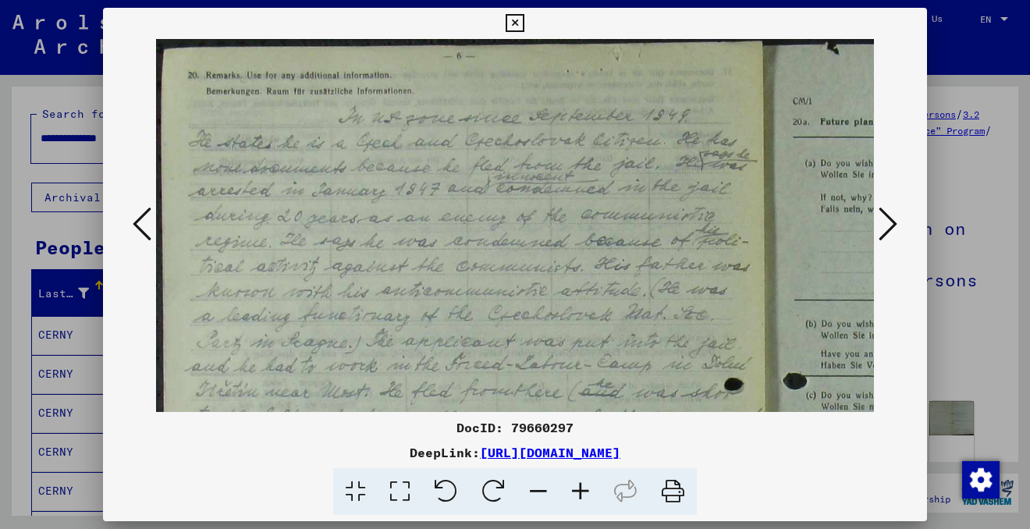
click at [583, 487] on icon at bounding box center [580, 492] width 42 height 48
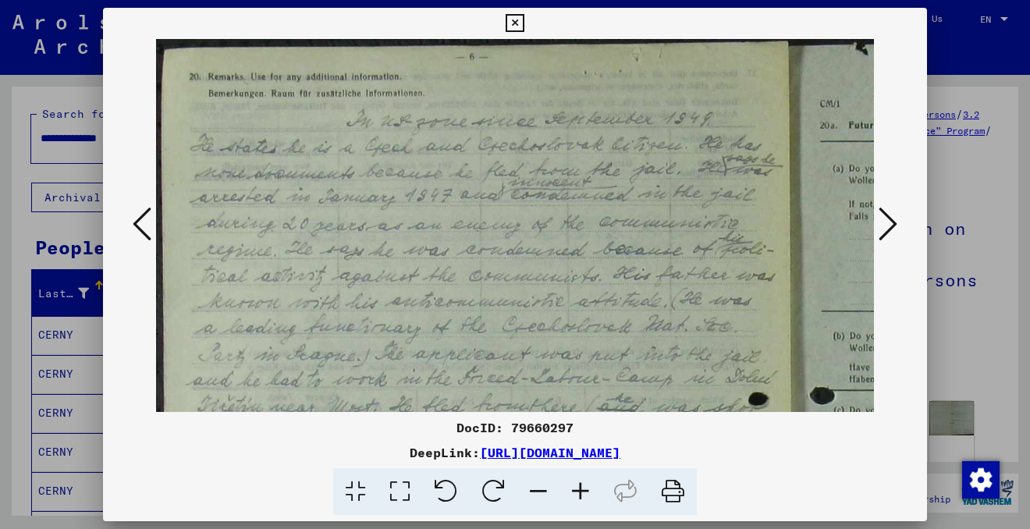
drag, startPoint x: 604, startPoint y: 321, endPoint x: 567, endPoint y: 171, distance: 154.2
click at [567, 171] on img at bounding box center [786, 518] width 1260 height 958
drag, startPoint x: 530, startPoint y: 332, endPoint x: 530, endPoint y: 227, distance: 105.3
click at [530, 226] on img at bounding box center [786, 518] width 1260 height 958
click at [516, 23] on icon at bounding box center [514, 23] width 18 height 19
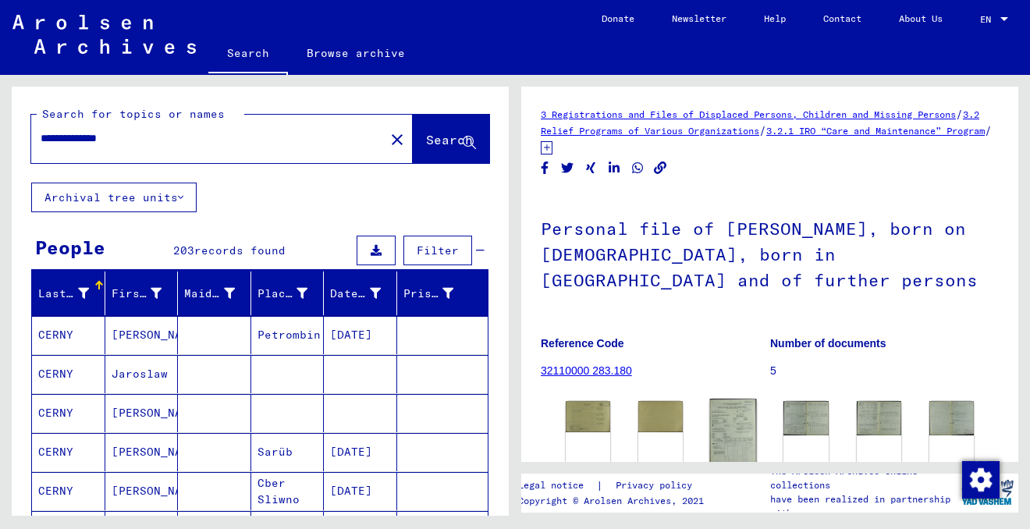
click at [732, 399] on img at bounding box center [733, 433] width 47 height 69
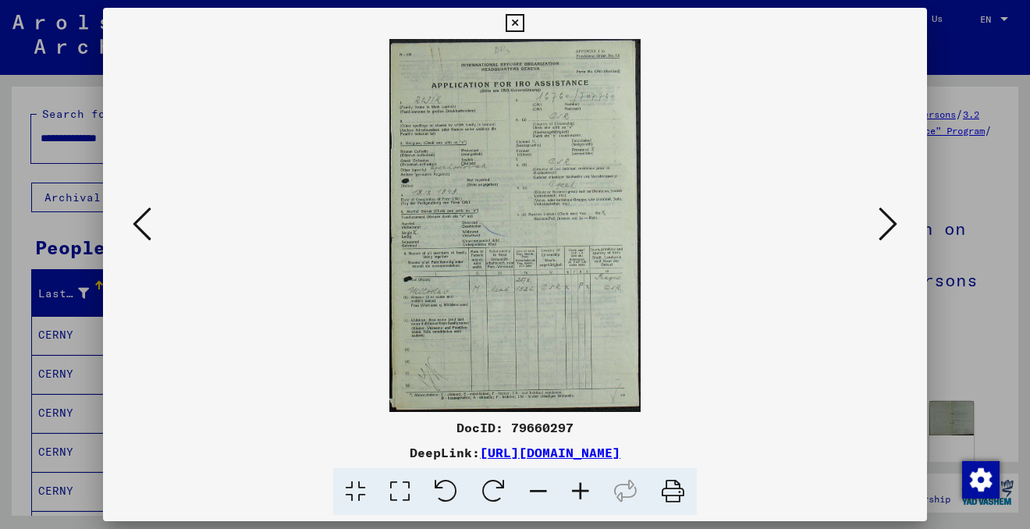
click at [878, 222] on icon at bounding box center [887, 223] width 19 height 37
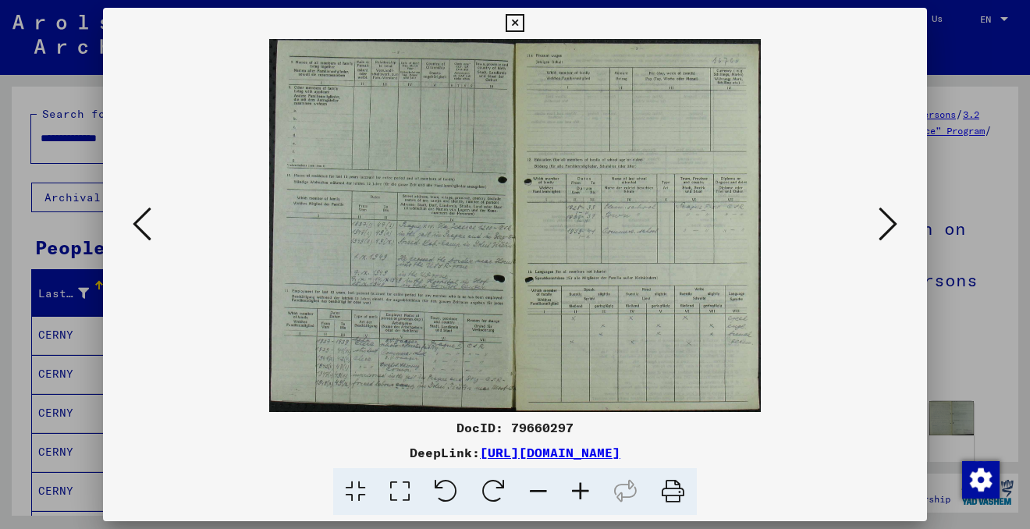
click at [884, 221] on icon at bounding box center [887, 223] width 19 height 37
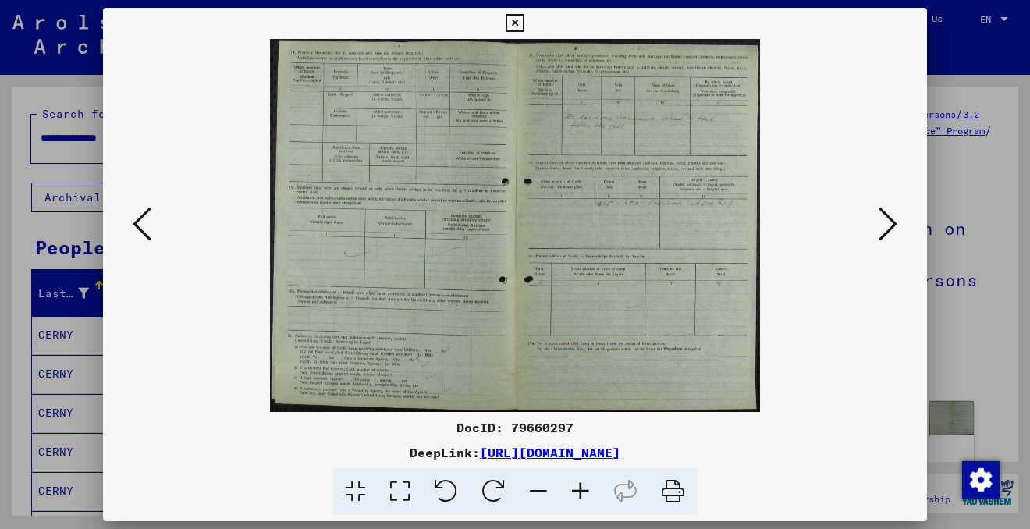
click at [884, 221] on icon at bounding box center [887, 223] width 19 height 37
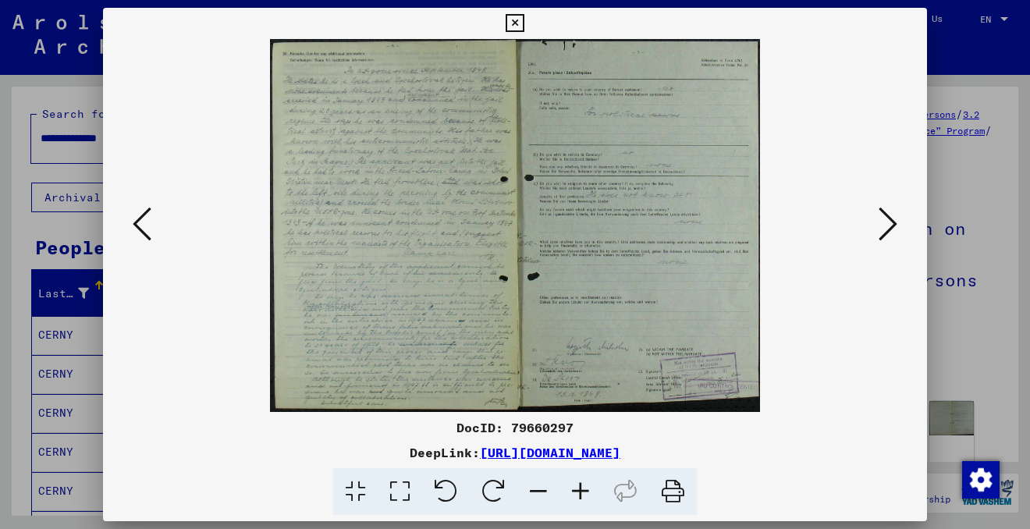
click at [711, 252] on img at bounding box center [515, 225] width 718 height 373
click at [578, 493] on icon at bounding box center [580, 492] width 42 height 48
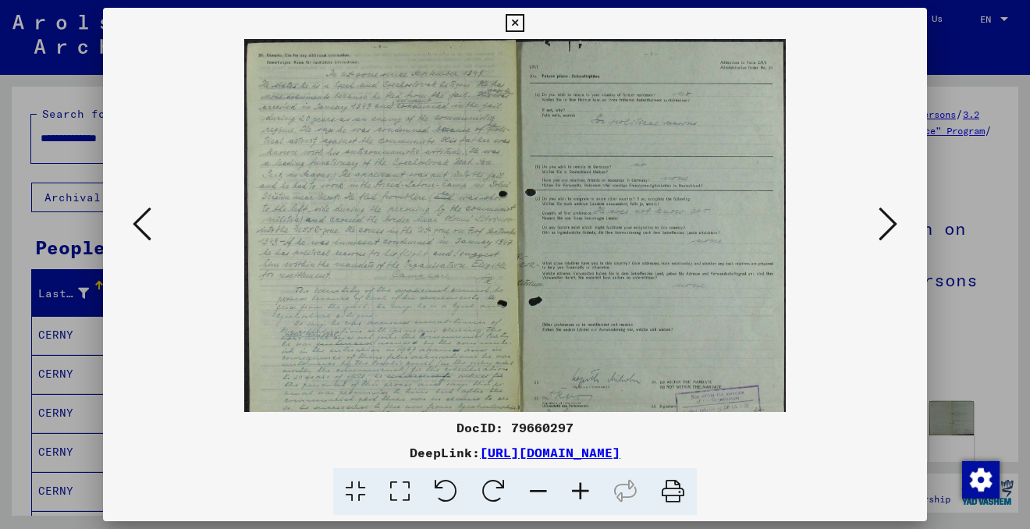
click at [578, 493] on icon at bounding box center [580, 492] width 42 height 48
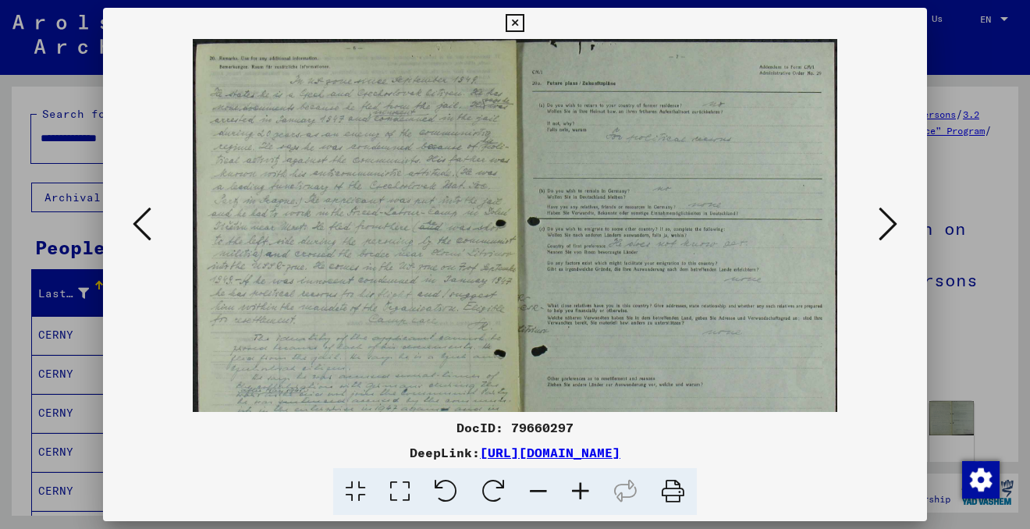
click at [578, 493] on icon at bounding box center [580, 492] width 42 height 48
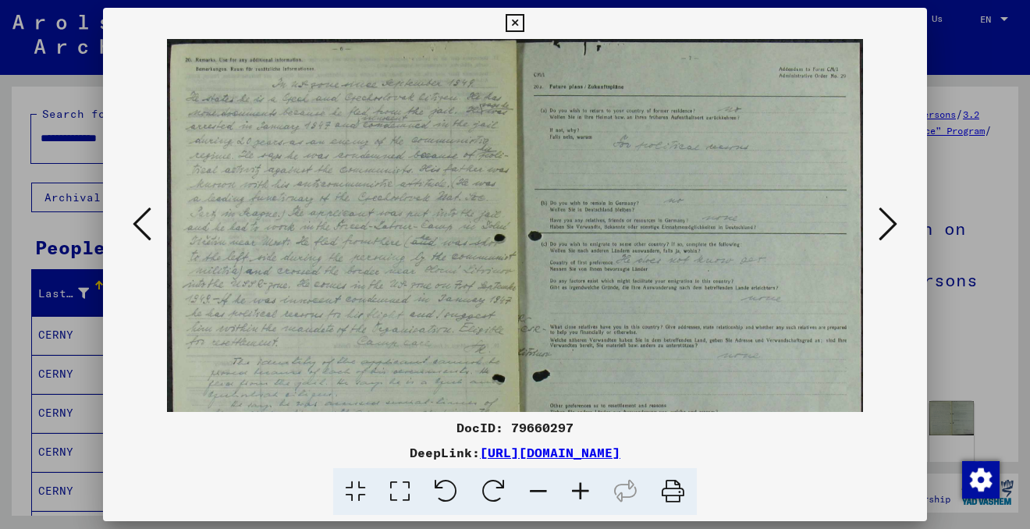
click at [578, 493] on icon at bounding box center [580, 492] width 42 height 48
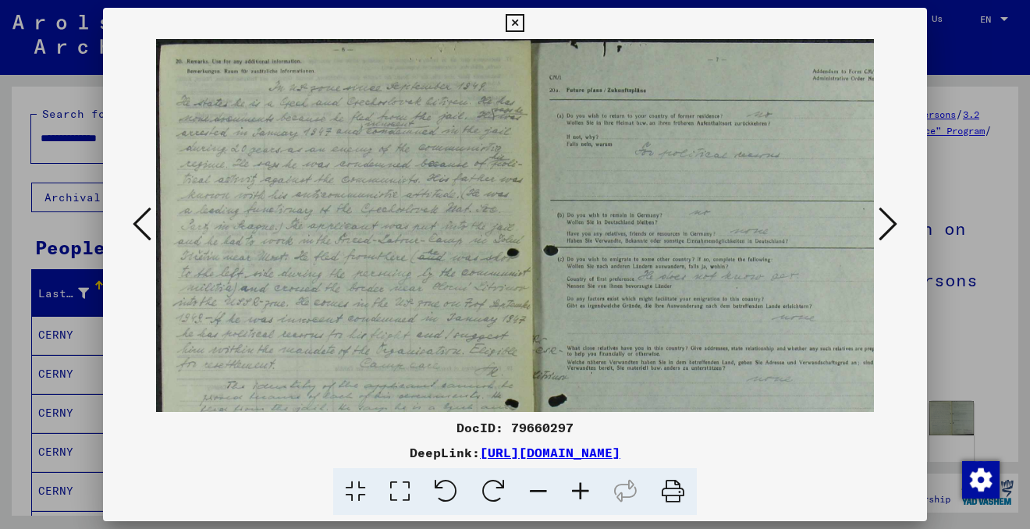
click at [578, 493] on icon at bounding box center [580, 492] width 42 height 48
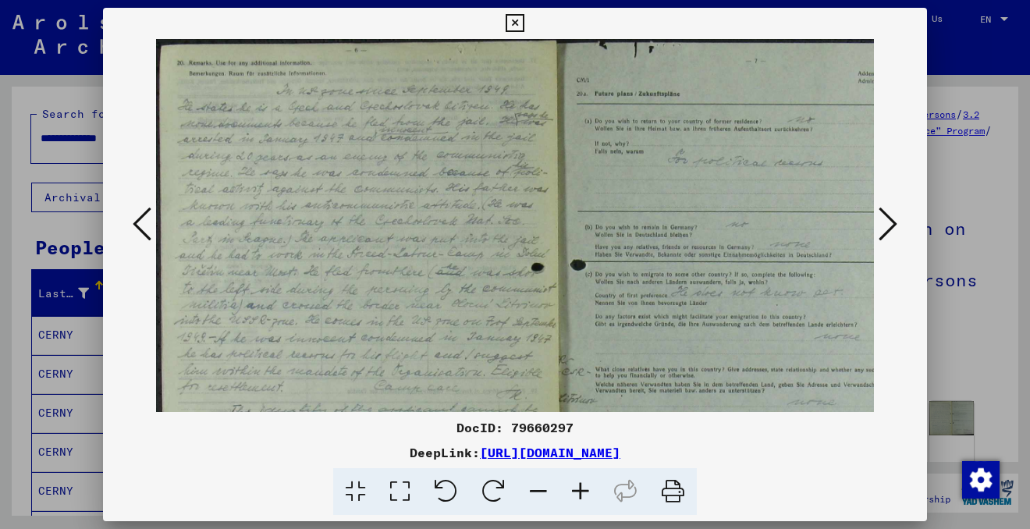
click at [578, 493] on icon at bounding box center [580, 492] width 42 height 48
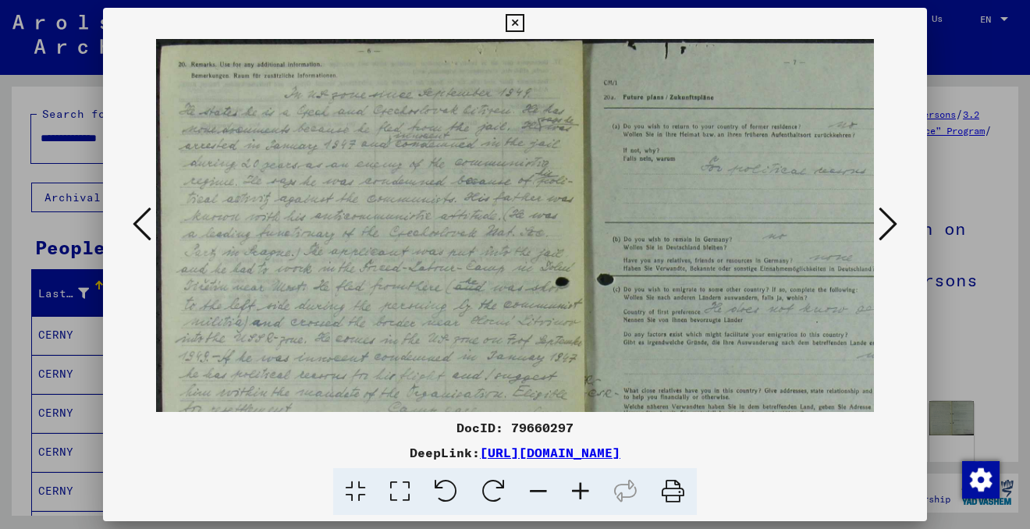
drag, startPoint x: 730, startPoint y: 360, endPoint x: 480, endPoint y: 357, distance: 249.6
click at [480, 357] on img at bounding box center [580, 362] width 849 height 646
drag, startPoint x: 550, startPoint y: 349, endPoint x: 548, endPoint y: 197, distance: 152.9
click at [548, 195] on img at bounding box center [580, 362] width 849 height 646
drag, startPoint x: 548, startPoint y: 300, endPoint x: 547, endPoint y: 94, distance: 205.9
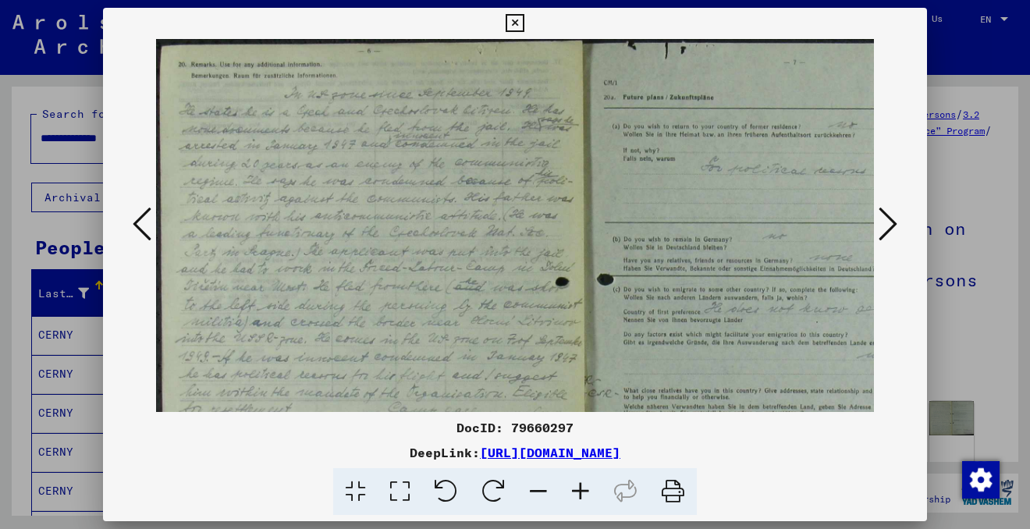
click at [547, 94] on img at bounding box center [580, 362] width 849 height 646
click at [882, 227] on icon at bounding box center [887, 223] width 19 height 37
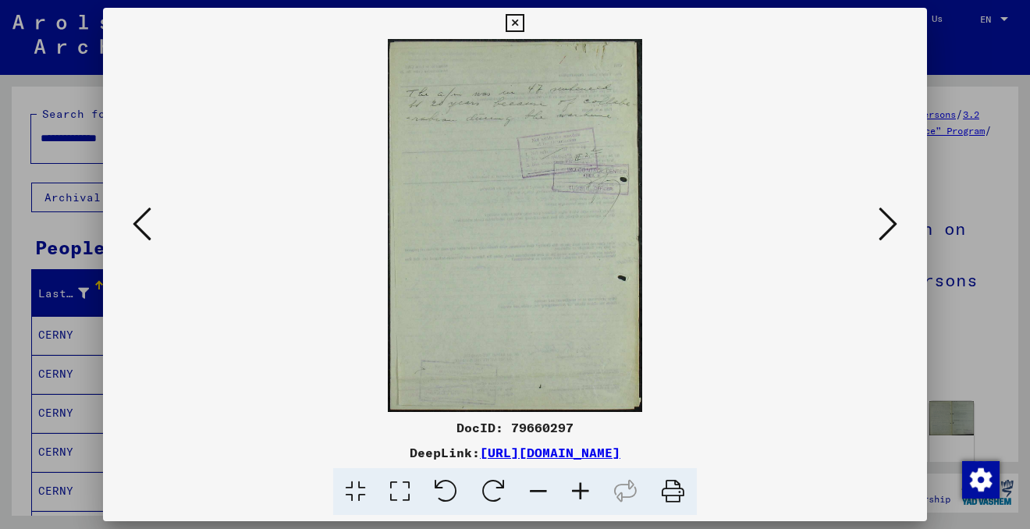
click at [579, 477] on icon at bounding box center [580, 492] width 42 height 48
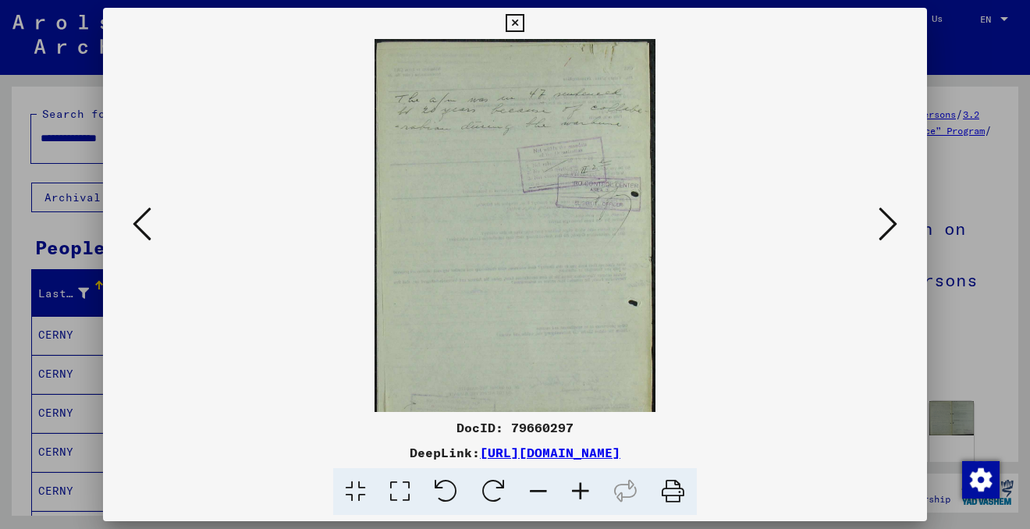
click at [580, 477] on icon at bounding box center [580, 492] width 42 height 48
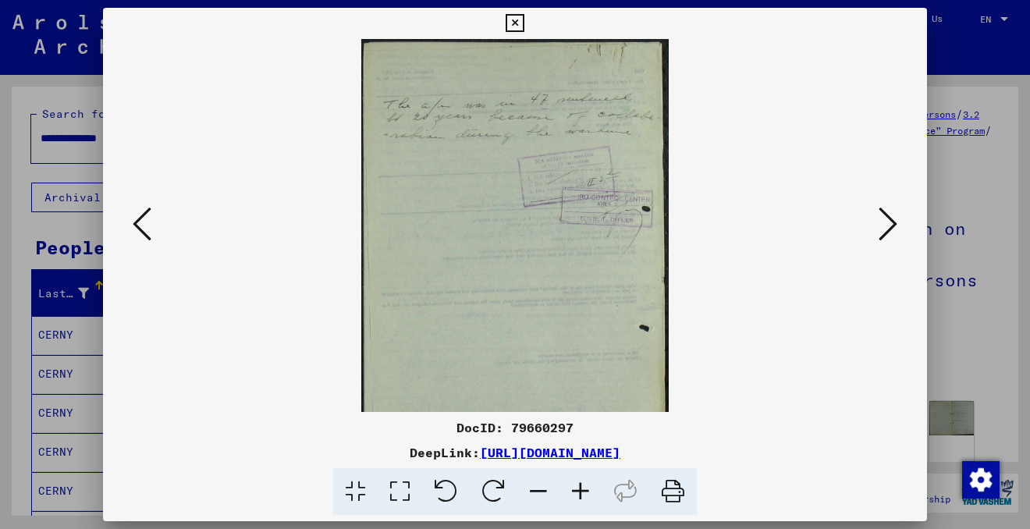
click at [580, 477] on icon at bounding box center [580, 492] width 42 height 48
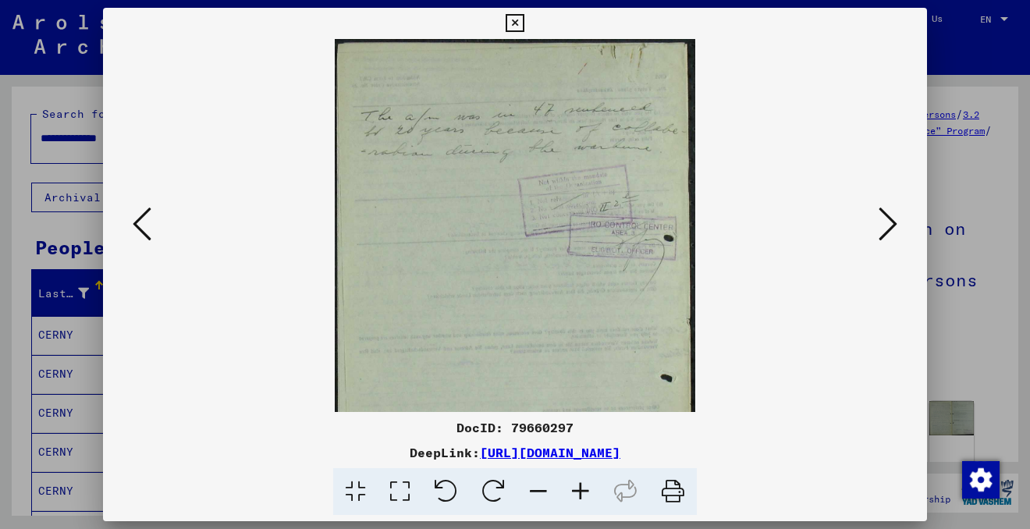
click at [580, 477] on icon at bounding box center [580, 492] width 42 height 48
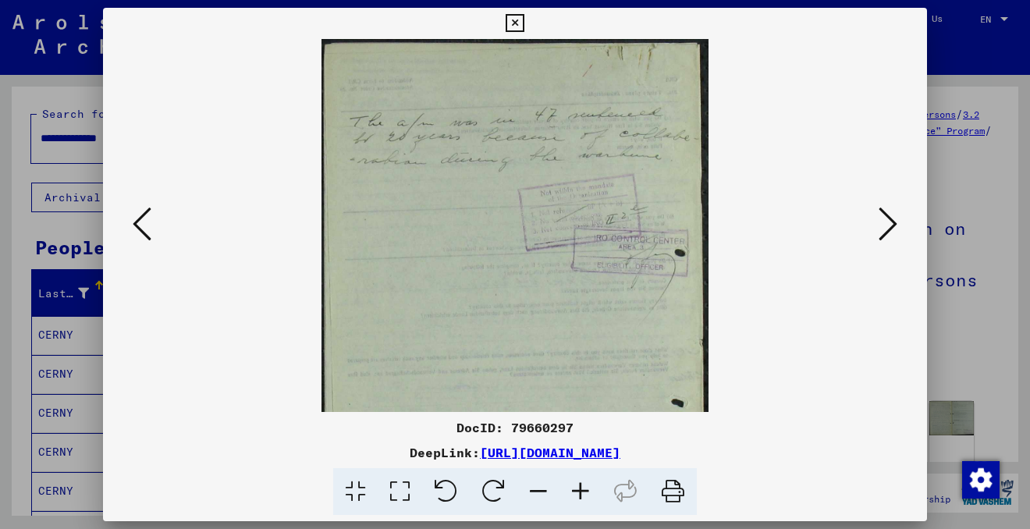
click at [580, 477] on icon at bounding box center [580, 492] width 42 height 48
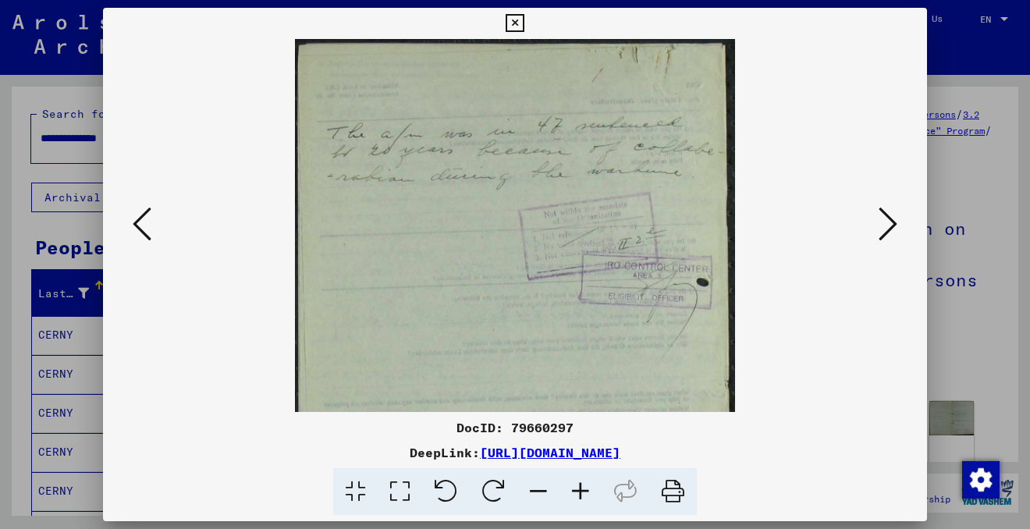
click at [580, 477] on icon at bounding box center [580, 492] width 42 height 48
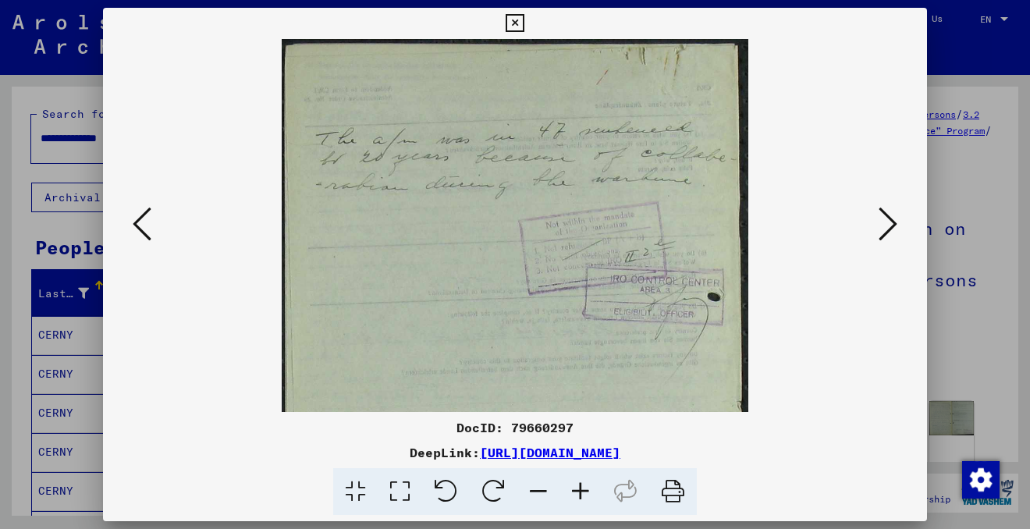
click at [580, 477] on icon at bounding box center [580, 492] width 42 height 48
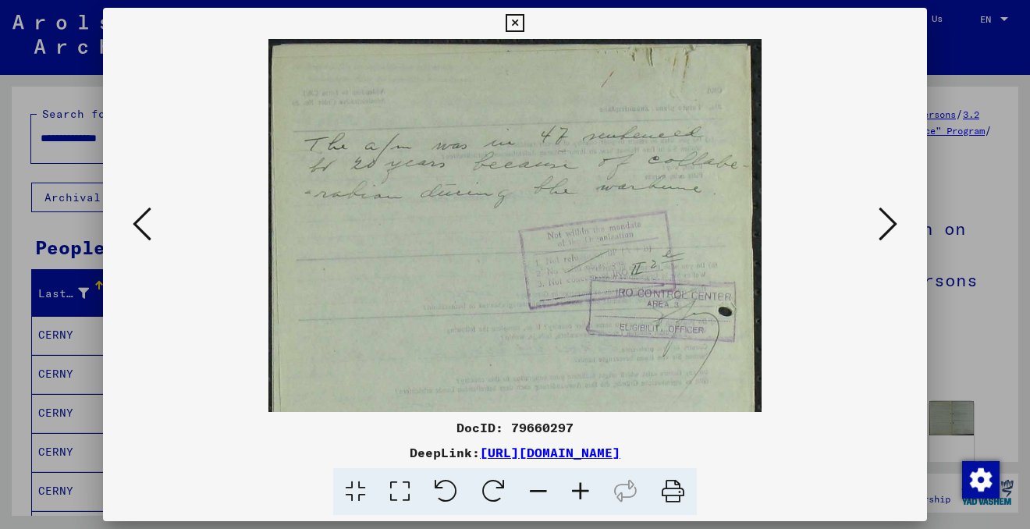
click at [580, 477] on icon at bounding box center [580, 492] width 42 height 48
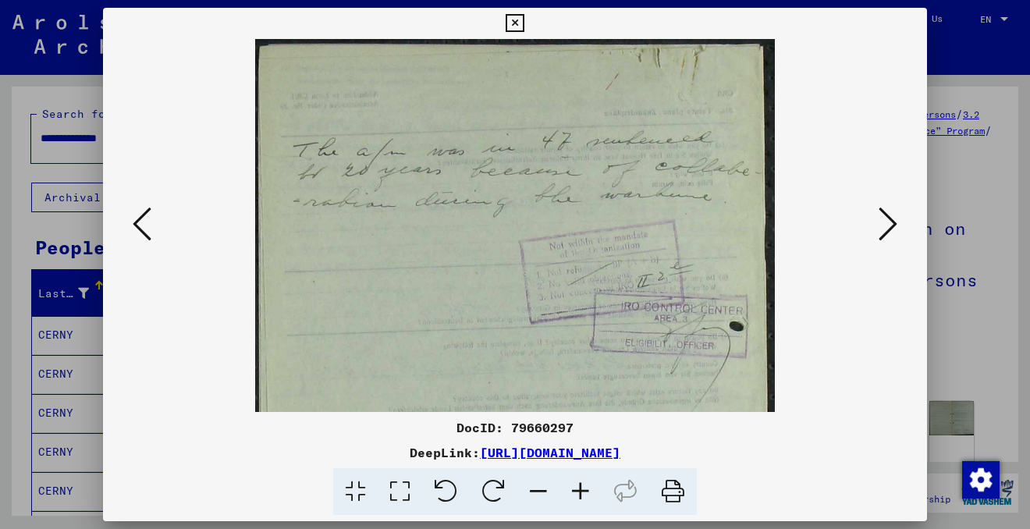
click at [580, 477] on icon at bounding box center [580, 492] width 42 height 48
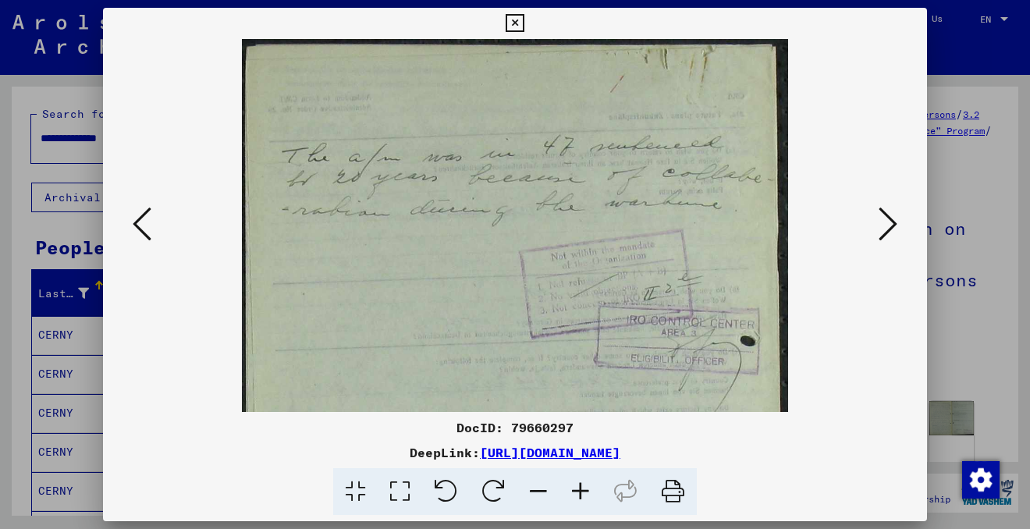
click at [580, 477] on icon at bounding box center [580, 492] width 42 height 48
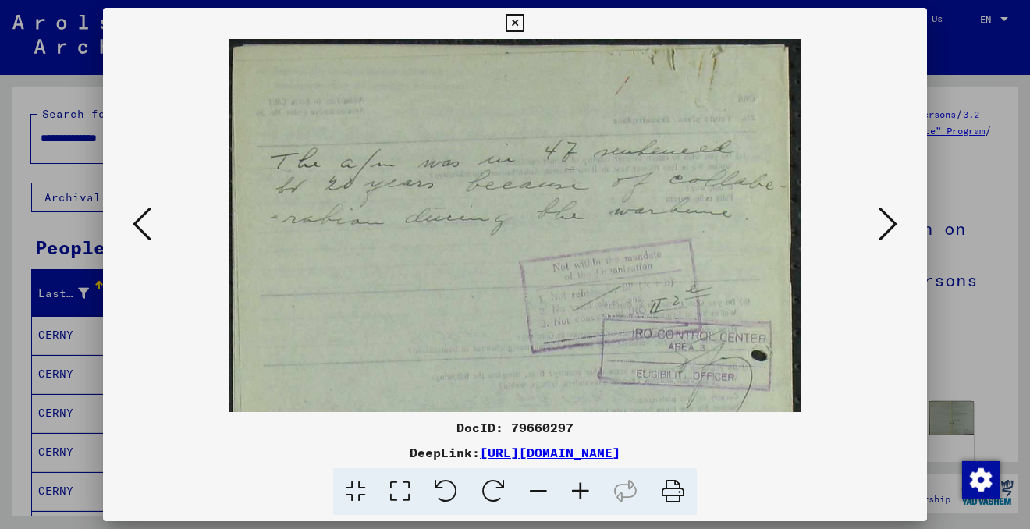
click at [517, 18] on icon at bounding box center [514, 23] width 18 height 19
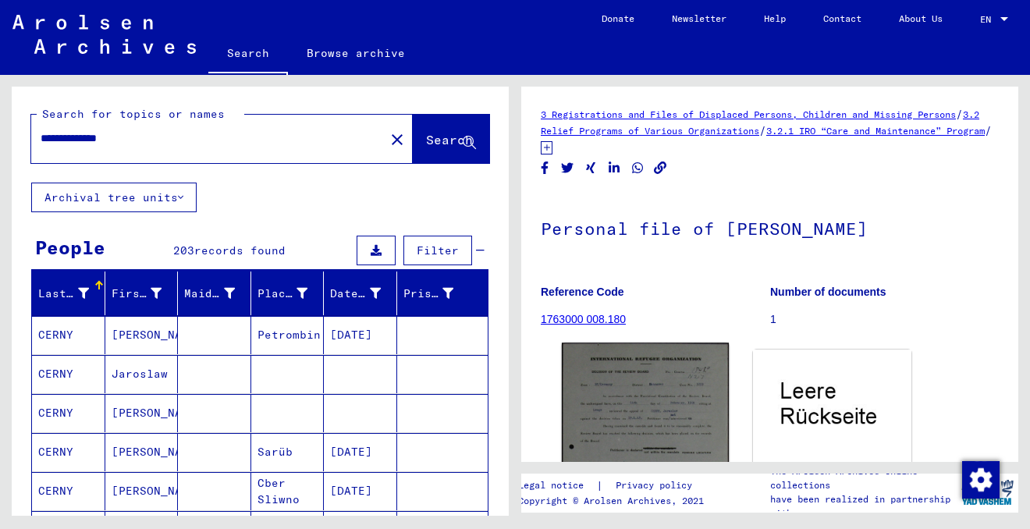
click at [643, 342] on img at bounding box center [645, 478] width 167 height 273
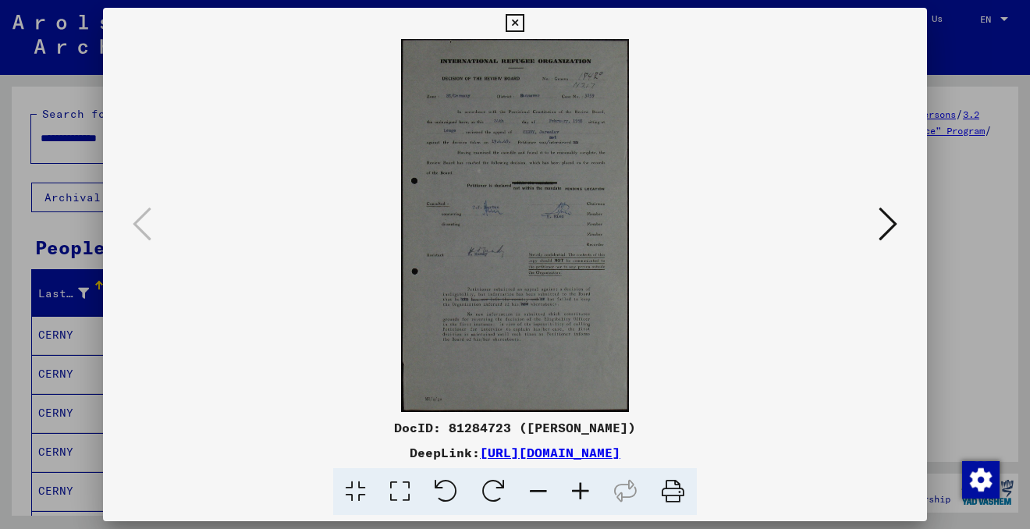
click at [580, 489] on icon at bounding box center [580, 492] width 42 height 48
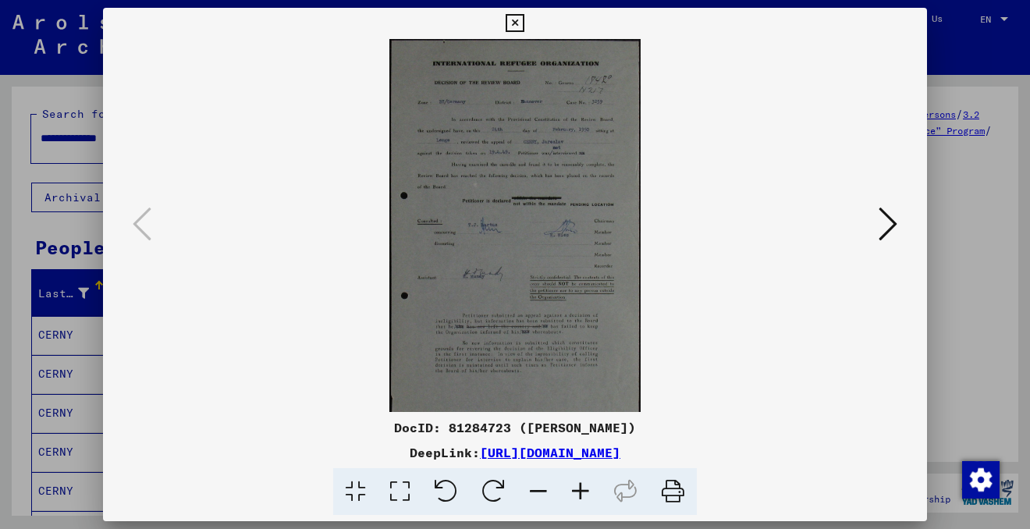
click at [580, 489] on icon at bounding box center [580, 492] width 42 height 48
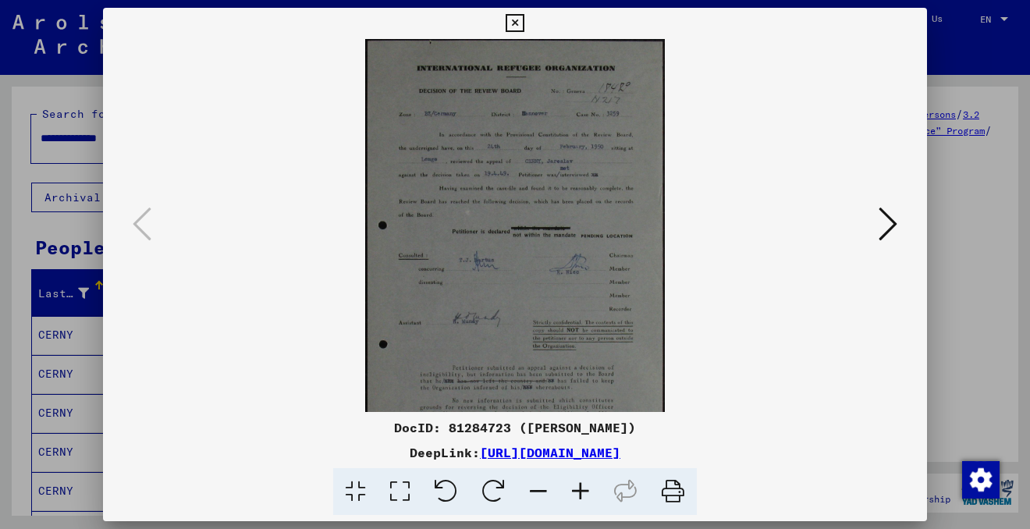
click at [580, 489] on icon at bounding box center [580, 492] width 42 height 48
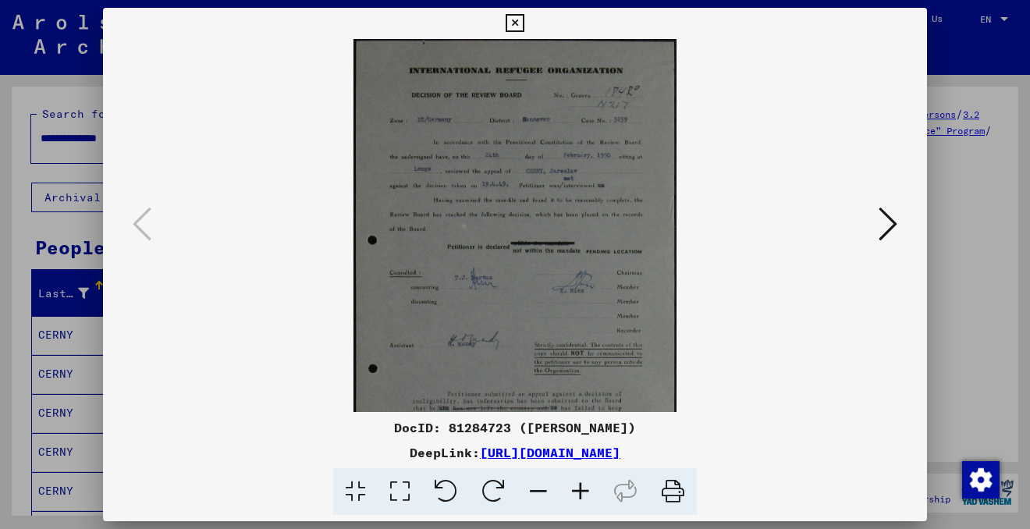
click at [580, 489] on icon at bounding box center [580, 492] width 42 height 48
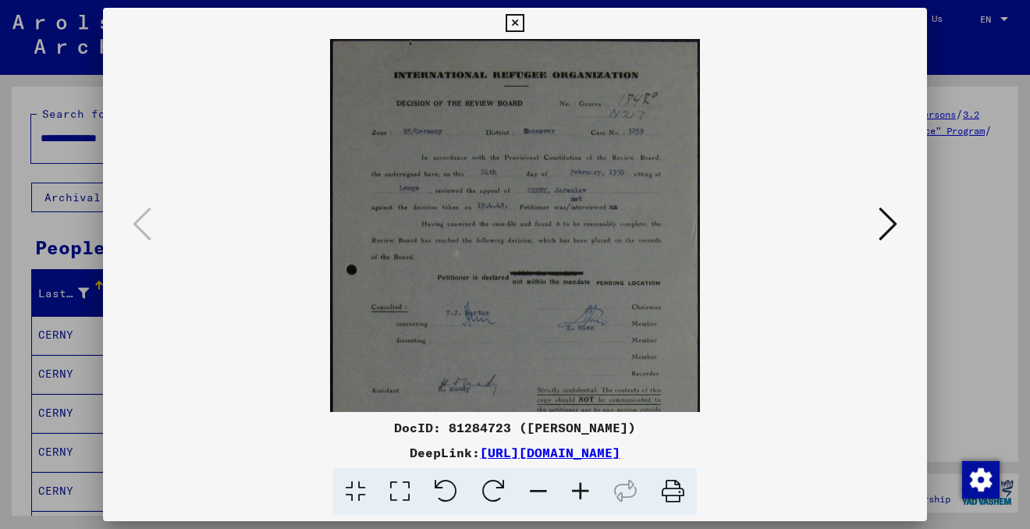
click at [580, 489] on icon at bounding box center [580, 492] width 42 height 48
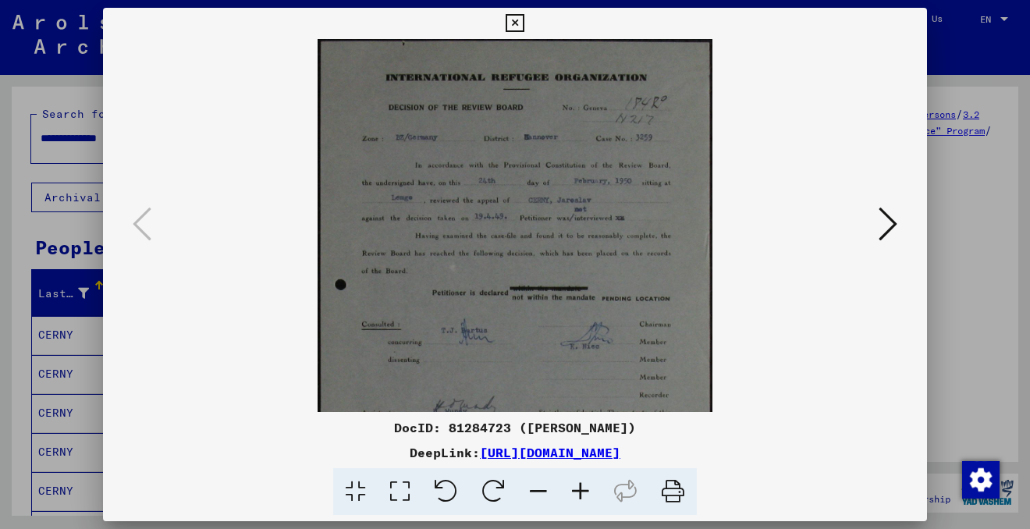
click at [580, 489] on icon at bounding box center [580, 492] width 42 height 48
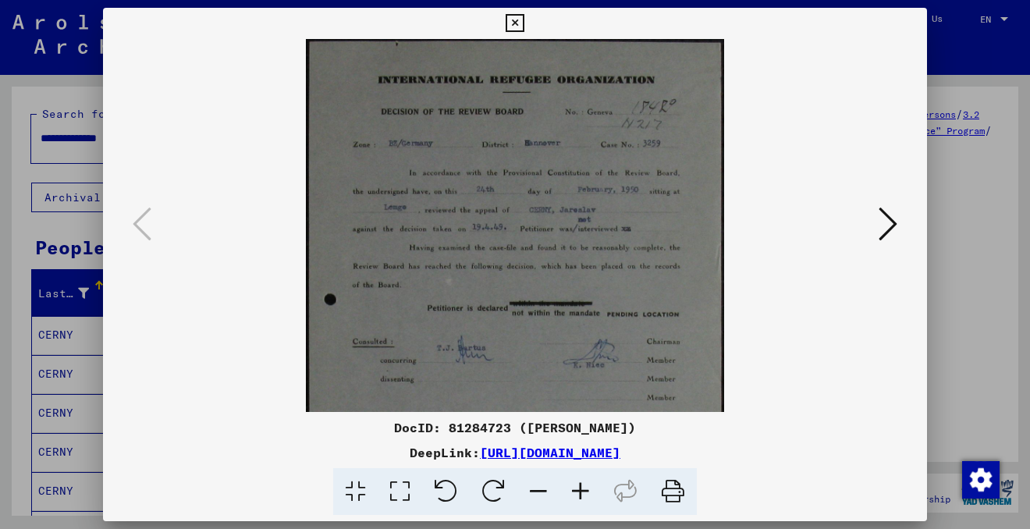
click at [580, 489] on icon at bounding box center [580, 492] width 42 height 48
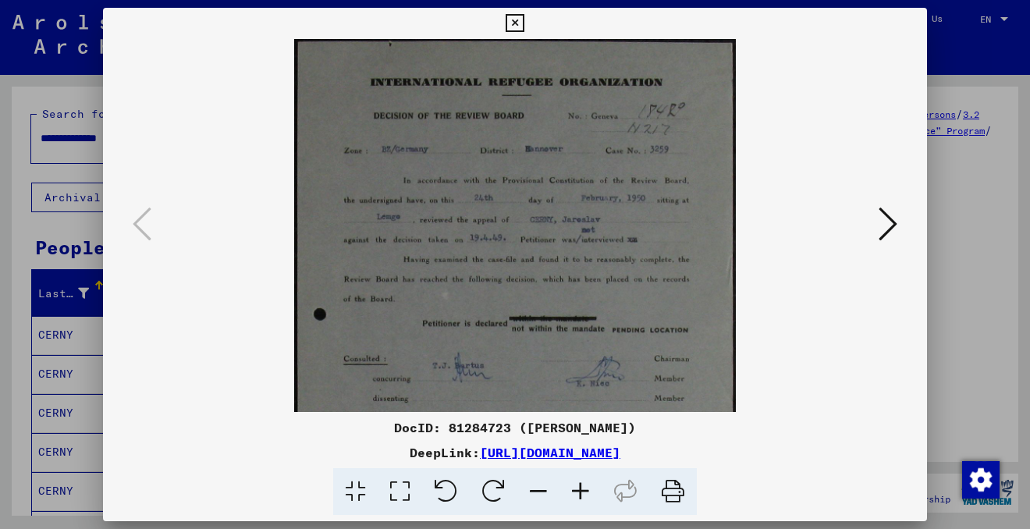
click at [580, 489] on icon at bounding box center [580, 492] width 42 height 48
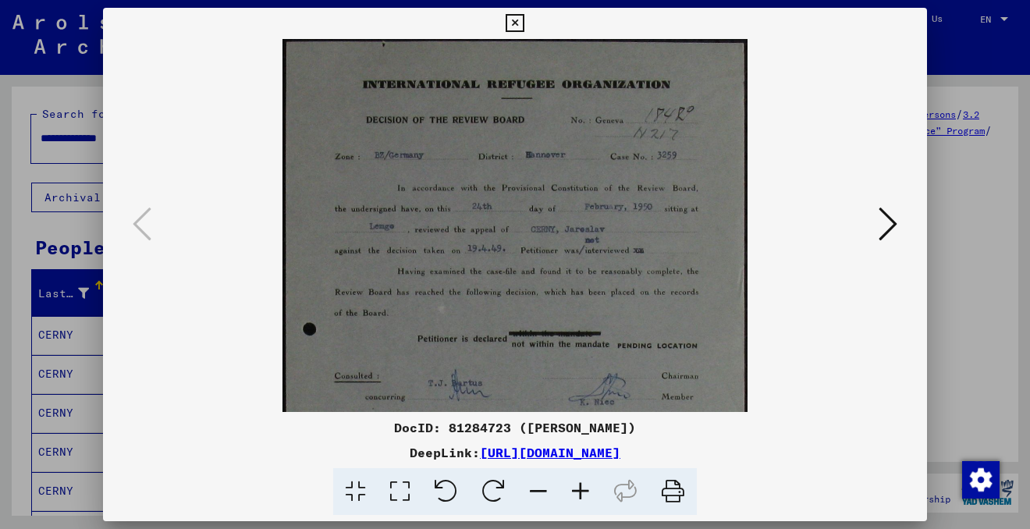
click at [580, 489] on icon at bounding box center [580, 492] width 42 height 48
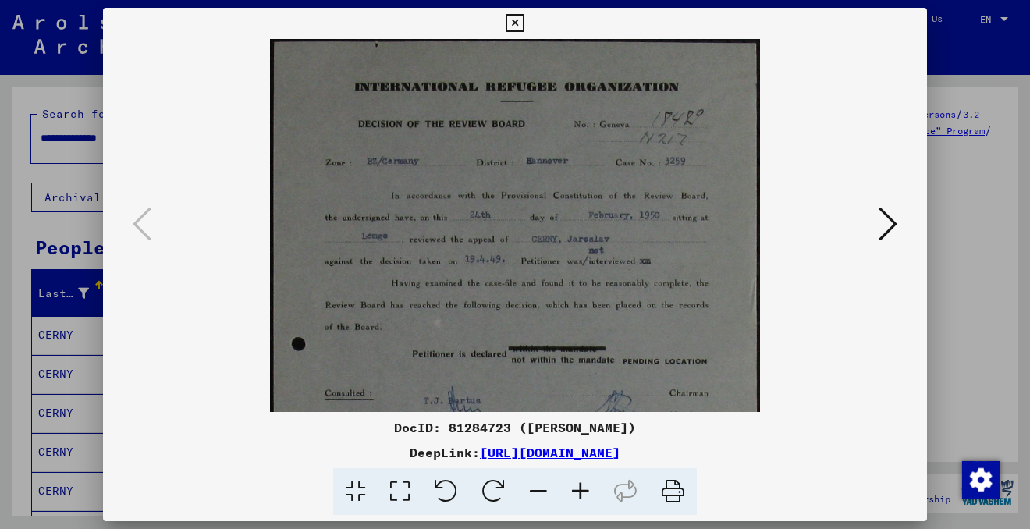
click at [580, 489] on icon at bounding box center [580, 492] width 42 height 48
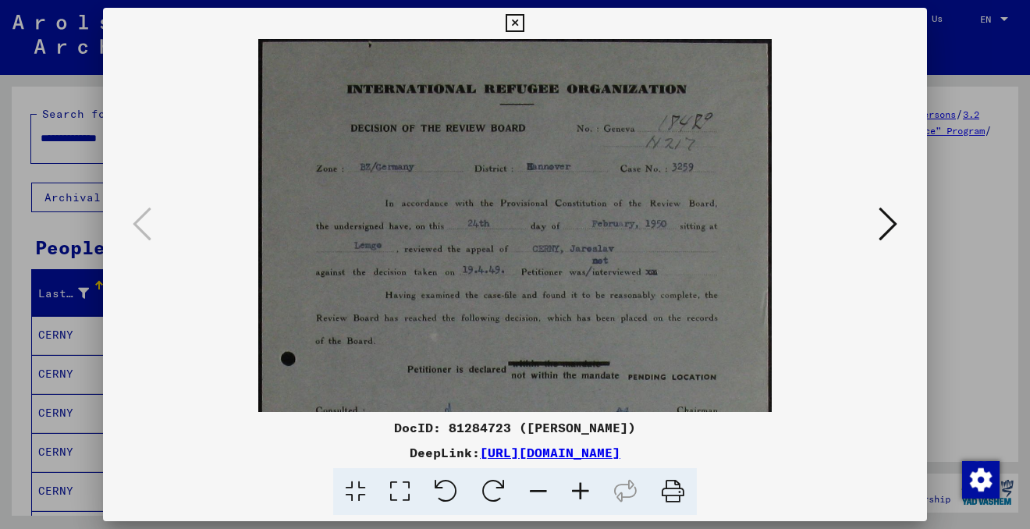
click at [580, 489] on icon at bounding box center [580, 492] width 42 height 48
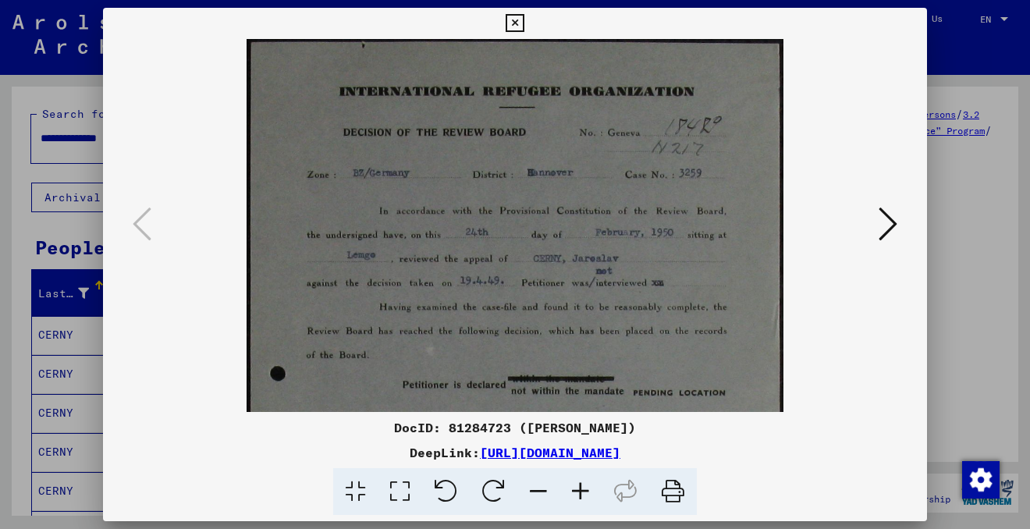
click at [580, 489] on icon at bounding box center [580, 492] width 42 height 48
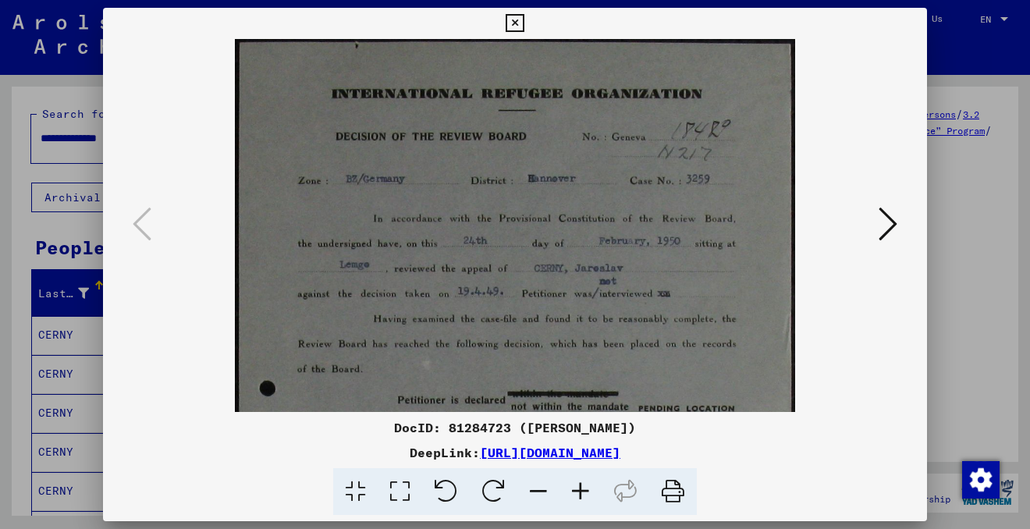
click at [580, 489] on icon at bounding box center [580, 492] width 42 height 48
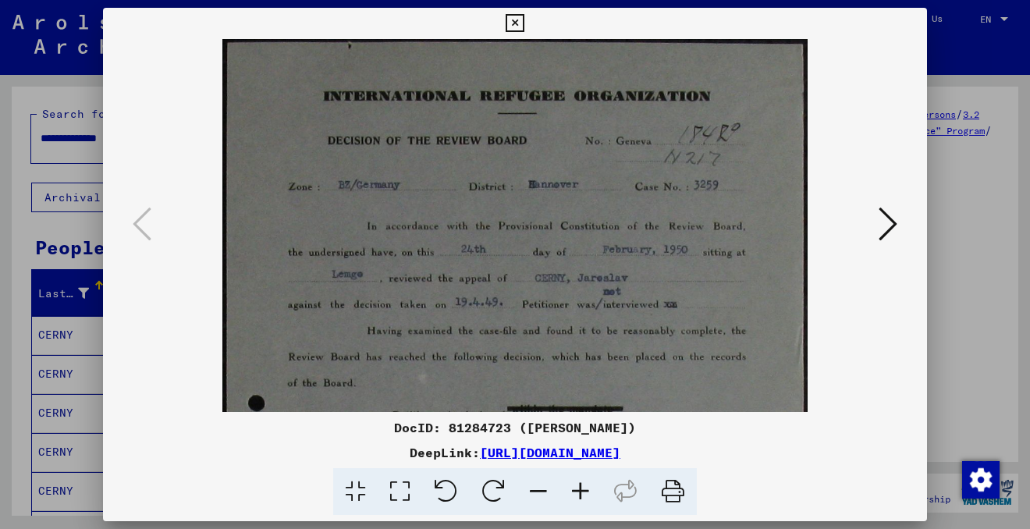
drag, startPoint x: 608, startPoint y: 348, endPoint x: 608, endPoint y: 246, distance: 102.2
click at [607, 246] on img at bounding box center [514, 518] width 584 height 958
drag, startPoint x: 587, startPoint y: 363, endPoint x: 588, endPoint y: 196, distance: 167.7
click at [587, 194] on img at bounding box center [514, 518] width 584 height 958
drag, startPoint x: 572, startPoint y: 289, endPoint x: 524, endPoint y: 69, distance: 225.0
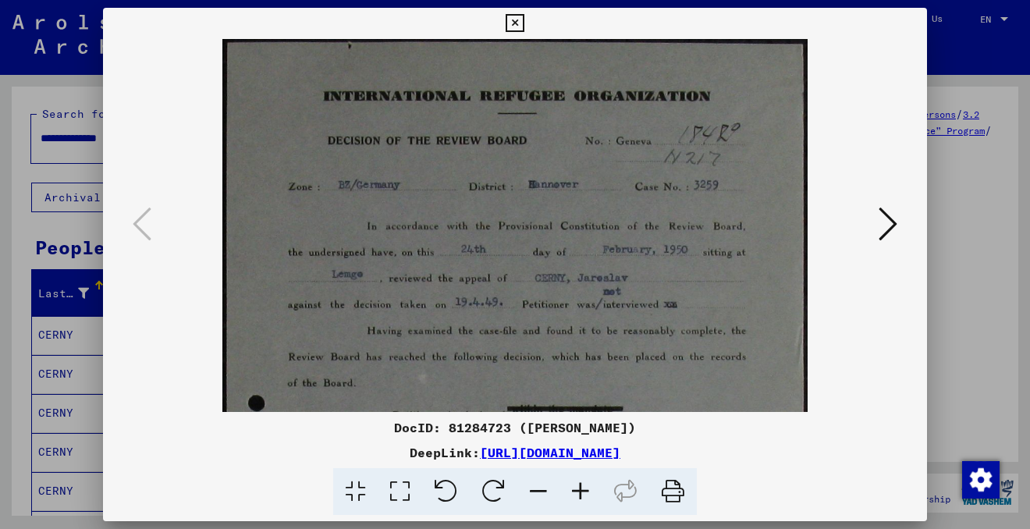
click at [524, 69] on img at bounding box center [514, 518] width 584 height 958
click at [883, 211] on icon at bounding box center [887, 223] width 19 height 37
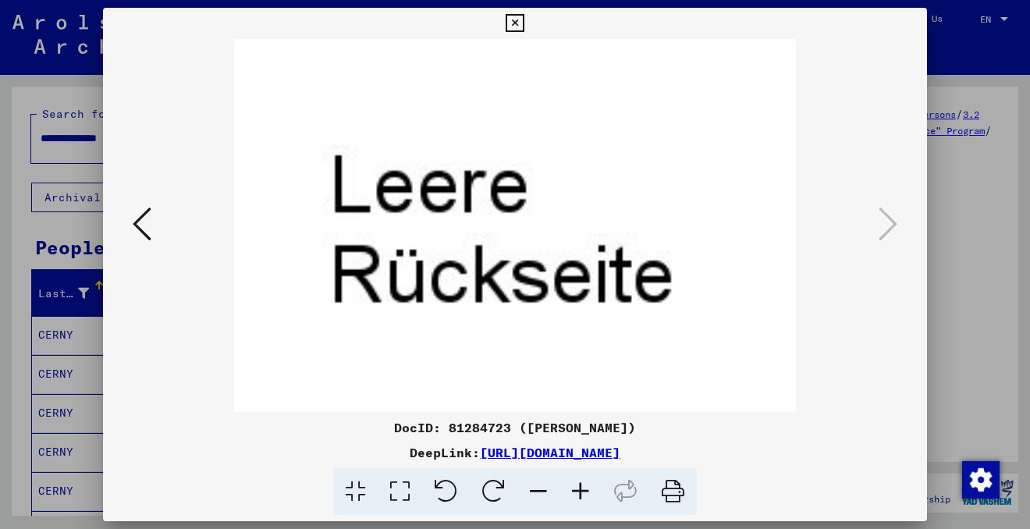
click at [516, 22] on icon at bounding box center [514, 23] width 18 height 19
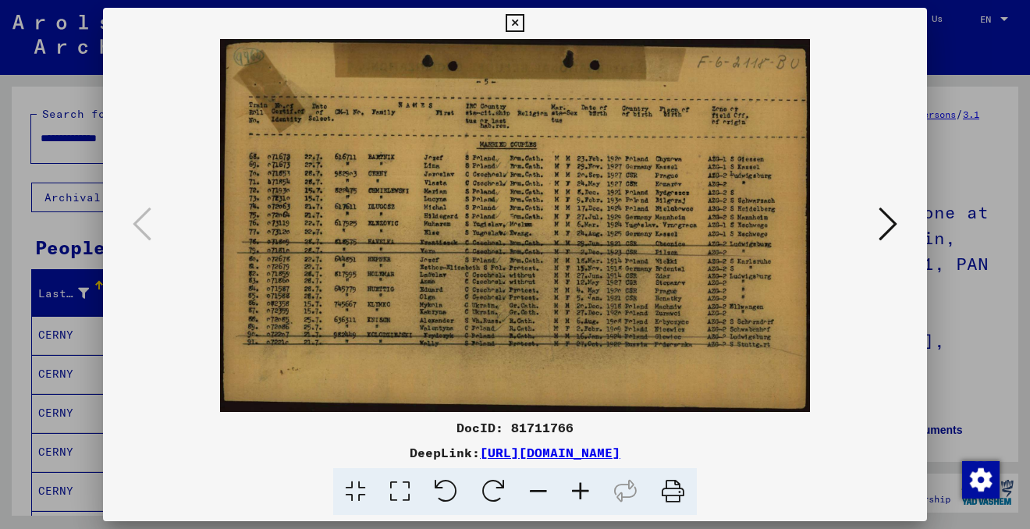
click at [582, 488] on icon at bounding box center [580, 492] width 42 height 48
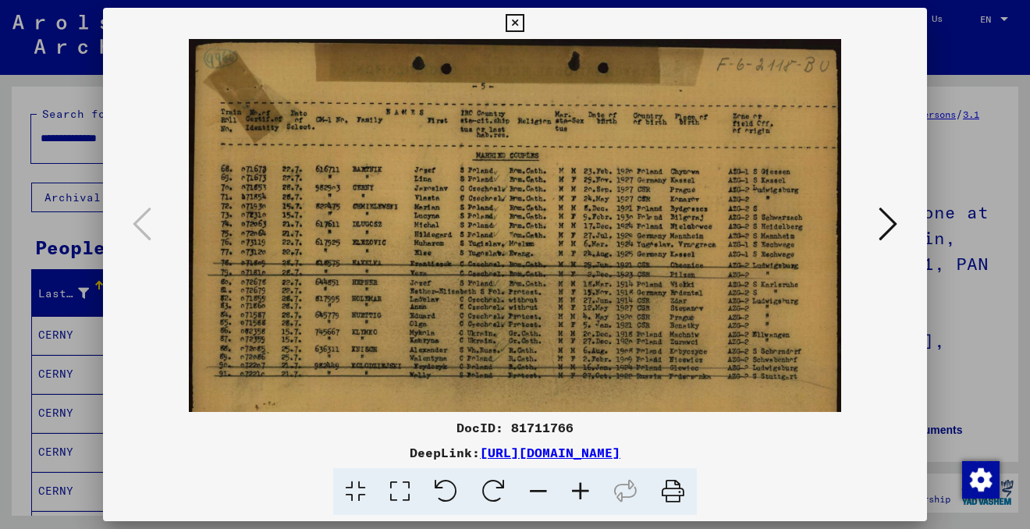
click at [582, 488] on icon at bounding box center [580, 492] width 42 height 48
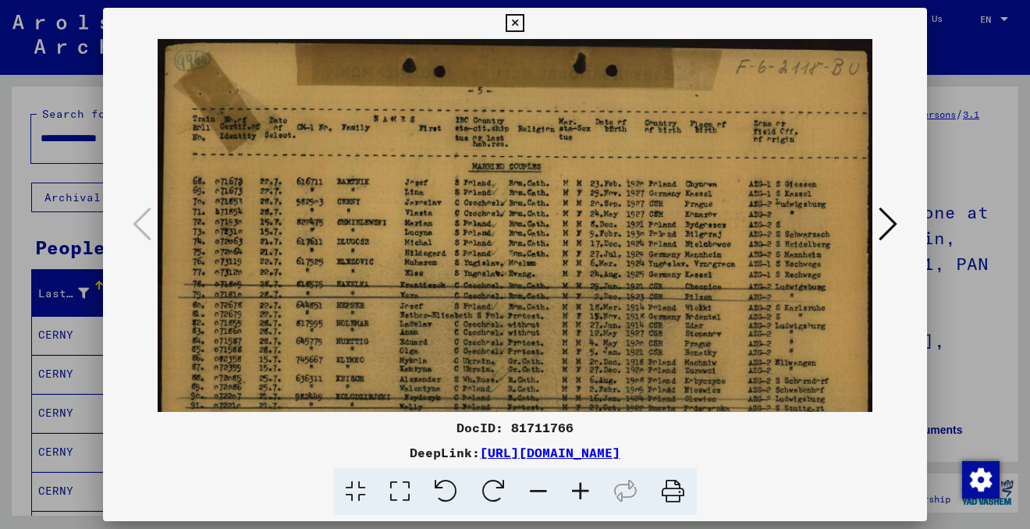
click at [582, 488] on icon at bounding box center [580, 492] width 42 height 48
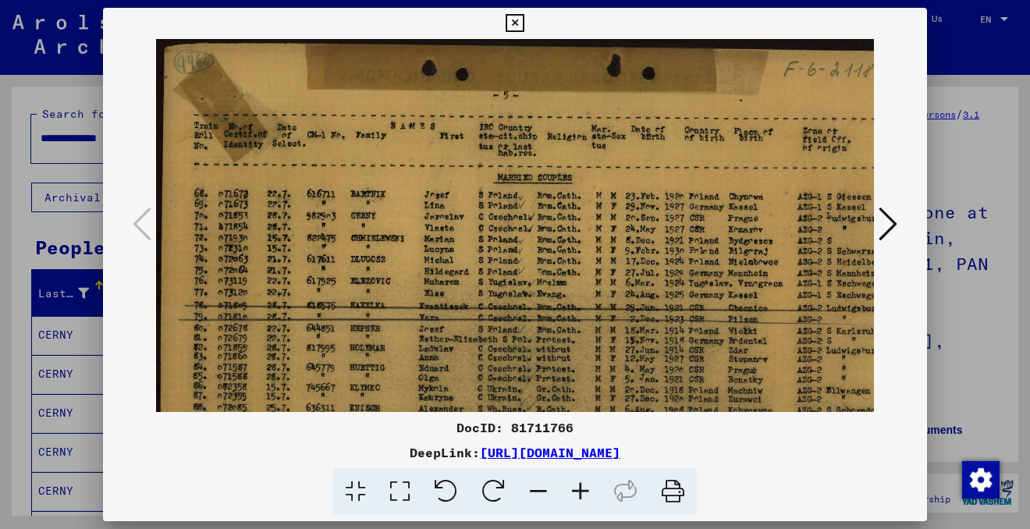
click at [582, 488] on icon at bounding box center [580, 492] width 42 height 48
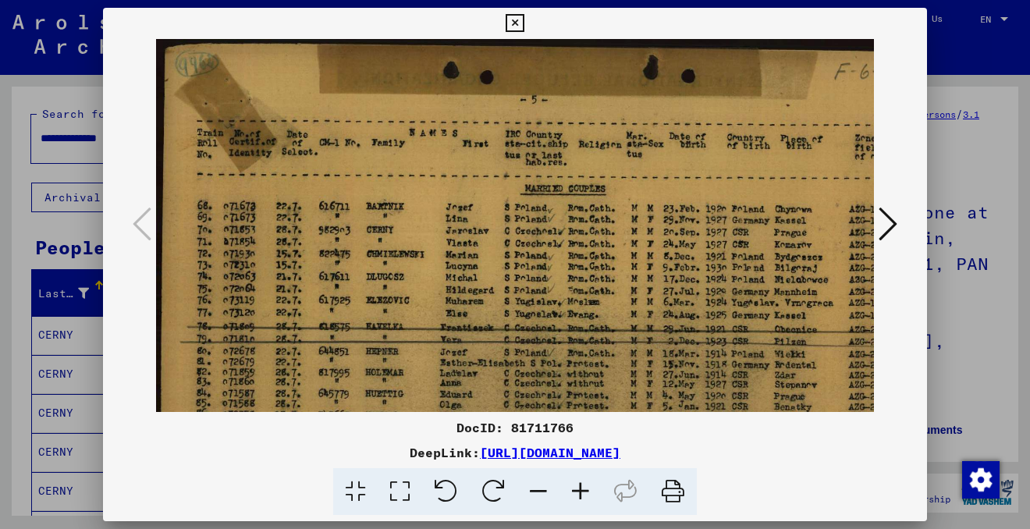
click at [582, 488] on icon at bounding box center [580, 492] width 42 height 48
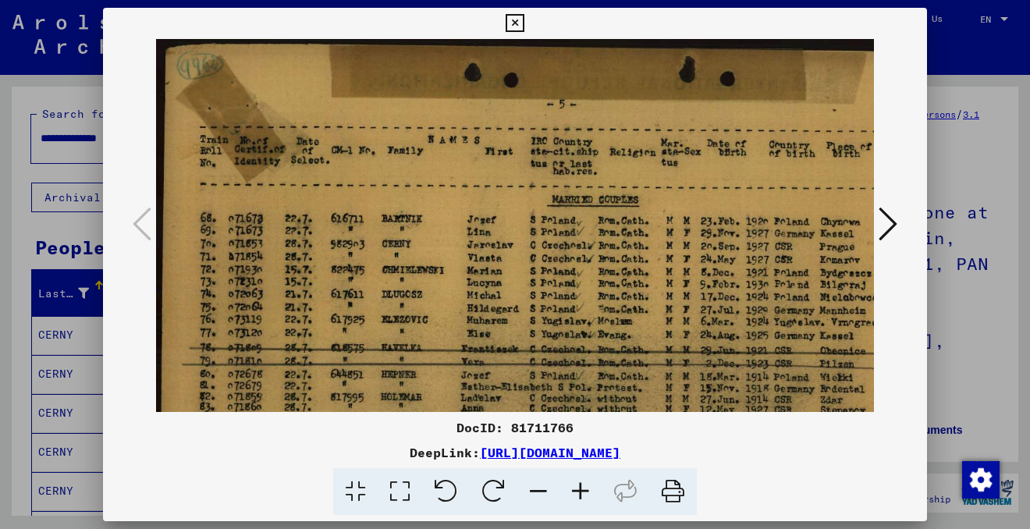
click at [582, 488] on icon at bounding box center [580, 492] width 42 height 48
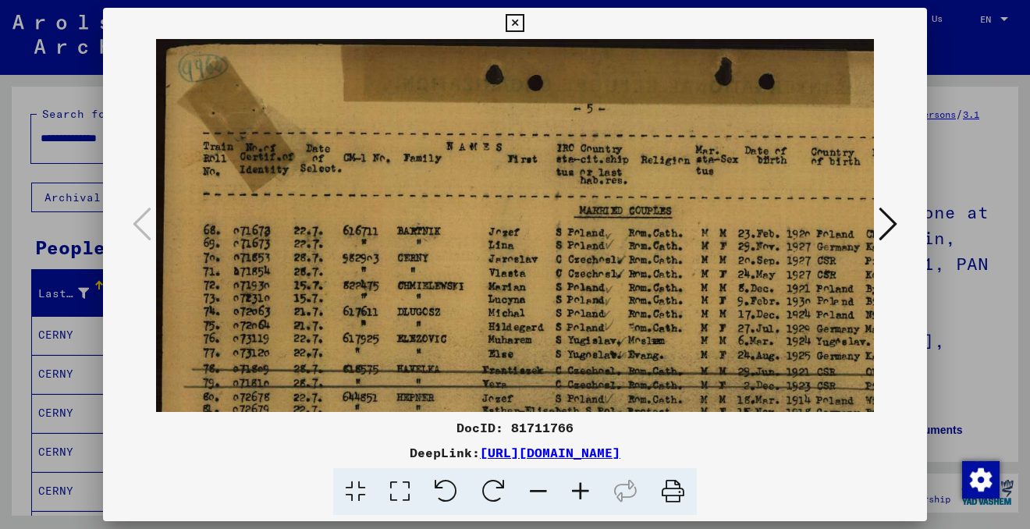
click at [582, 488] on icon at bounding box center [580, 492] width 42 height 48
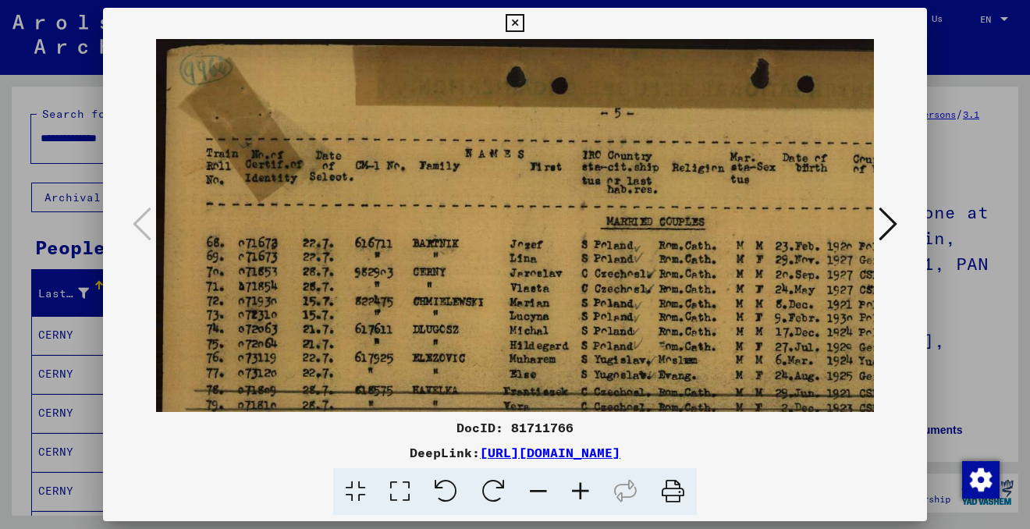
drag, startPoint x: 596, startPoint y: 351, endPoint x: 434, endPoint y: 335, distance: 162.3
click at [434, 334] on img at bounding box center [667, 362] width 1022 height 646
drag, startPoint x: 735, startPoint y: 303, endPoint x: 676, endPoint y: 300, distance: 58.5
click at [676, 300] on img at bounding box center [667, 362] width 1022 height 646
drag, startPoint x: 739, startPoint y: 308, endPoint x: 640, endPoint y: 308, distance: 98.3
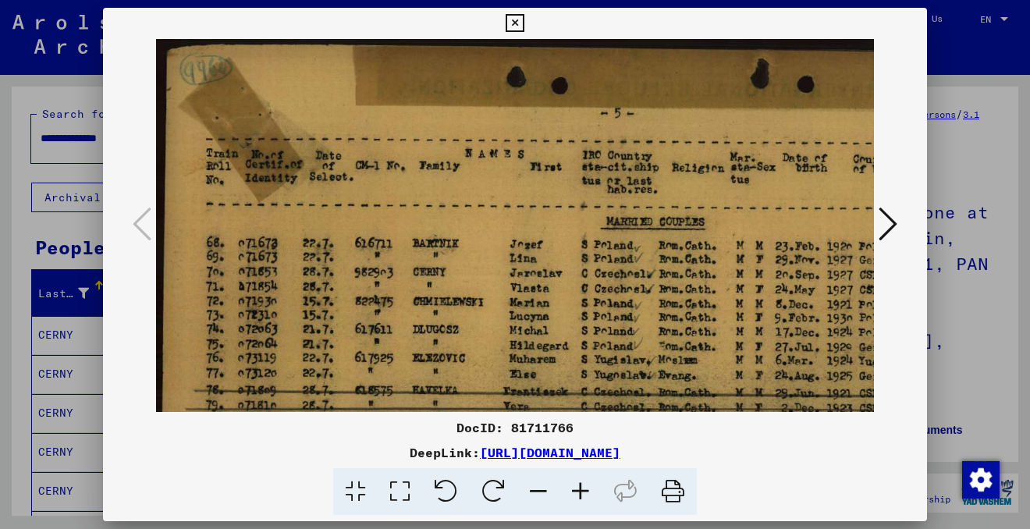
click at [637, 308] on img at bounding box center [667, 362] width 1022 height 646
click at [516, 23] on icon at bounding box center [514, 23] width 18 height 19
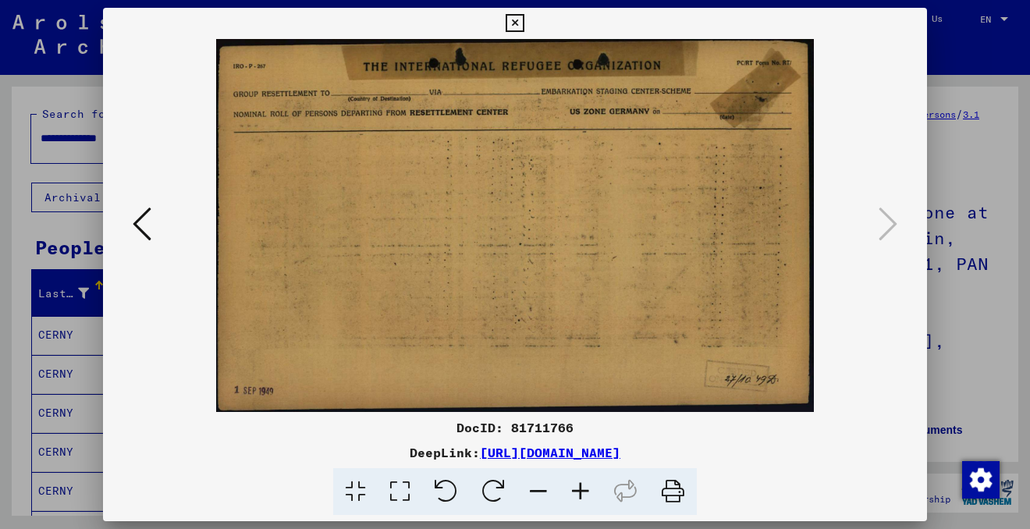
click at [141, 232] on icon at bounding box center [142, 223] width 19 height 37
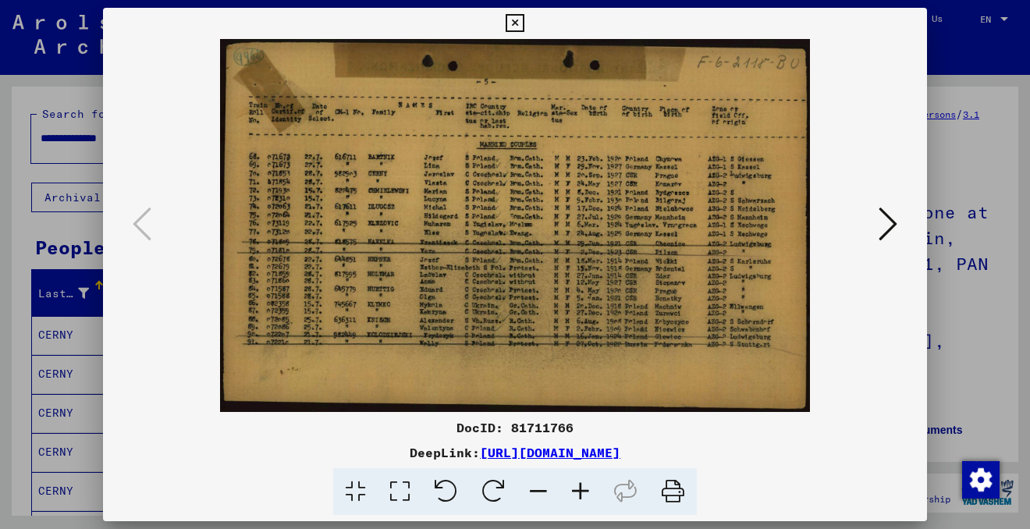
click at [889, 223] on icon at bounding box center [887, 223] width 19 height 37
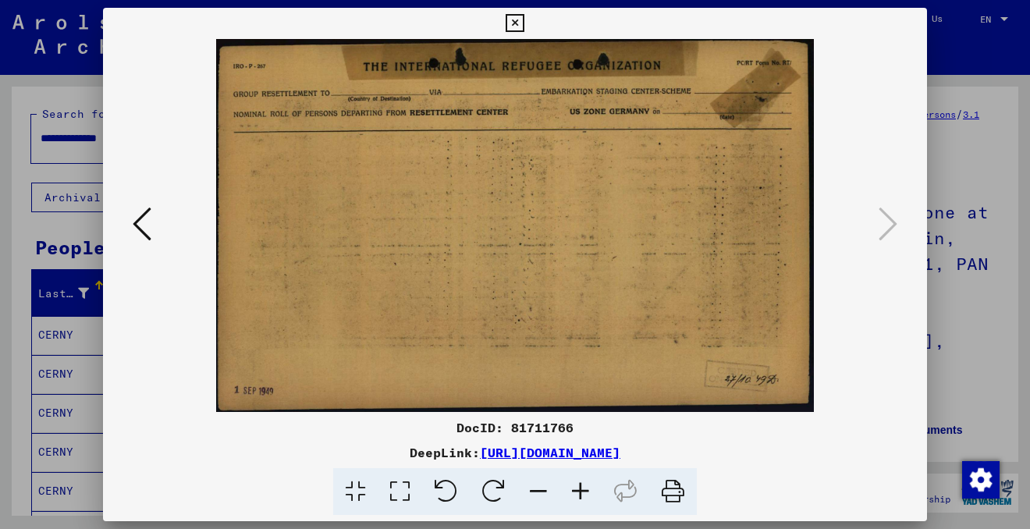
click at [580, 487] on icon at bounding box center [580, 492] width 42 height 48
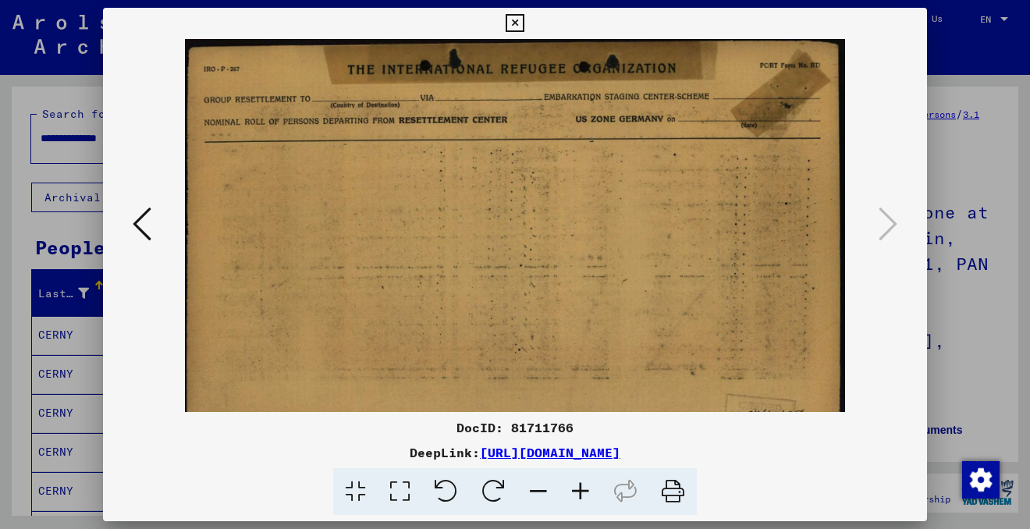
click at [581, 487] on icon at bounding box center [580, 492] width 42 height 48
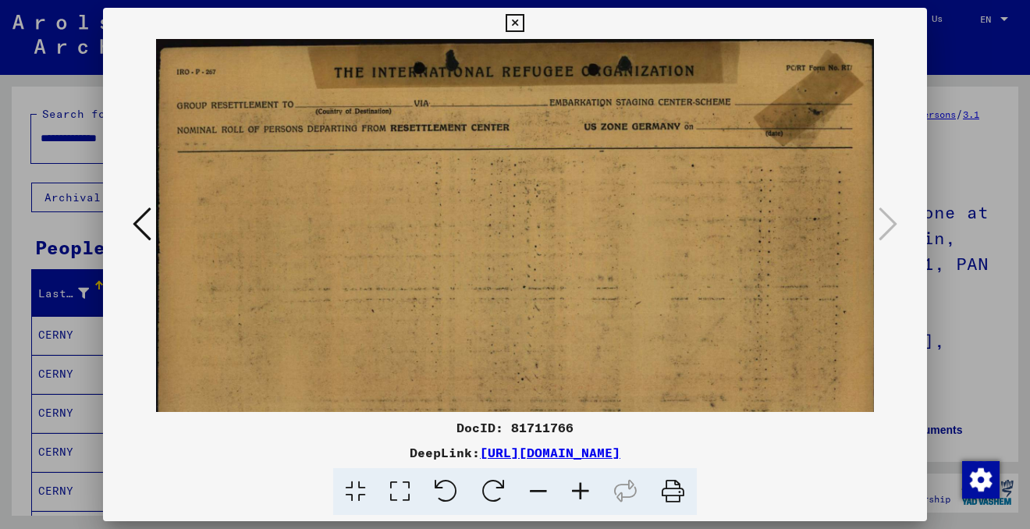
click at [584, 487] on icon at bounding box center [580, 492] width 42 height 48
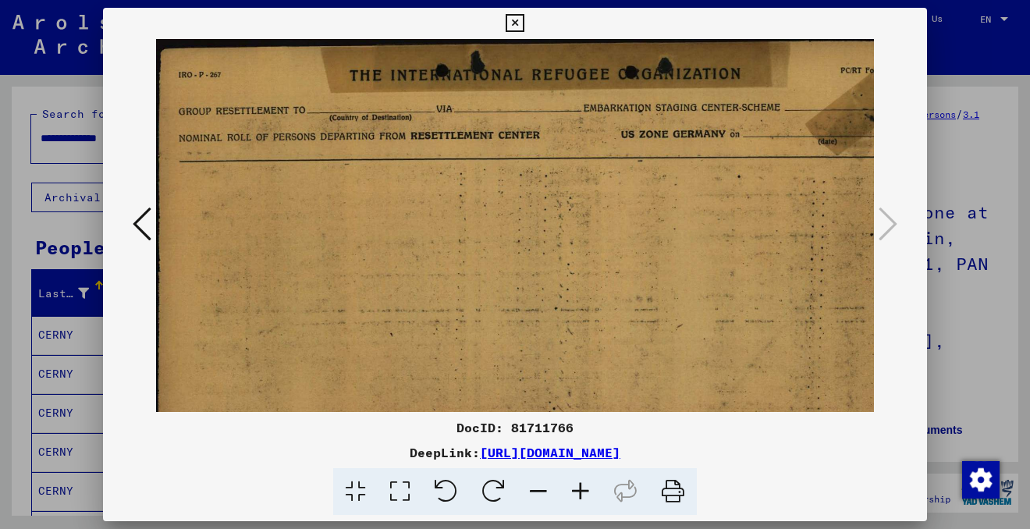
drag, startPoint x: 780, startPoint y: 235, endPoint x: 606, endPoint y: 237, distance: 173.9
click at [595, 239] on img at bounding box center [548, 284] width 785 height 490
click at [516, 19] on icon at bounding box center [514, 23] width 18 height 19
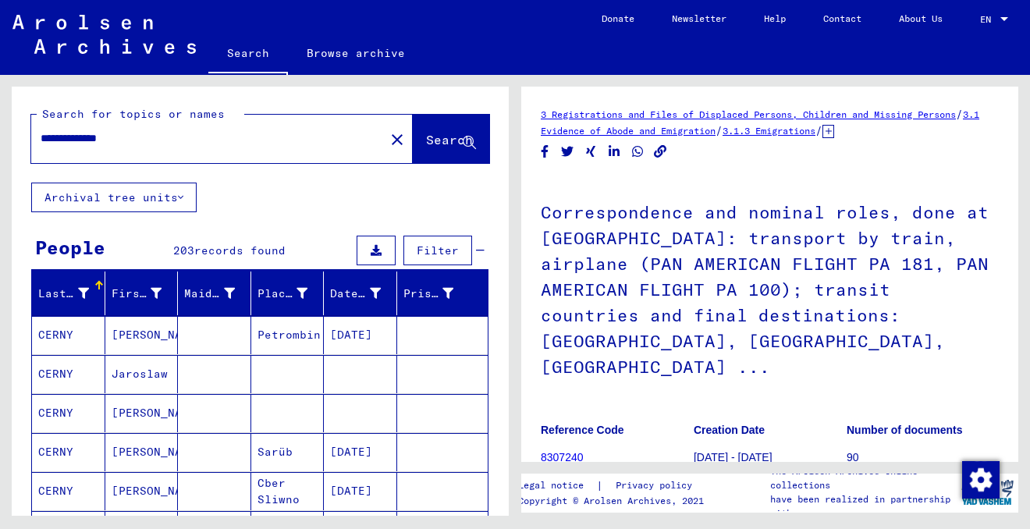
click at [572, 451] on link "8307240" at bounding box center [561, 457] width 43 height 12
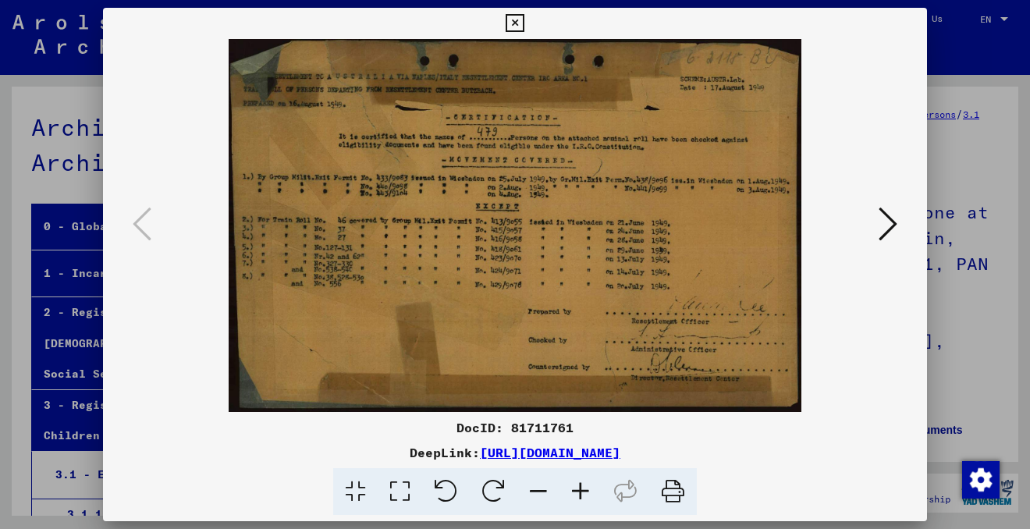
click at [891, 222] on icon at bounding box center [887, 223] width 19 height 37
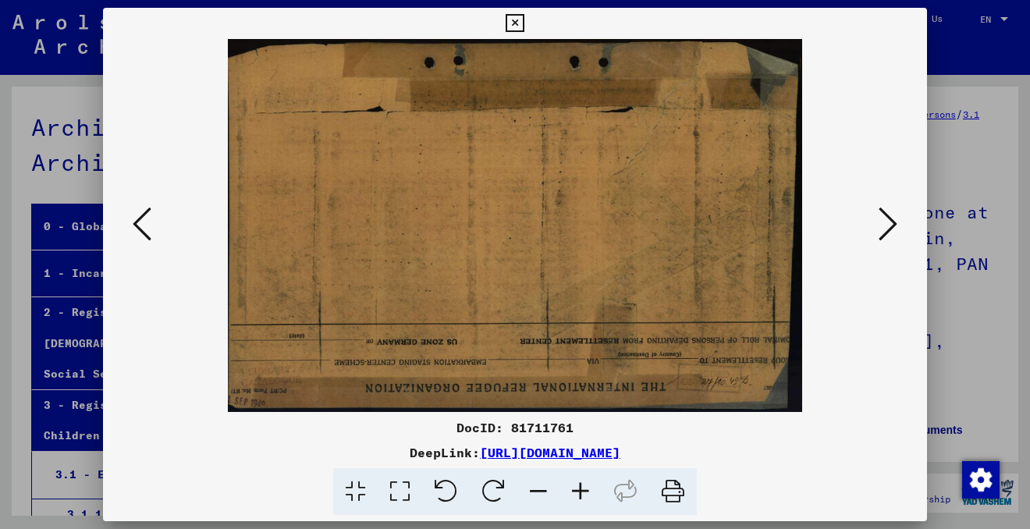
click at [898, 218] on button at bounding box center [888, 225] width 28 height 44
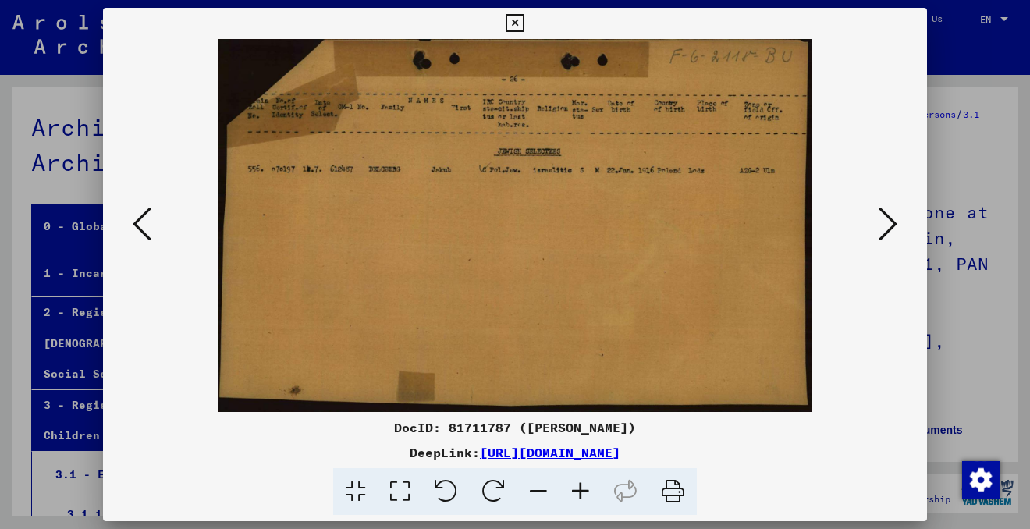
click at [888, 229] on icon at bounding box center [887, 223] width 19 height 37
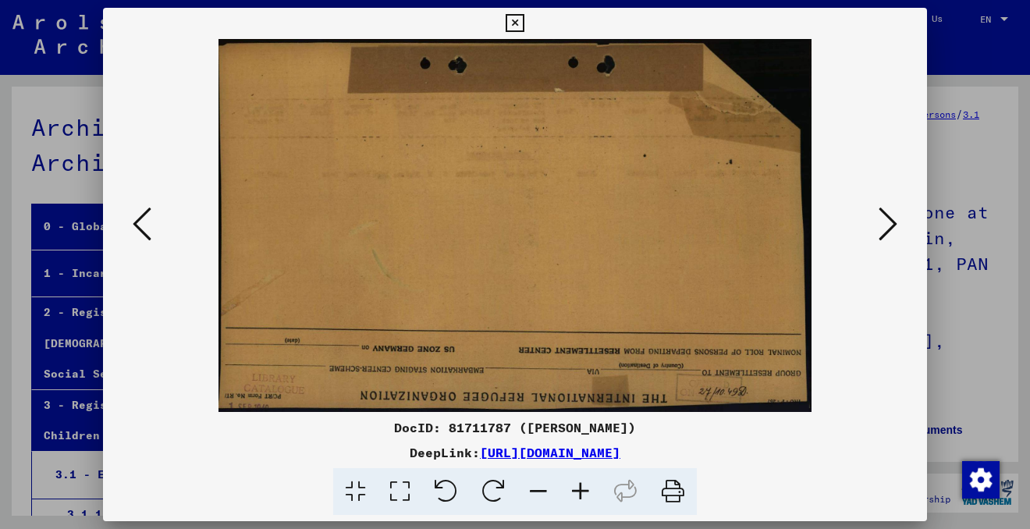
click at [888, 229] on icon at bounding box center [887, 223] width 19 height 37
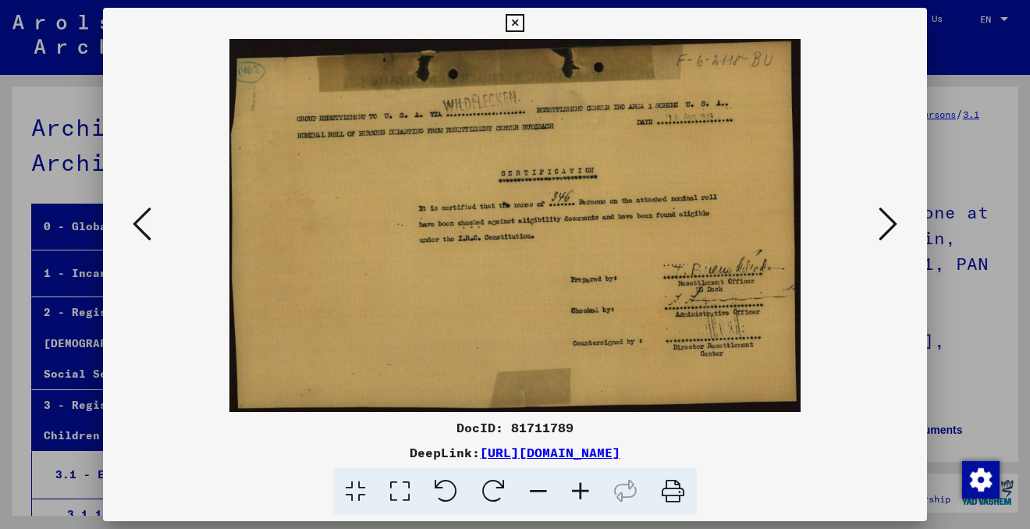
click at [888, 229] on icon at bounding box center [887, 223] width 19 height 37
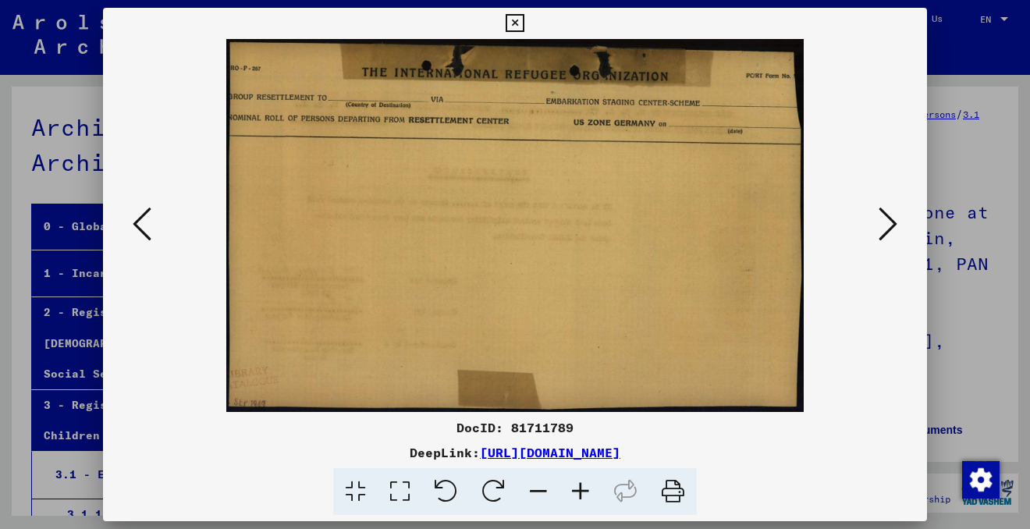
click at [888, 229] on icon at bounding box center [887, 223] width 19 height 37
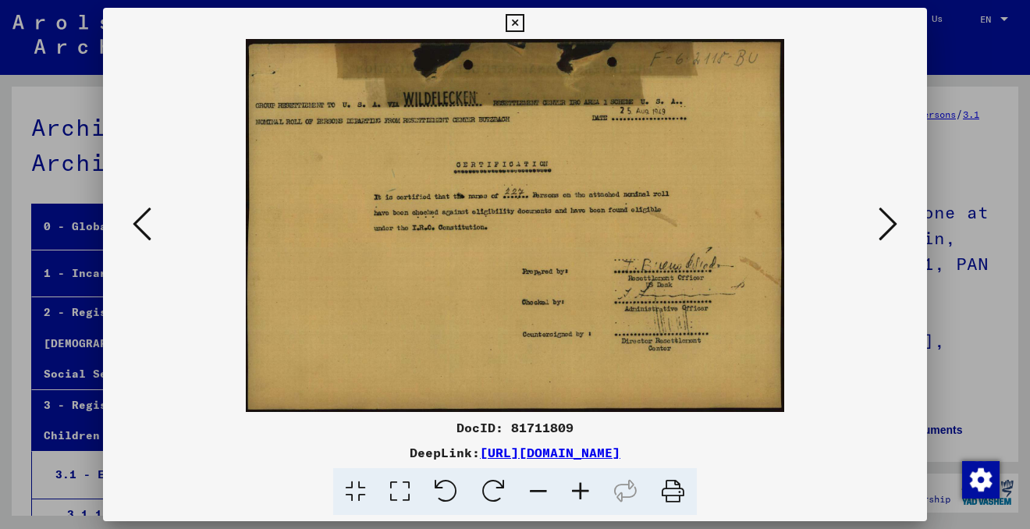
click at [134, 221] on icon at bounding box center [142, 223] width 19 height 37
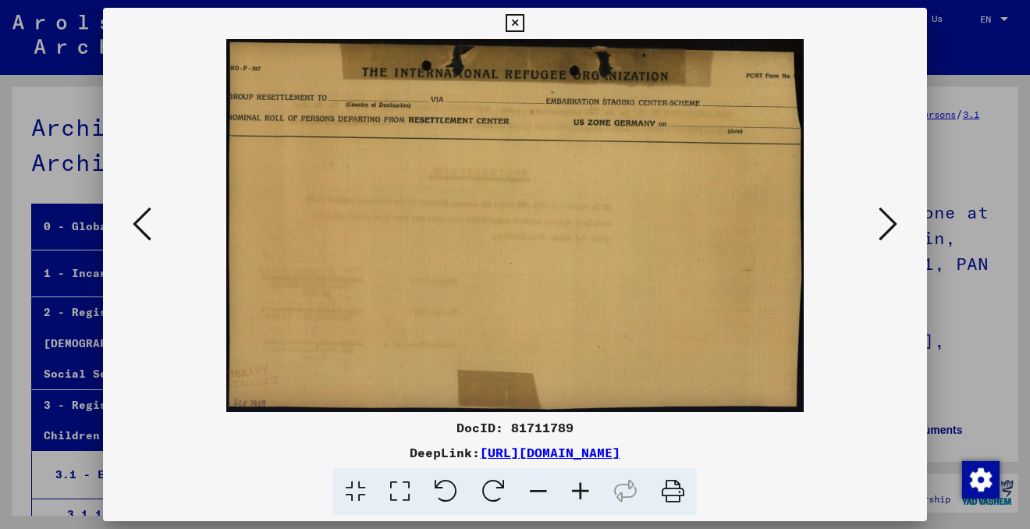
click at [142, 208] on icon at bounding box center [142, 223] width 19 height 37
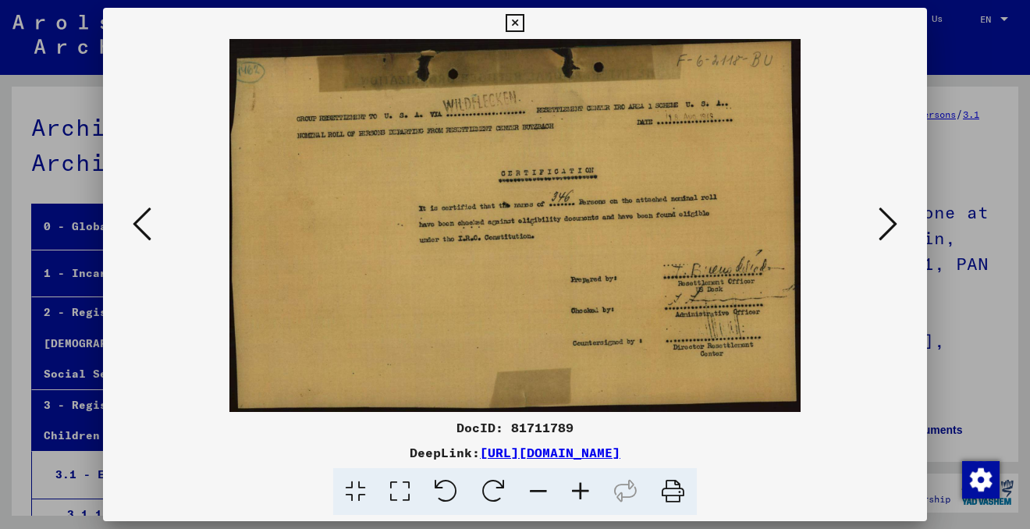
click at [887, 222] on icon at bounding box center [887, 223] width 19 height 37
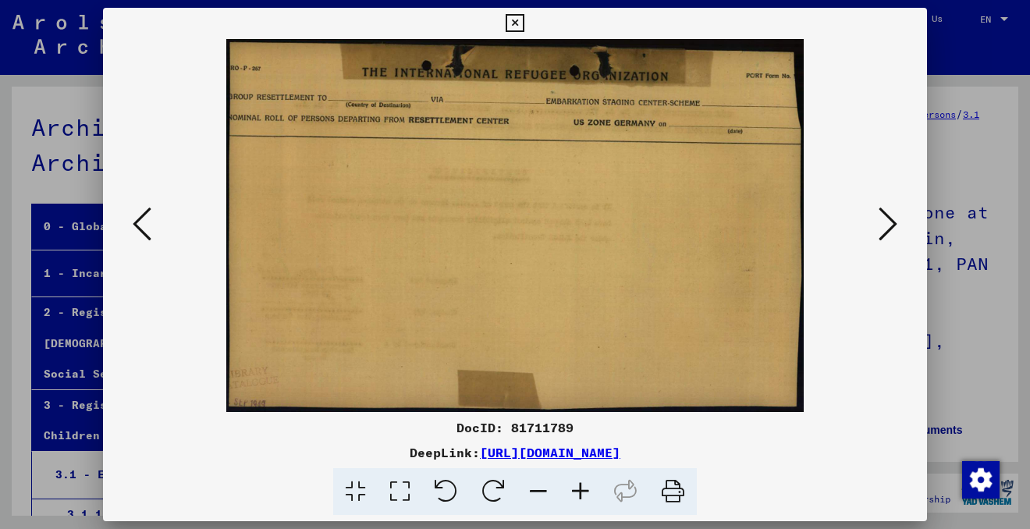
click at [887, 223] on icon at bounding box center [887, 223] width 19 height 37
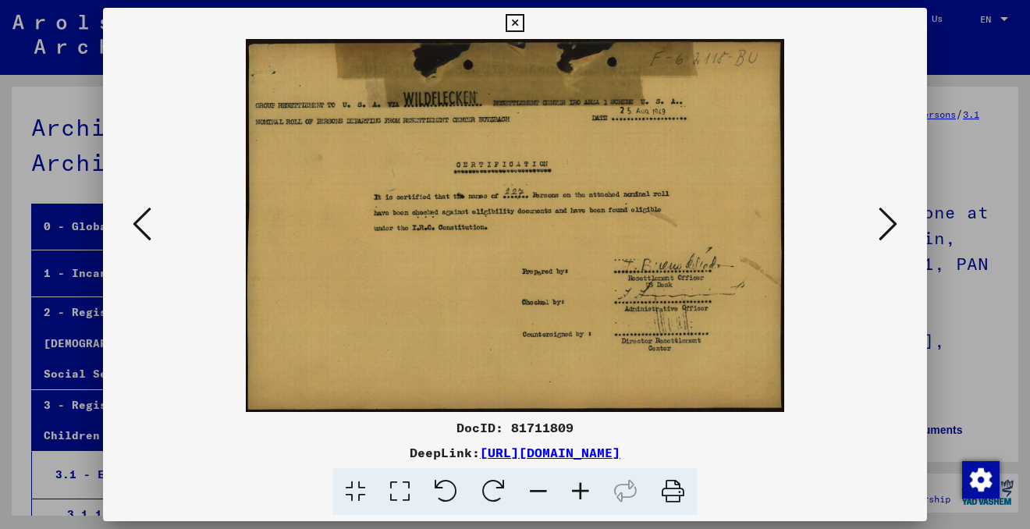
click at [887, 224] on icon at bounding box center [887, 223] width 19 height 37
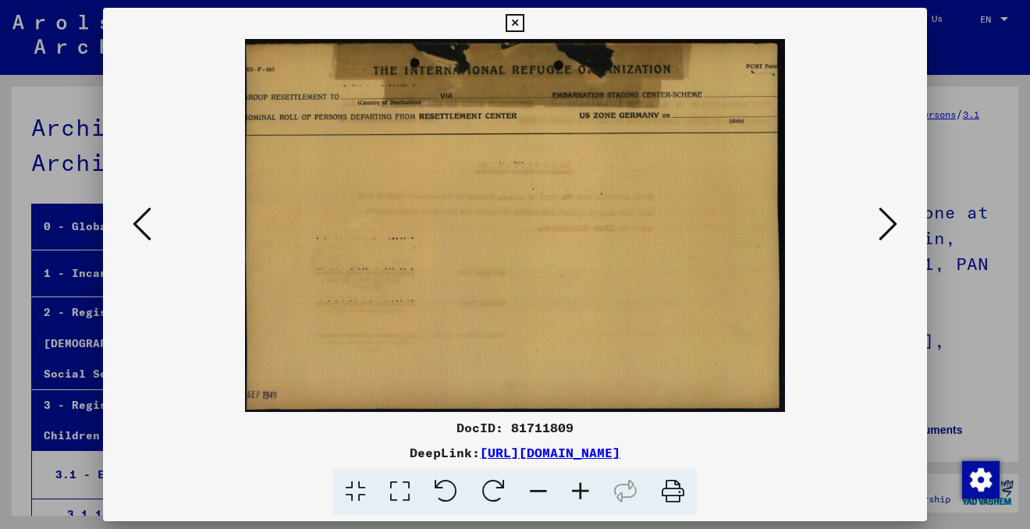
click at [887, 224] on icon at bounding box center [887, 223] width 19 height 37
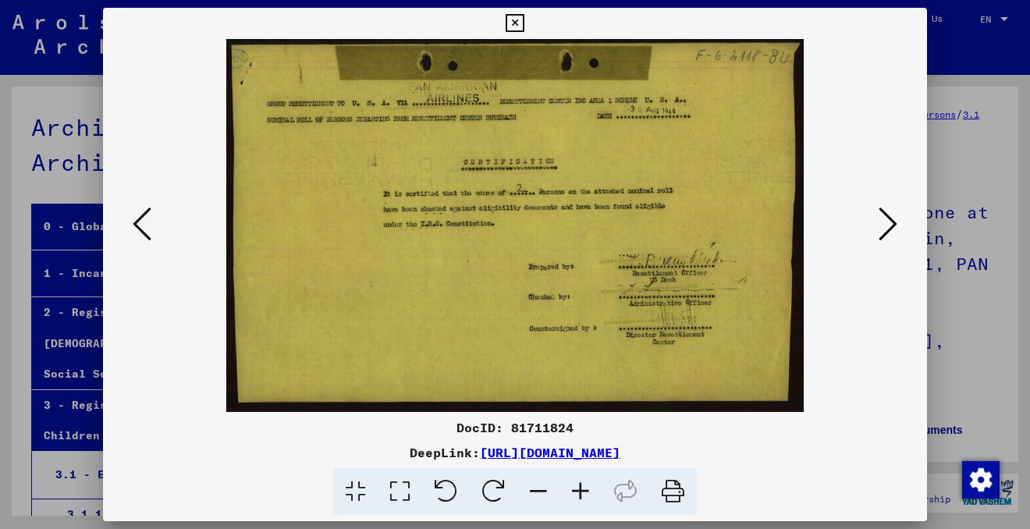
click at [887, 224] on icon at bounding box center [887, 223] width 19 height 37
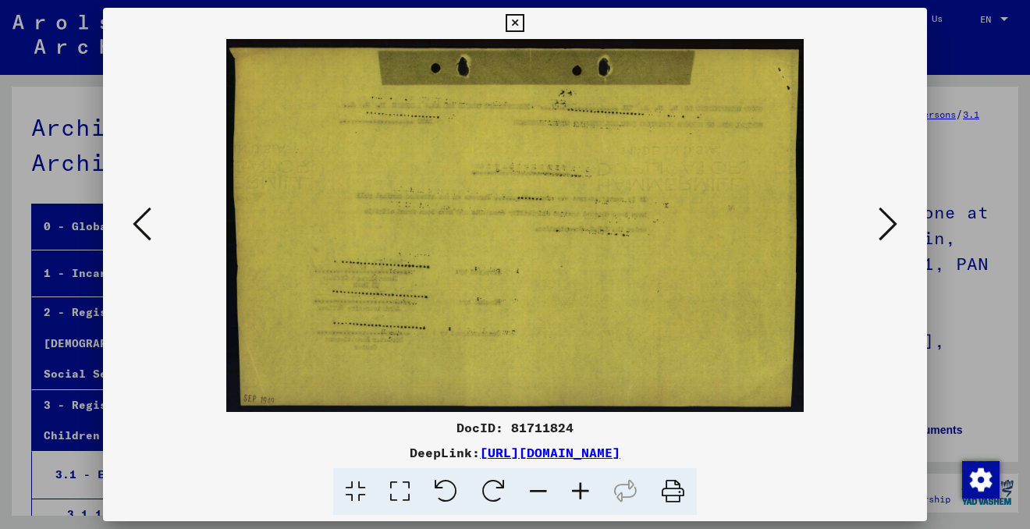
click at [887, 224] on icon at bounding box center [887, 223] width 19 height 37
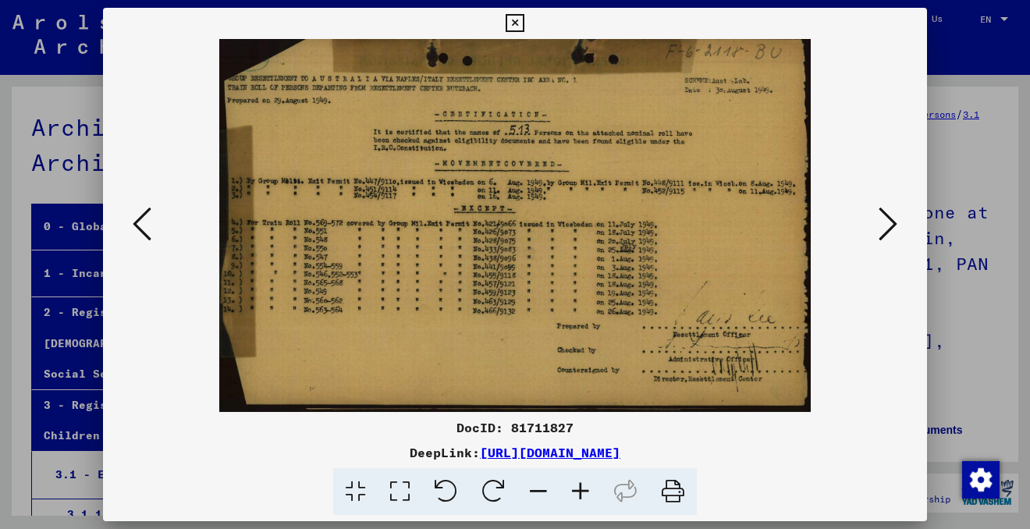
click at [887, 224] on icon at bounding box center [887, 223] width 19 height 37
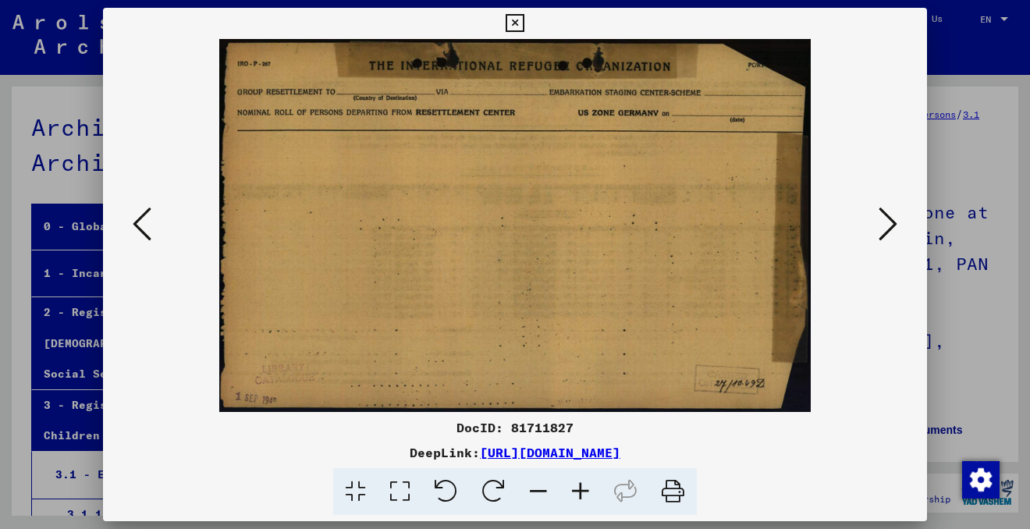
click at [887, 224] on icon at bounding box center [887, 223] width 19 height 37
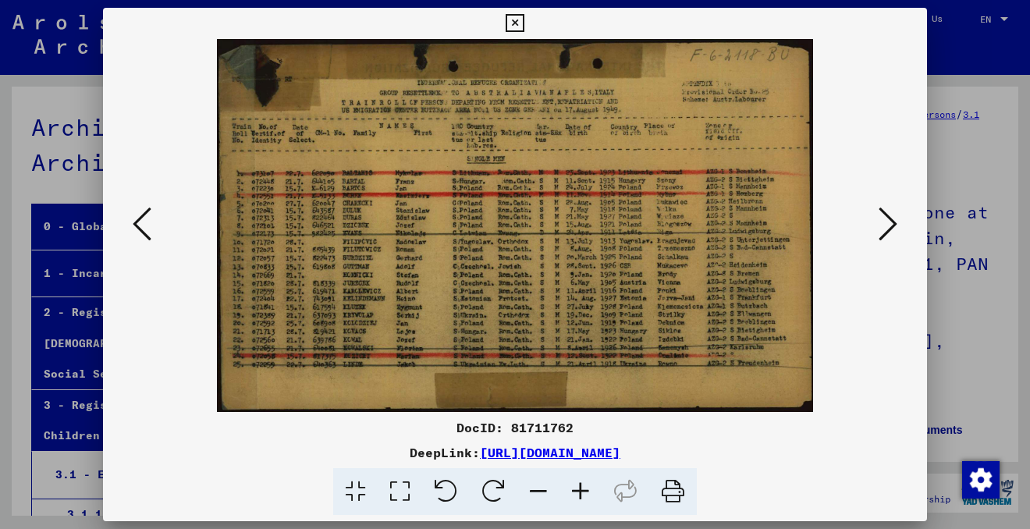
click at [887, 224] on icon at bounding box center [887, 223] width 19 height 37
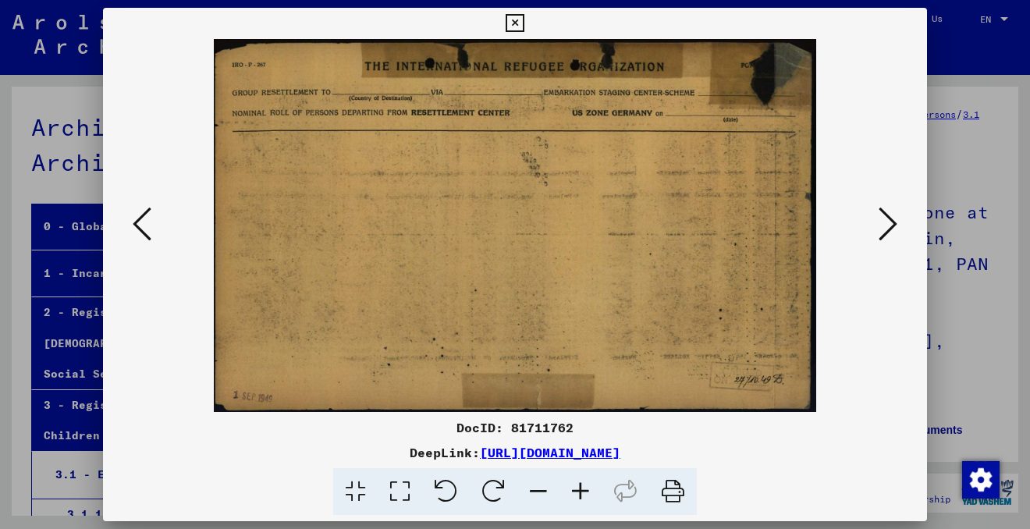
click at [888, 225] on icon at bounding box center [887, 223] width 19 height 37
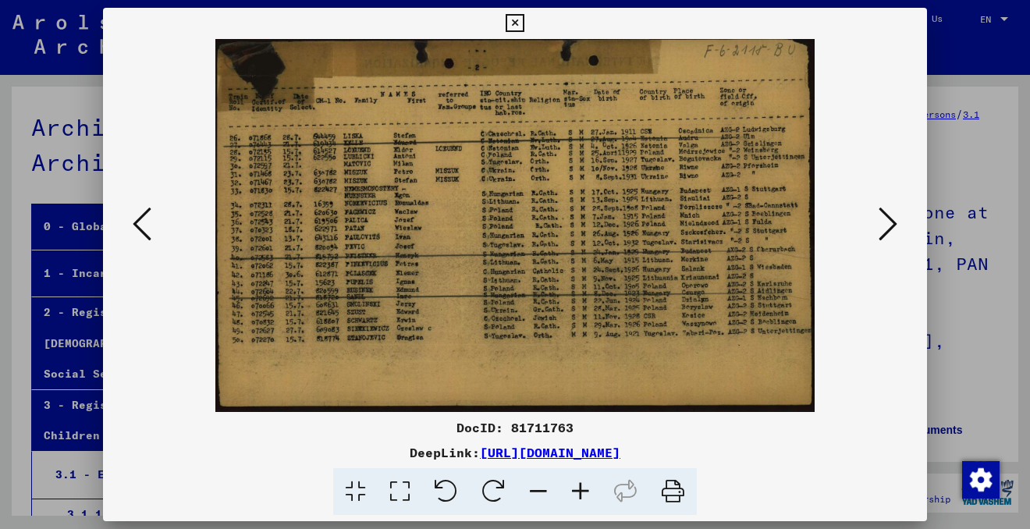
click at [888, 225] on icon at bounding box center [887, 223] width 19 height 37
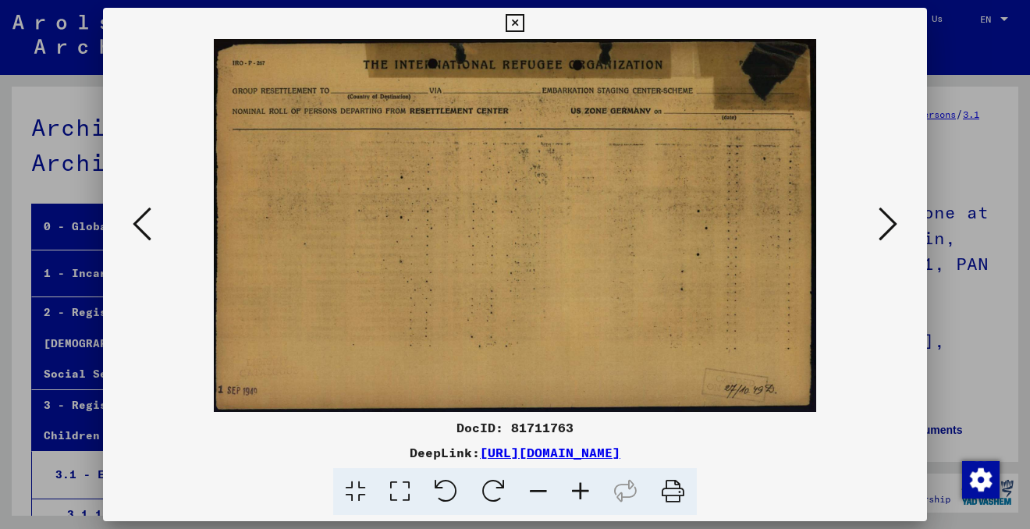
click at [888, 225] on icon at bounding box center [887, 223] width 19 height 37
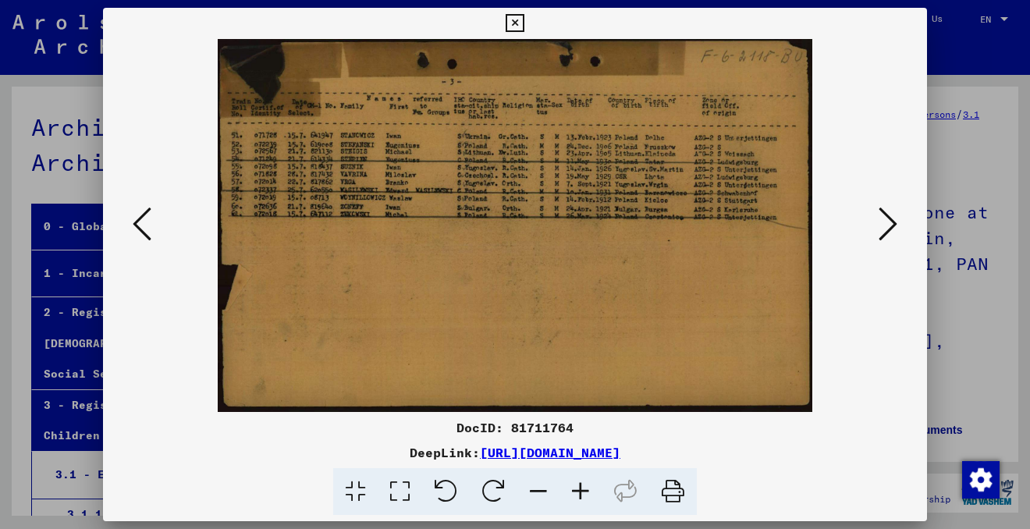
click at [888, 225] on icon at bounding box center [887, 223] width 19 height 37
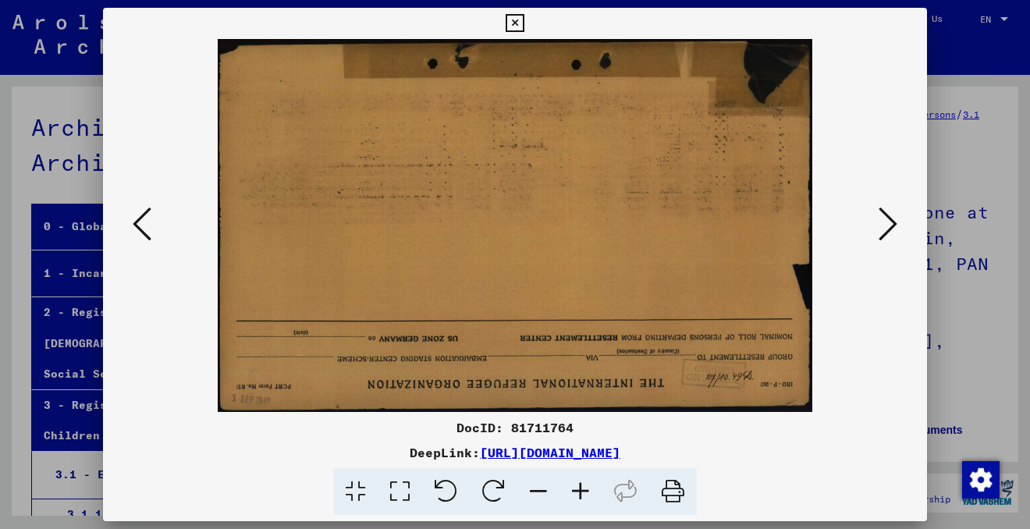
click at [888, 225] on icon at bounding box center [887, 223] width 19 height 37
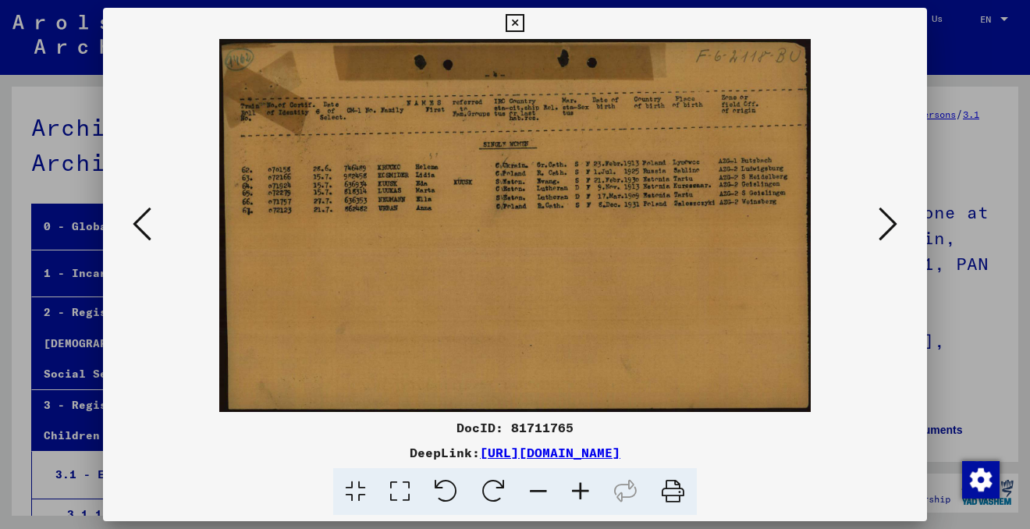
click at [888, 225] on icon at bounding box center [887, 223] width 19 height 37
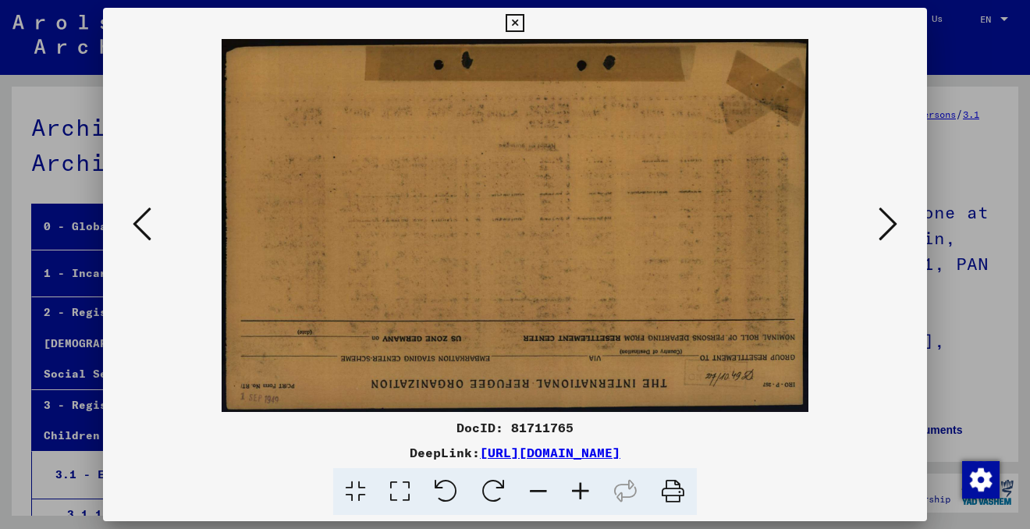
click at [888, 225] on icon at bounding box center [887, 223] width 19 height 37
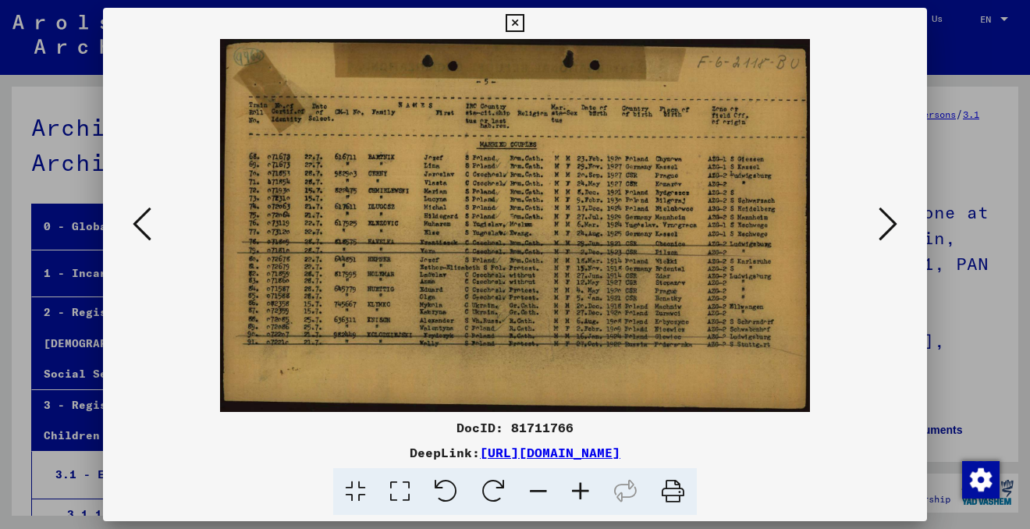
click at [888, 222] on icon at bounding box center [887, 223] width 19 height 37
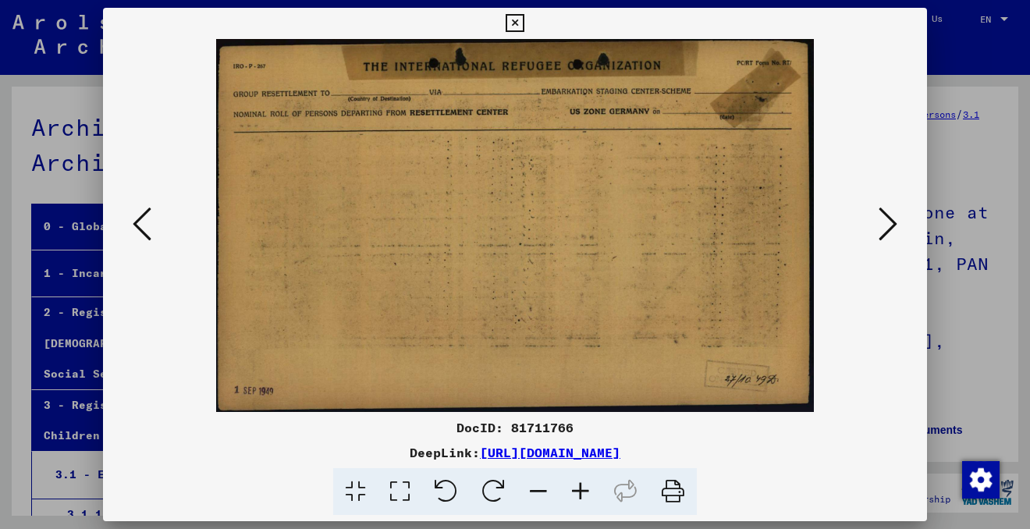
click at [888, 222] on icon at bounding box center [887, 223] width 19 height 37
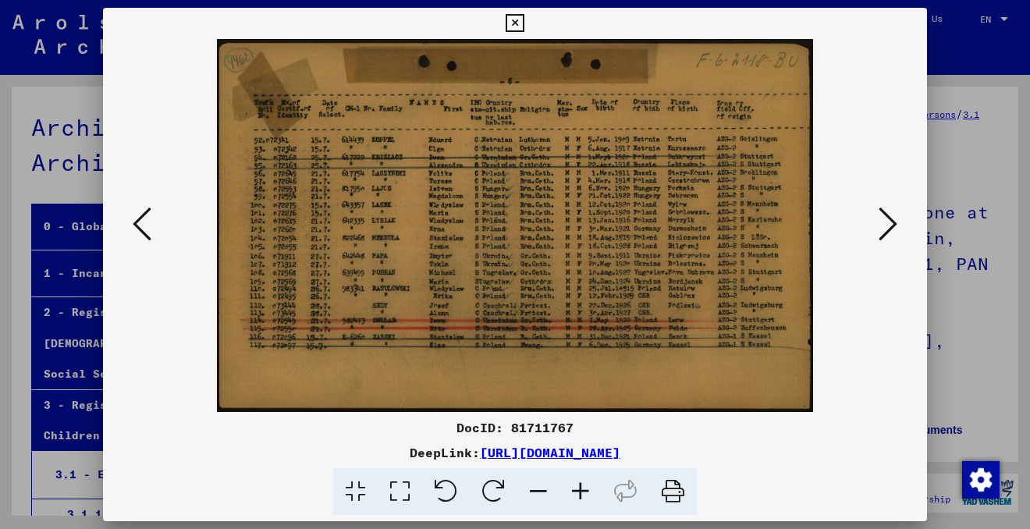
click at [888, 222] on icon at bounding box center [887, 223] width 19 height 37
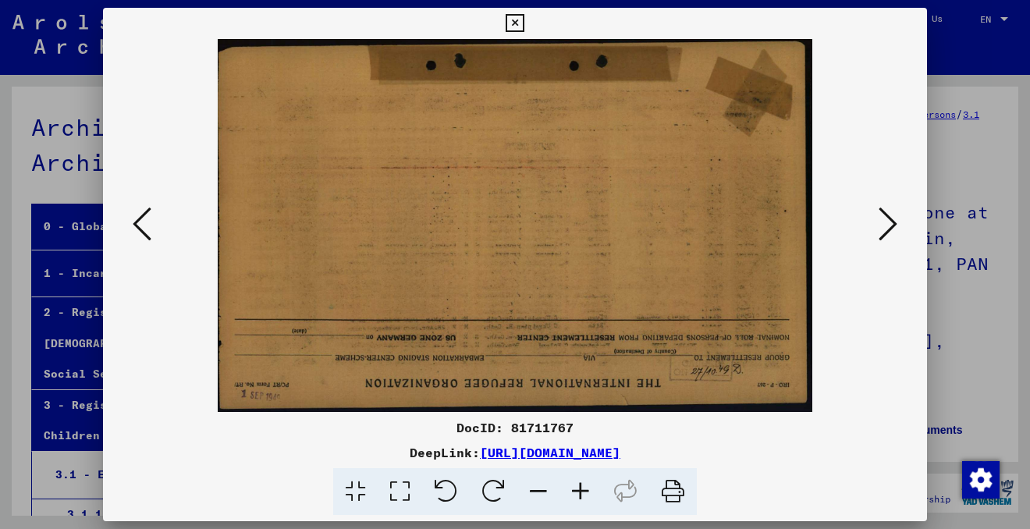
click at [888, 222] on icon at bounding box center [887, 223] width 19 height 37
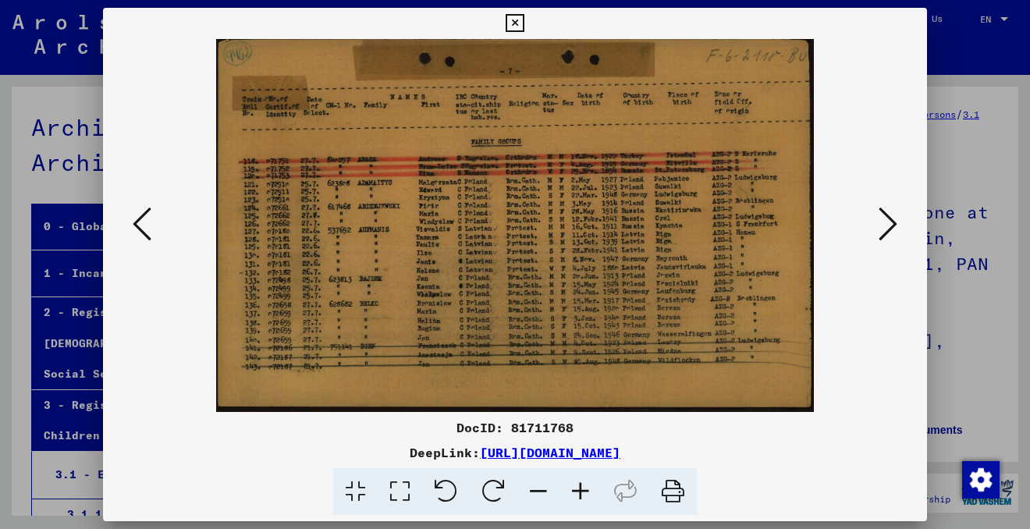
click at [888, 222] on icon at bounding box center [887, 223] width 19 height 37
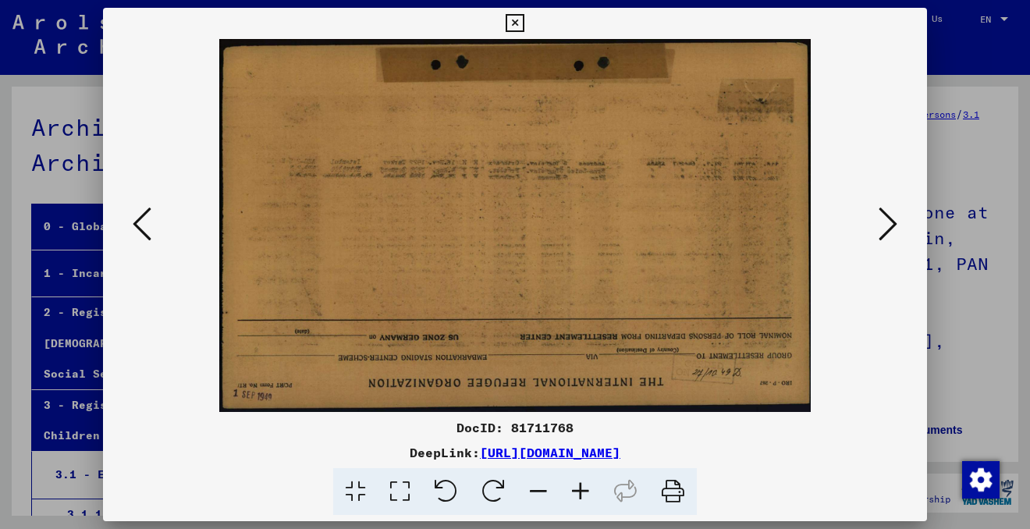
click at [888, 222] on icon at bounding box center [887, 223] width 19 height 37
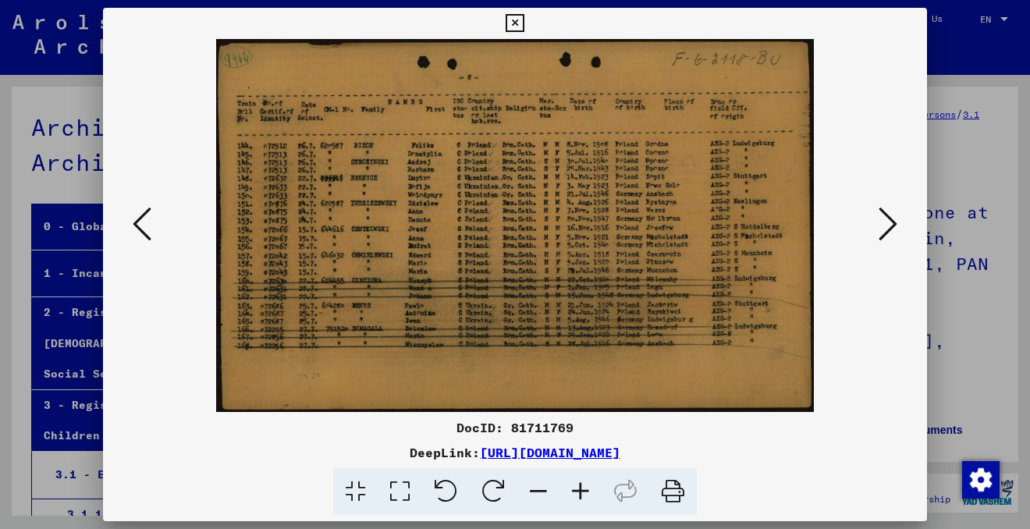
click at [888, 222] on icon at bounding box center [887, 223] width 19 height 37
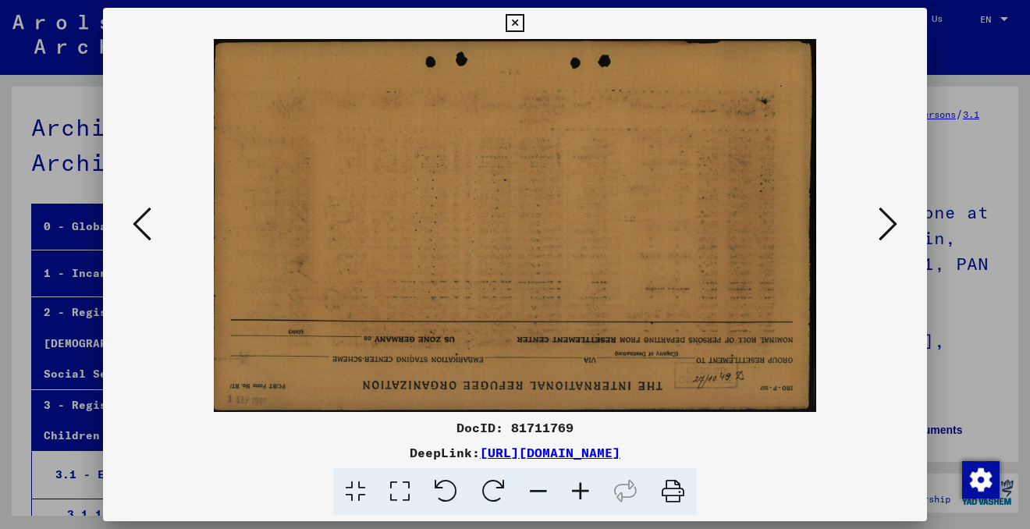
click at [888, 222] on icon at bounding box center [887, 223] width 19 height 37
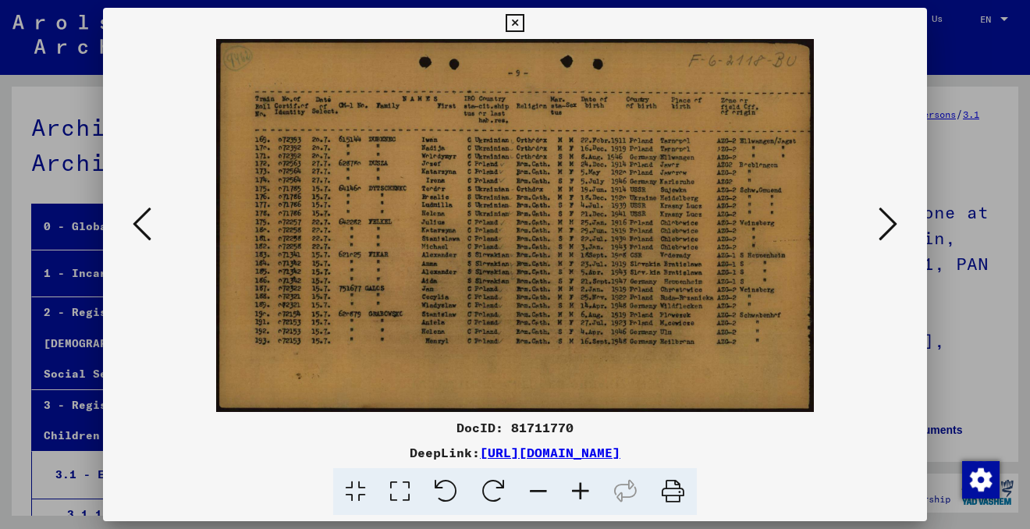
click at [888, 222] on icon at bounding box center [887, 223] width 19 height 37
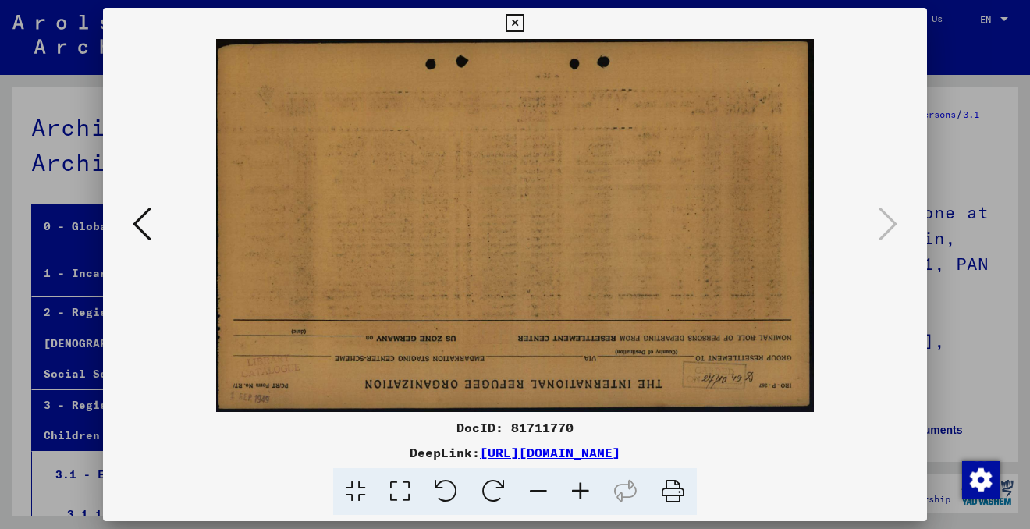
click at [515, 27] on icon at bounding box center [514, 23] width 18 height 19
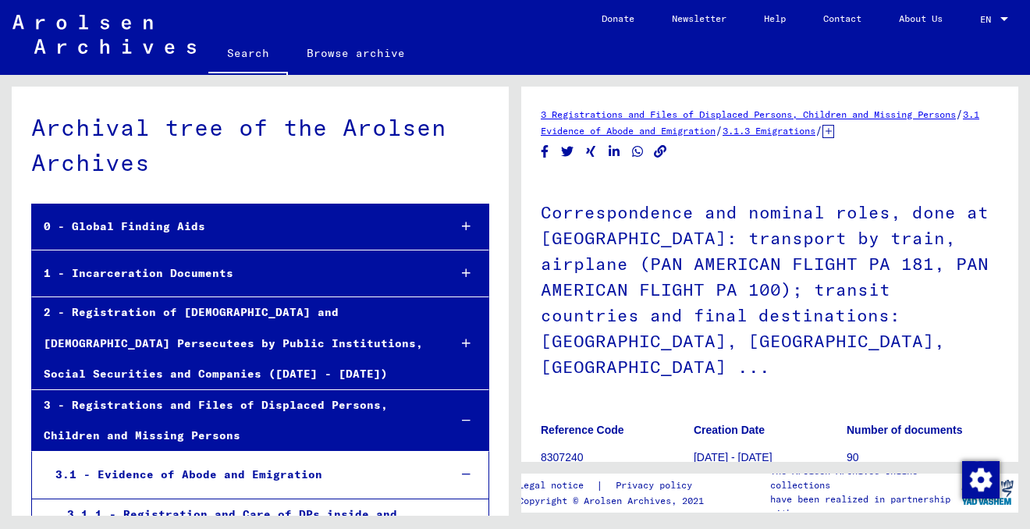
click at [913, 316] on h1 "Correspondence and nominal roles, done at [GEOGRAPHIC_DATA]: transport by train…" at bounding box center [769, 287] width 458 height 223
click at [852, 316] on h1 "Correspondence and nominal roles, done at [GEOGRAPHIC_DATA]: transport by train…" at bounding box center [769, 287] width 458 height 223
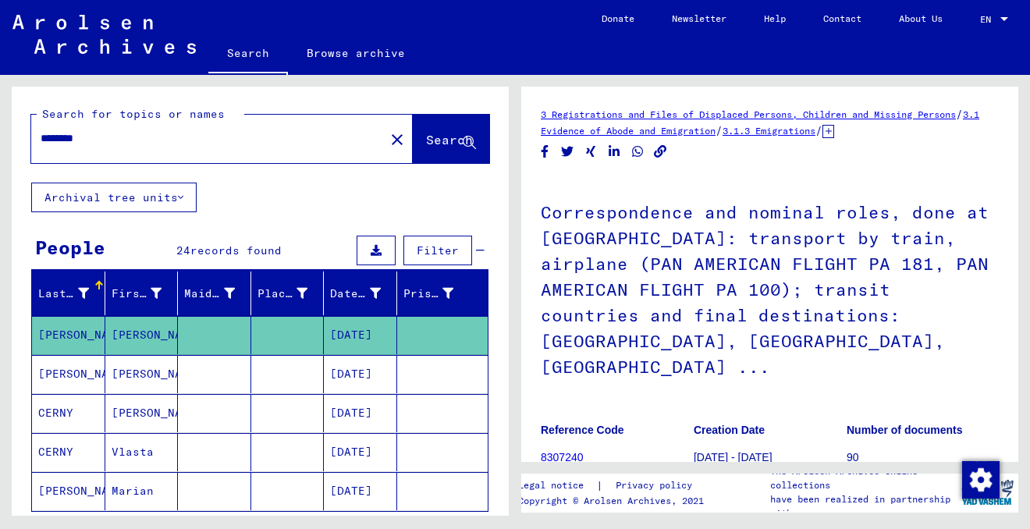
click at [205, 527] on span "Show all search results" at bounding box center [124, 534] width 161 height 14
type input "*"
type input "**********"
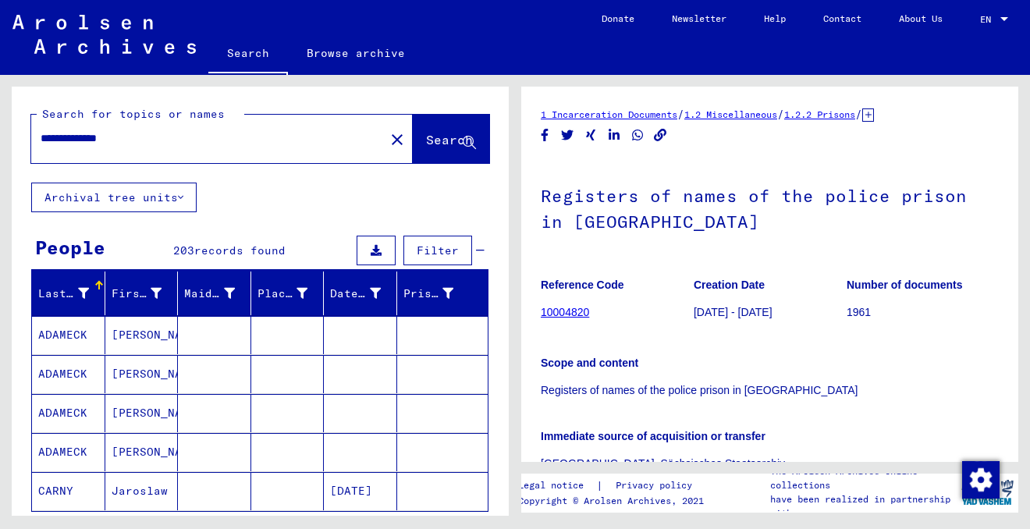
click at [162, 527] on span "Show all search results" at bounding box center [124, 534] width 161 height 14
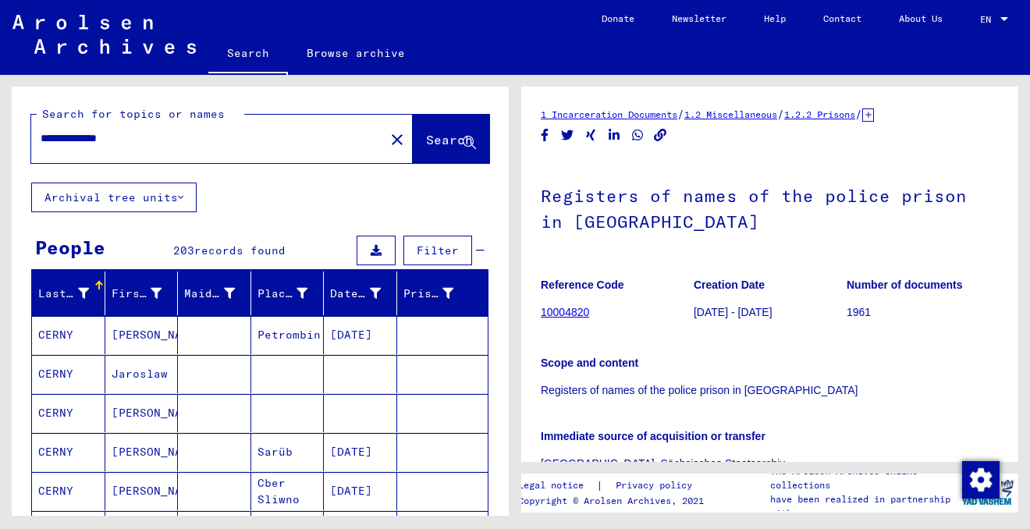
click at [147, 355] on mat-cell "Jaroslaw" at bounding box center [141, 374] width 73 height 38
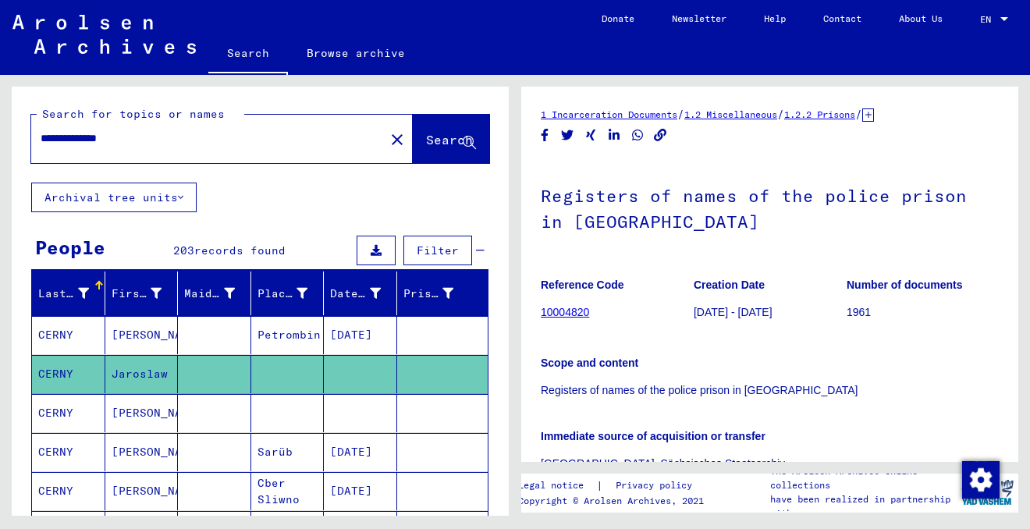
click at [149, 394] on mat-cell "[PERSON_NAME]" at bounding box center [141, 413] width 73 height 38
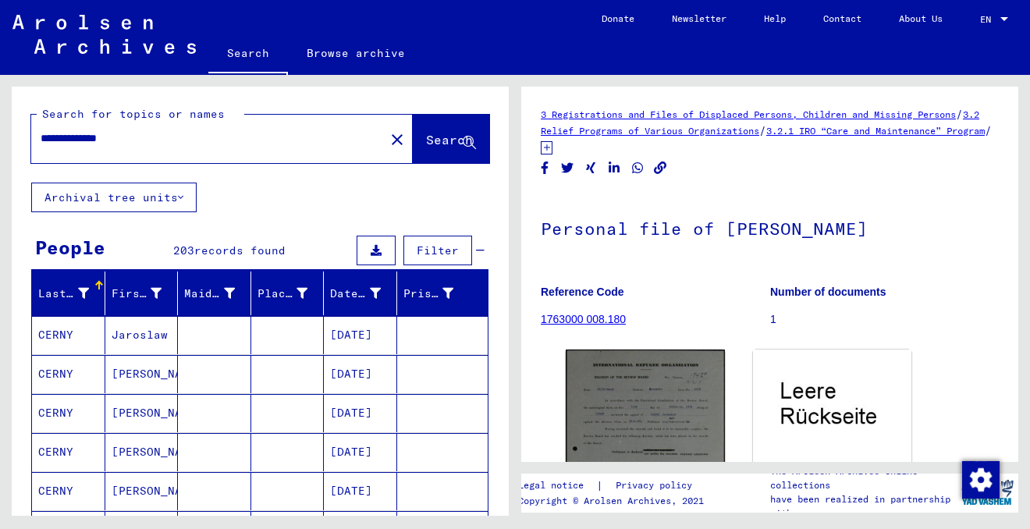
click at [237, 355] on mat-cell at bounding box center [214, 374] width 73 height 38
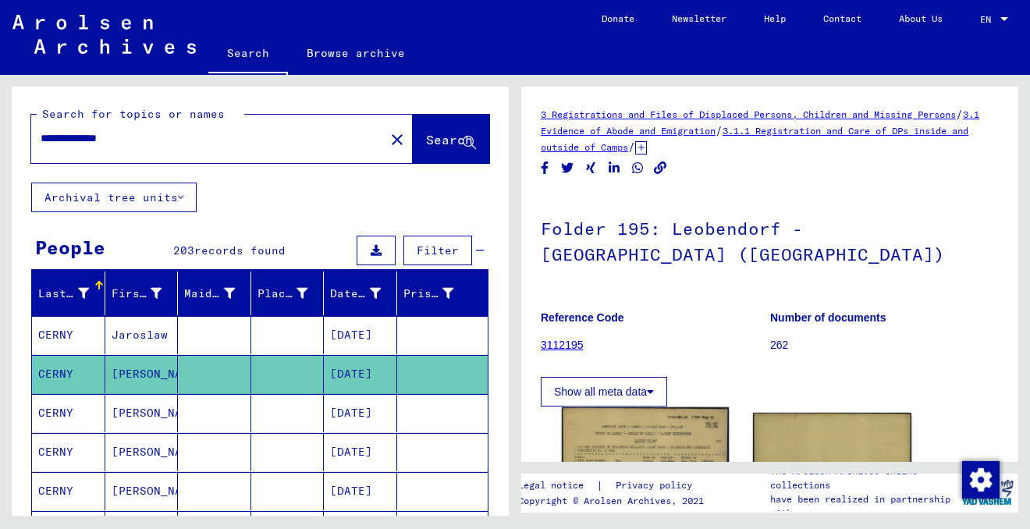
click at [659, 407] on img at bounding box center [645, 518] width 167 height 222
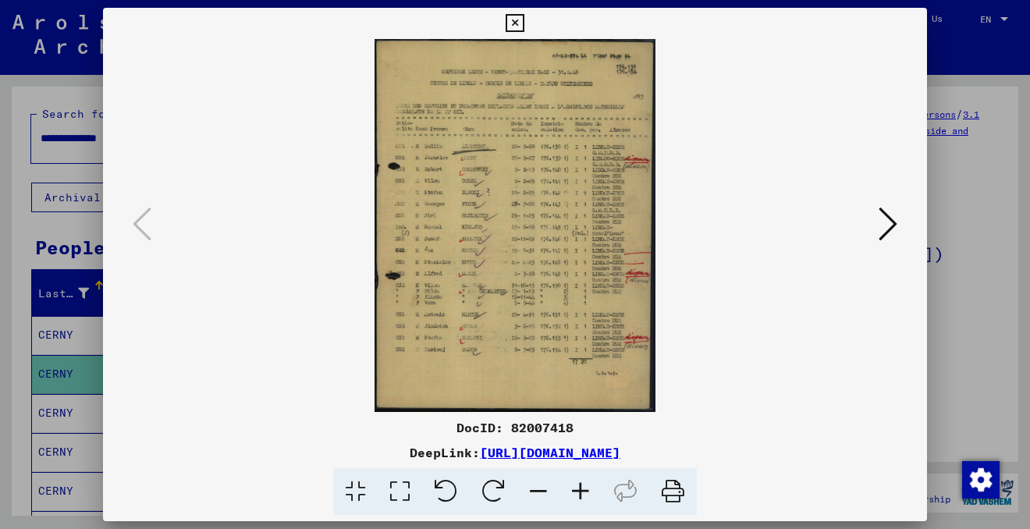
click at [583, 489] on icon at bounding box center [580, 492] width 42 height 48
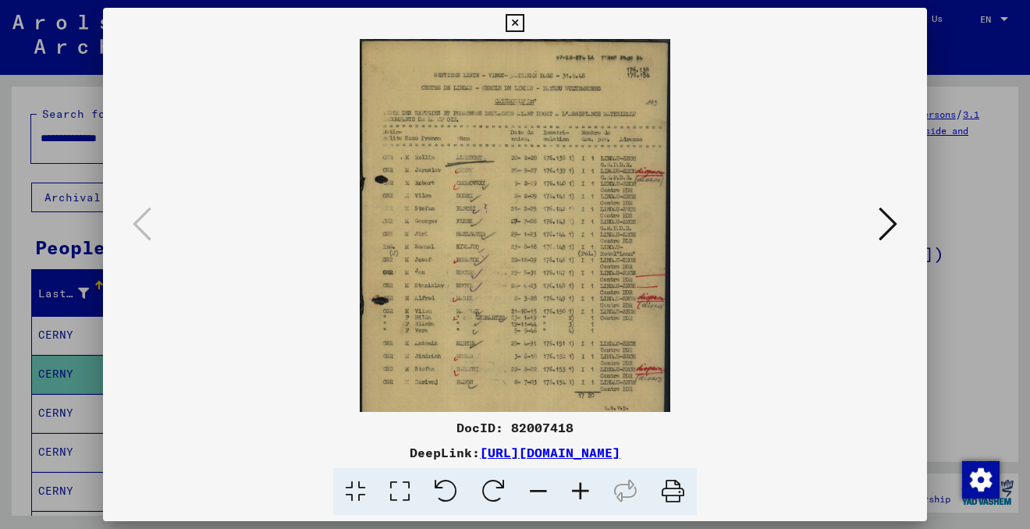
click at [583, 489] on icon at bounding box center [580, 492] width 42 height 48
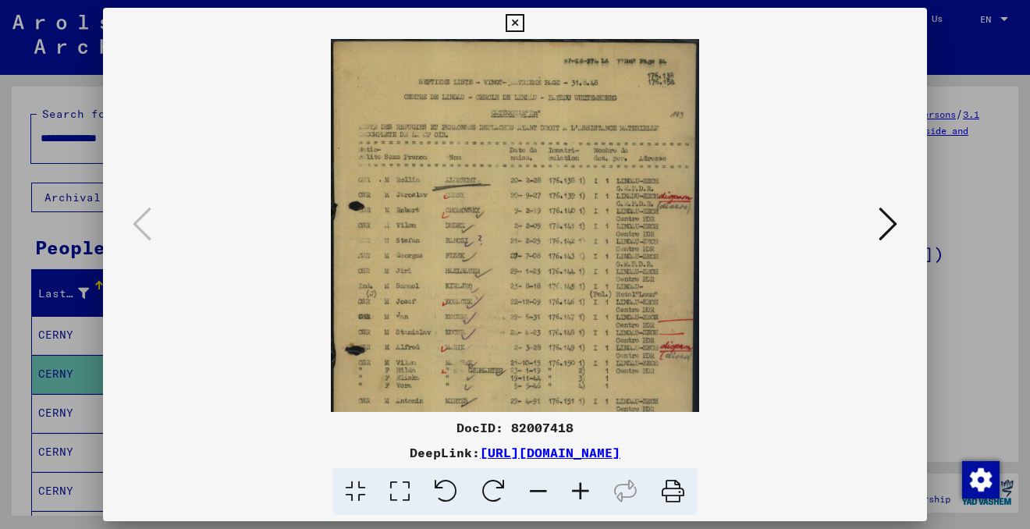
click at [583, 489] on icon at bounding box center [580, 492] width 42 height 48
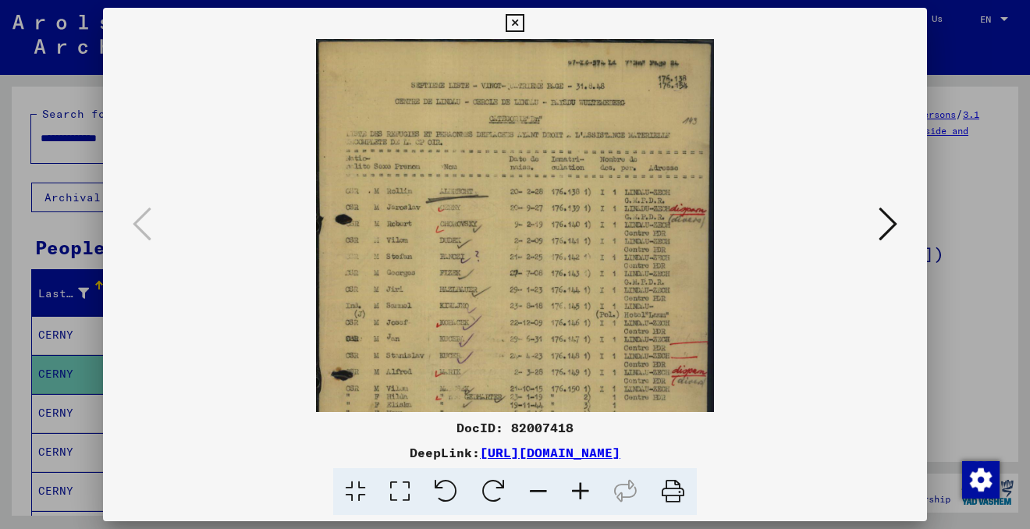
click at [583, 489] on icon at bounding box center [580, 492] width 42 height 48
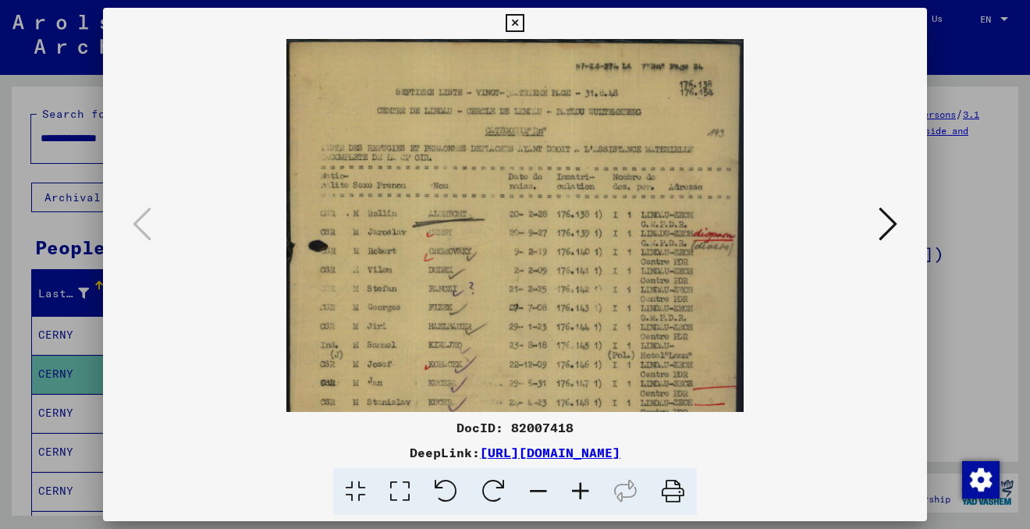
click at [583, 489] on icon at bounding box center [580, 492] width 42 height 48
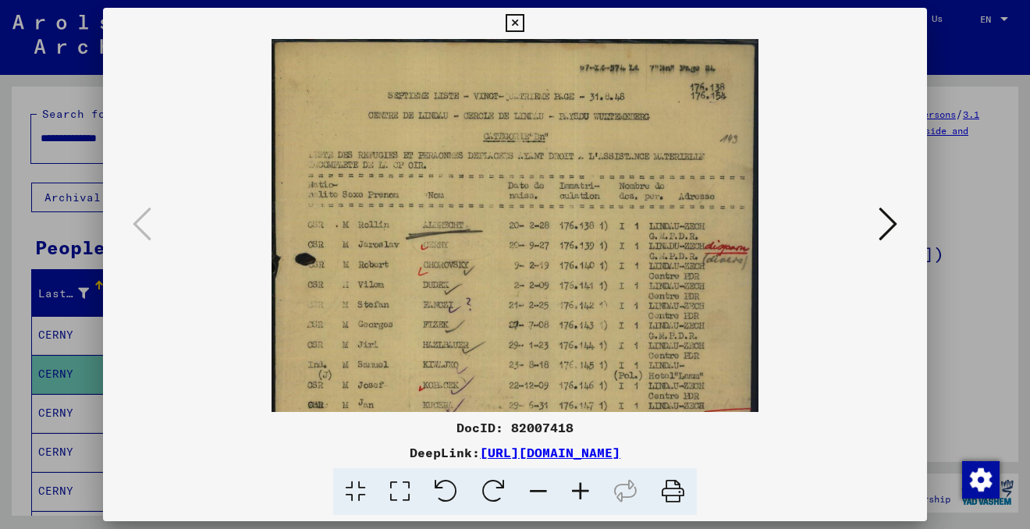
drag, startPoint x: 657, startPoint y: 360, endPoint x: 570, endPoint y: 351, distance: 87.0
click at [569, 350] on img at bounding box center [514, 362] width 486 height 646
click at [583, 486] on icon at bounding box center [580, 492] width 42 height 48
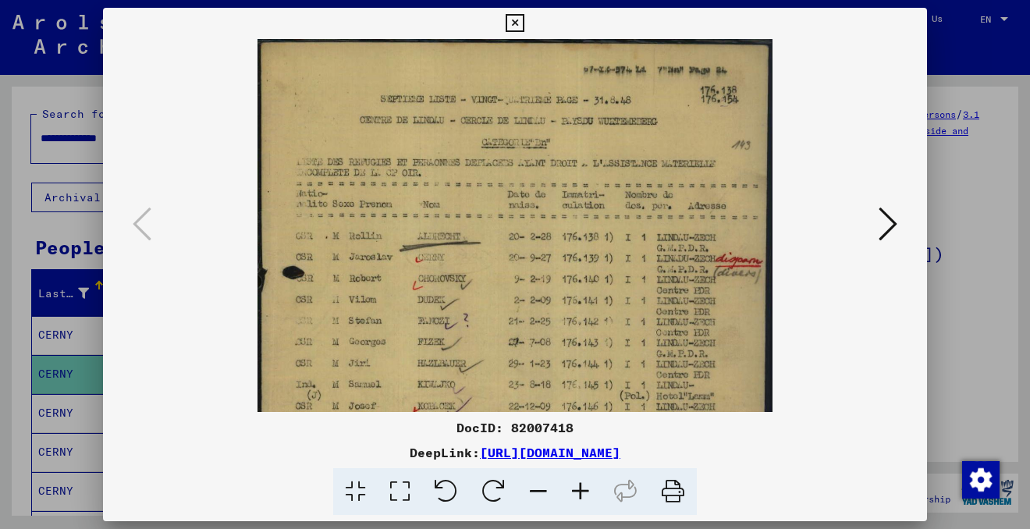
click at [583, 486] on icon at bounding box center [580, 492] width 42 height 48
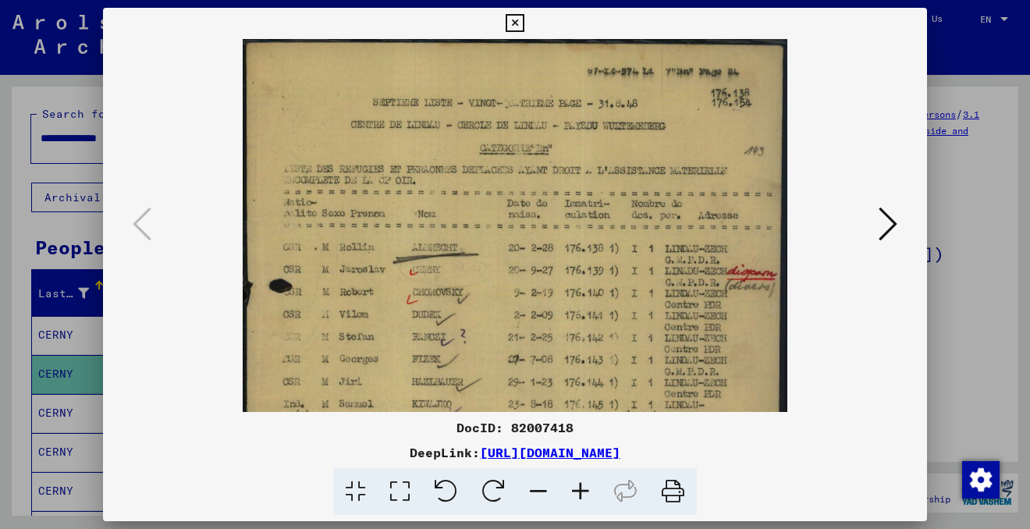
click at [583, 486] on icon at bounding box center [580, 492] width 42 height 48
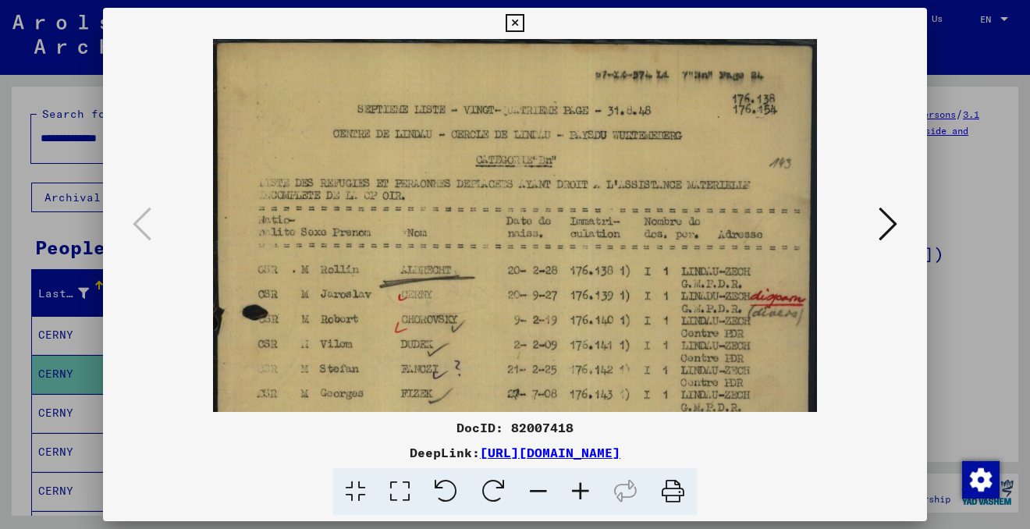
drag, startPoint x: 708, startPoint y: 353, endPoint x: 594, endPoint y: 264, distance: 145.6
click at [594, 264] on img at bounding box center [515, 440] width 604 height 802
click at [518, 25] on icon at bounding box center [514, 23] width 18 height 19
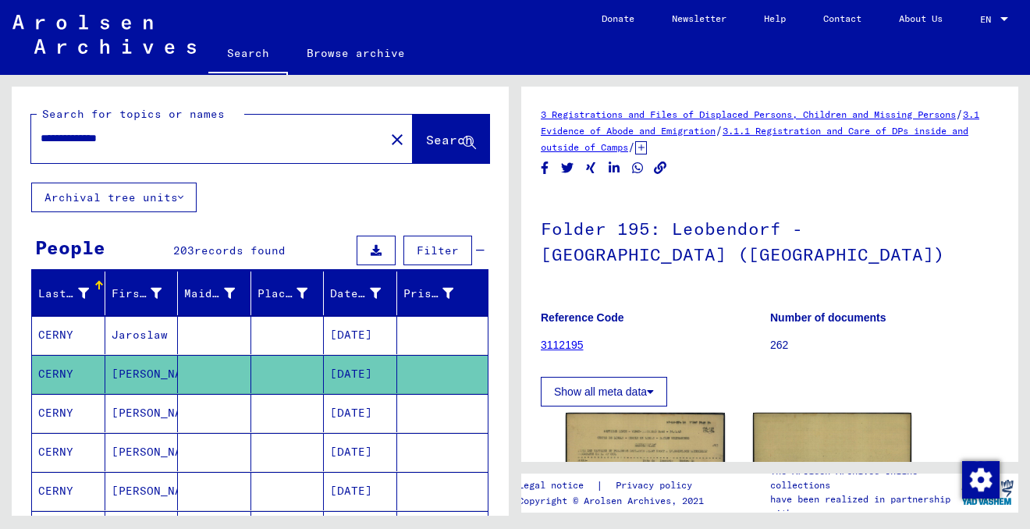
click at [228, 394] on mat-cell at bounding box center [214, 413] width 73 height 38
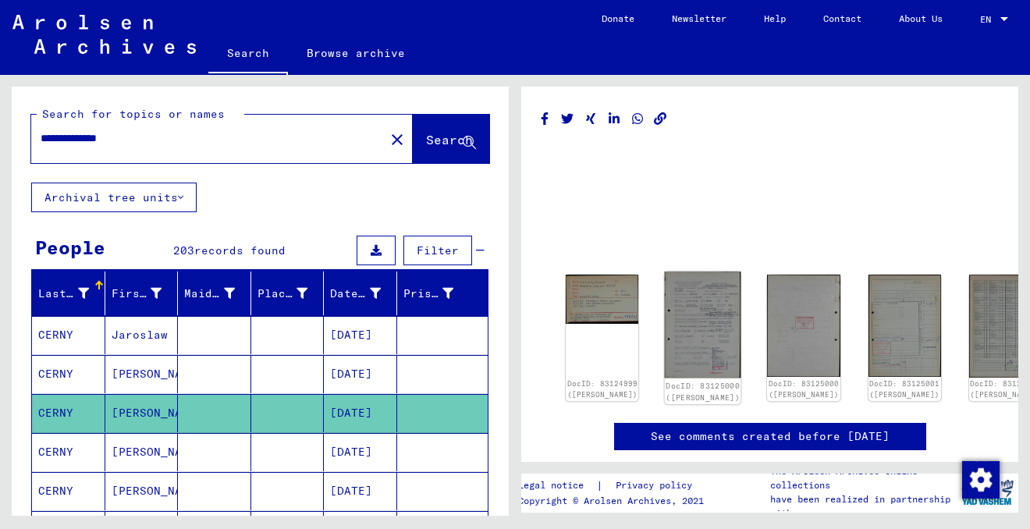
click at [686, 271] on img at bounding box center [703, 324] width 76 height 106
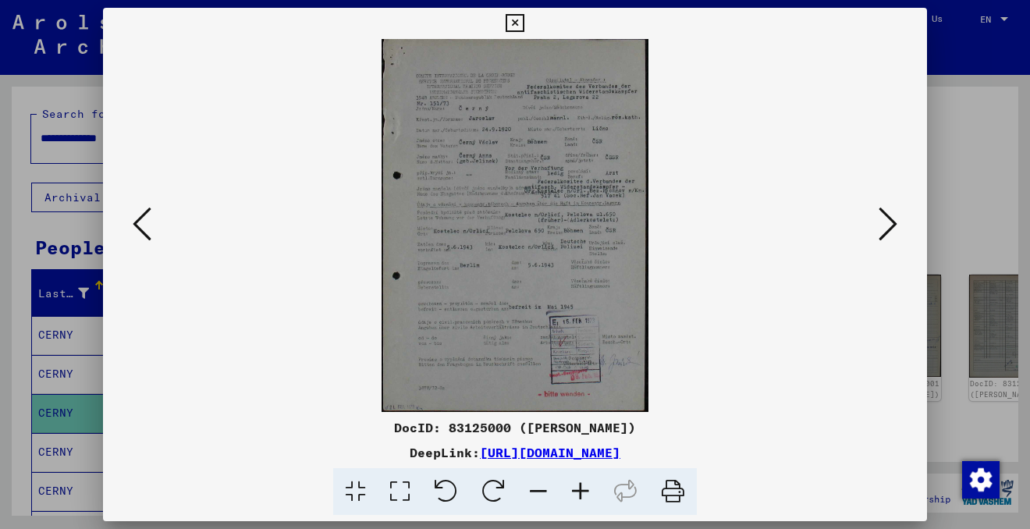
click at [582, 476] on icon at bounding box center [580, 492] width 42 height 48
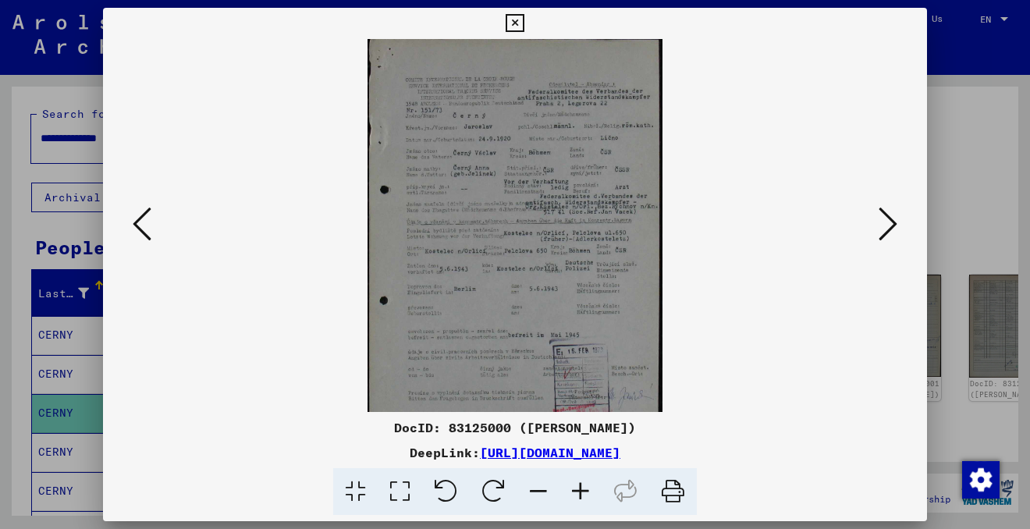
click at [582, 476] on icon at bounding box center [580, 492] width 42 height 48
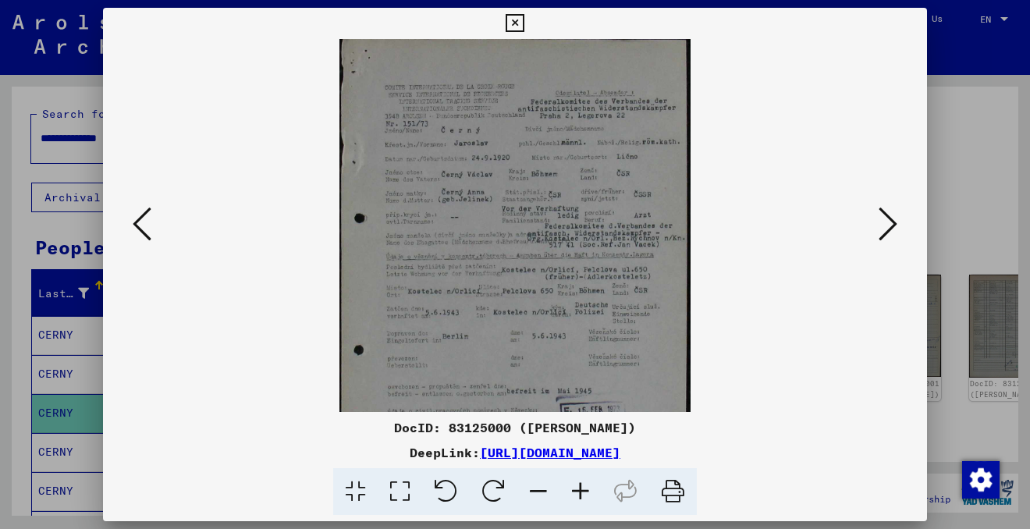
click at [582, 476] on icon at bounding box center [580, 492] width 42 height 48
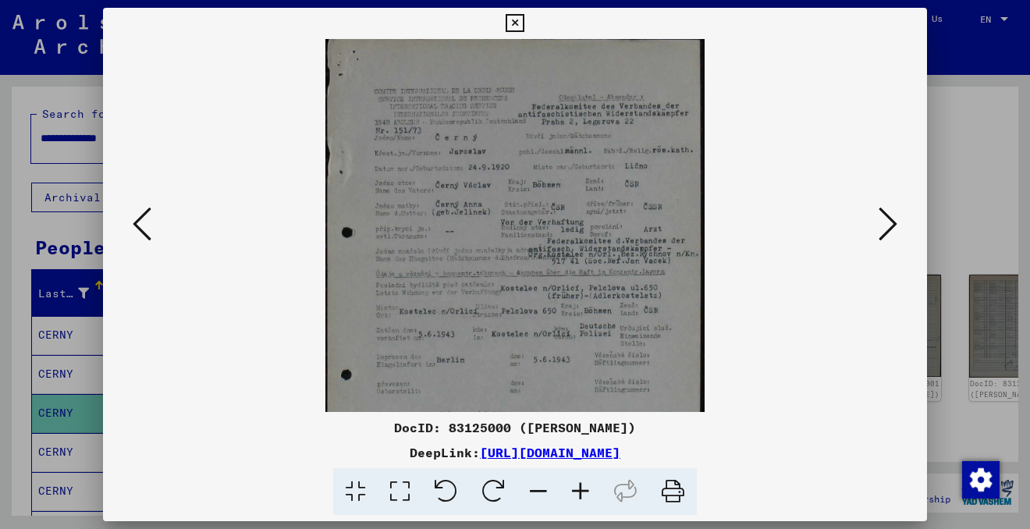
click at [582, 476] on icon at bounding box center [580, 492] width 42 height 48
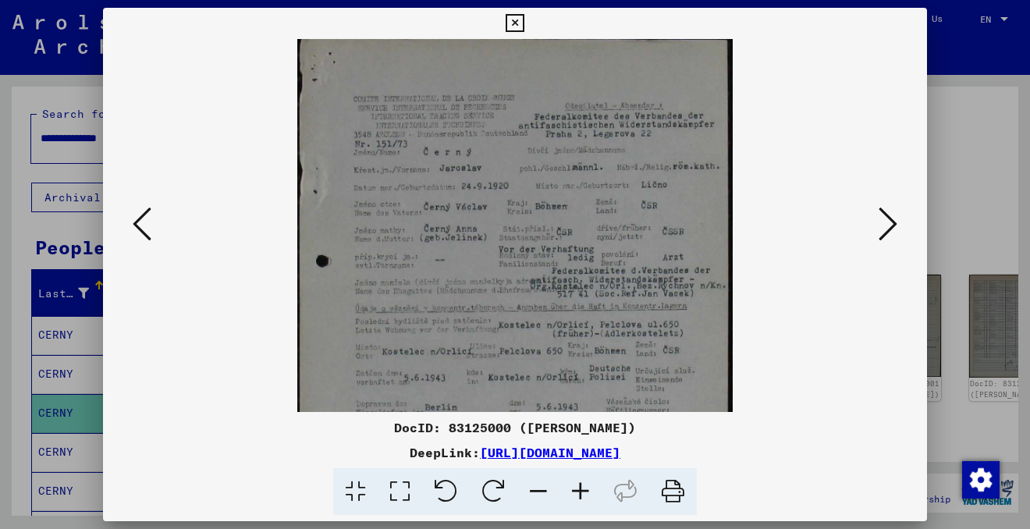
click at [582, 476] on icon at bounding box center [580, 492] width 42 height 48
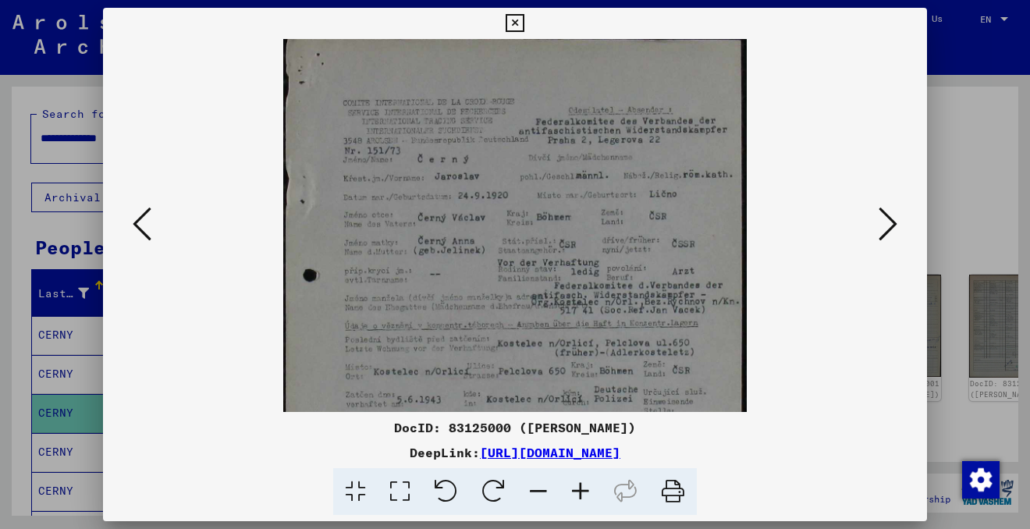
click at [582, 476] on icon at bounding box center [580, 492] width 42 height 48
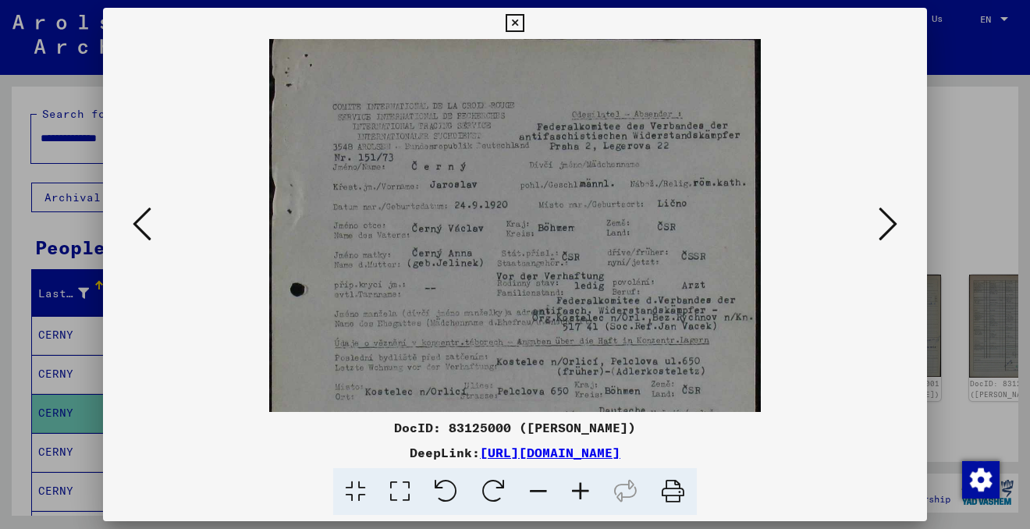
click at [582, 476] on icon at bounding box center [580, 492] width 42 height 48
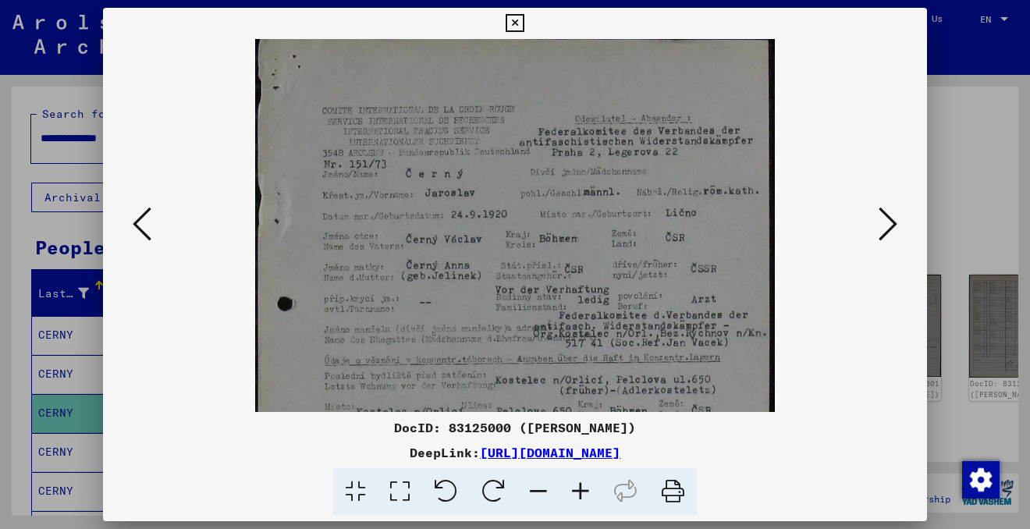
click at [514, 22] on icon at bounding box center [514, 23] width 18 height 19
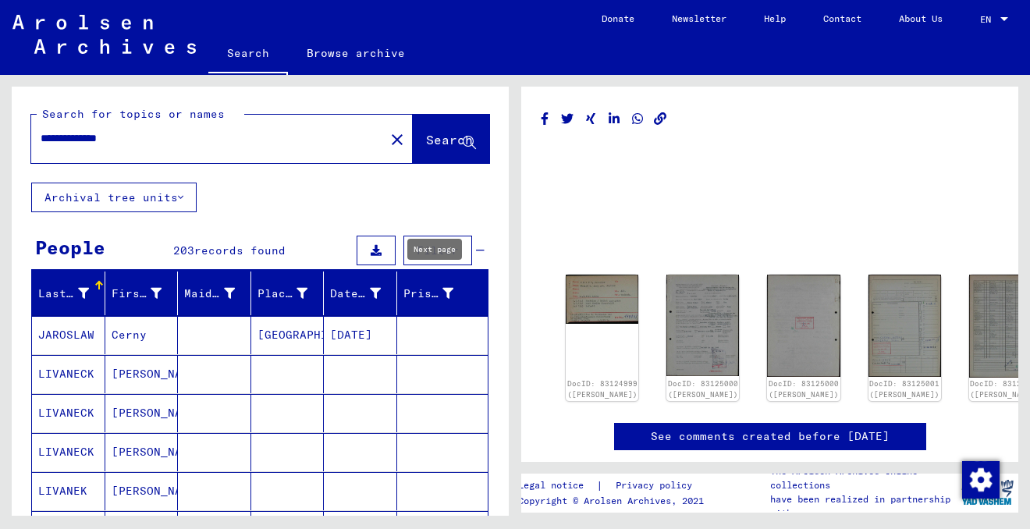
type input "*"
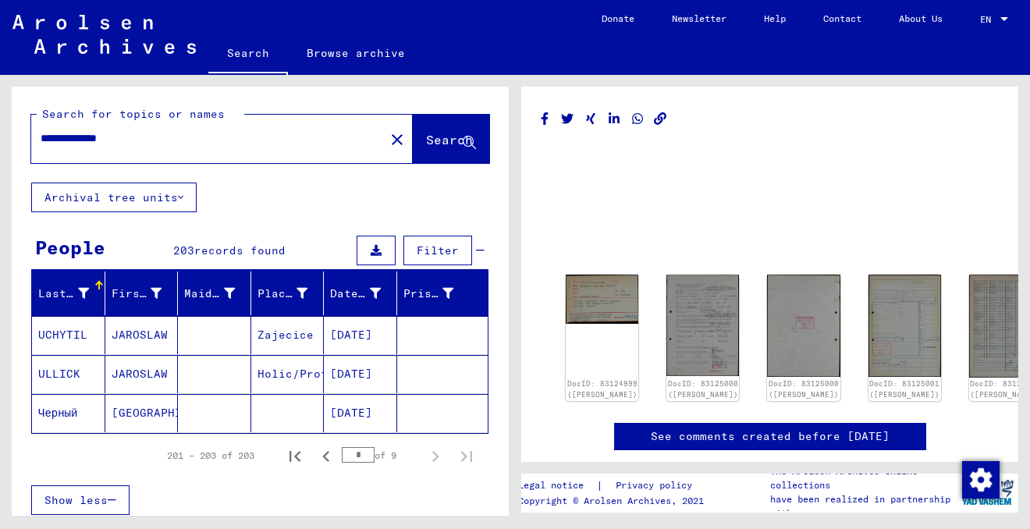
drag, startPoint x: 94, startPoint y: 135, endPoint x: -15, endPoint y: 137, distance: 109.2
click at [0, 137] on html "**********" at bounding box center [515, 264] width 1030 height 529
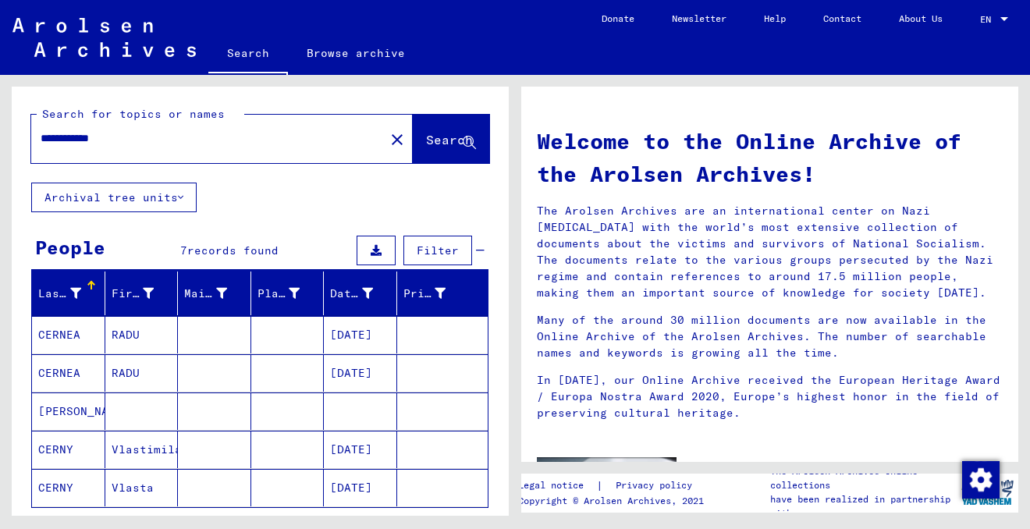
click at [146, 469] on mat-cell "Vlasta" at bounding box center [141, 487] width 73 height 37
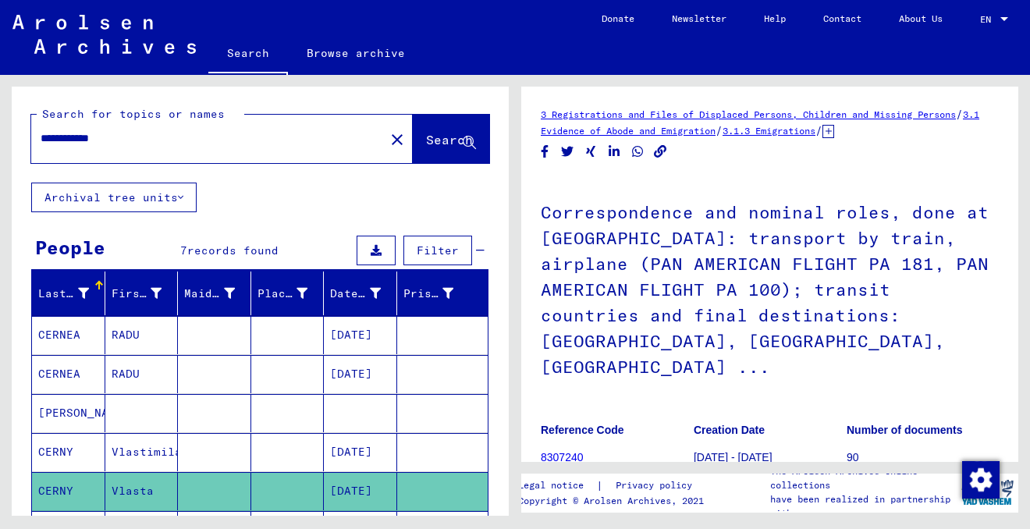
click at [215, 511] on mat-cell at bounding box center [214, 530] width 73 height 38
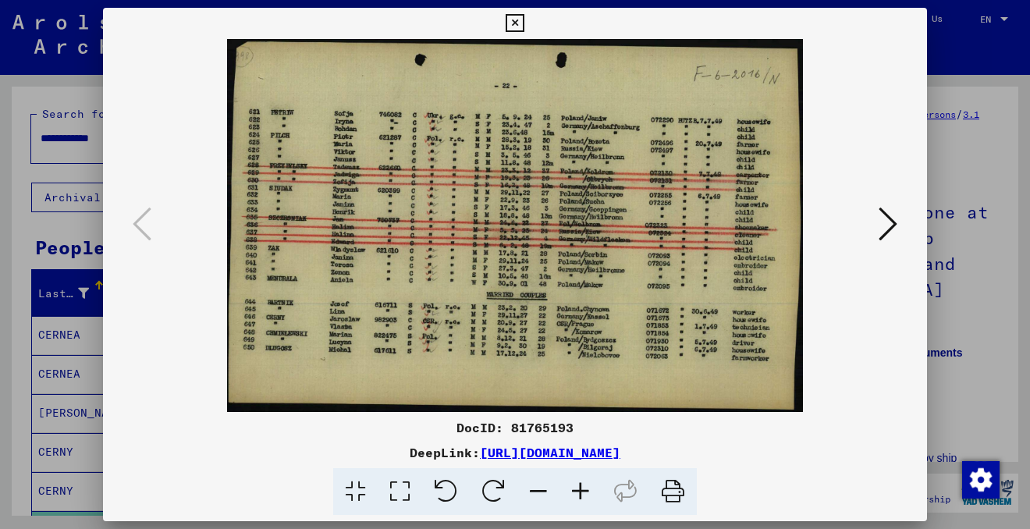
click at [579, 485] on icon at bounding box center [580, 492] width 42 height 48
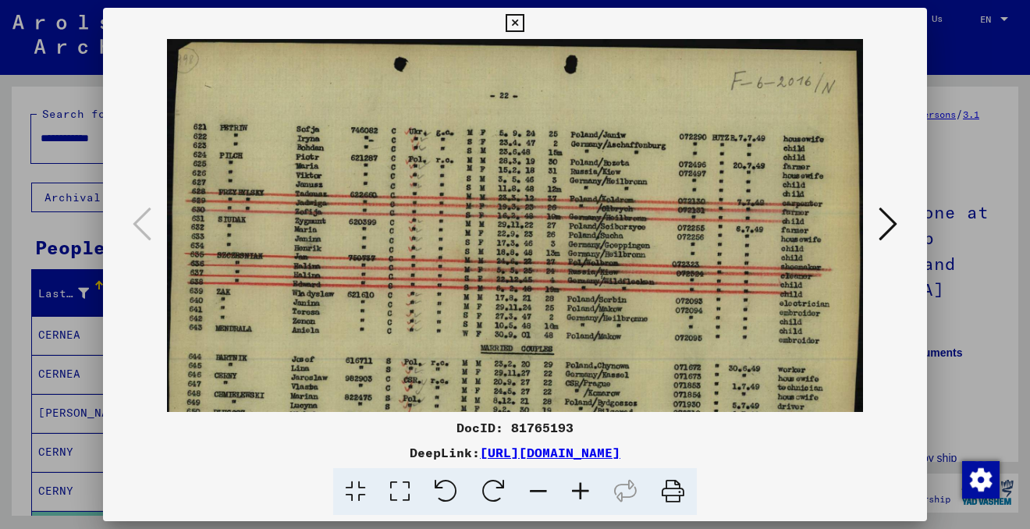
click at [579, 485] on icon at bounding box center [580, 492] width 42 height 48
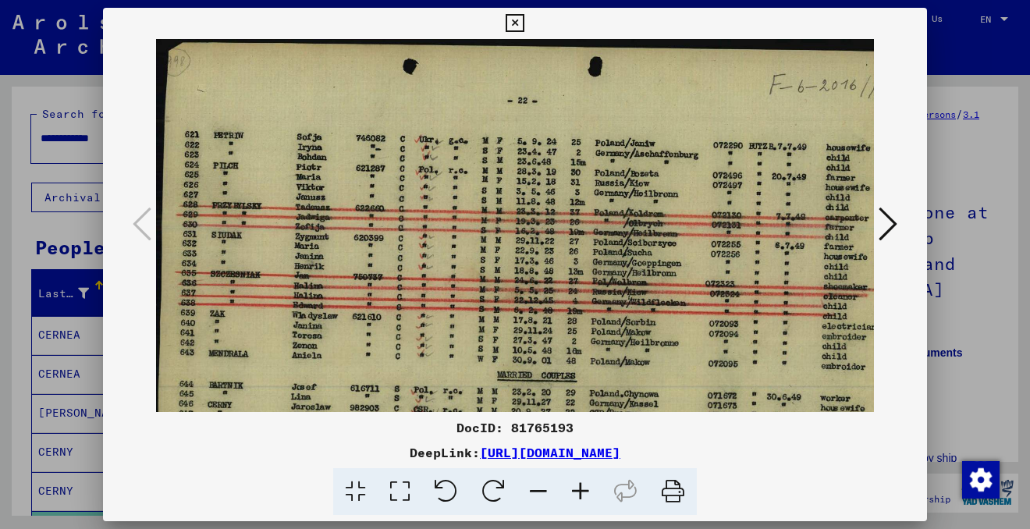
click at [579, 485] on icon at bounding box center [580, 492] width 42 height 48
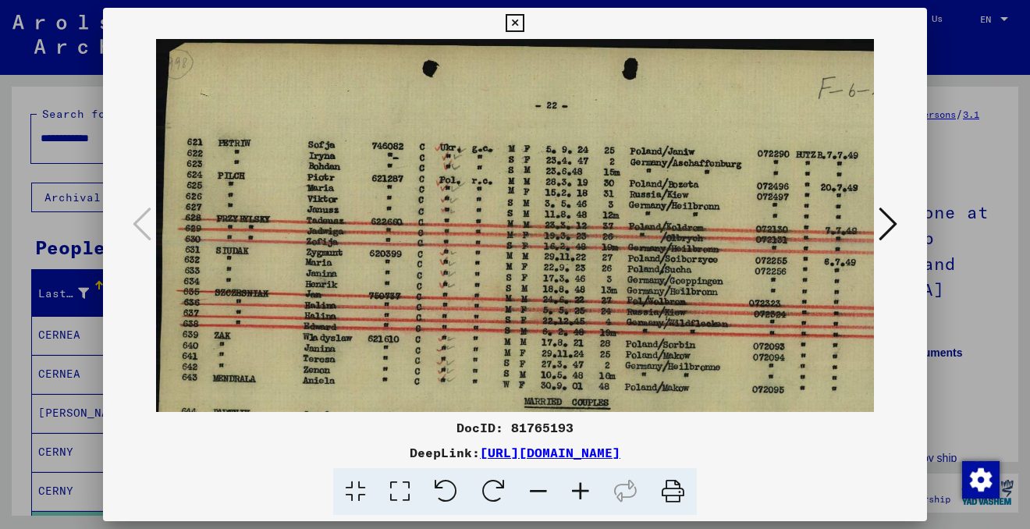
drag, startPoint x: 510, startPoint y: 374, endPoint x: 584, endPoint y: 193, distance: 194.8
click at [580, 196] on img at bounding box center [564, 303] width 817 height 529
drag, startPoint x: 409, startPoint y: 243, endPoint x: 448, endPoint y: 112, distance: 136.5
click at [448, 112] on img at bounding box center [564, 303] width 817 height 529
drag, startPoint x: 450, startPoint y: 167, endPoint x: 471, endPoint y: 10, distance: 158.2
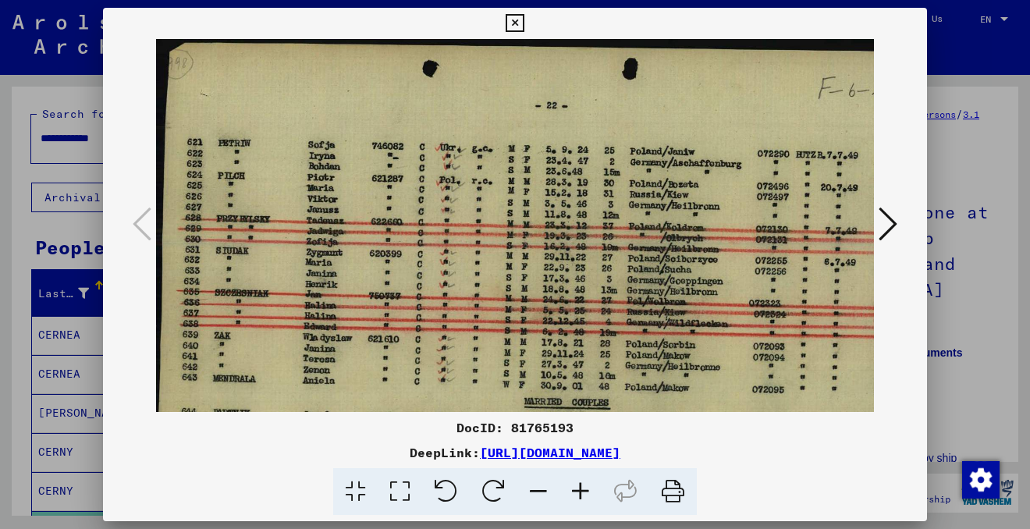
click at [471, 10] on div "DocID: 81765193 DeepLink: [URL][DOMAIN_NAME]" at bounding box center [515, 262] width 824 height 508
drag, startPoint x: 719, startPoint y: 346, endPoint x: 597, endPoint y: 346, distance: 121.7
click at [597, 346] on img at bounding box center [564, 303] width 817 height 529
drag, startPoint x: 721, startPoint y: 203, endPoint x: 748, endPoint y: 157, distance: 53.1
click at [749, 158] on img at bounding box center [564, 303] width 817 height 529
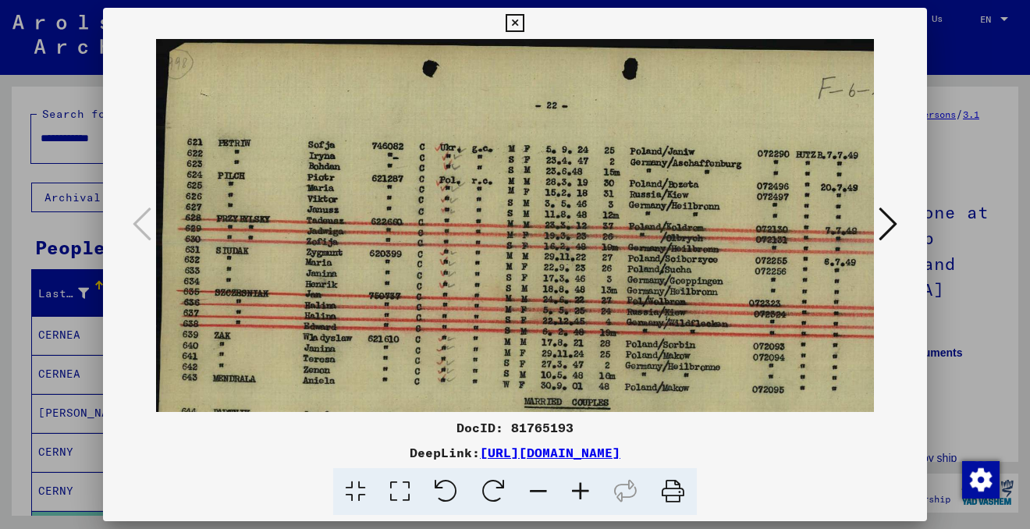
click at [515, 23] on icon at bounding box center [514, 23] width 18 height 19
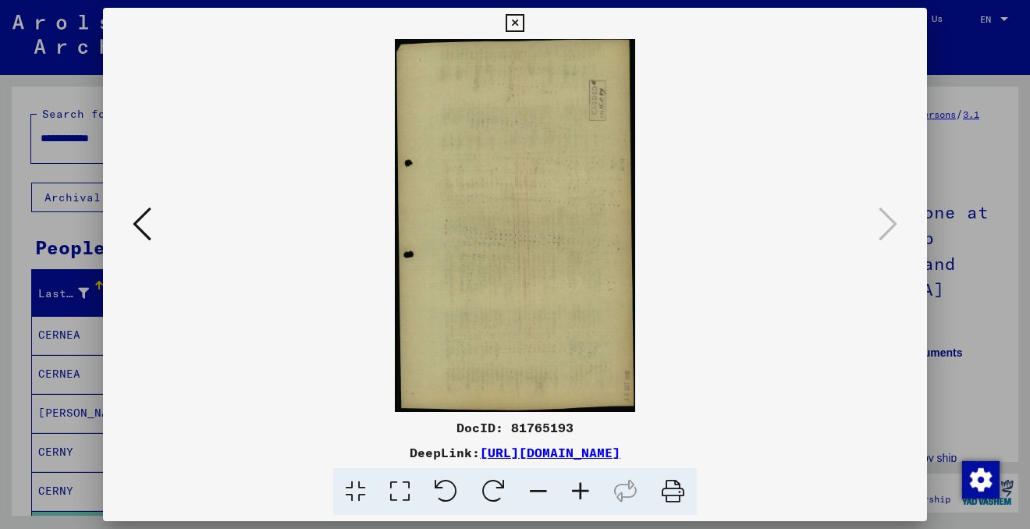
click at [140, 232] on icon at bounding box center [142, 223] width 19 height 37
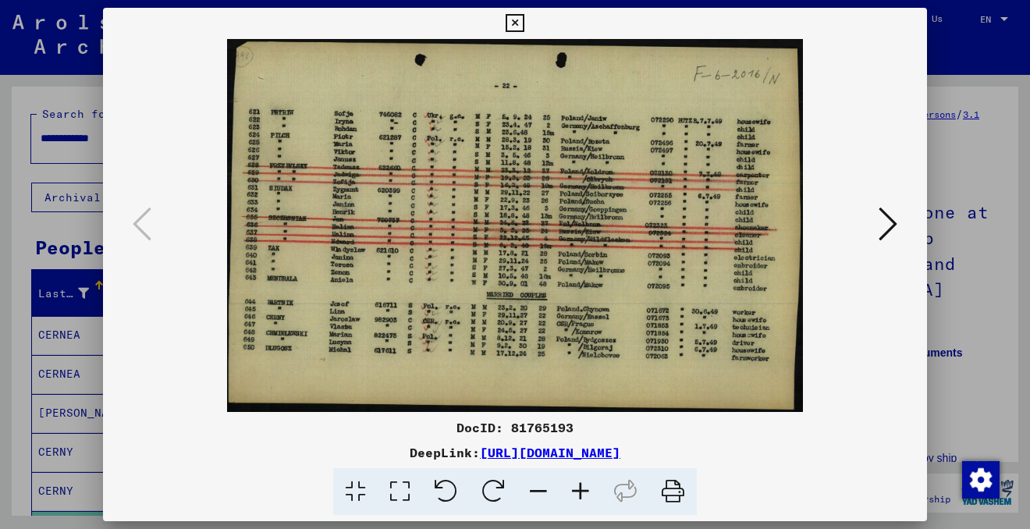
click at [516, 24] on icon at bounding box center [514, 23] width 18 height 19
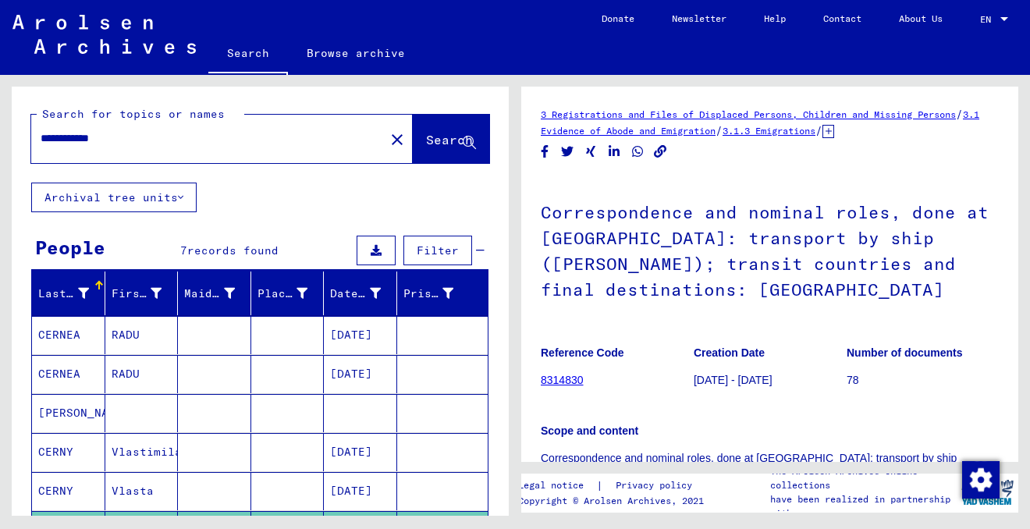
click at [122, 137] on input "**********" at bounding box center [208, 138] width 335 height 16
type input "**********"
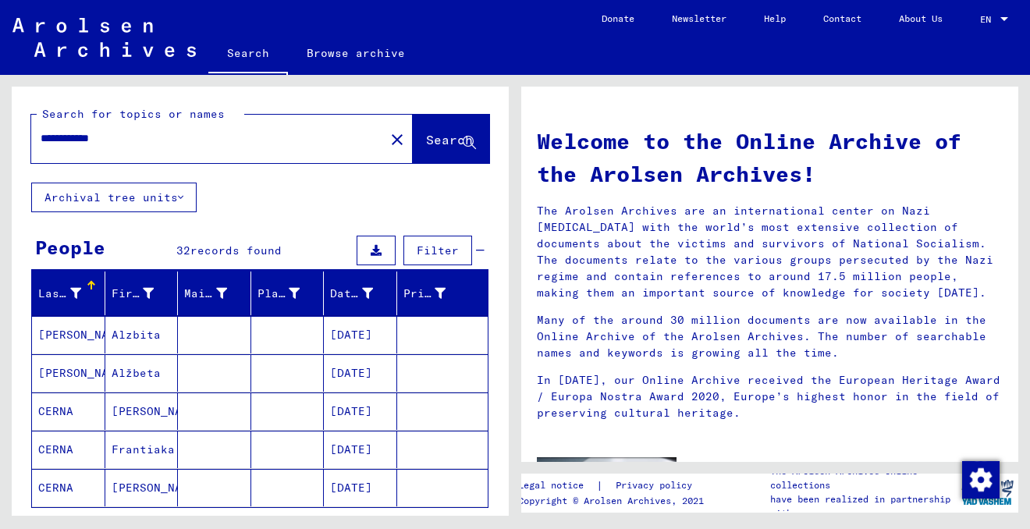
click at [190, 523] on span "Show all search results" at bounding box center [124, 530] width 161 height 14
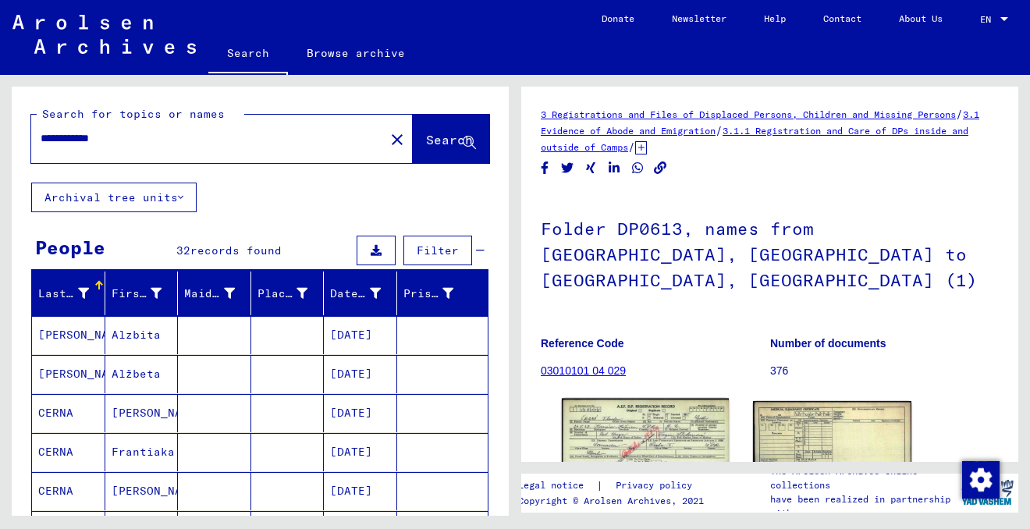
click at [653, 399] on img at bounding box center [645, 451] width 167 height 105
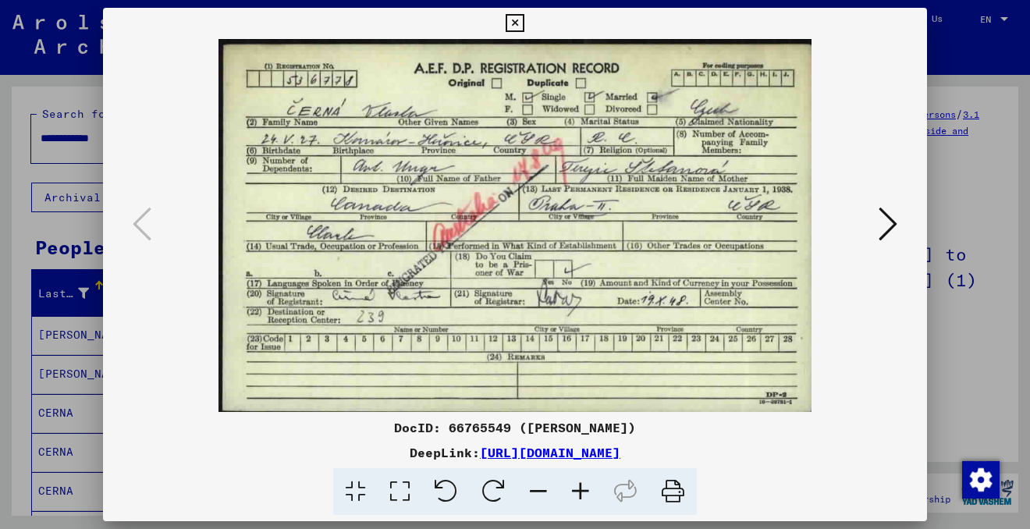
click at [678, 484] on icon at bounding box center [673, 492] width 48 height 48
click at [895, 228] on icon at bounding box center [887, 223] width 19 height 37
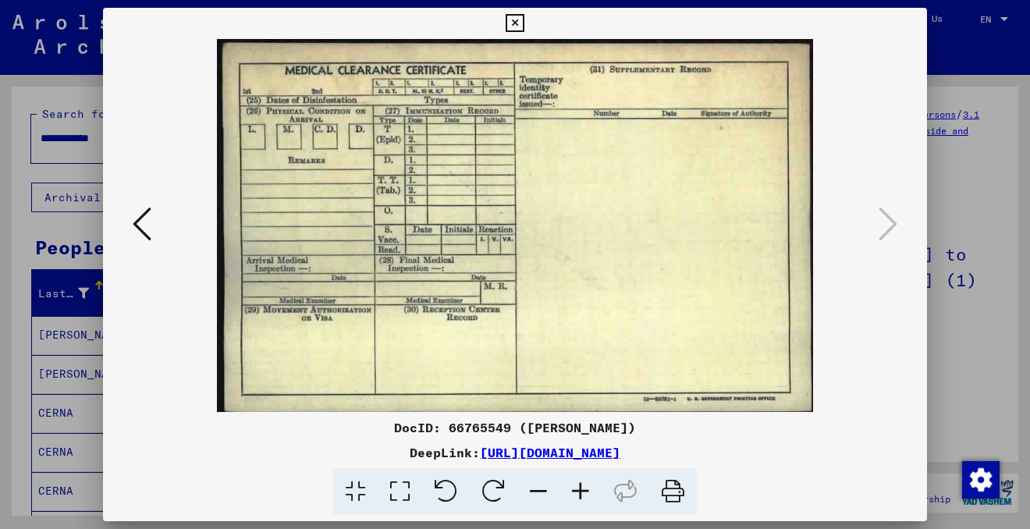
click at [515, 23] on icon at bounding box center [514, 23] width 18 height 19
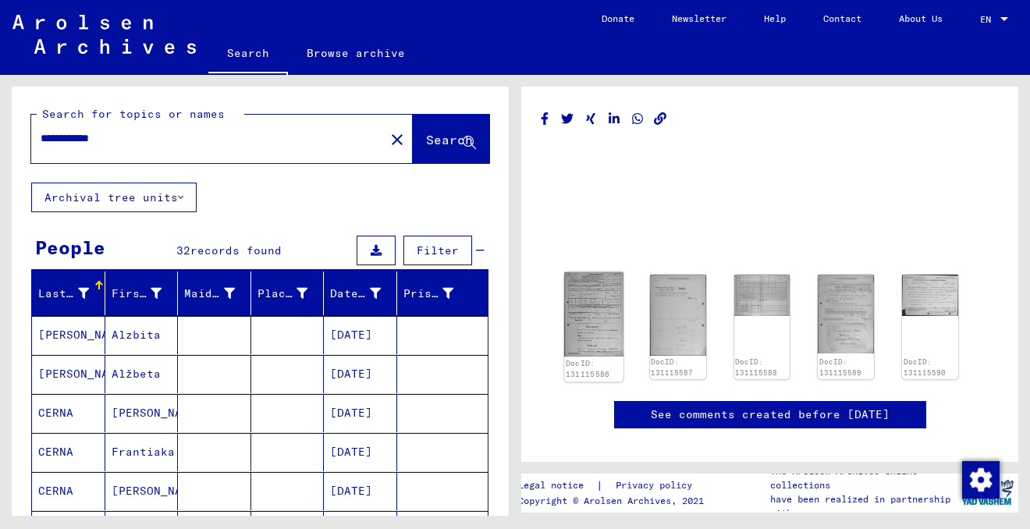
click at [594, 323] on img at bounding box center [593, 314] width 58 height 84
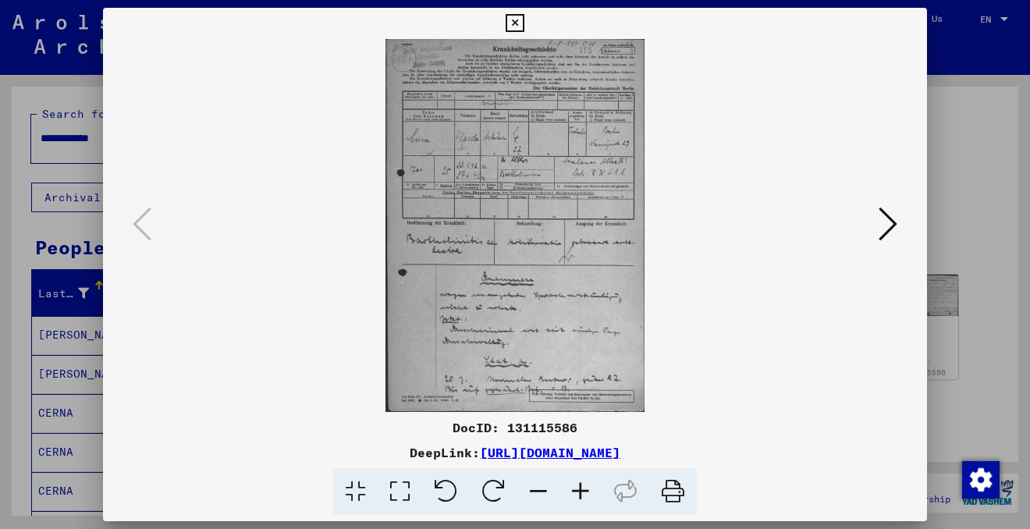
click at [587, 490] on icon at bounding box center [580, 492] width 42 height 48
click at [588, 490] on icon at bounding box center [580, 492] width 42 height 48
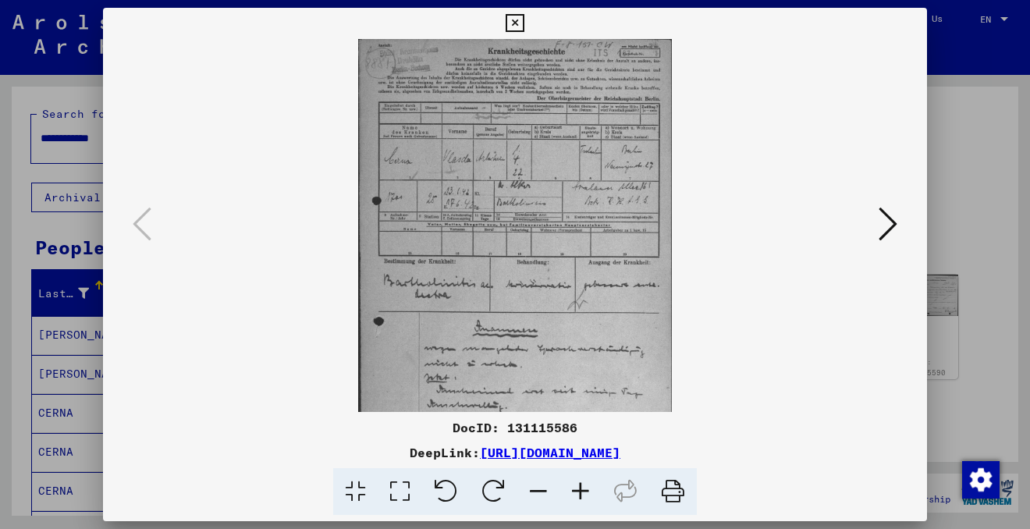
click at [588, 490] on icon at bounding box center [580, 492] width 42 height 48
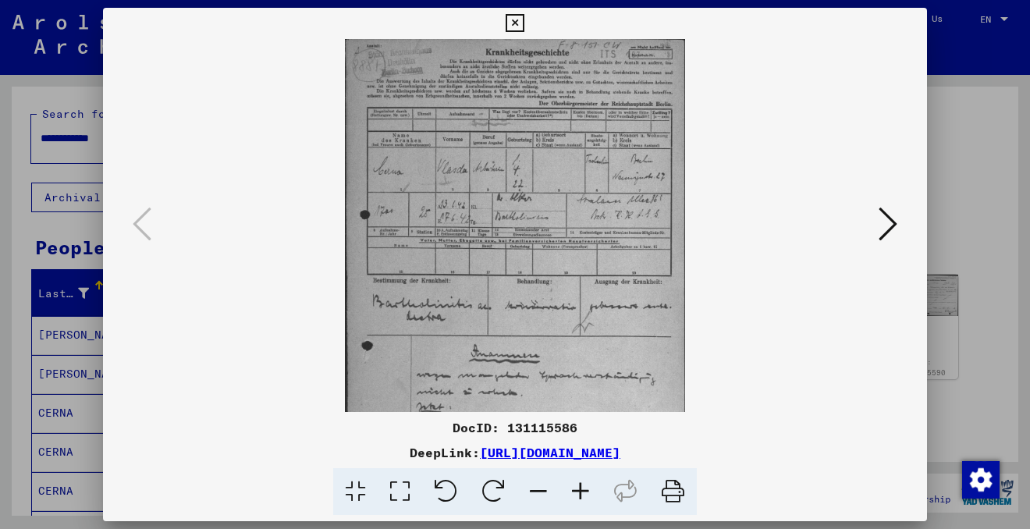
click at [588, 490] on icon at bounding box center [580, 492] width 42 height 48
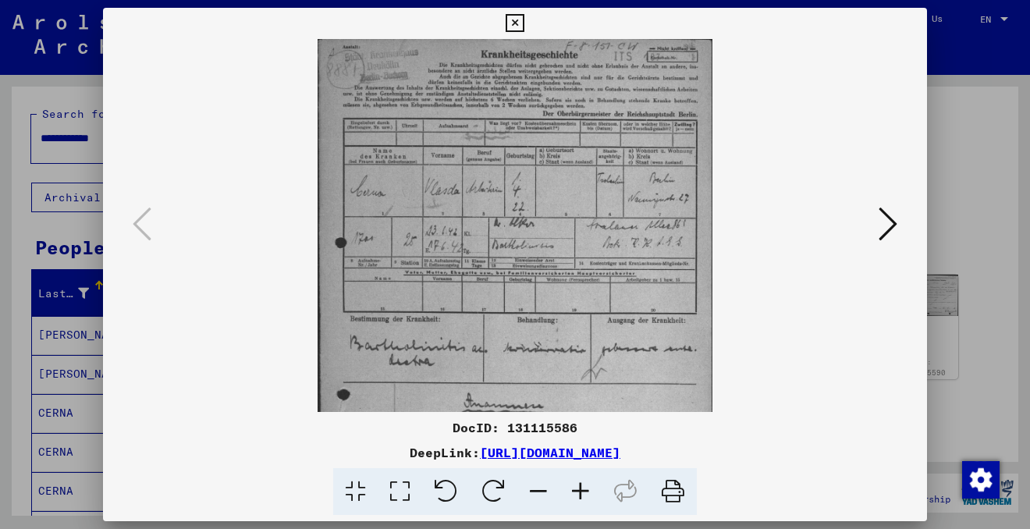
click at [588, 490] on icon at bounding box center [580, 492] width 42 height 48
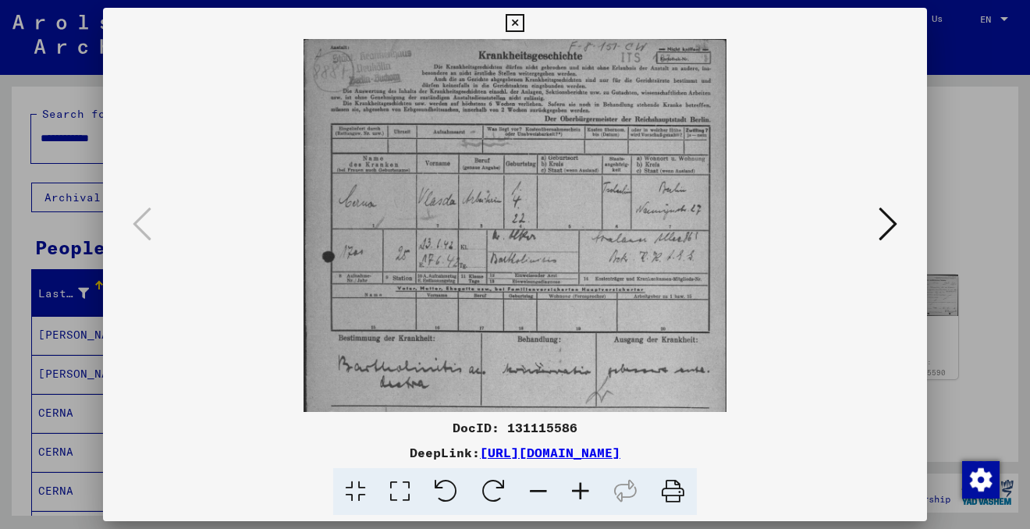
click at [588, 490] on icon at bounding box center [580, 492] width 42 height 48
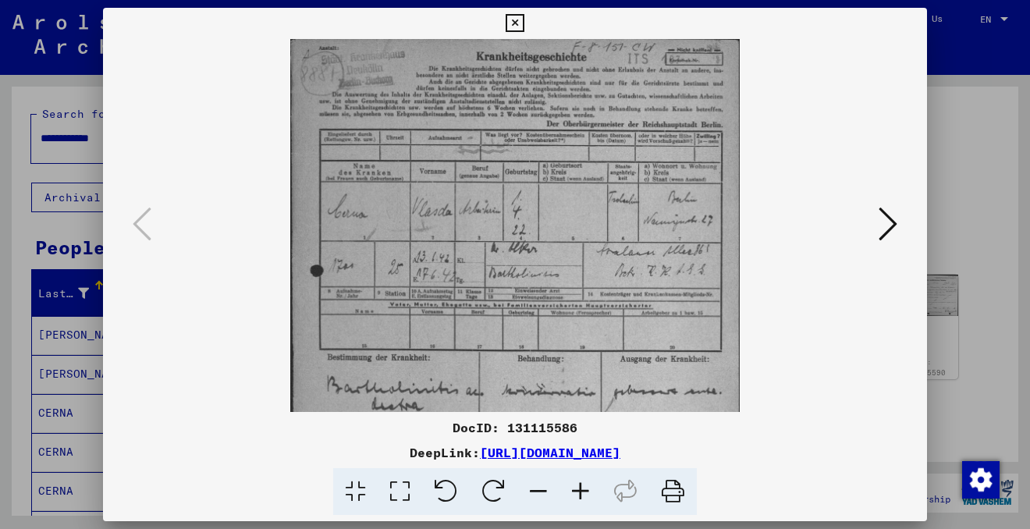
click at [588, 490] on icon at bounding box center [580, 492] width 42 height 48
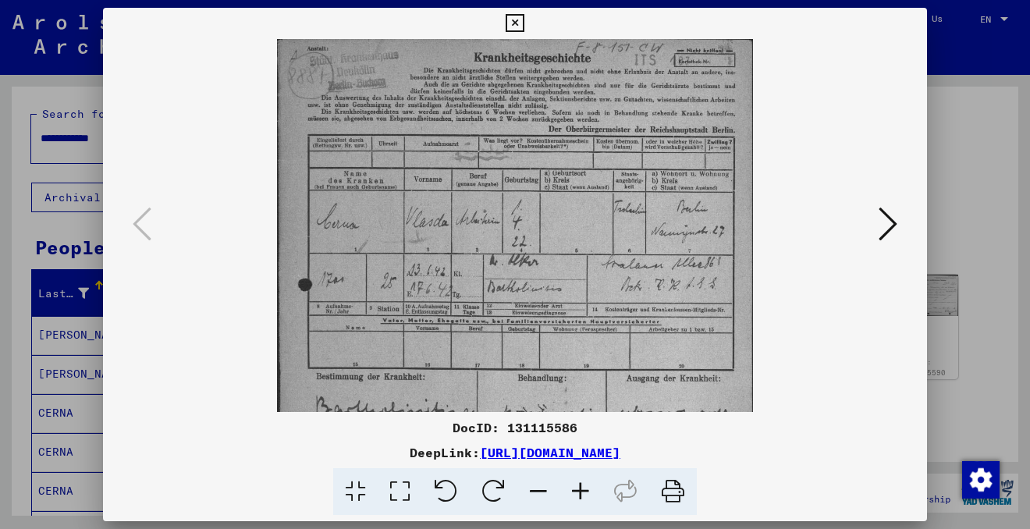
click at [588, 490] on icon at bounding box center [580, 492] width 42 height 48
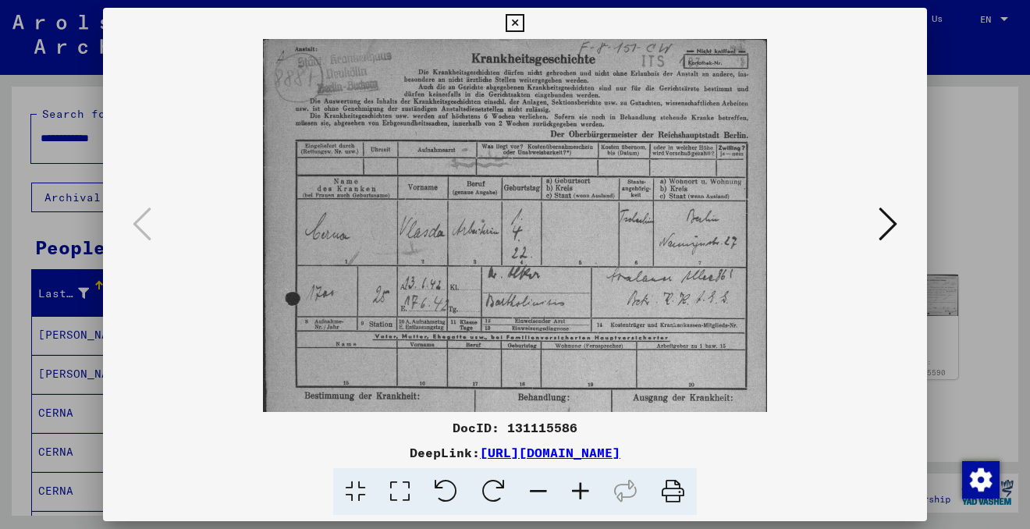
click at [588, 490] on icon at bounding box center [580, 492] width 42 height 48
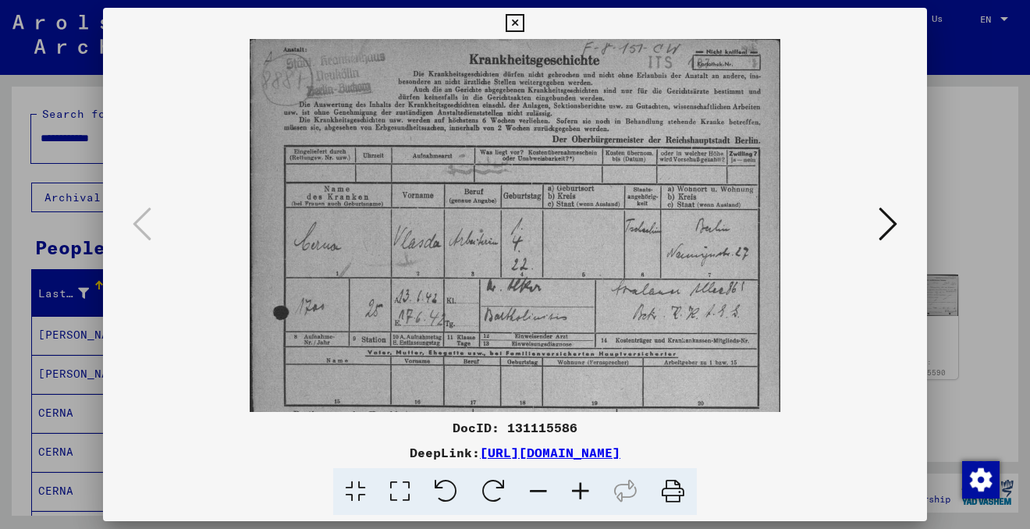
click at [874, 229] on button at bounding box center [888, 225] width 28 height 44
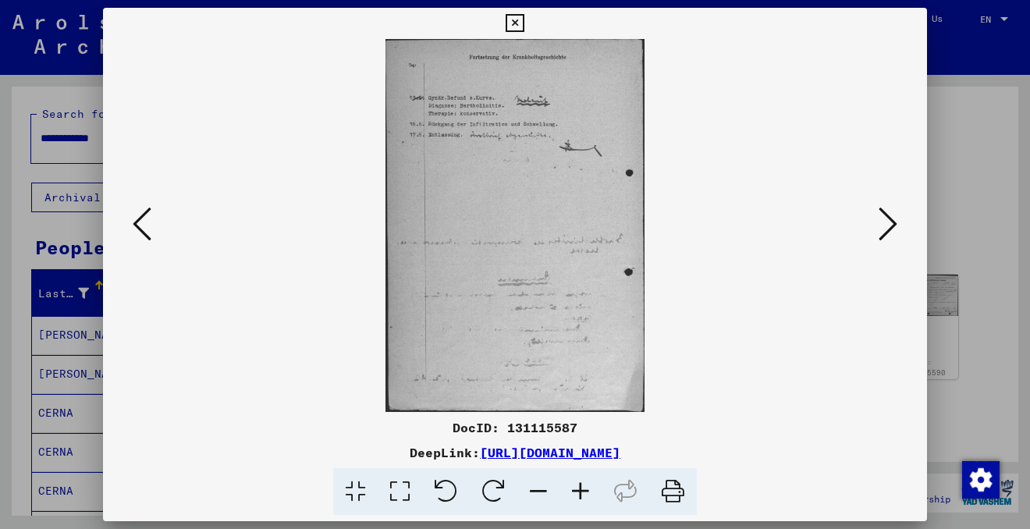
click at [571, 481] on icon at bounding box center [580, 492] width 42 height 48
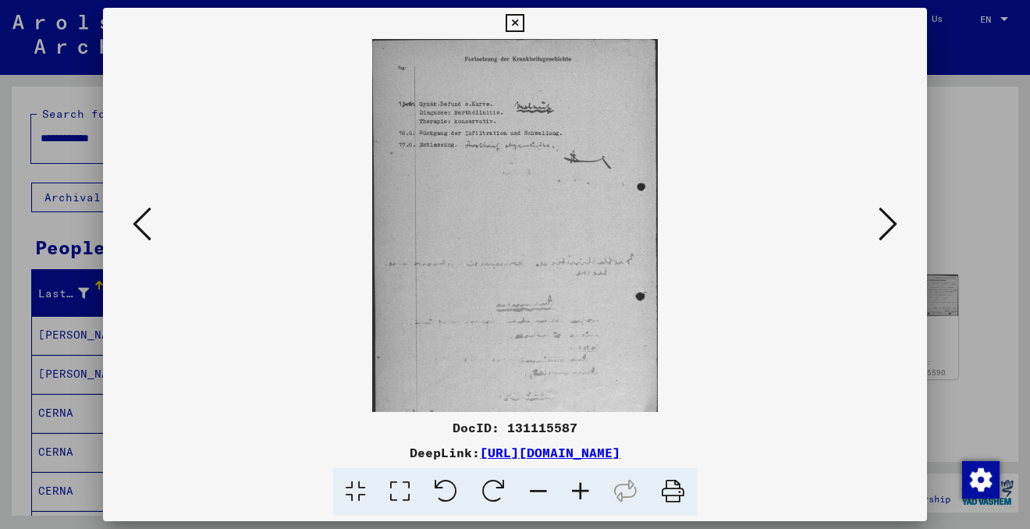
click at [572, 481] on icon at bounding box center [580, 492] width 42 height 48
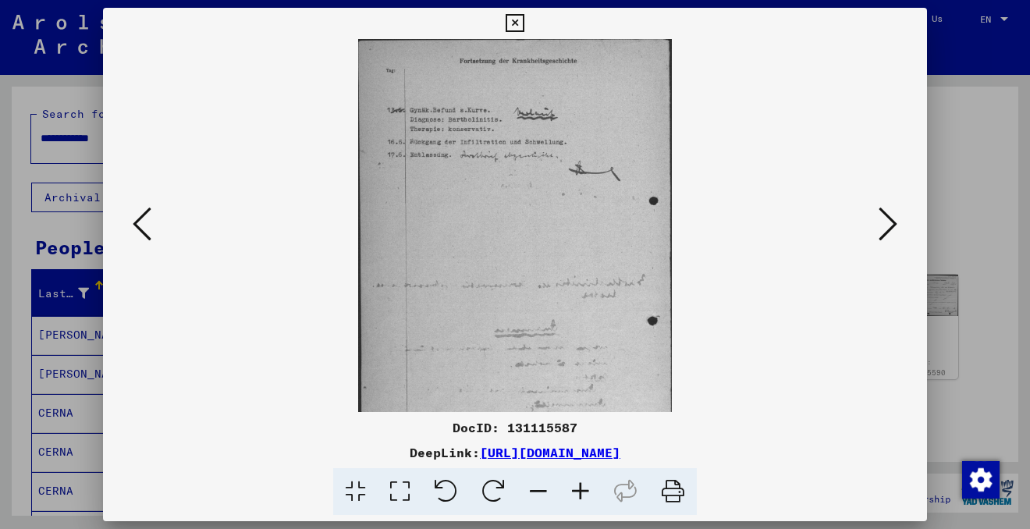
click at [572, 481] on icon at bounding box center [580, 492] width 42 height 48
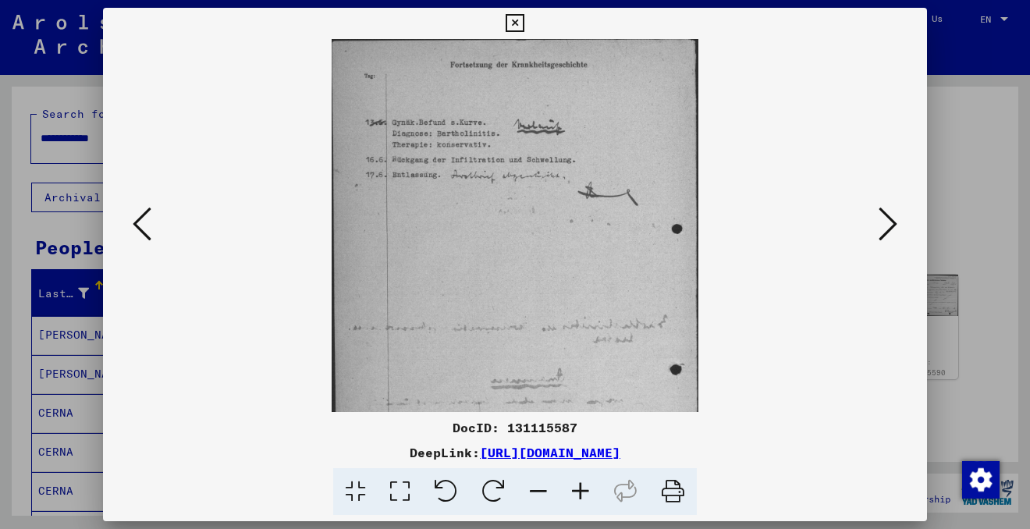
click at [572, 481] on icon at bounding box center [580, 492] width 42 height 48
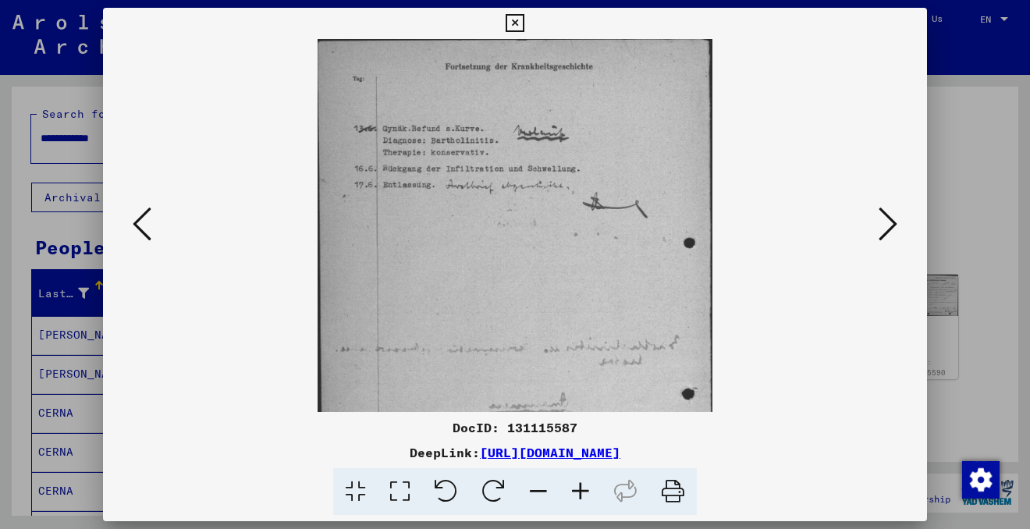
click at [572, 481] on icon at bounding box center [580, 492] width 42 height 48
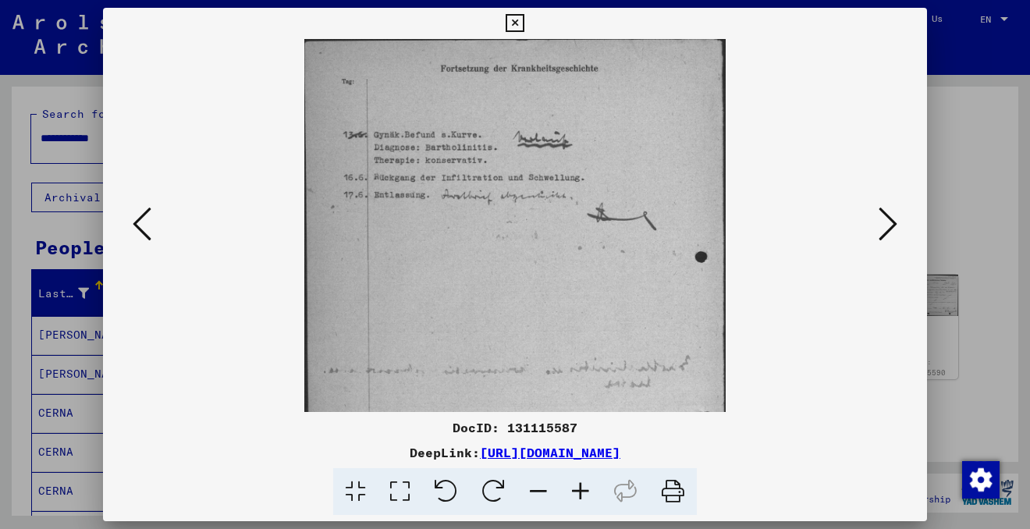
click at [572, 481] on icon at bounding box center [580, 492] width 42 height 48
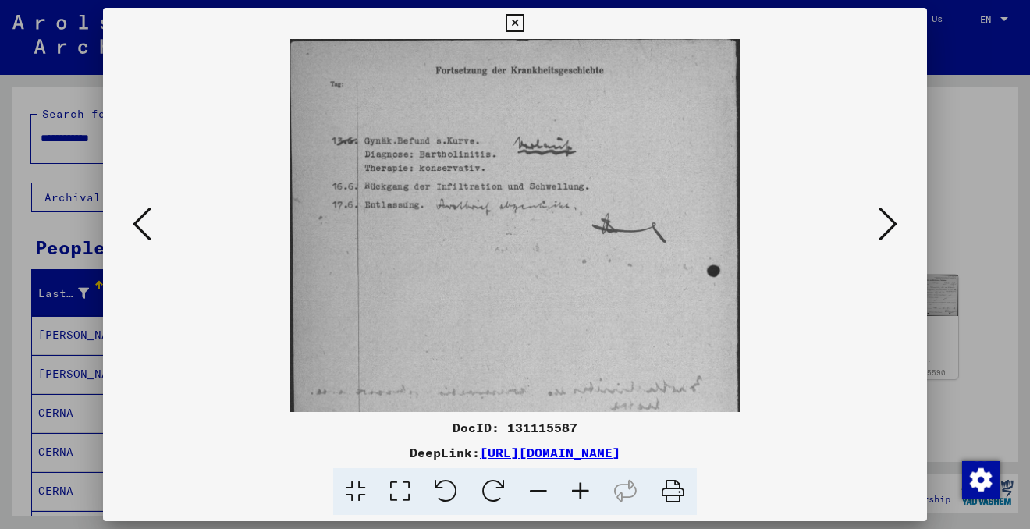
click at [572, 481] on icon at bounding box center [580, 492] width 42 height 48
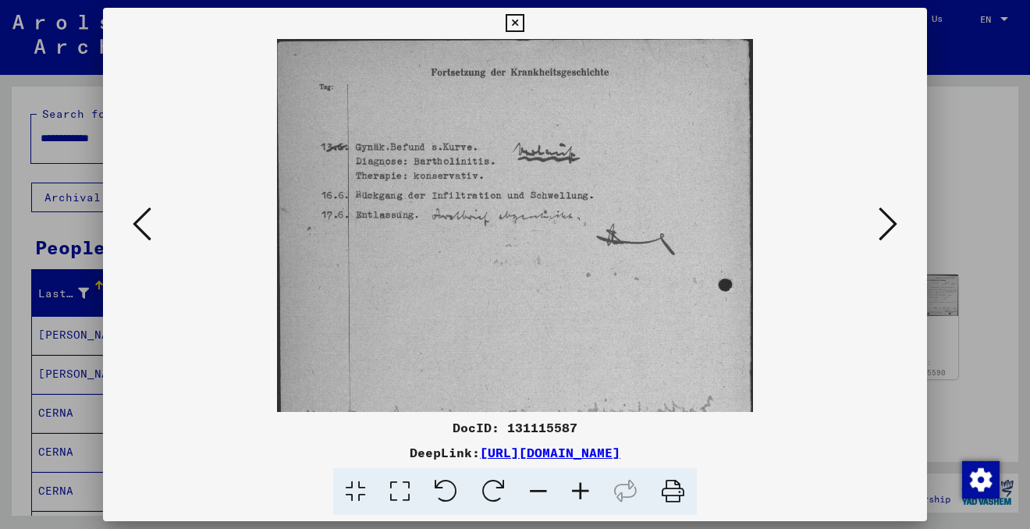
click at [572, 481] on icon at bounding box center [580, 492] width 42 height 48
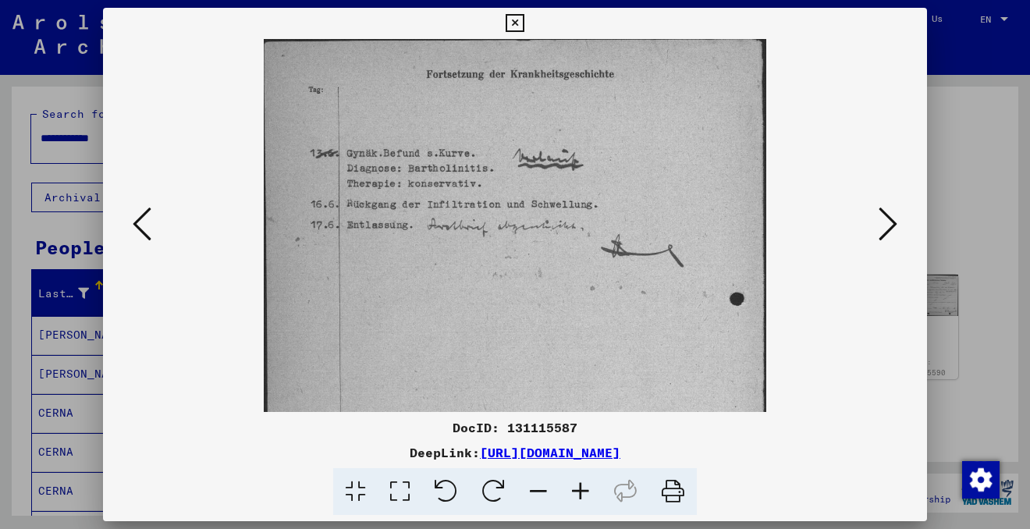
click at [512, 19] on icon at bounding box center [514, 23] width 18 height 19
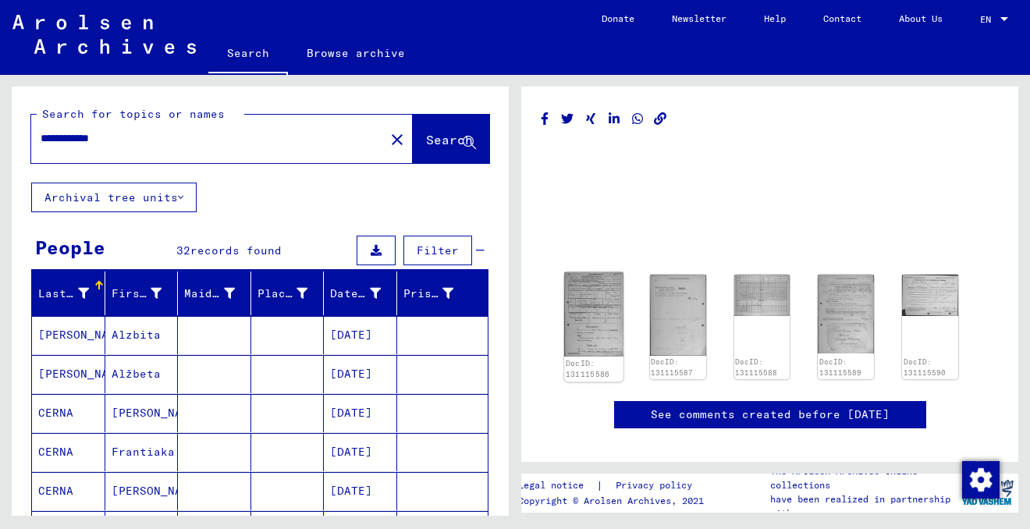
click at [594, 303] on img at bounding box center [593, 314] width 58 height 84
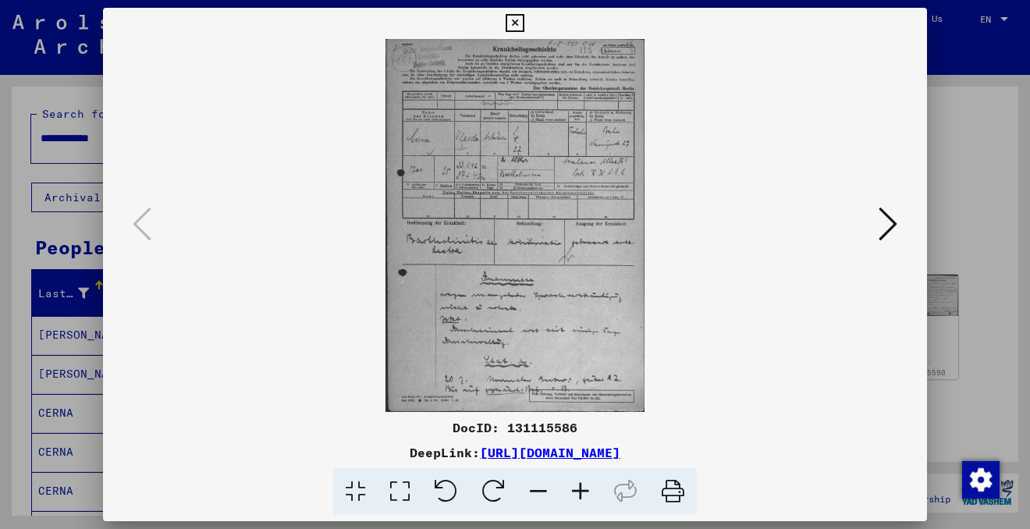
click at [885, 235] on icon at bounding box center [887, 223] width 19 height 37
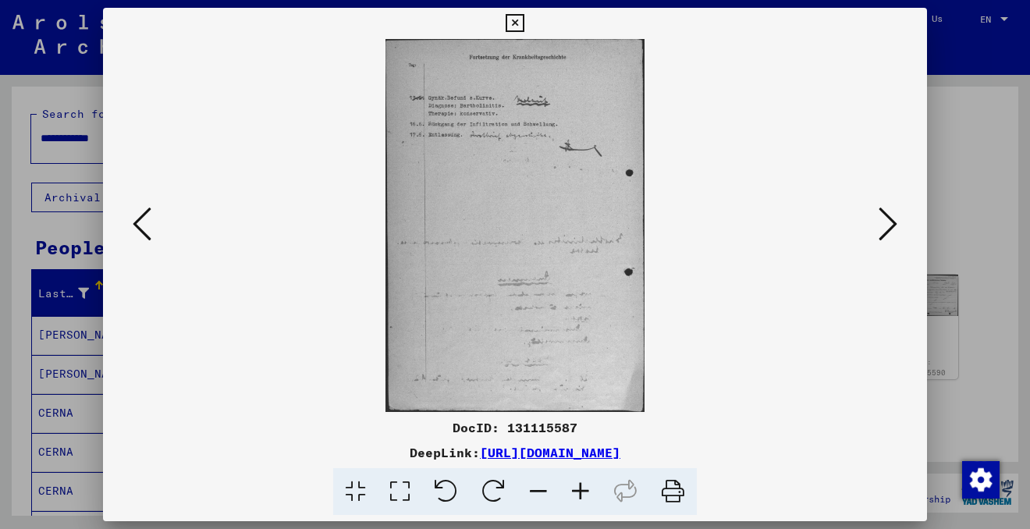
click at [885, 235] on icon at bounding box center [887, 223] width 19 height 37
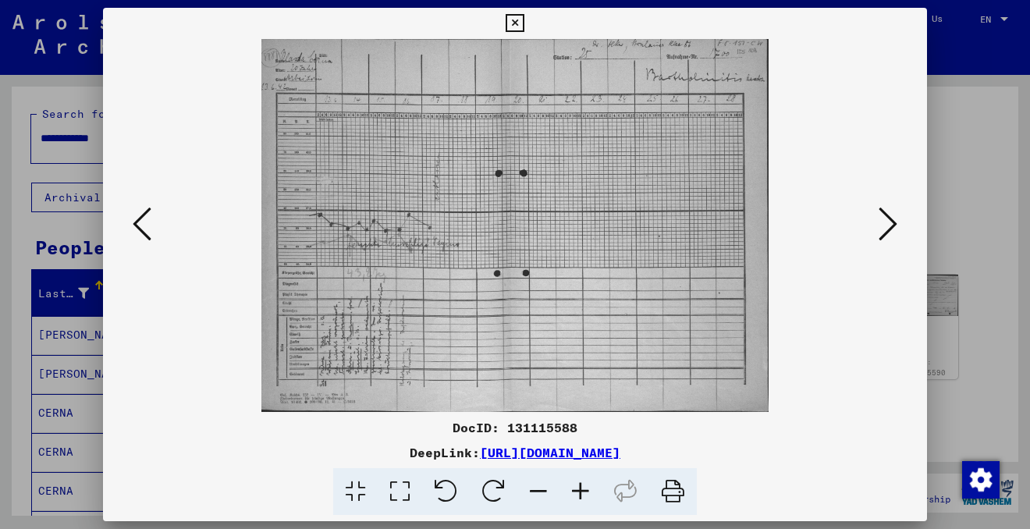
click at [585, 484] on icon at bounding box center [580, 492] width 42 height 48
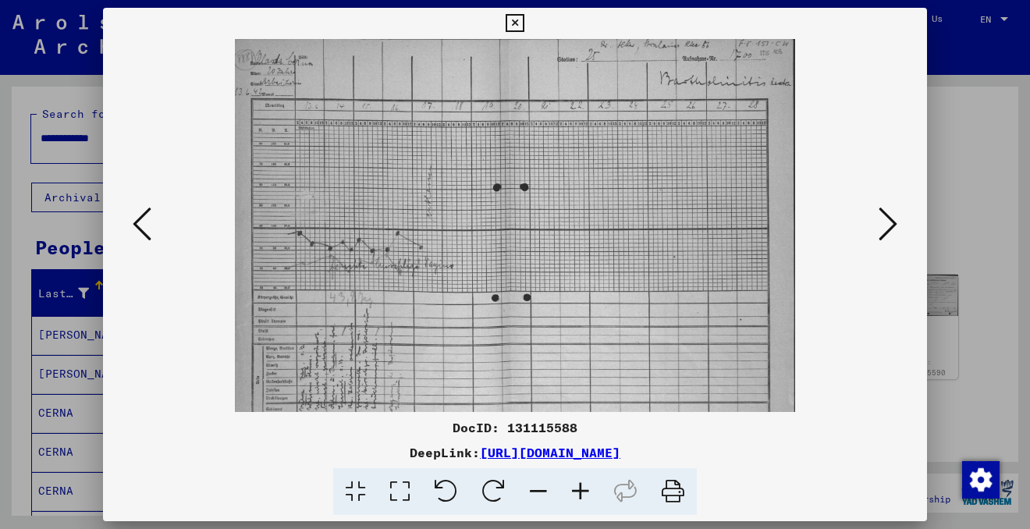
click at [585, 484] on icon at bounding box center [580, 492] width 42 height 48
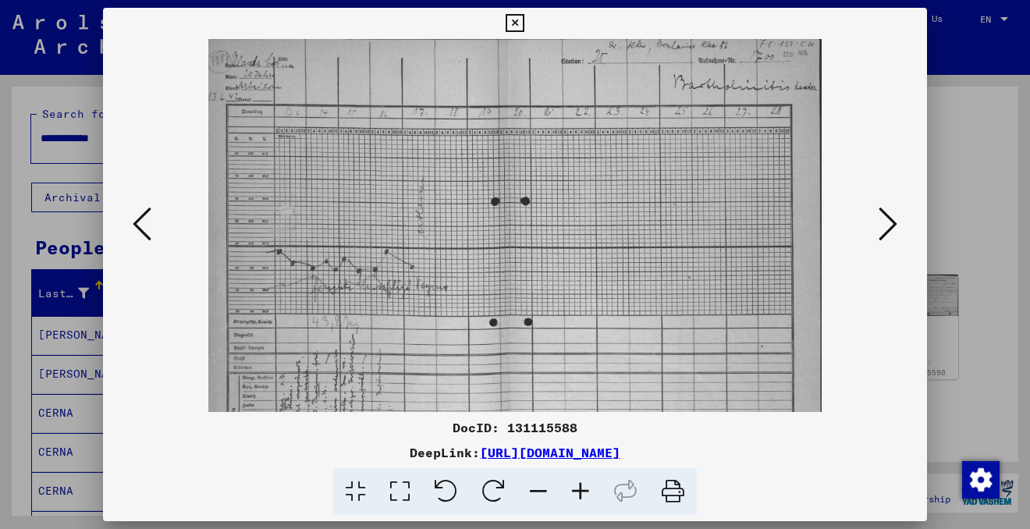
click at [585, 484] on icon at bounding box center [580, 492] width 42 height 48
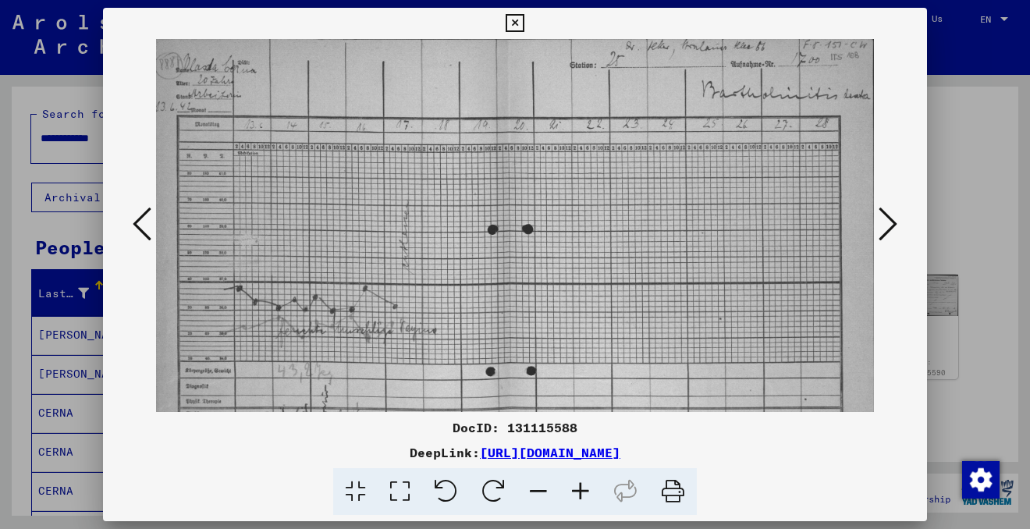
click at [585, 484] on icon at bounding box center [580, 492] width 42 height 48
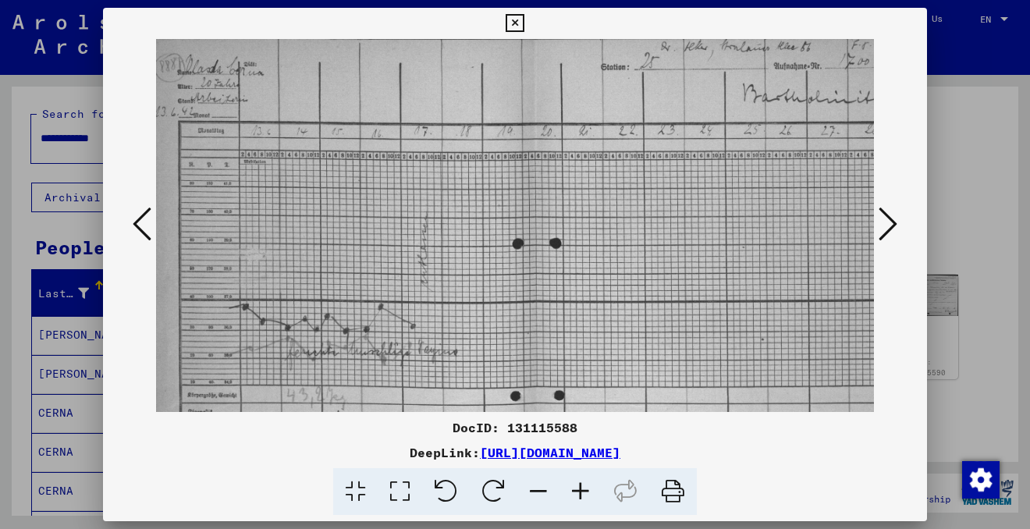
click at [585, 484] on icon at bounding box center [580, 492] width 42 height 48
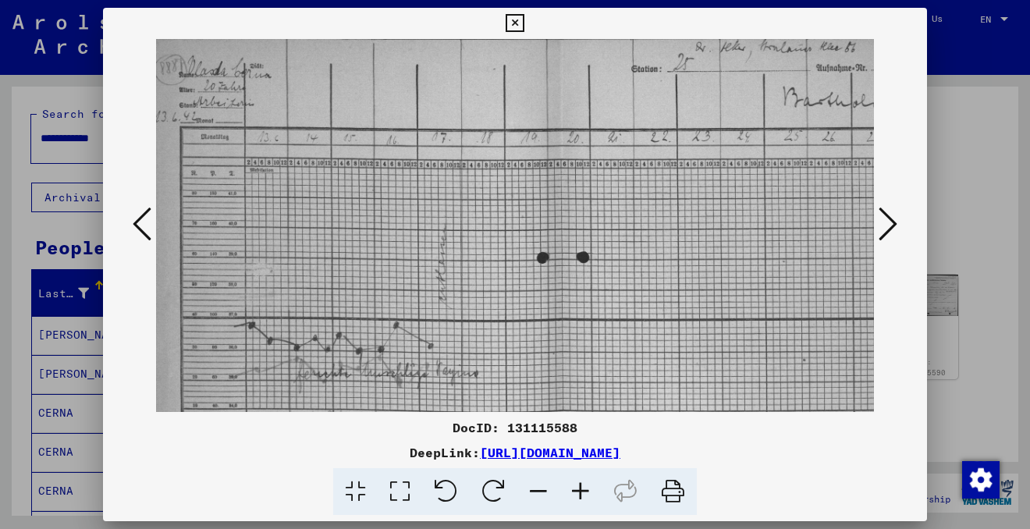
click at [585, 484] on icon at bounding box center [580, 492] width 42 height 48
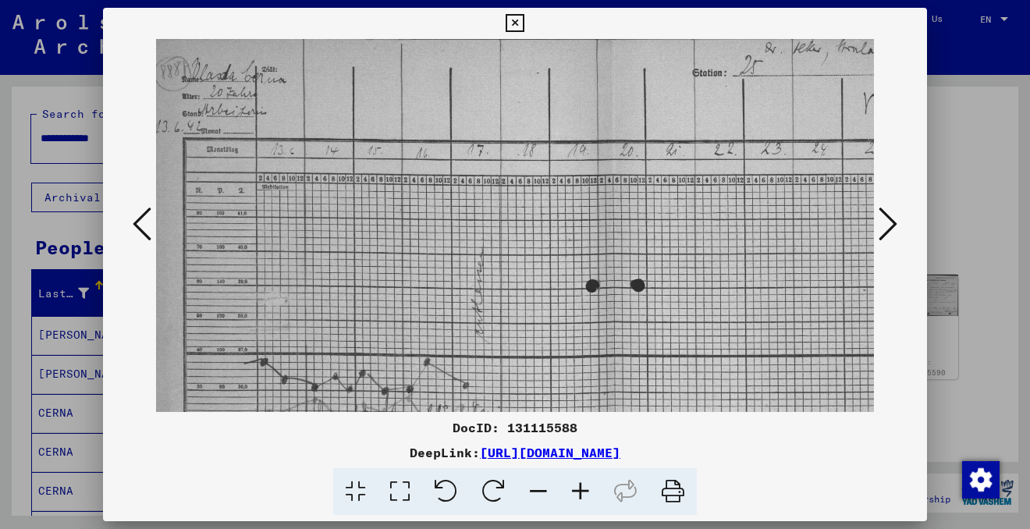
click at [585, 484] on icon at bounding box center [580, 492] width 42 height 48
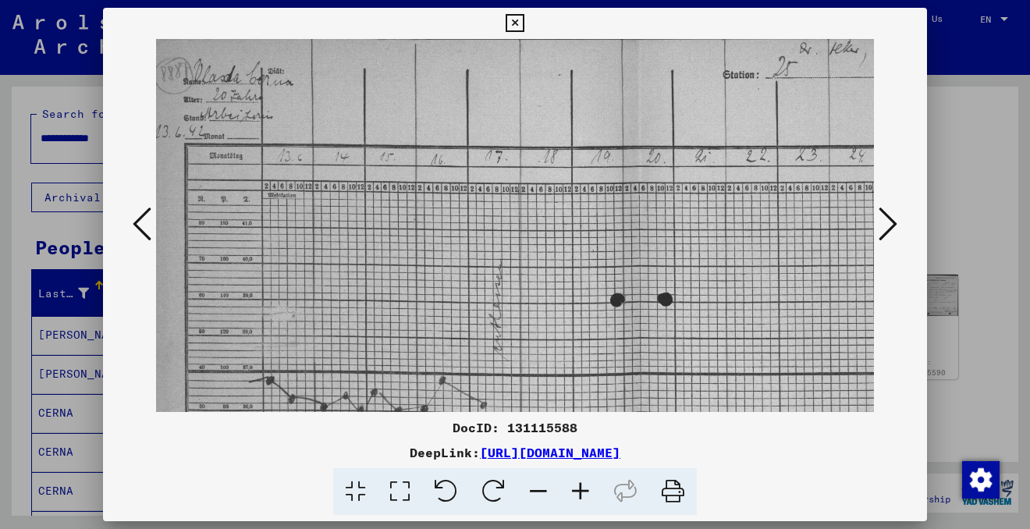
click at [585, 484] on icon at bounding box center [580, 492] width 42 height 48
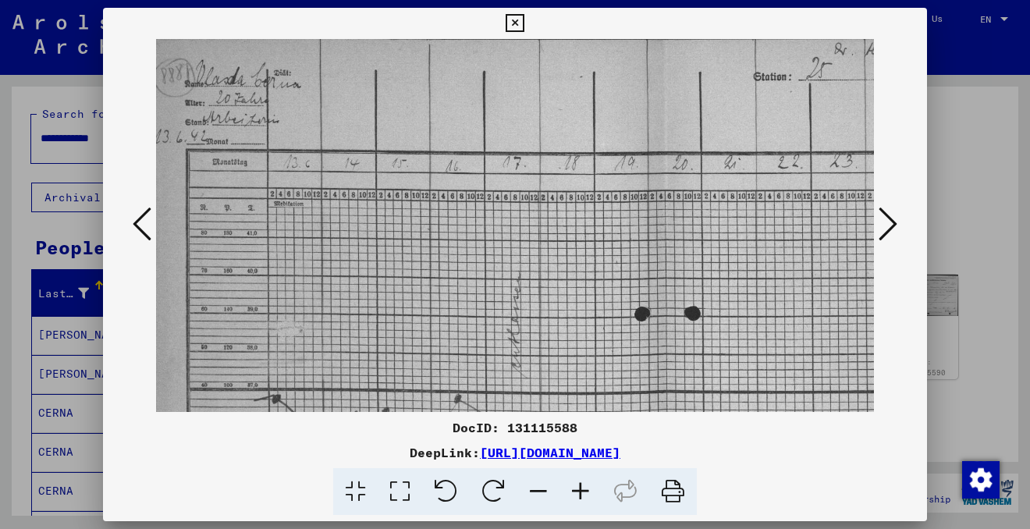
click at [585, 484] on icon at bounding box center [580, 492] width 42 height 48
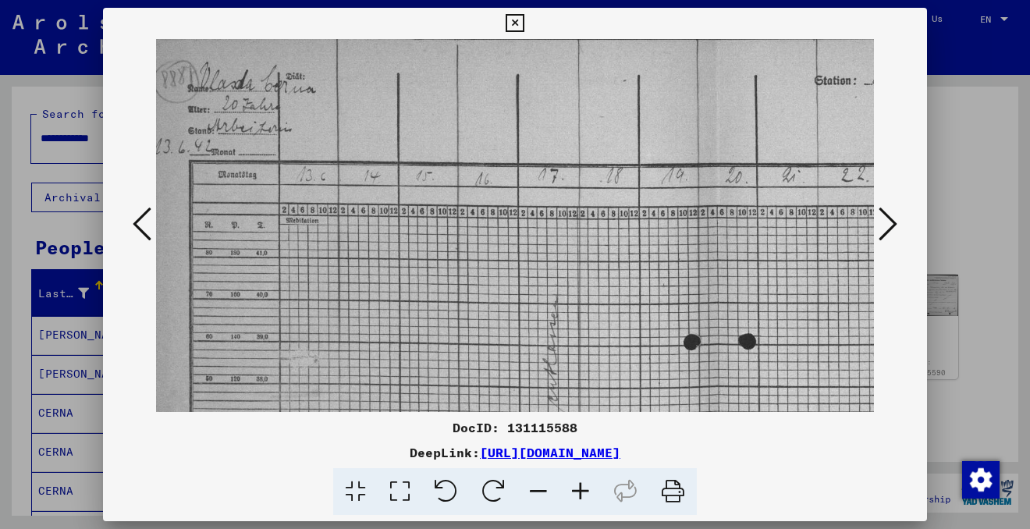
click at [585, 484] on icon at bounding box center [580, 492] width 42 height 48
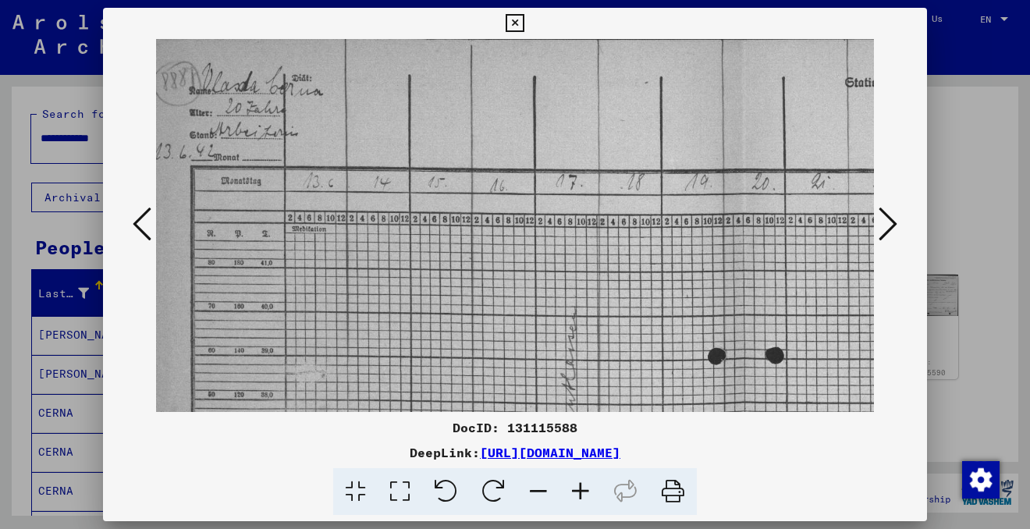
drag, startPoint x: 451, startPoint y: 356, endPoint x: 253, endPoint y: 383, distance: 199.1
click at [253, 383] on img at bounding box center [754, 479] width 1197 height 880
drag, startPoint x: 636, startPoint y: 240, endPoint x: 656, endPoint y: 86, distance: 155.8
click at [656, 86] on img at bounding box center [754, 479] width 1197 height 880
drag, startPoint x: 306, startPoint y: 299, endPoint x: 431, endPoint y: -1, distance: 324.8
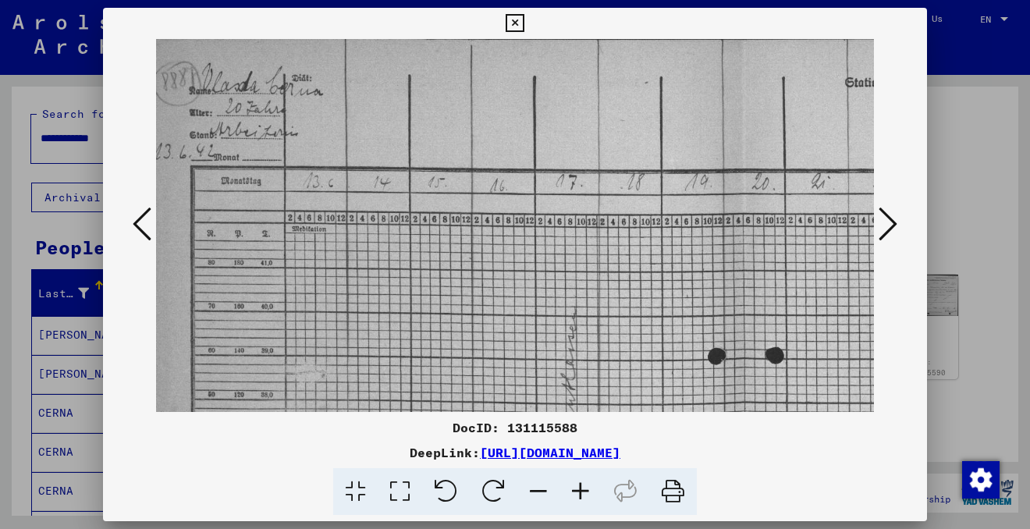
click at [431, 0] on html "**********" at bounding box center [515, 264] width 1030 height 529
click at [892, 220] on icon at bounding box center [887, 223] width 19 height 37
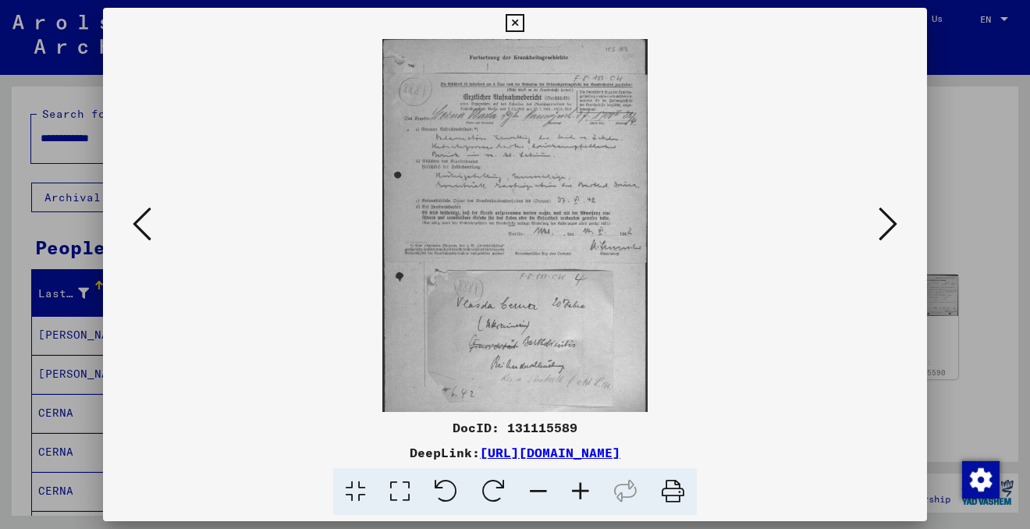
click at [583, 491] on icon at bounding box center [580, 492] width 42 height 48
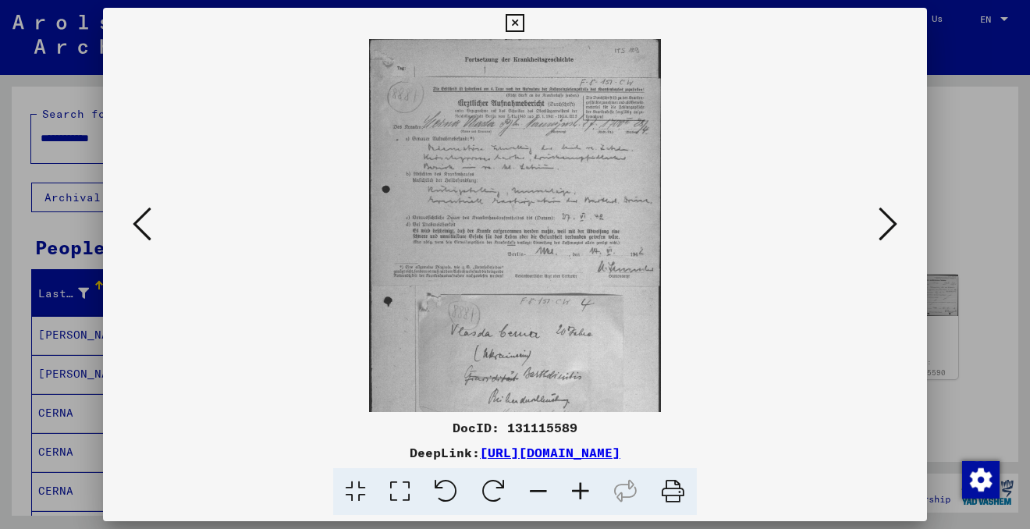
click at [583, 491] on icon at bounding box center [580, 492] width 42 height 48
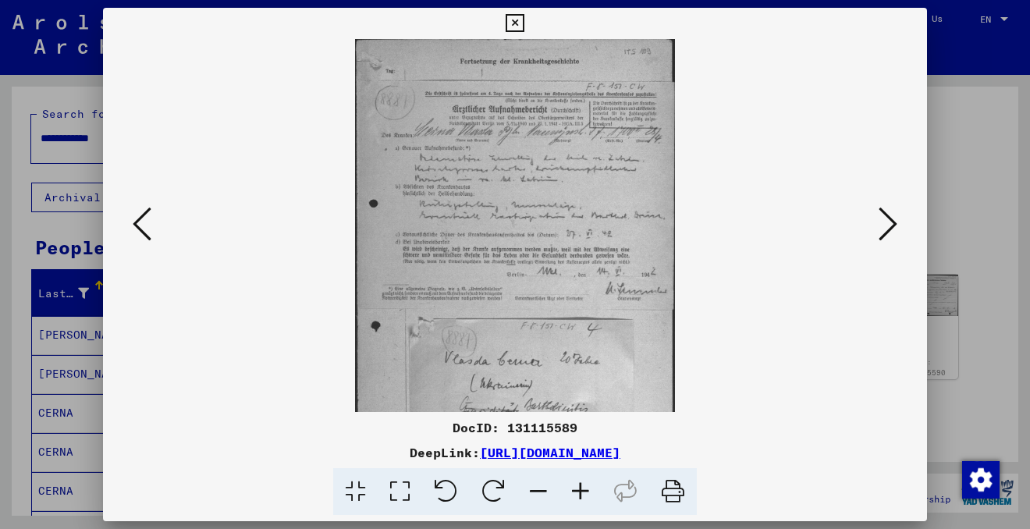
click at [583, 491] on icon at bounding box center [580, 492] width 42 height 48
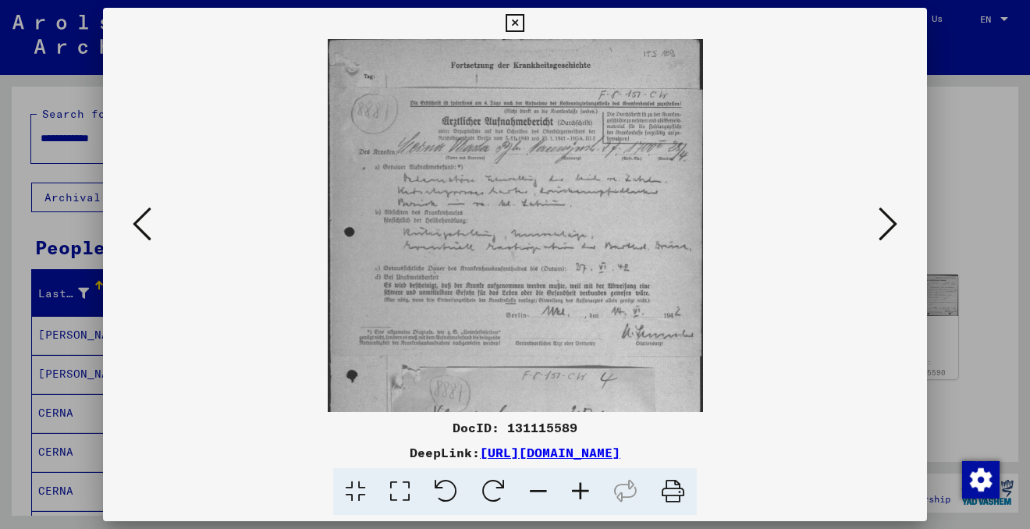
click at [583, 491] on icon at bounding box center [580, 492] width 42 height 48
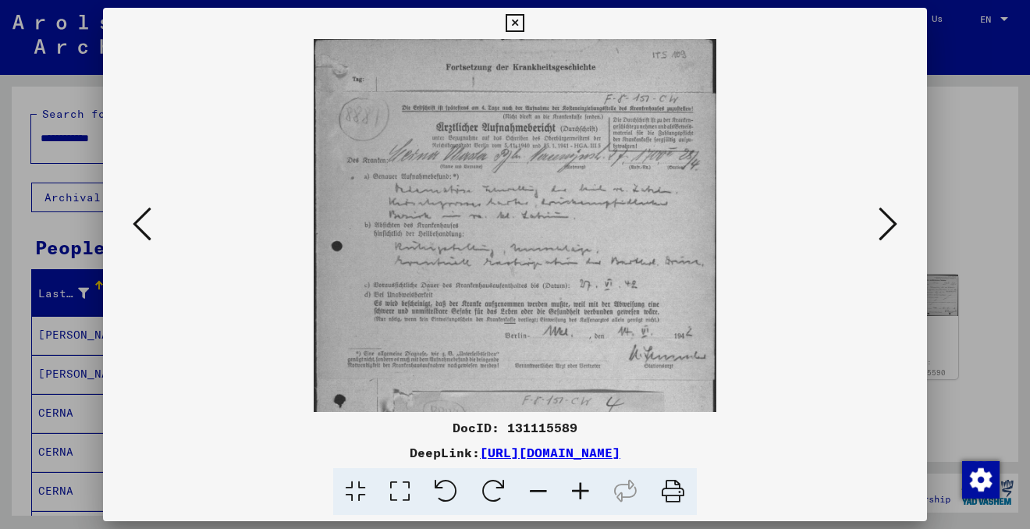
click at [583, 491] on icon at bounding box center [580, 492] width 42 height 48
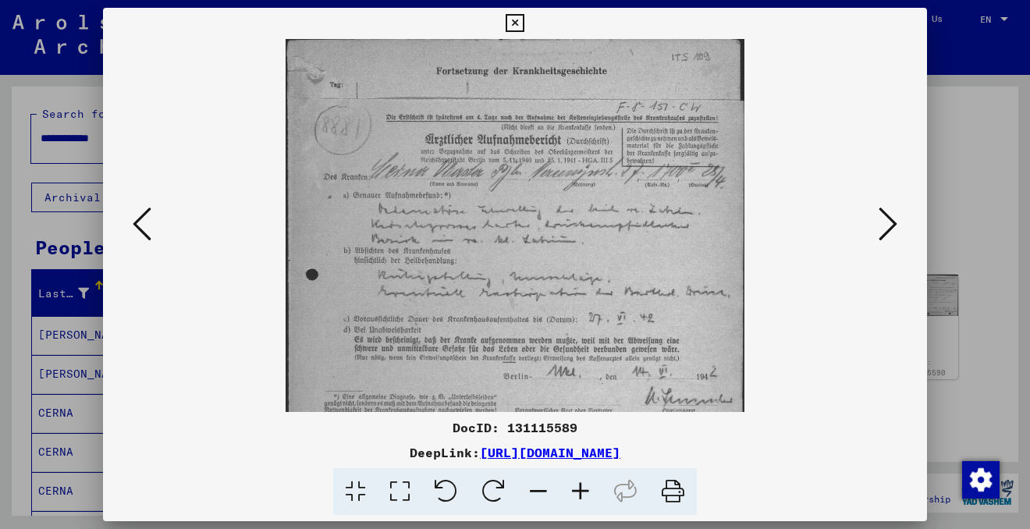
click at [583, 491] on icon at bounding box center [580, 492] width 42 height 48
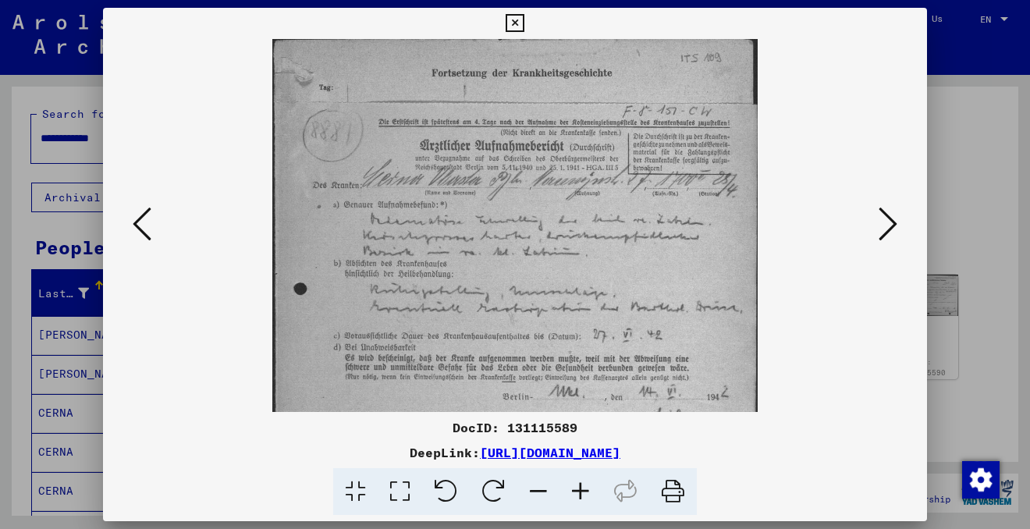
click at [583, 491] on icon at bounding box center [580, 492] width 42 height 48
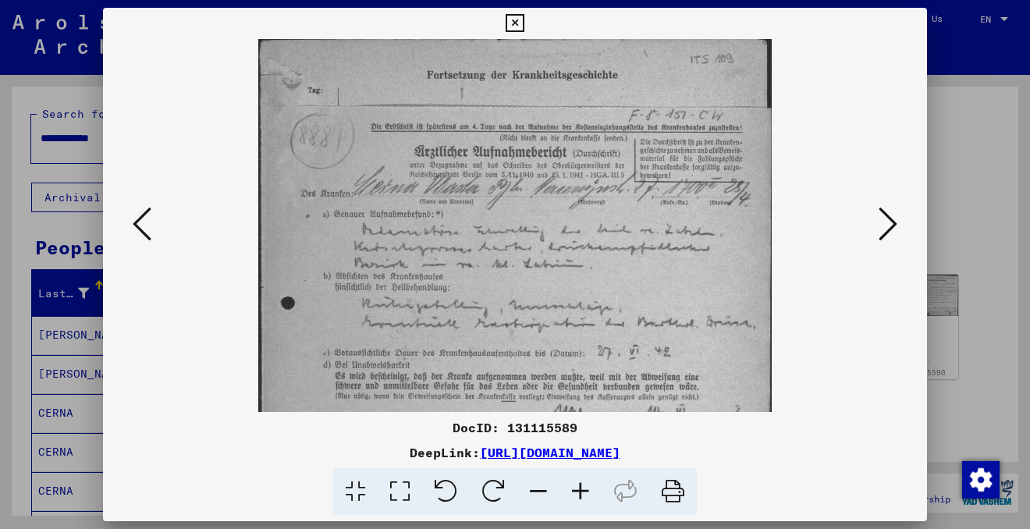
click at [583, 491] on icon at bounding box center [580, 492] width 42 height 48
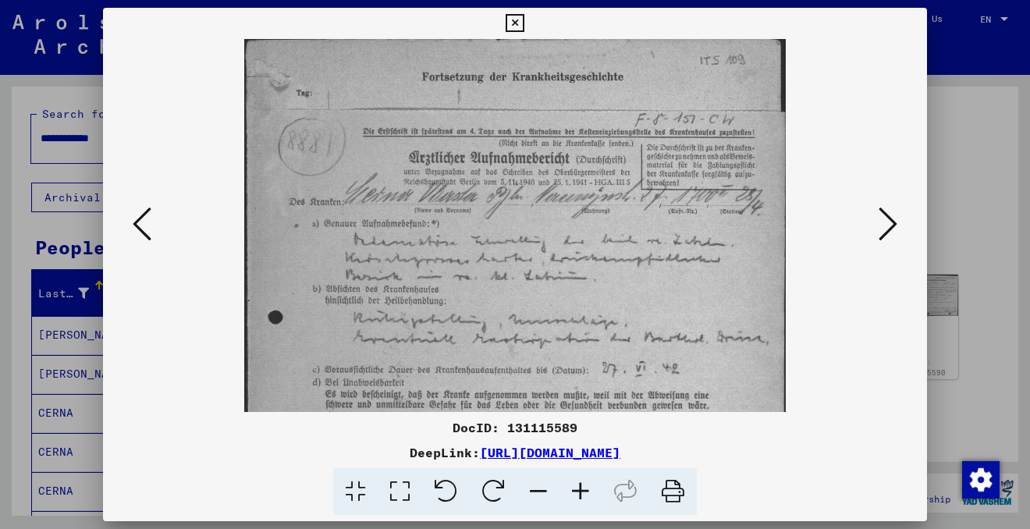
click at [583, 491] on icon at bounding box center [580, 492] width 42 height 48
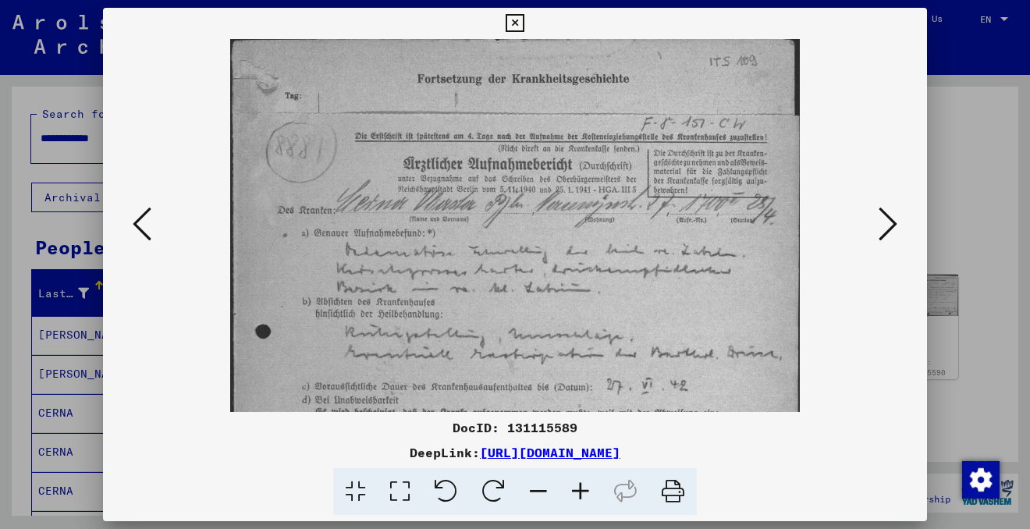
click at [583, 491] on icon at bounding box center [580, 492] width 42 height 48
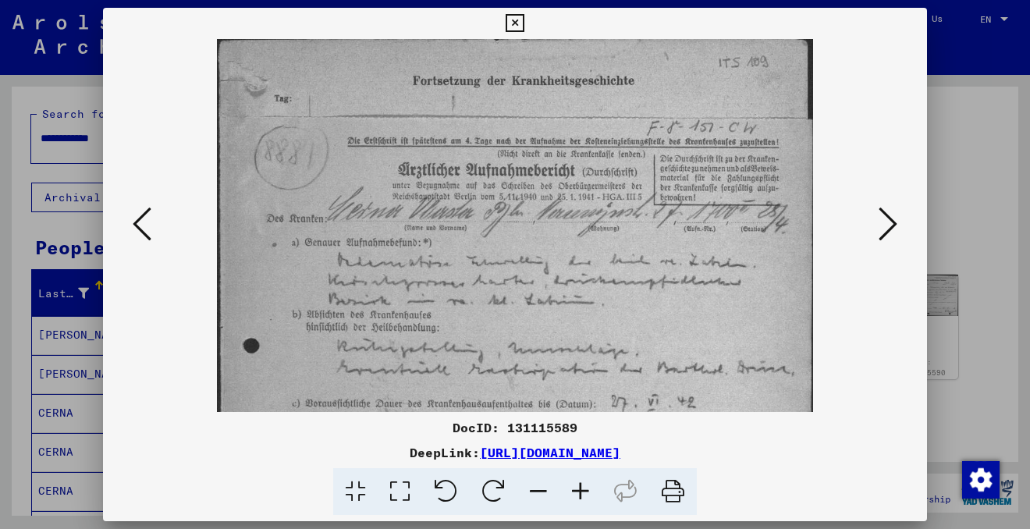
click at [583, 491] on icon at bounding box center [580, 492] width 42 height 48
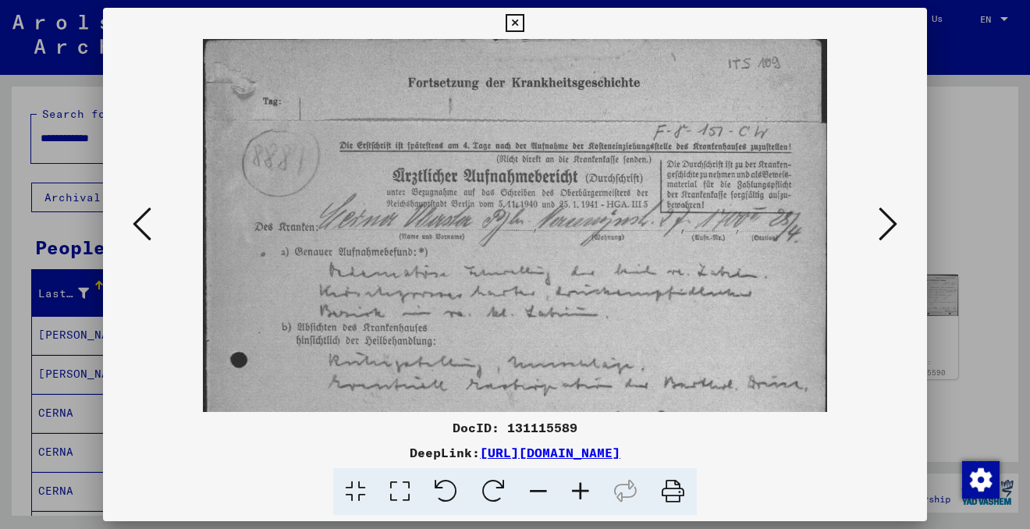
click at [583, 491] on icon at bounding box center [580, 492] width 42 height 48
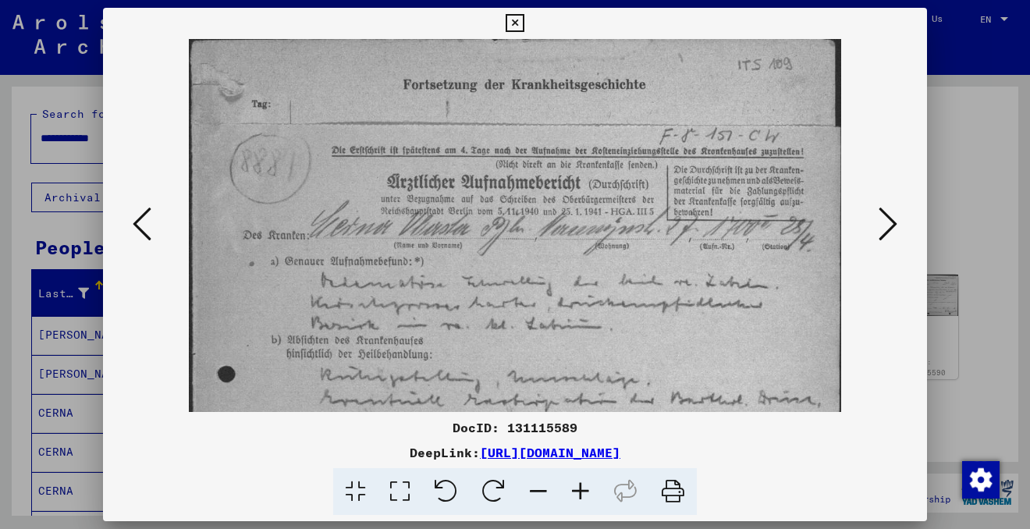
drag, startPoint x: 594, startPoint y: 354, endPoint x: 549, endPoint y: 200, distance: 159.9
click at [548, 199] on img at bounding box center [515, 498] width 652 height 919
drag, startPoint x: 525, startPoint y: 376, endPoint x: 524, endPoint y: 59, distance: 316.7
click at [524, 59] on img at bounding box center [515, 498] width 652 height 919
drag, startPoint x: 704, startPoint y: 322, endPoint x: 704, endPoint y: 203, distance: 119.3
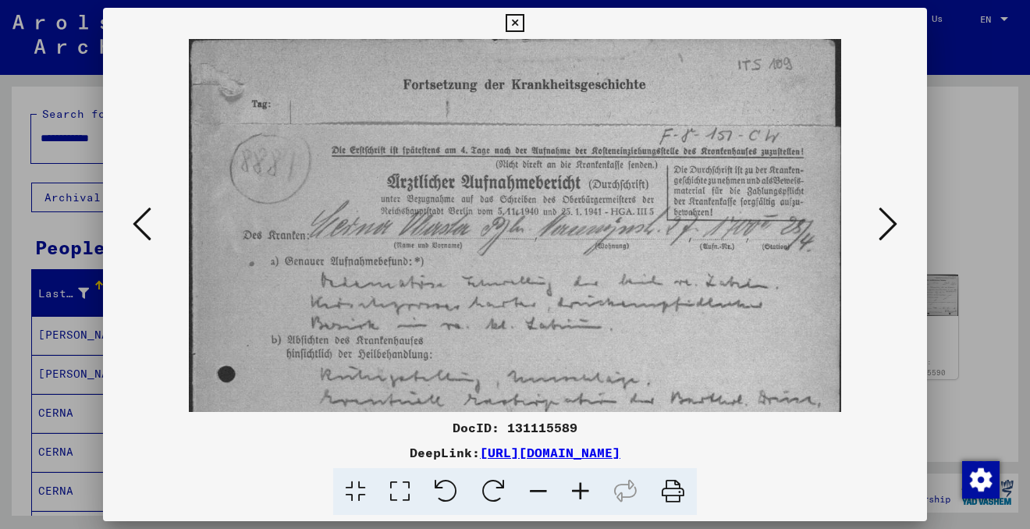
click at [704, 203] on img at bounding box center [515, 498] width 652 height 919
click at [516, 21] on icon at bounding box center [514, 23] width 18 height 19
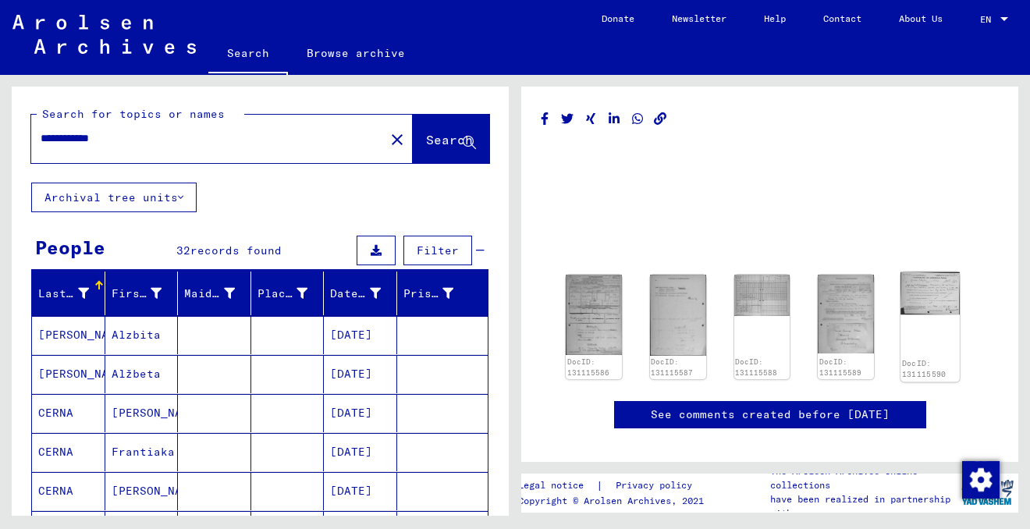
click at [941, 292] on img at bounding box center [929, 293] width 58 height 43
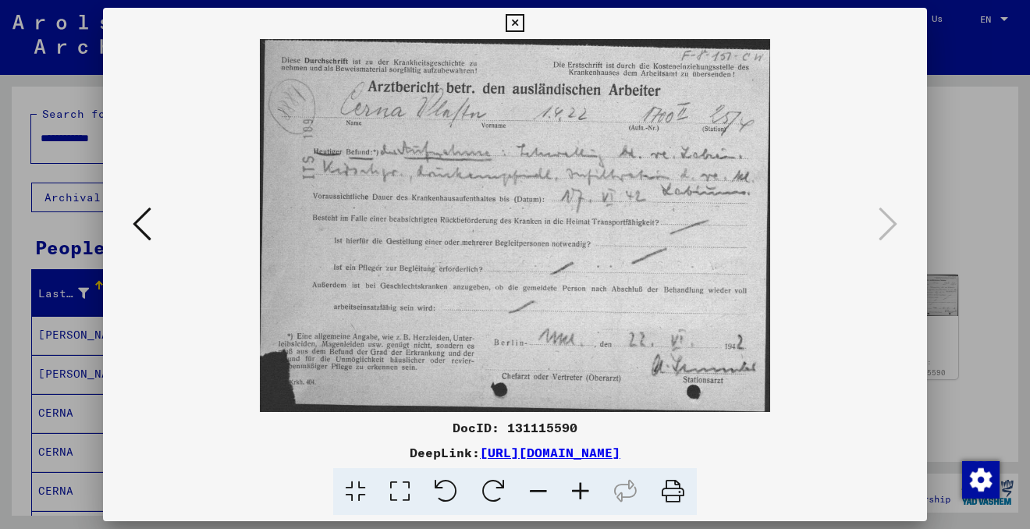
click at [523, 21] on icon at bounding box center [514, 23] width 18 height 19
